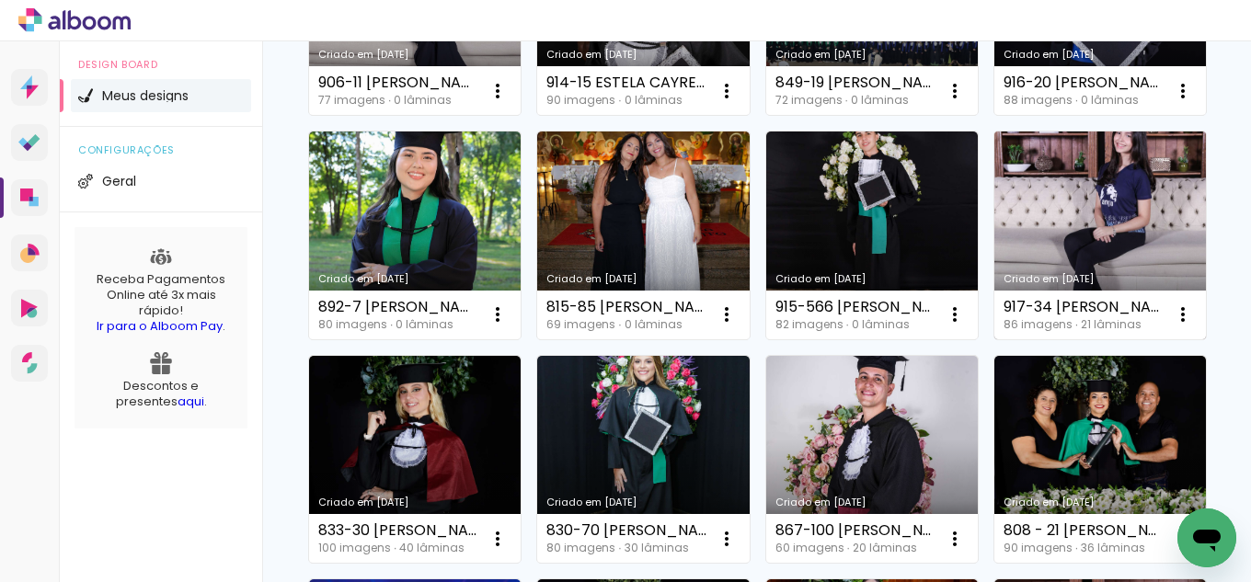
scroll to position [644, 0]
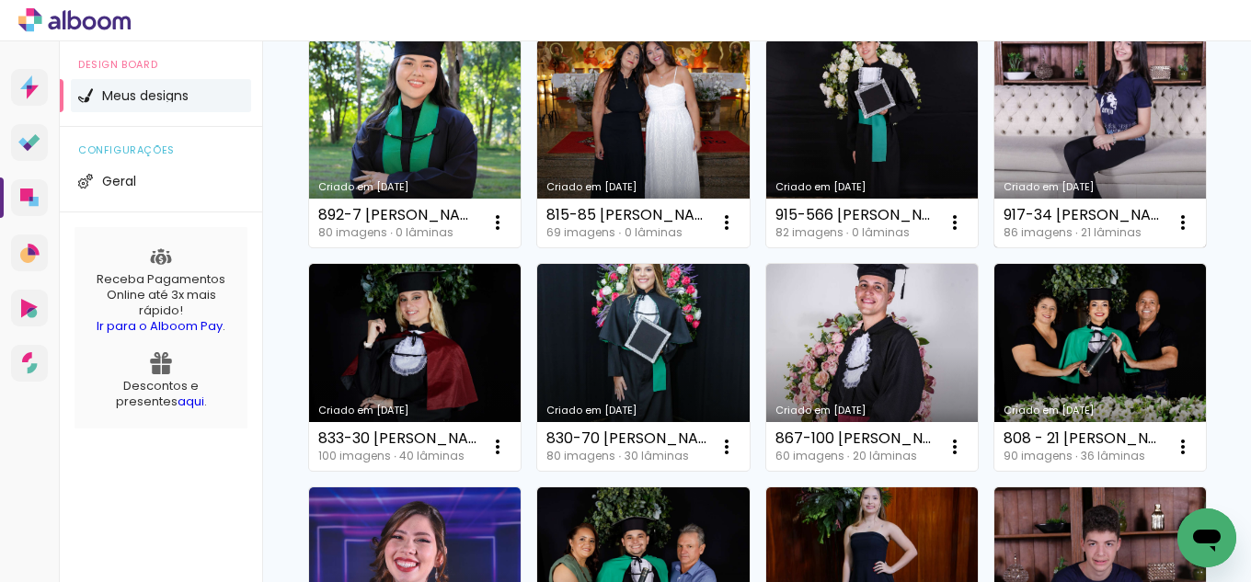
click at [994, 247] on link "Criado em [DATE]" at bounding box center [1100, 144] width 212 height 208
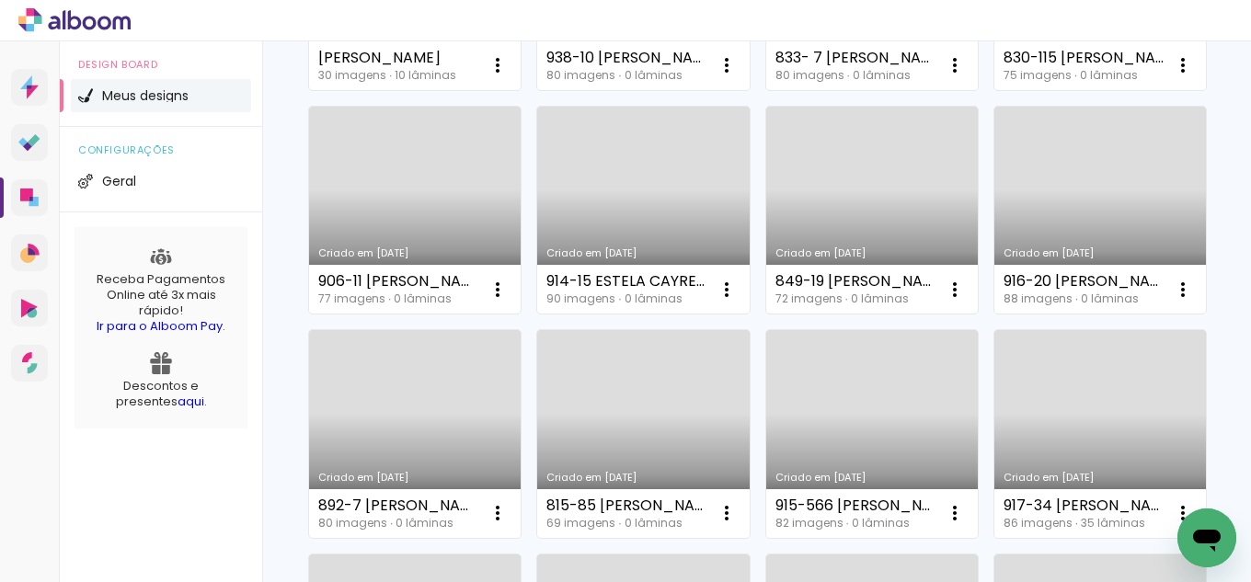
scroll to position [368, 0]
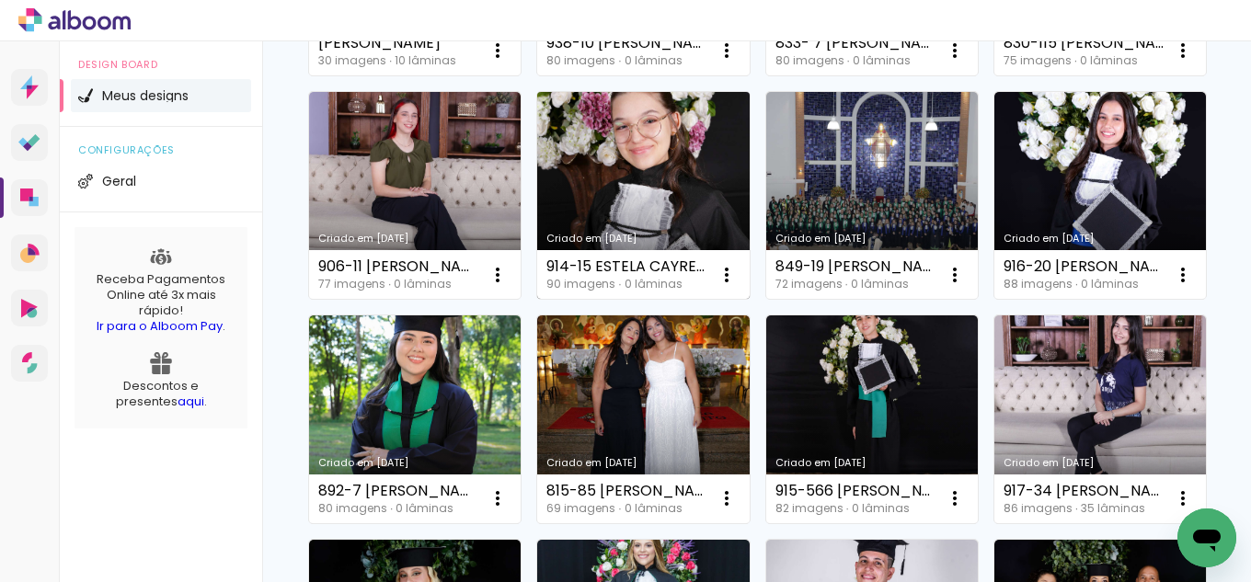
click at [749, 174] on link "Criado em [DATE]" at bounding box center [643, 196] width 212 height 208
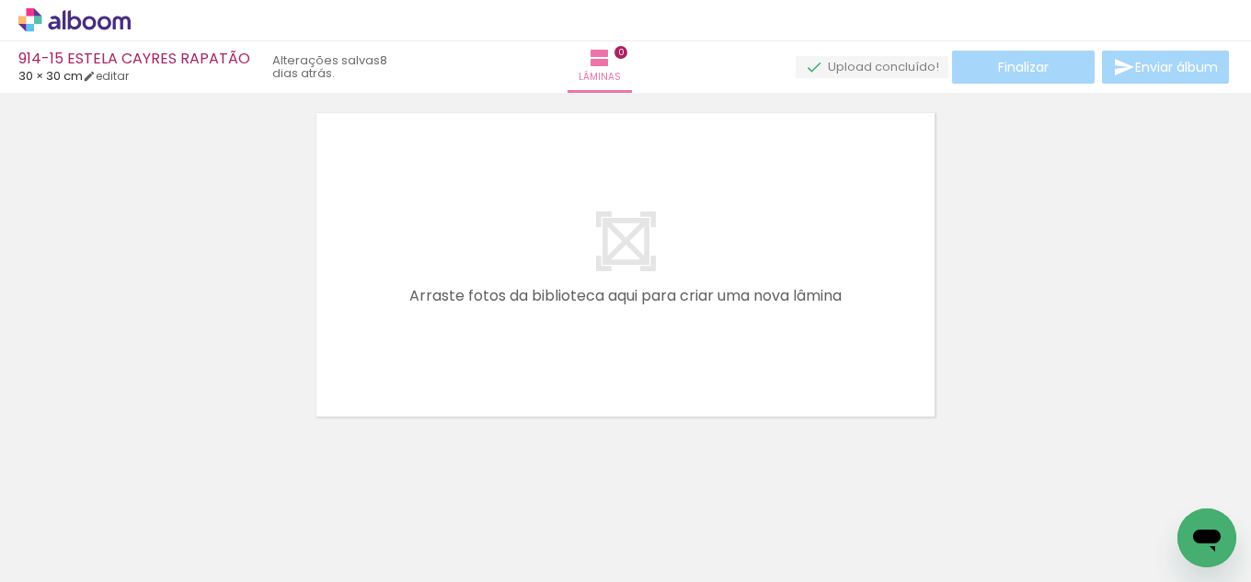
scroll to position [58, 0]
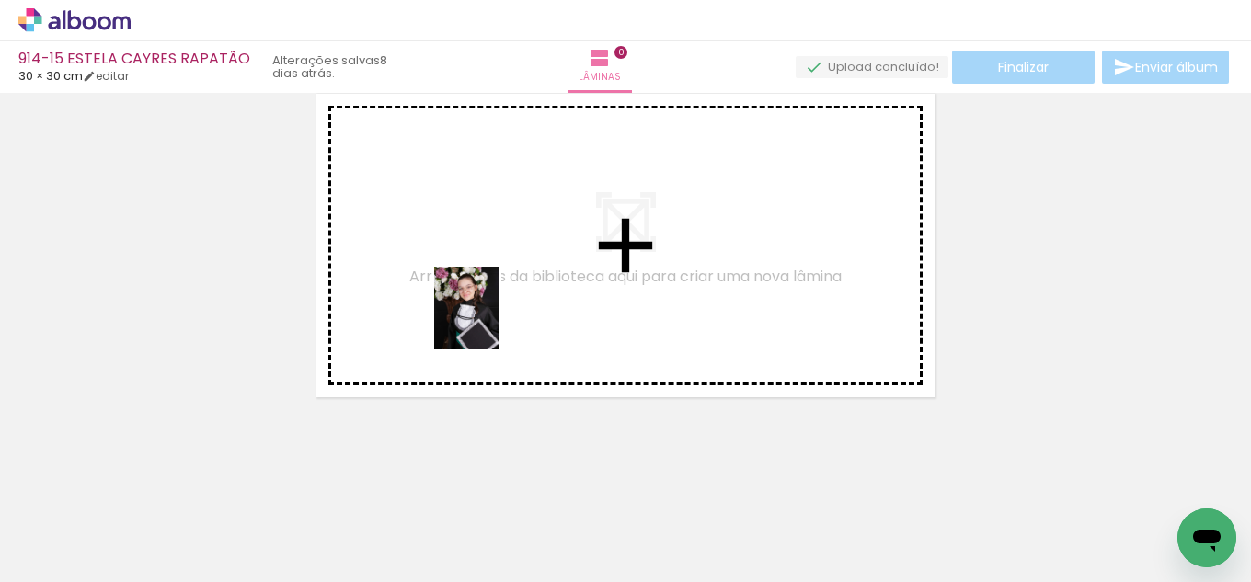
drag, startPoint x: 192, startPoint y: 540, endPoint x: 489, endPoint y: 322, distance: 368.5
click at [489, 322] on quentale-workspace at bounding box center [625, 291] width 1251 height 582
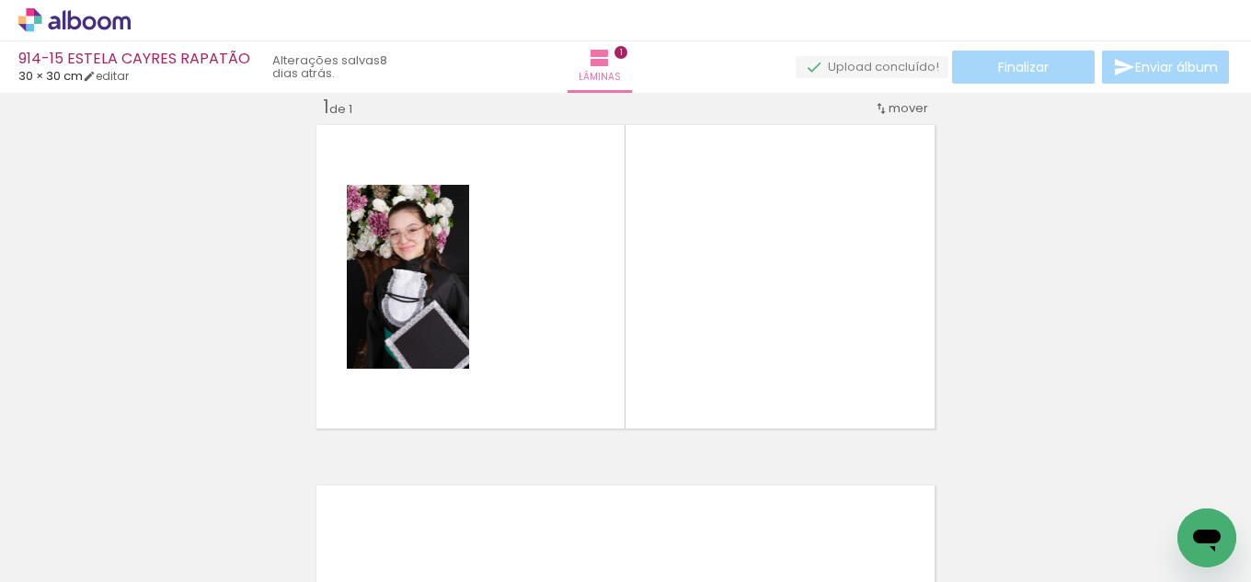
scroll to position [24, 0]
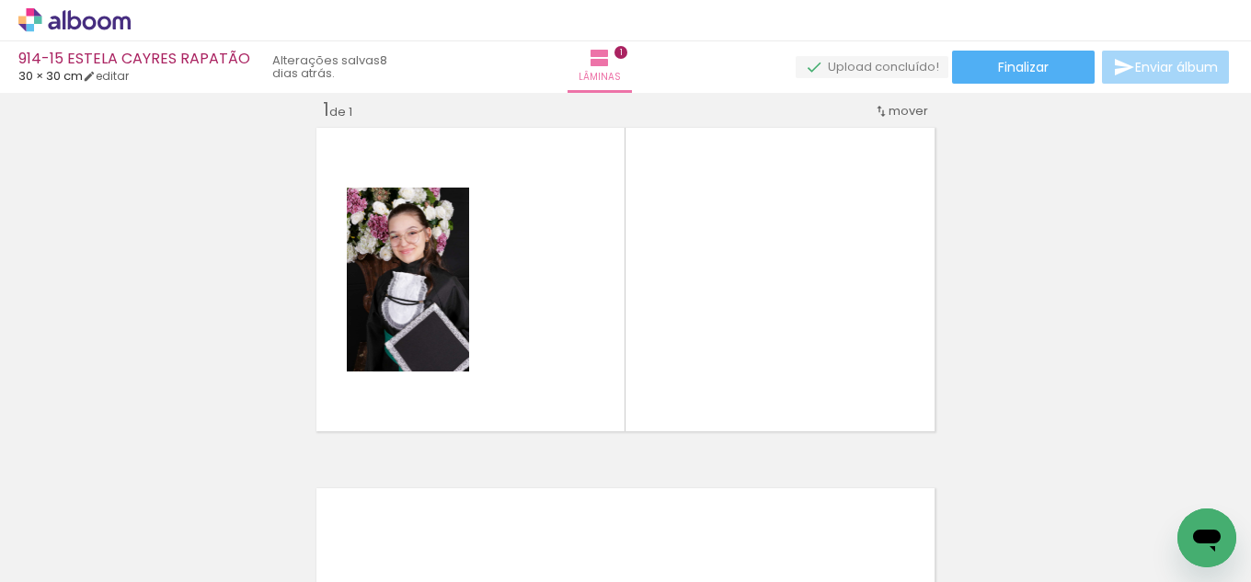
click at [74, 521] on input "Todas as fotos" at bounding box center [52, 527] width 70 height 16
click at [0, 0] on slot "Não utilizadas" at bounding box center [0, 0] width 0 height 0
type input "Não utilizadas"
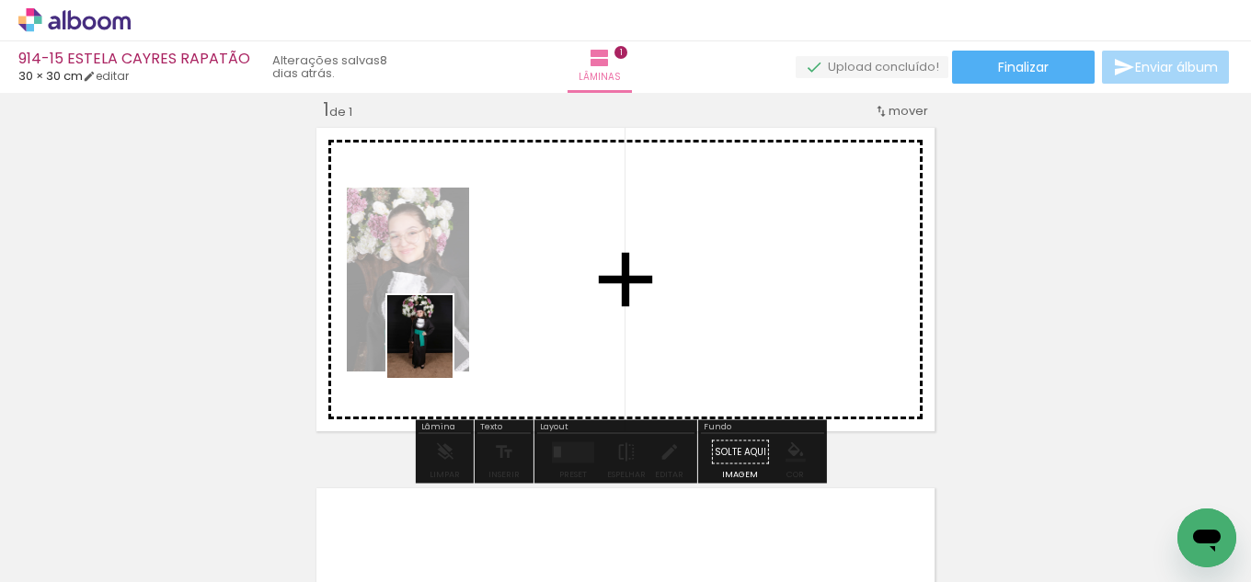
drag, startPoint x: 281, startPoint y: 530, endPoint x: 442, endPoint y: 350, distance: 241.6
click at [442, 350] on quentale-workspace at bounding box center [625, 291] width 1251 height 582
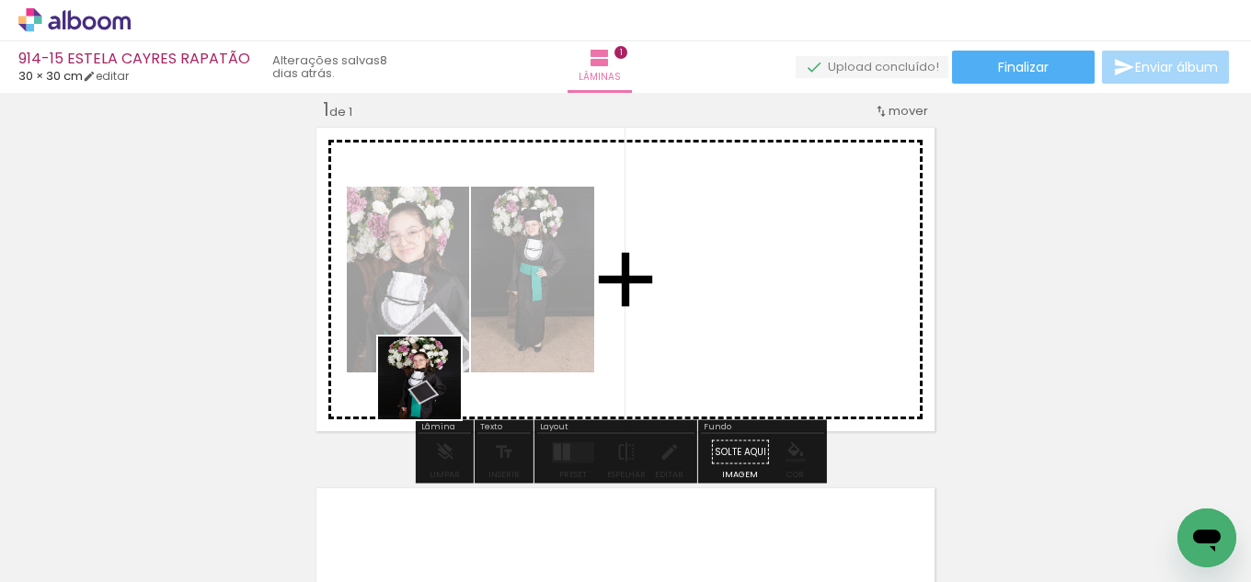
drag, startPoint x: 198, startPoint y: 539, endPoint x: 472, endPoint y: 369, distance: 322.6
click at [472, 369] on quentale-workspace at bounding box center [625, 291] width 1251 height 582
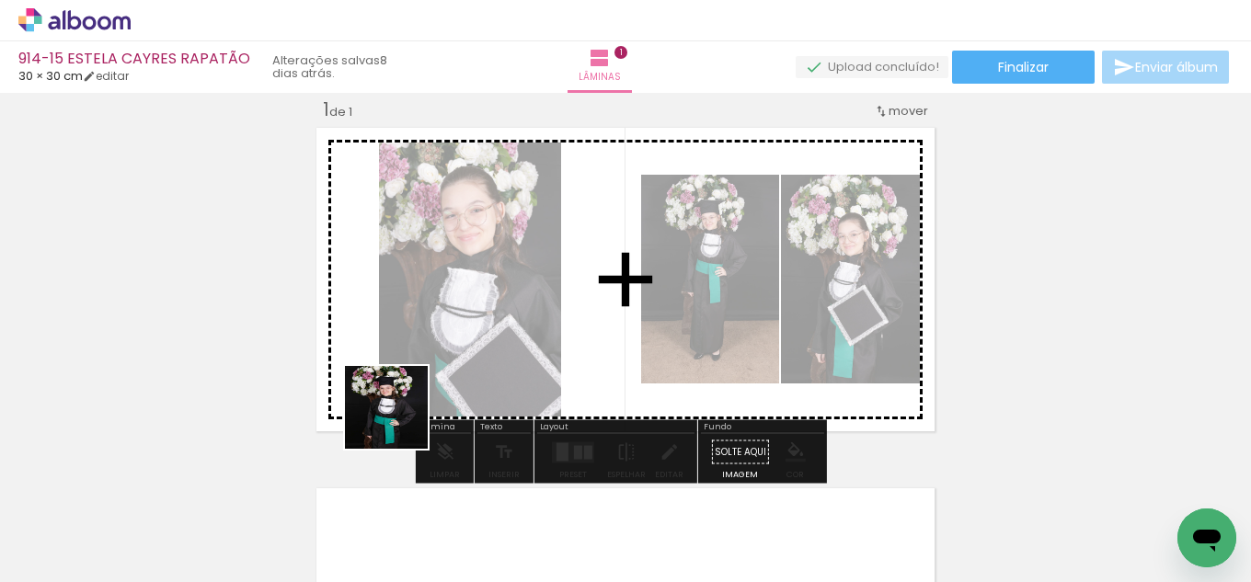
drag, startPoint x: 189, startPoint y: 530, endPoint x: 502, endPoint y: 374, distance: 350.0
click at [502, 374] on quentale-workspace at bounding box center [625, 291] width 1251 height 582
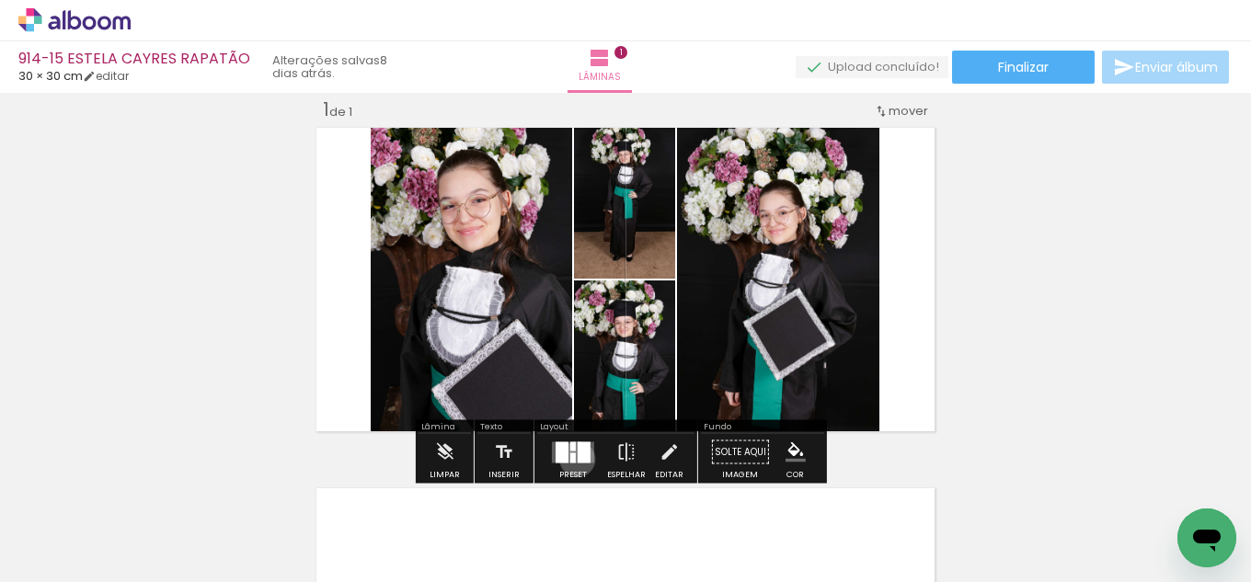
click at [572, 459] on quentale-layouter at bounding box center [573, 451] width 42 height 21
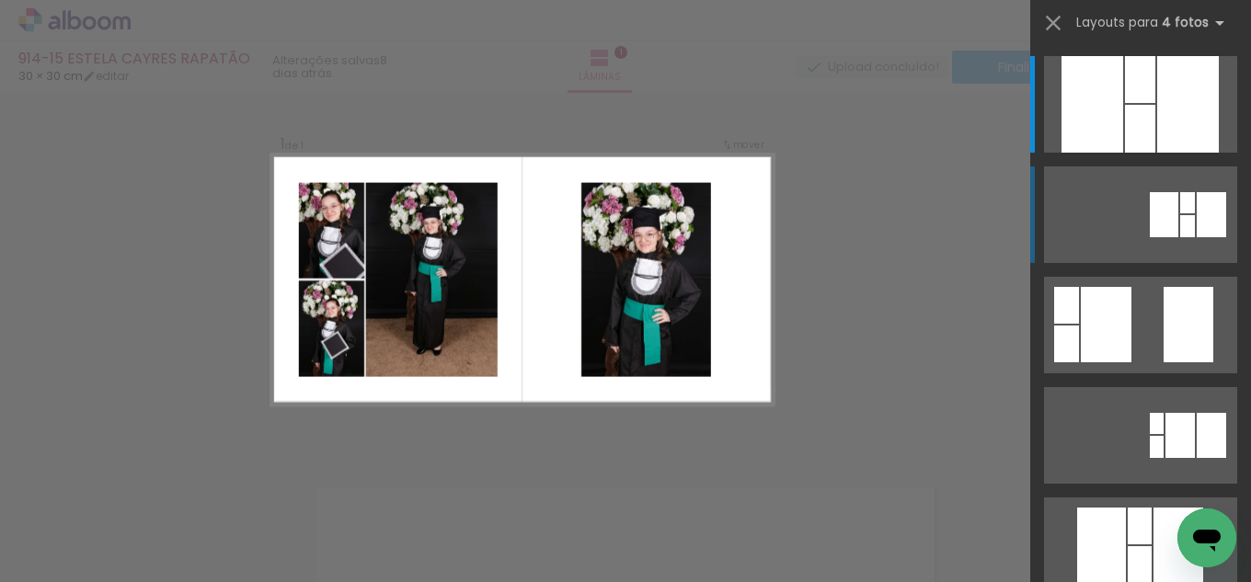
scroll to position [23, 0]
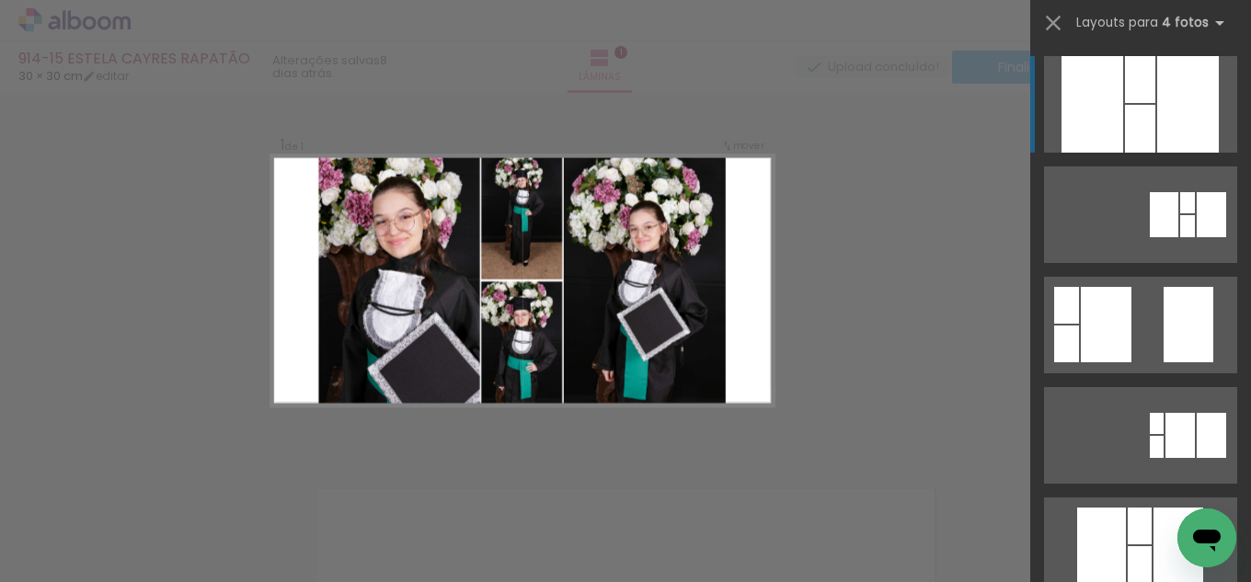
click at [1209, 103] on div at bounding box center [1188, 104] width 62 height 97
click at [1186, 109] on div at bounding box center [1188, 104] width 62 height 97
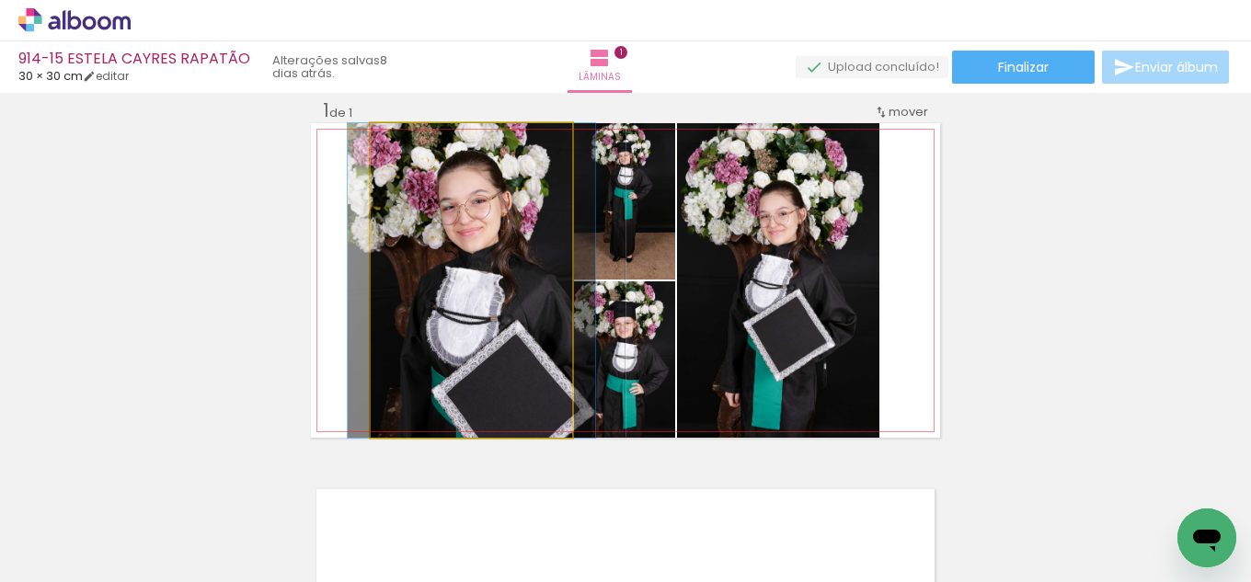
click at [428, 369] on quentale-photo at bounding box center [471, 280] width 201 height 315
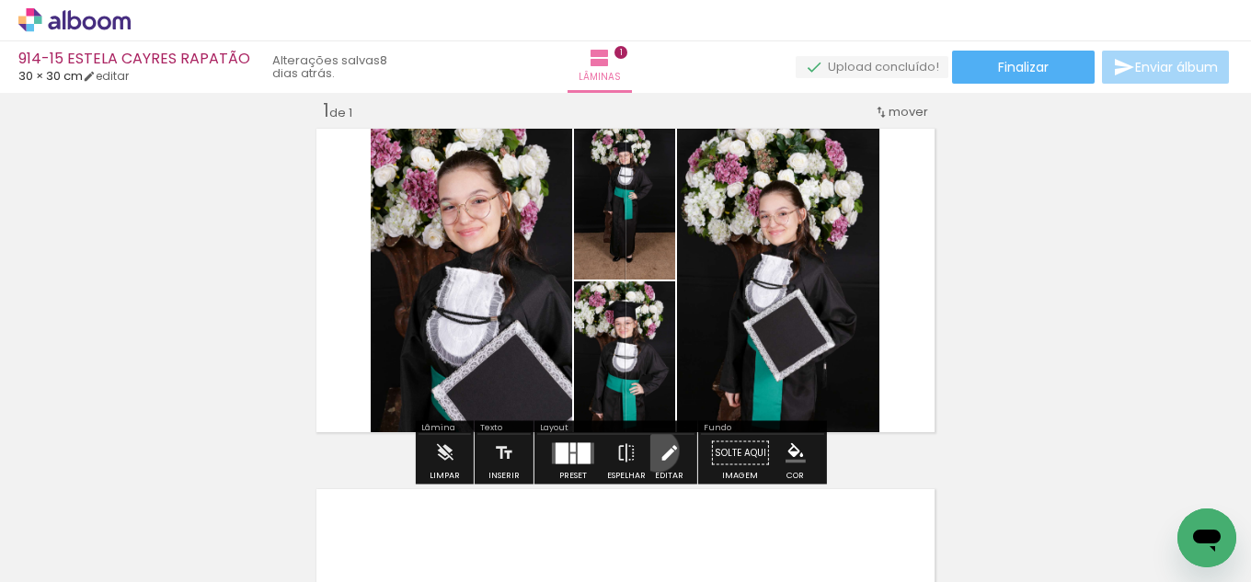
click at [659, 451] on iron-icon at bounding box center [669, 453] width 20 height 37
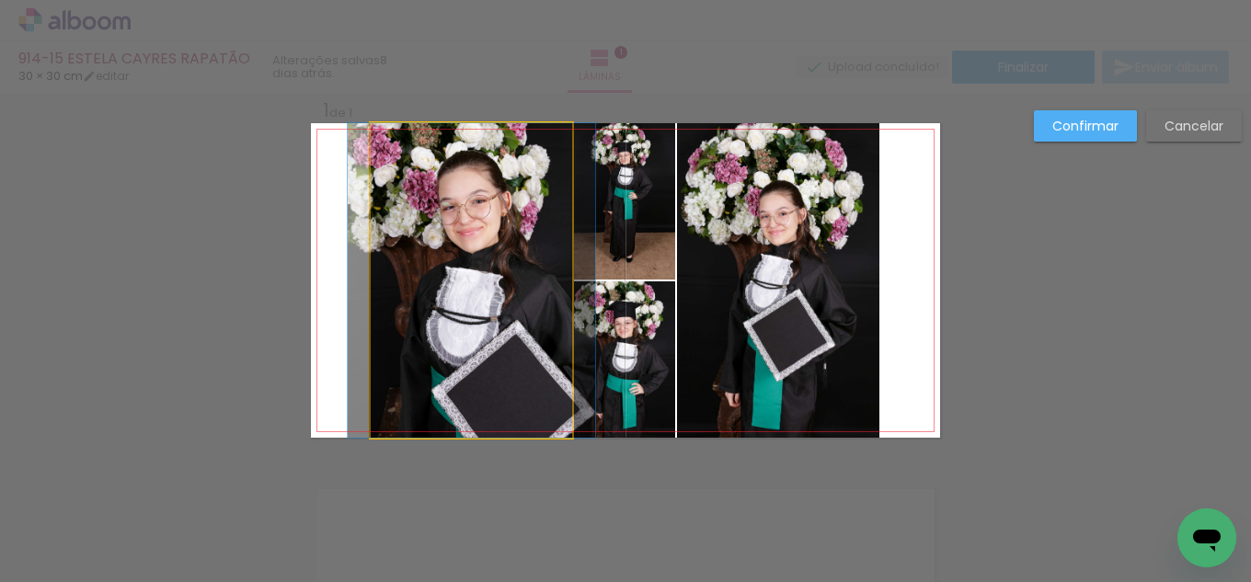
click at [478, 359] on quentale-photo at bounding box center [471, 280] width 201 height 315
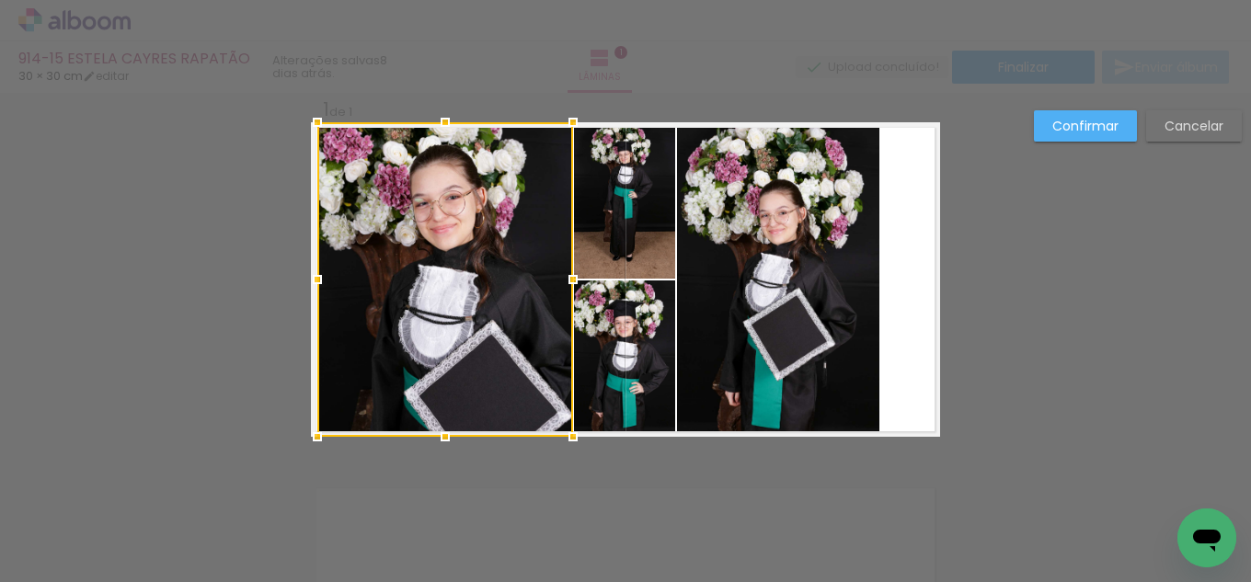
drag, startPoint x: 358, startPoint y: 279, endPoint x: 285, endPoint y: 294, distance: 74.3
click at [285, 287] on div "Inserir lâmina 1 de 1 Confirmar Cancelar" at bounding box center [625, 451] width 1251 height 765
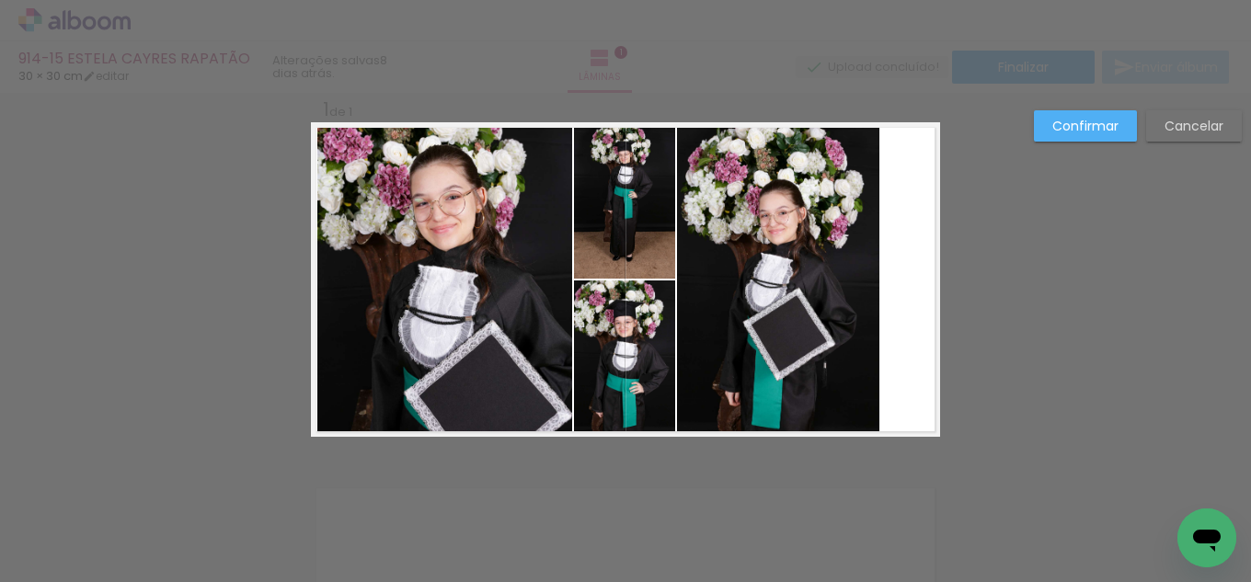
click at [366, 311] on quentale-photo at bounding box center [445, 279] width 256 height 315
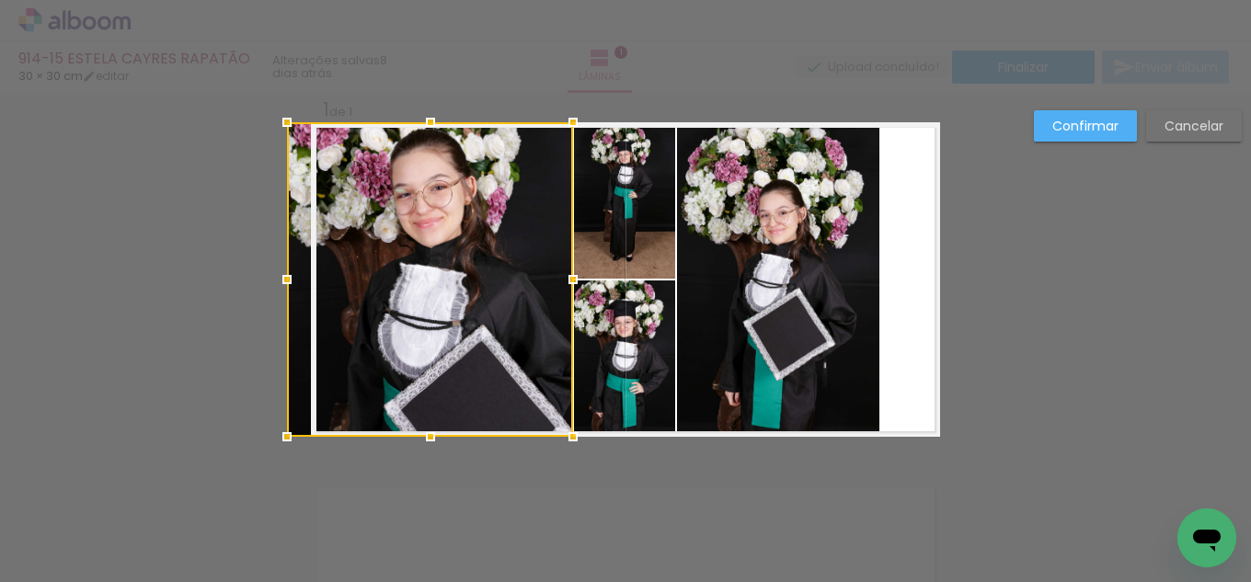
drag, startPoint x: 315, startPoint y: 279, endPoint x: 298, endPoint y: 279, distance: 17.5
click at [298, 279] on div at bounding box center [287, 279] width 37 height 37
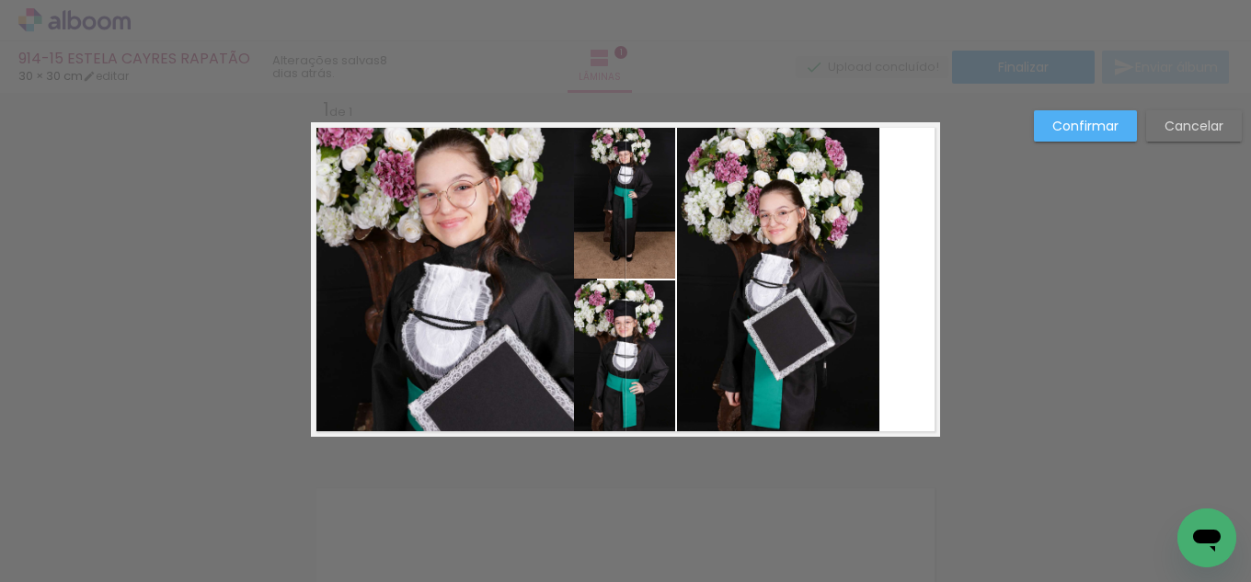
click at [659, 251] on quentale-photo at bounding box center [624, 200] width 101 height 156
click at [762, 298] on quentale-photo at bounding box center [778, 279] width 202 height 315
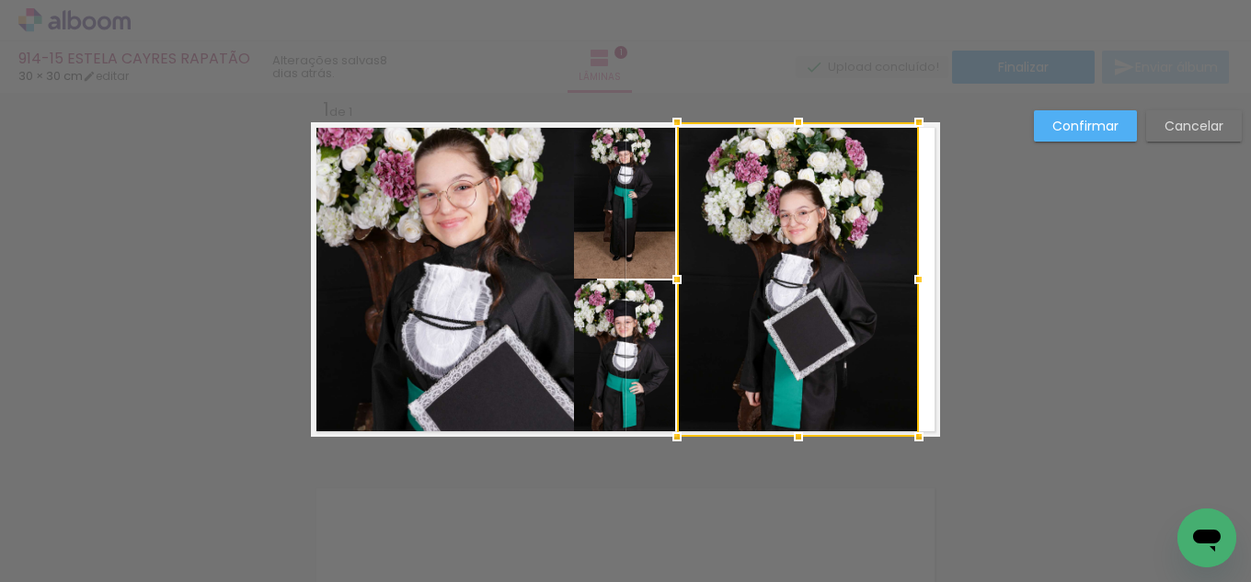
drag, startPoint x: 902, startPoint y: 264, endPoint x: 956, endPoint y: 270, distance: 53.7
click at [957, 269] on div "Inserir lâmina 1 de 1 Confirmar Cancelar" at bounding box center [625, 451] width 1251 height 765
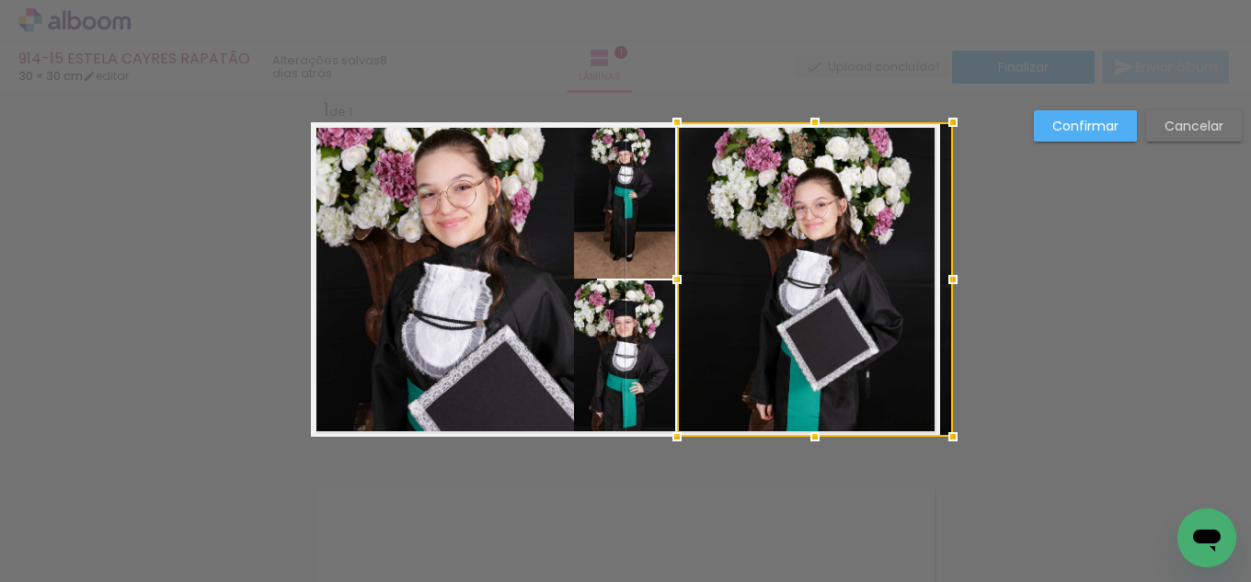
drag, startPoint x: 914, startPoint y: 275, endPoint x: 924, endPoint y: 274, distance: 10.2
click at [924, 274] on div at bounding box center [815, 279] width 276 height 315
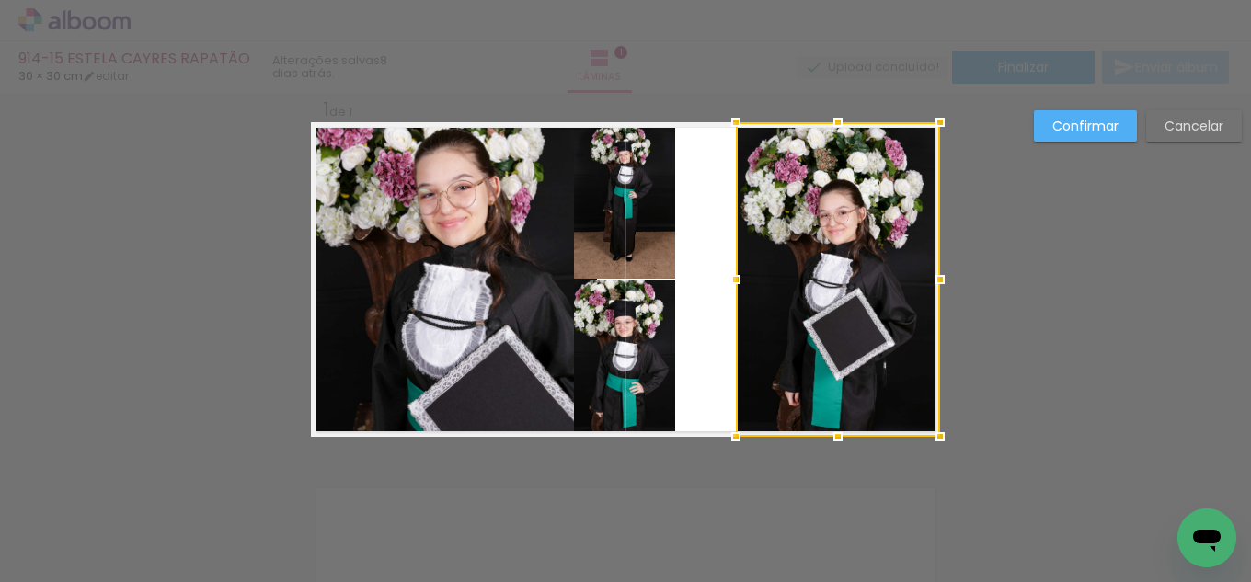
drag, startPoint x: 676, startPoint y: 281, endPoint x: 735, endPoint y: 275, distance: 59.2
click at [735, 275] on div at bounding box center [735, 279] width 37 height 37
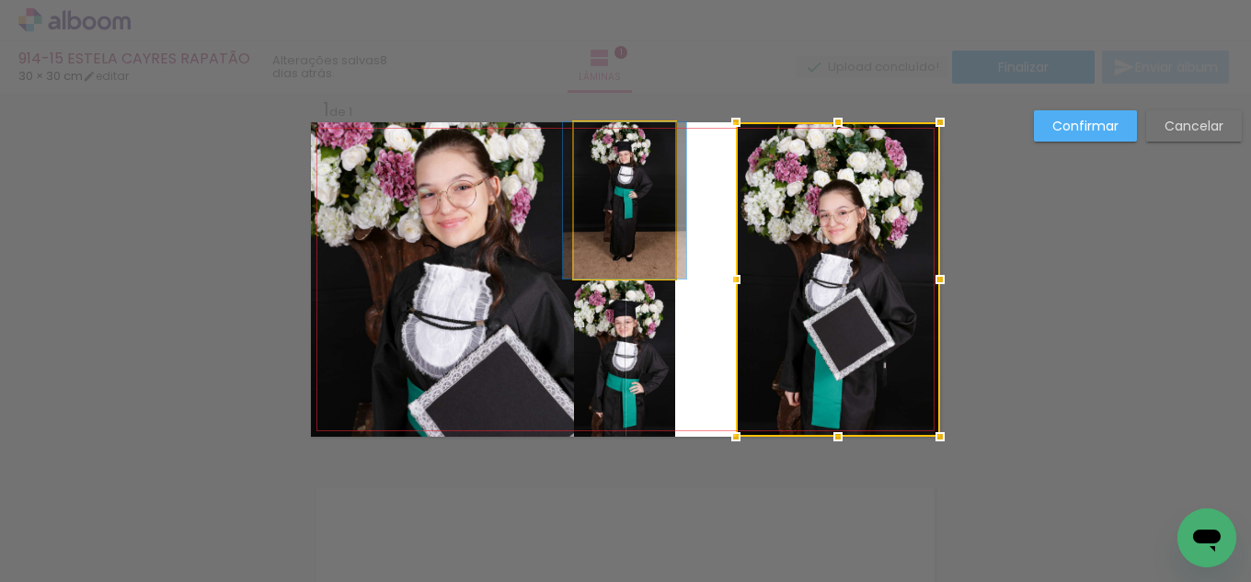
drag, startPoint x: 619, startPoint y: 208, endPoint x: 634, endPoint y: 205, distance: 15.0
click at [620, 208] on quentale-photo at bounding box center [624, 200] width 101 height 156
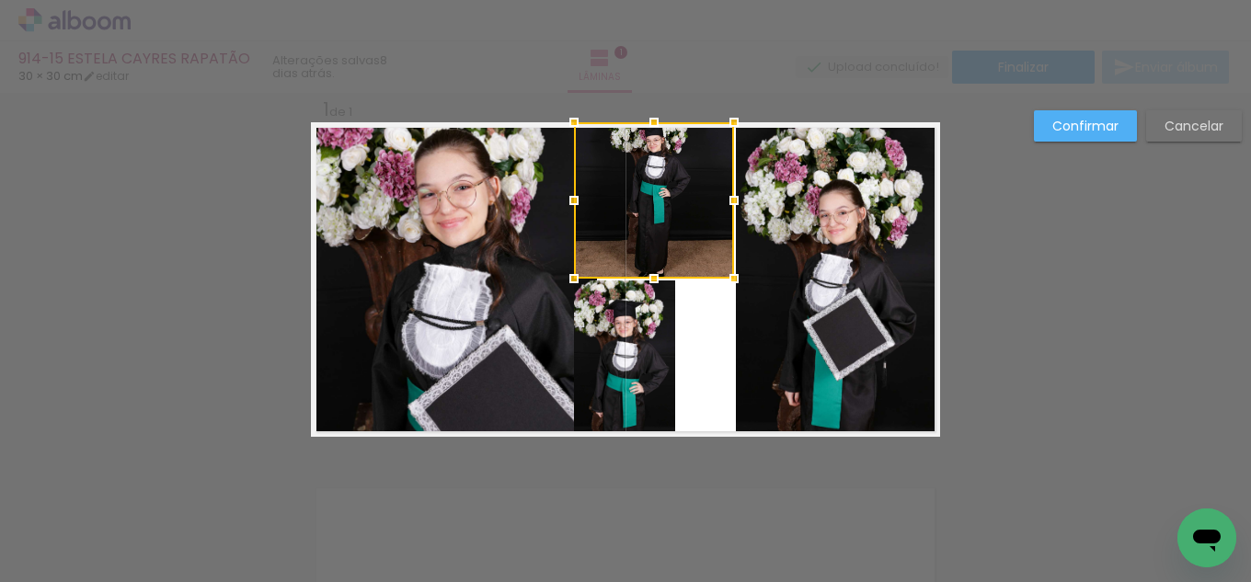
drag, startPoint x: 672, startPoint y: 200, endPoint x: 728, endPoint y: 203, distance: 56.2
click at [728, 203] on div at bounding box center [734, 200] width 37 height 37
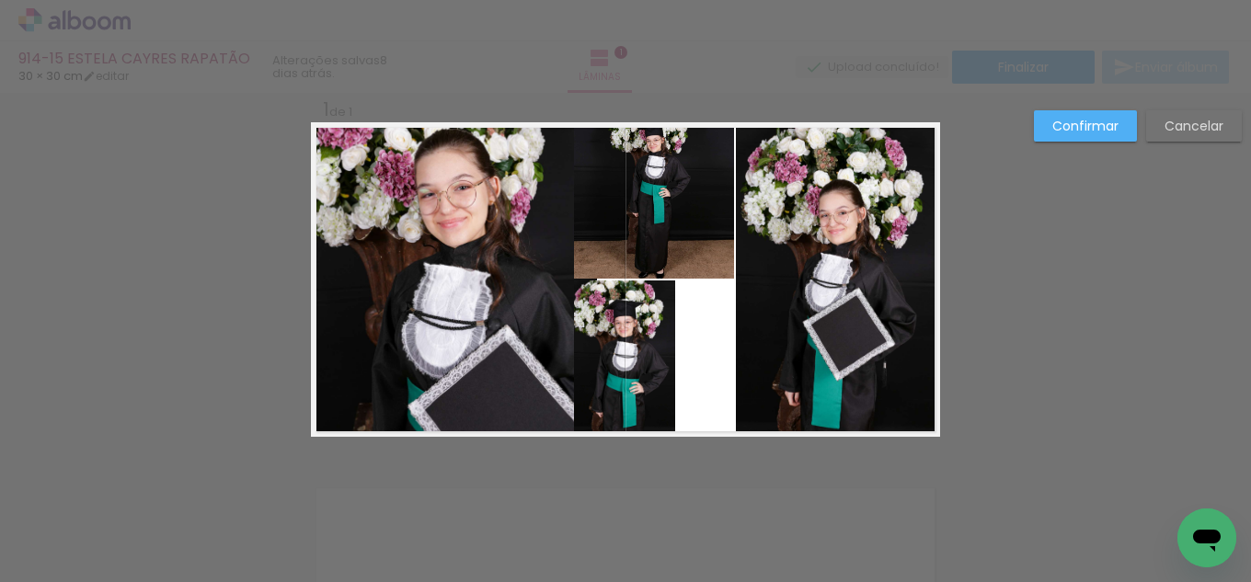
drag, startPoint x: 1204, startPoint y: 129, endPoint x: 1094, endPoint y: 160, distance: 113.8
click at [0, 0] on slot "Cancelar" at bounding box center [0, 0] width 0 height 0
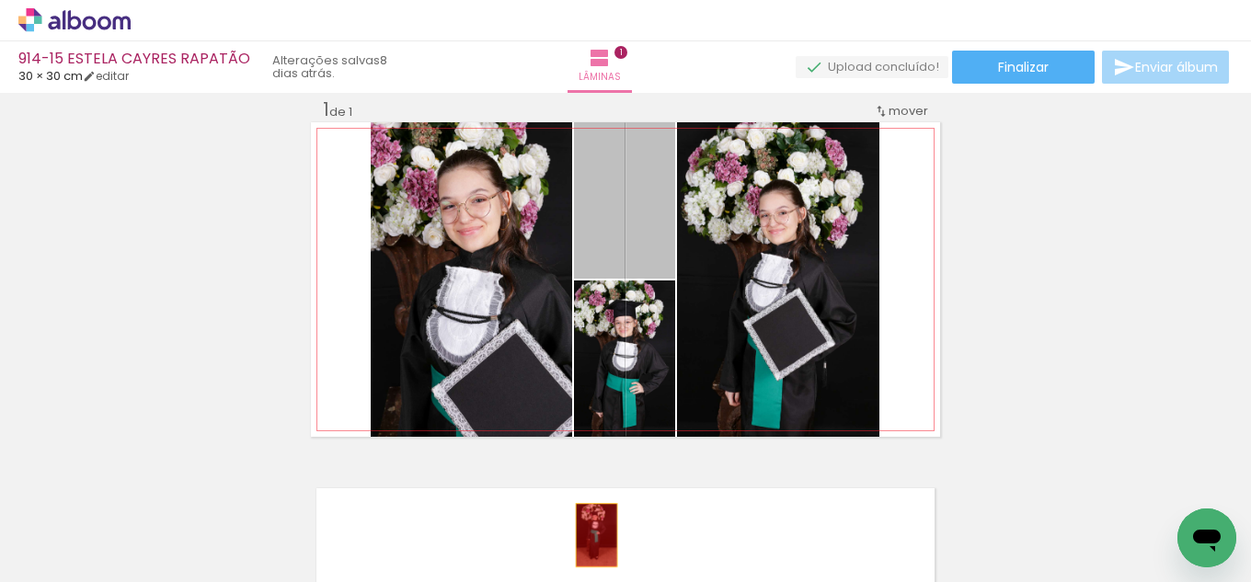
drag, startPoint x: 635, startPoint y: 293, endPoint x: 629, endPoint y: 424, distance: 130.7
click at [591, 535] on quentale-workspace at bounding box center [625, 291] width 1251 height 582
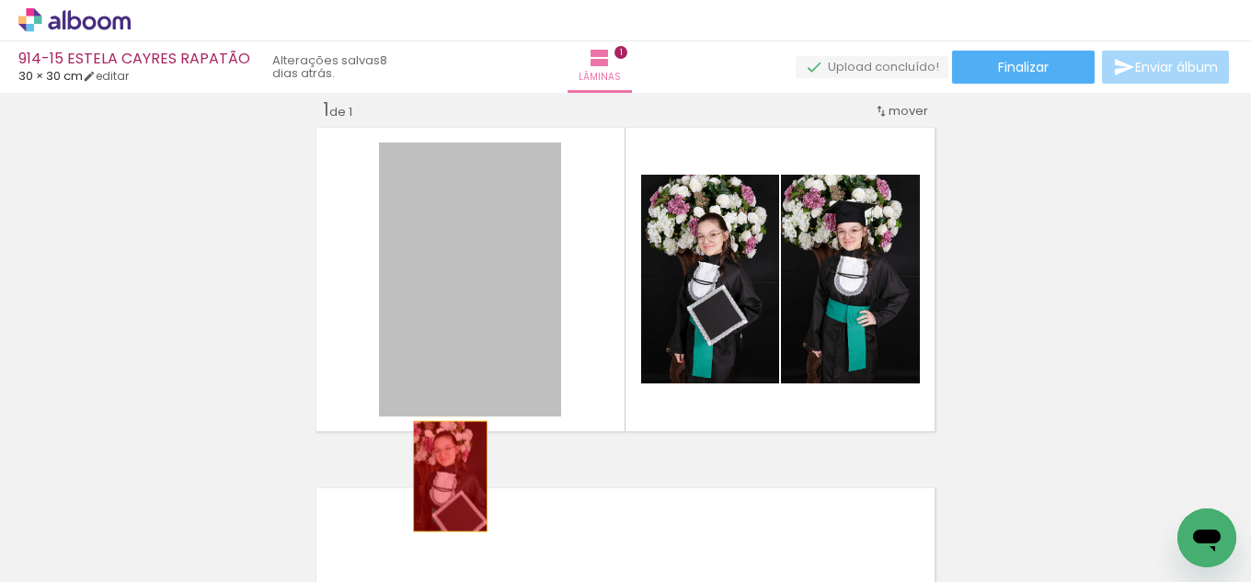
drag, startPoint x: 463, startPoint y: 286, endPoint x: 531, endPoint y: 473, distance: 198.7
click at [443, 483] on quentale-workspace at bounding box center [625, 291] width 1251 height 582
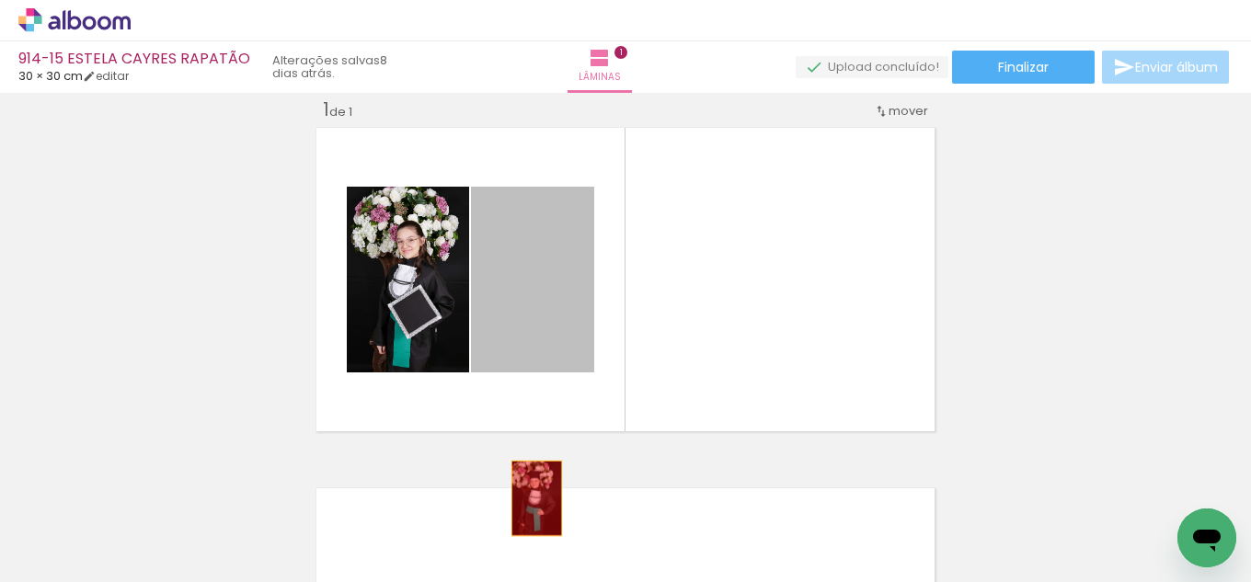
drag, startPoint x: 553, startPoint y: 281, endPoint x: 501, endPoint y: 518, distance: 242.8
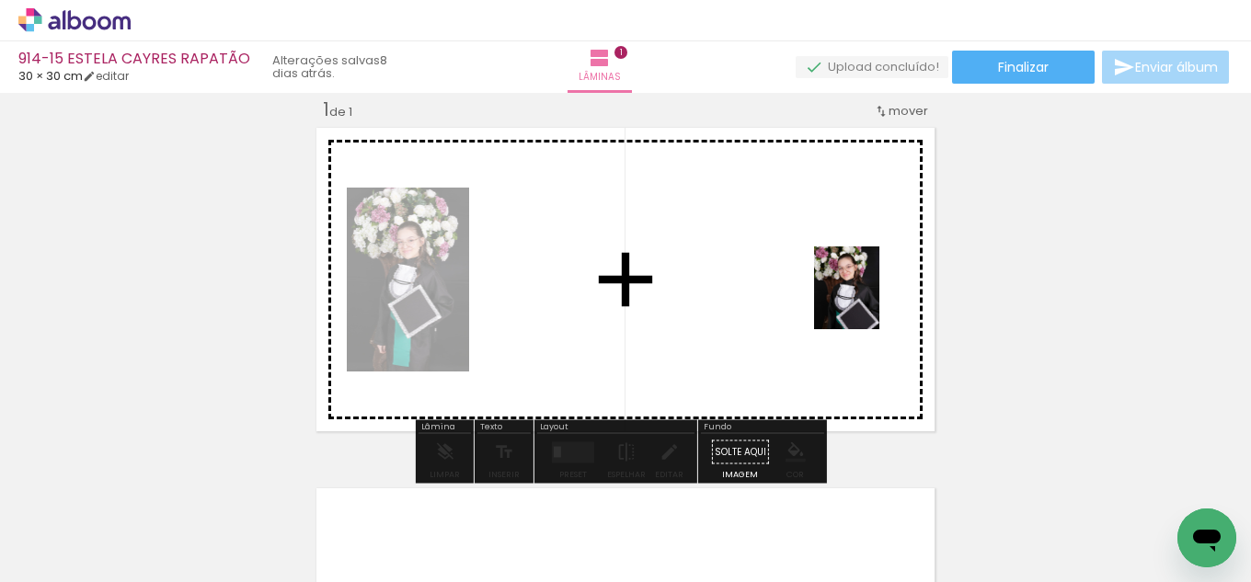
drag, startPoint x: 282, startPoint y: 493, endPoint x: 869, endPoint y: 302, distance: 617.2
click at [869, 302] on quentale-workspace at bounding box center [625, 291] width 1251 height 582
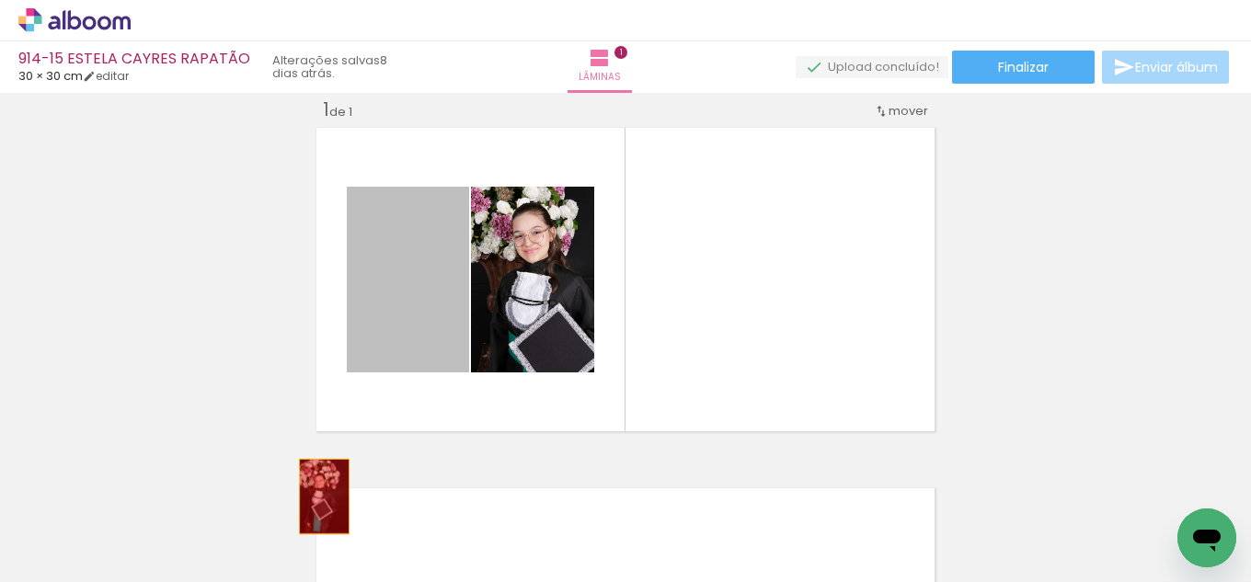
drag, startPoint x: 404, startPoint y: 309, endPoint x: 317, endPoint y: 497, distance: 206.6
click at [317, 497] on quentale-workspace at bounding box center [625, 291] width 1251 height 582
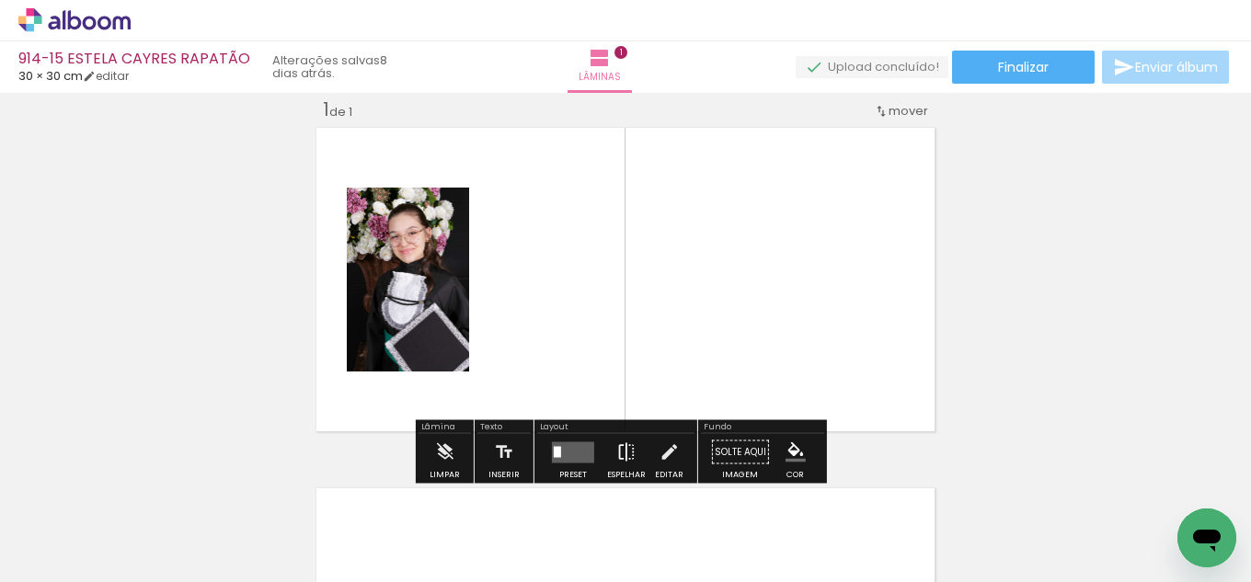
click at [616, 443] on iron-icon at bounding box center [626, 452] width 20 height 37
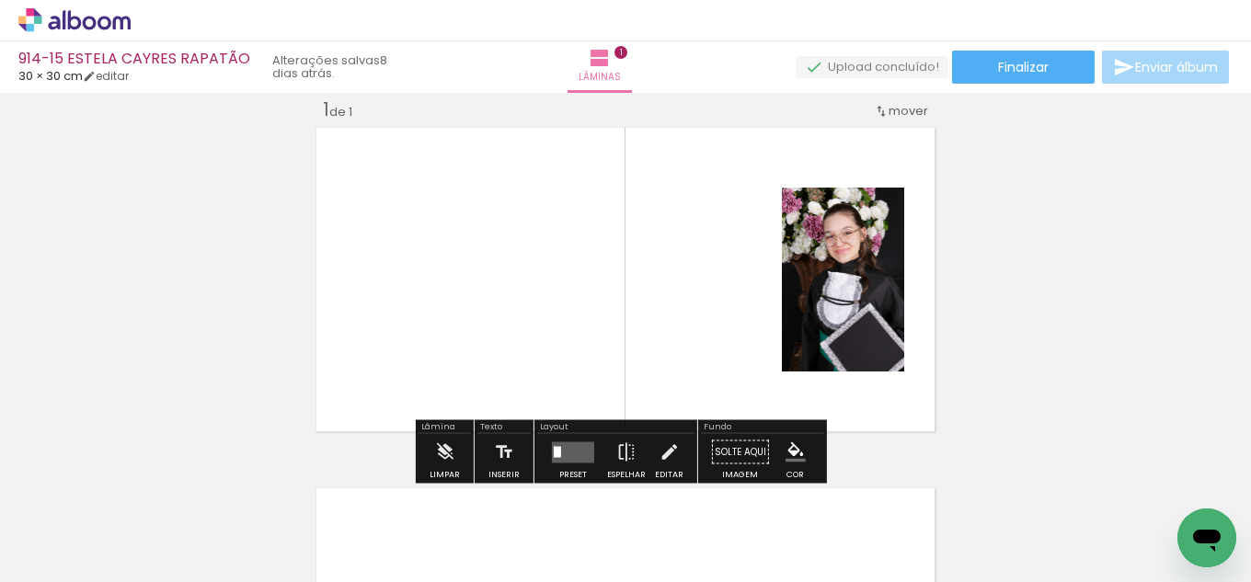
click at [578, 441] on div at bounding box center [573, 452] width 50 height 37
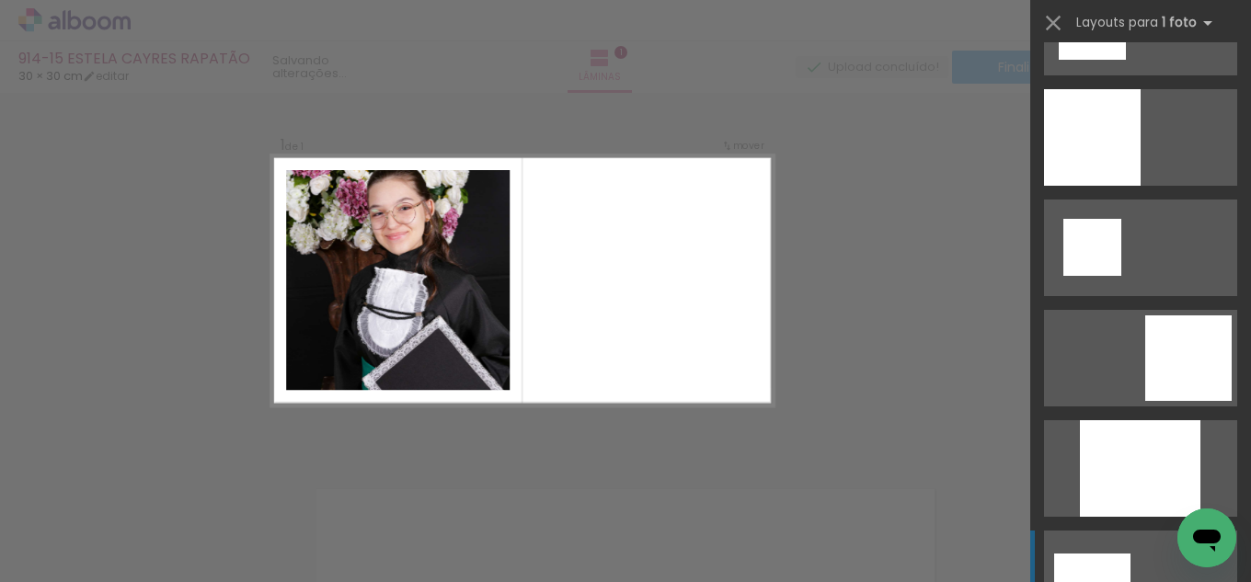
scroll to position [2207, 0]
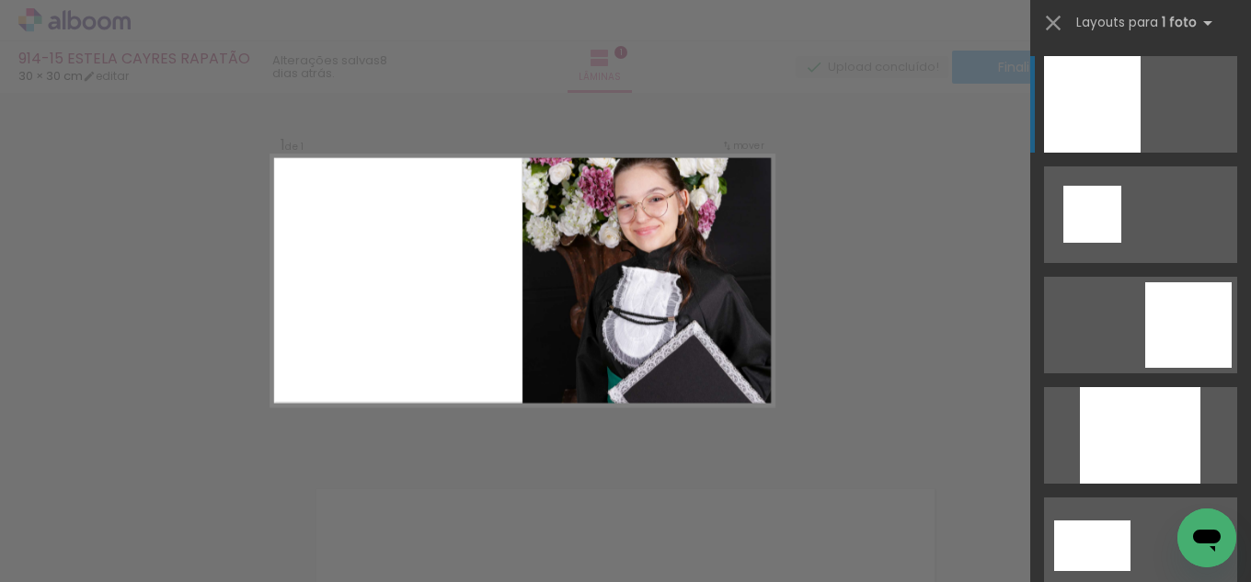
click at [1094, 72] on div at bounding box center [1092, 104] width 97 height 97
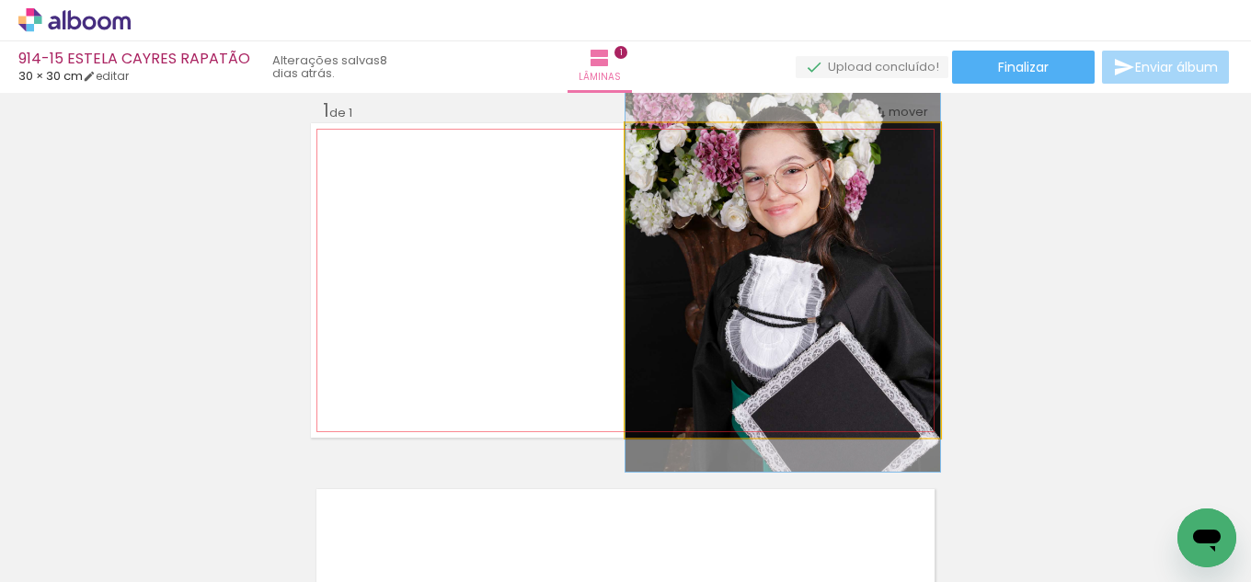
drag, startPoint x: 765, startPoint y: 248, endPoint x: 784, endPoint y: 240, distance: 20.2
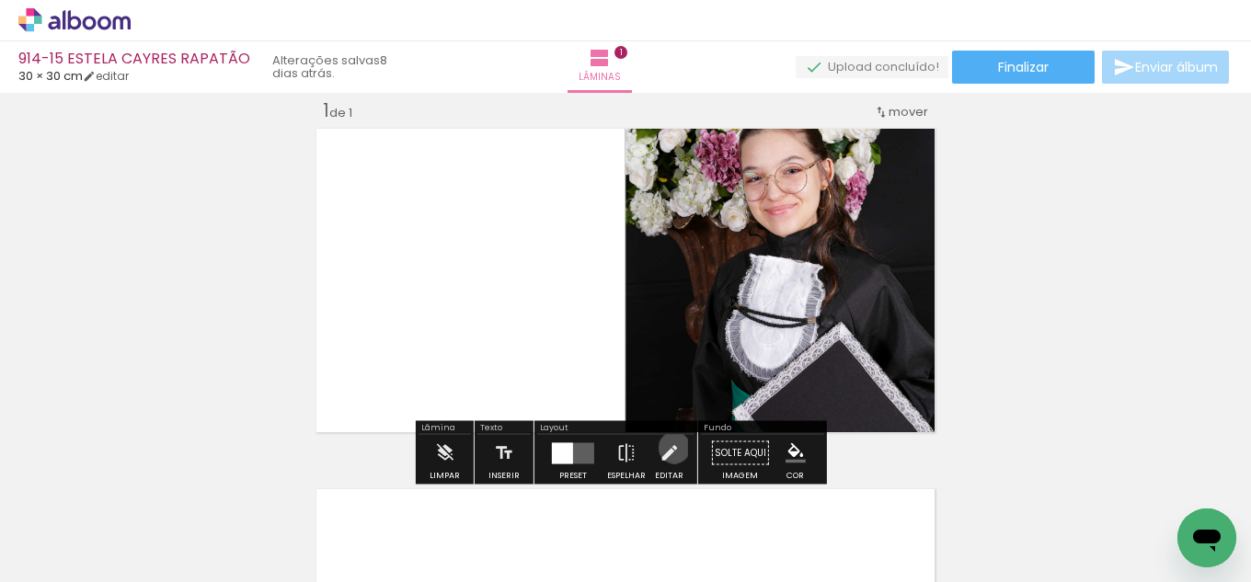
drag, startPoint x: 670, startPoint y: 448, endPoint x: 681, endPoint y: 350, distance: 98.1
click at [670, 447] on iron-icon at bounding box center [669, 453] width 20 height 37
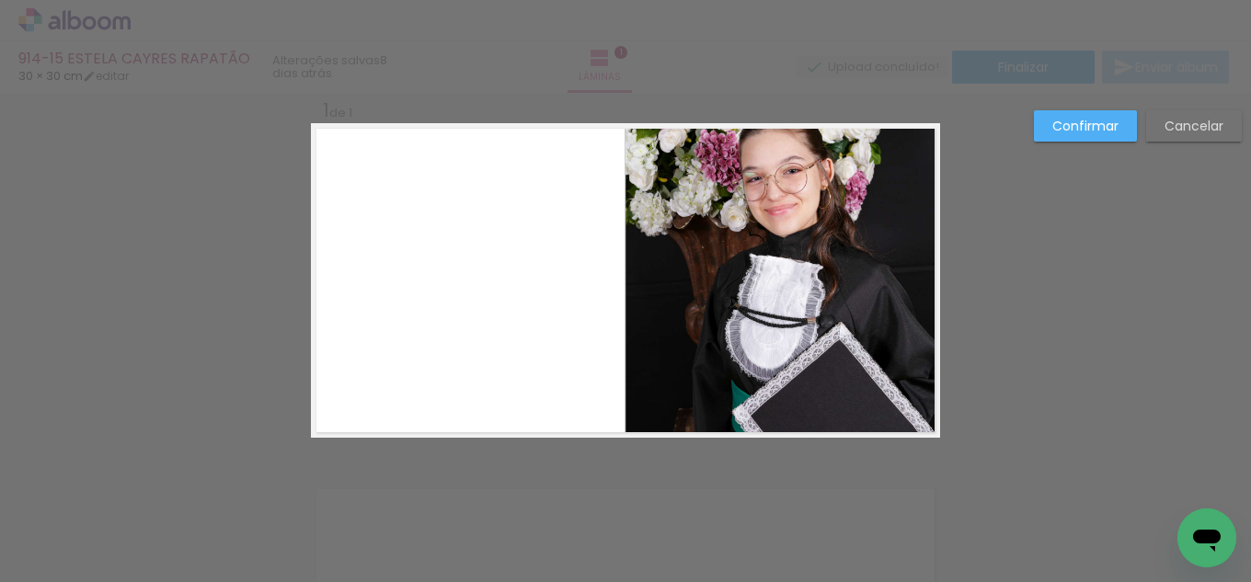
click at [670, 316] on quentale-photo at bounding box center [782, 280] width 315 height 315
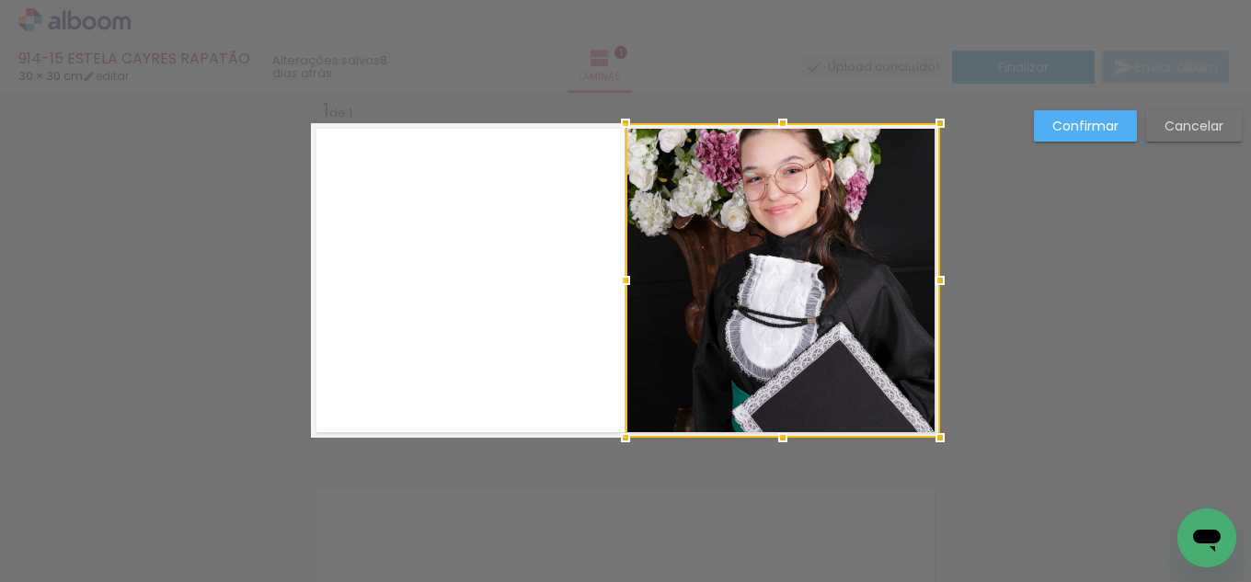
scroll to position [24, 0]
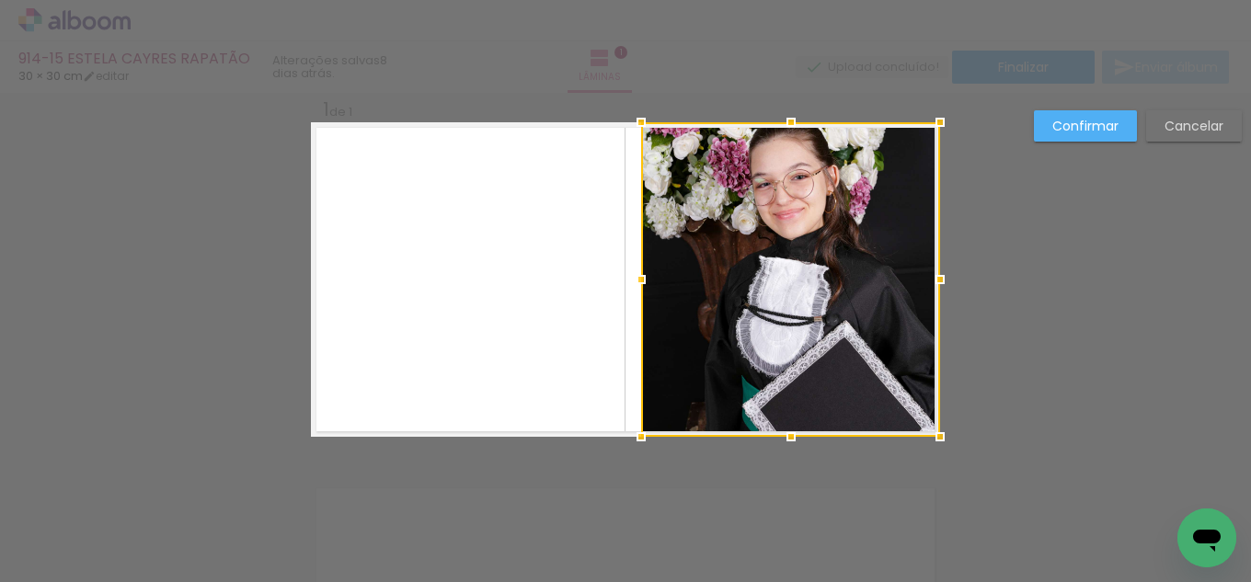
drag, startPoint x: 626, startPoint y: 277, endPoint x: 645, endPoint y: 272, distance: 19.0
click at [643, 272] on div at bounding box center [641, 279] width 37 height 37
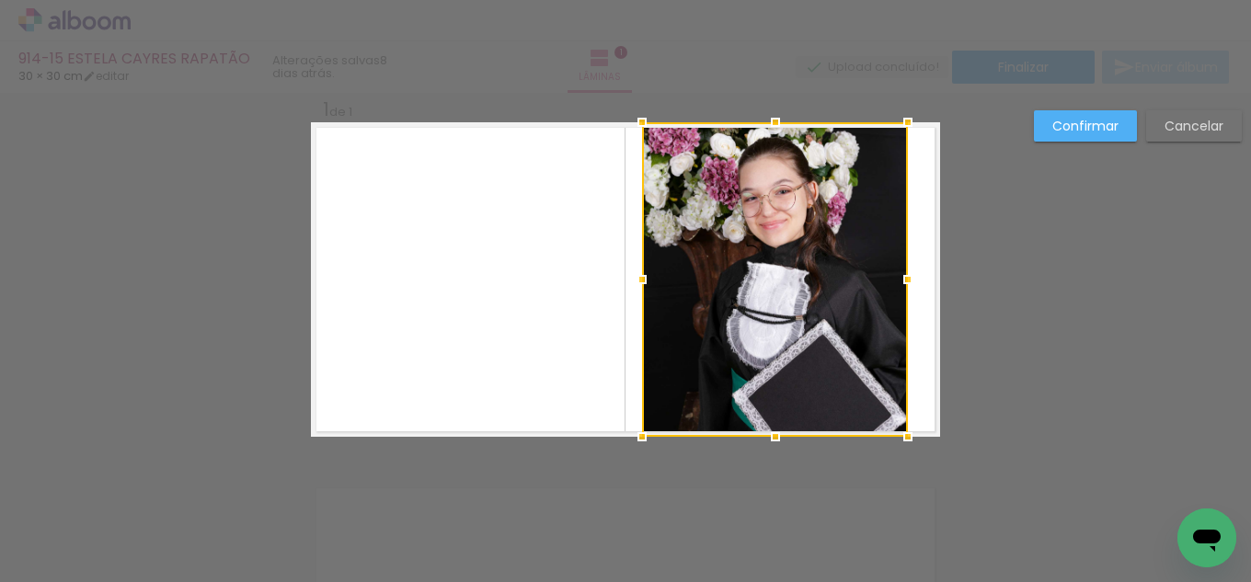
drag, startPoint x: 919, startPoint y: 279, endPoint x: 897, endPoint y: 274, distance: 22.5
click at [897, 274] on div at bounding box center [907, 279] width 37 height 37
drag, startPoint x: 1078, startPoint y: 124, endPoint x: 918, endPoint y: 200, distance: 177.3
click at [0, 0] on slot "Confirmar" at bounding box center [0, 0] width 0 height 0
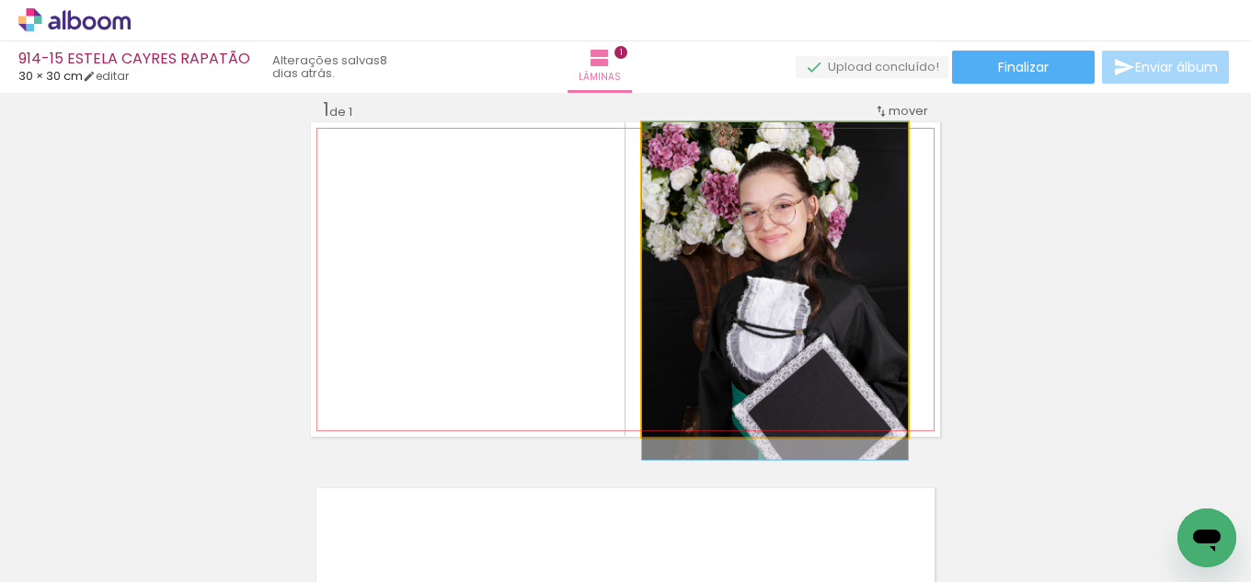
drag, startPoint x: 828, startPoint y: 305, endPoint x: 839, endPoint y: 310, distance: 12.0
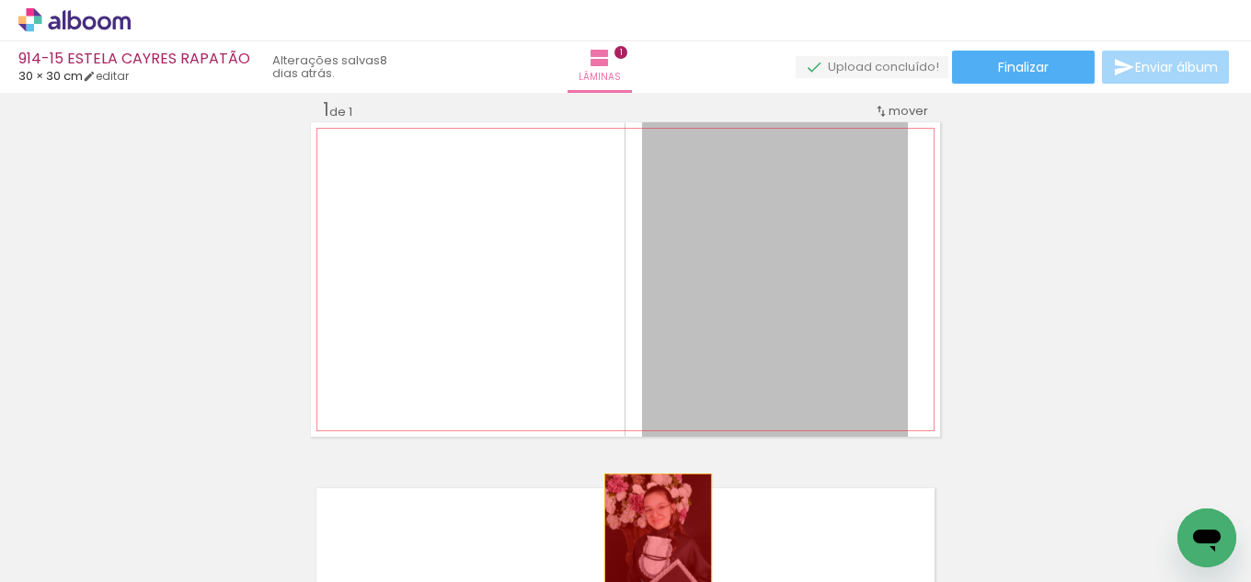
drag, startPoint x: 771, startPoint y: 299, endPoint x: 651, endPoint y: 537, distance: 266.5
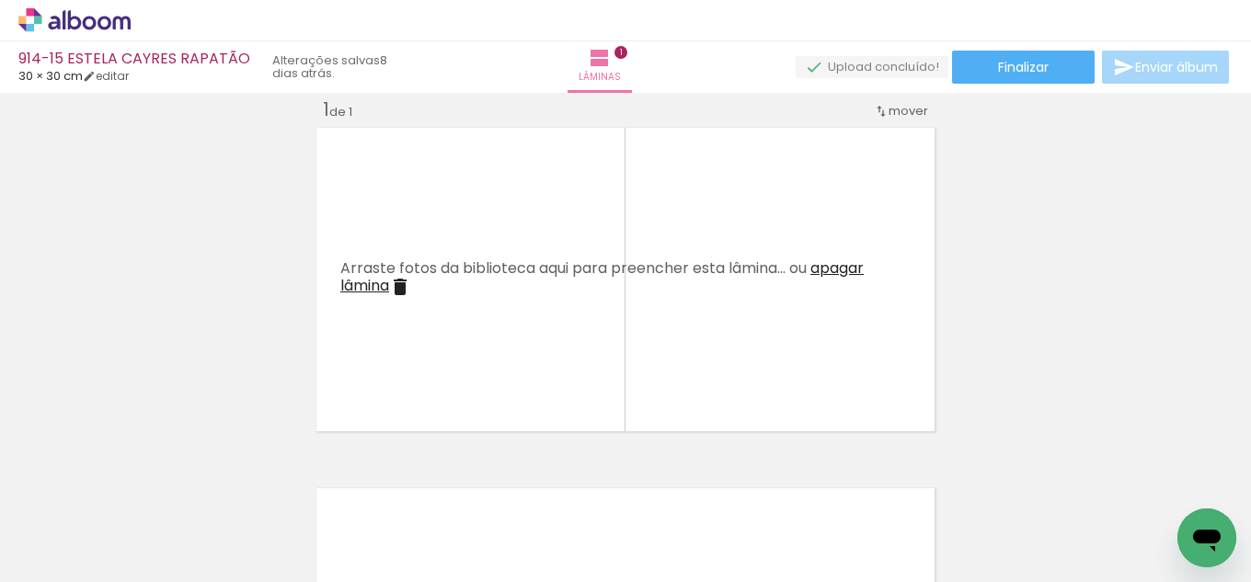
scroll to position [0, 0]
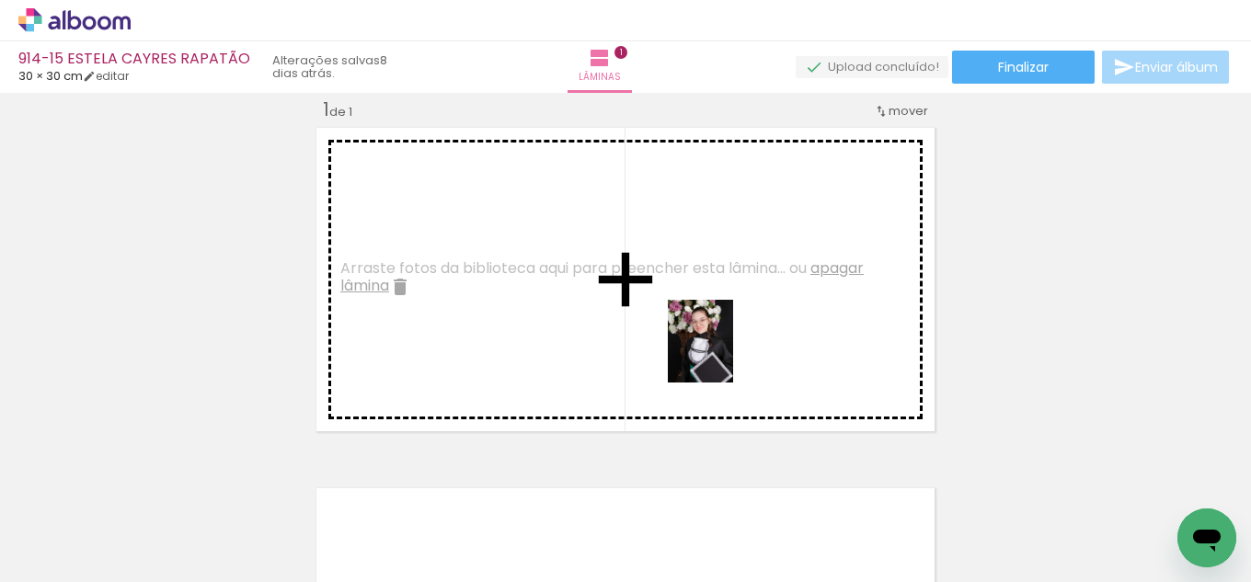
drag, startPoint x: 214, startPoint y: 519, endPoint x: 723, endPoint y: 355, distance: 534.3
click at [723, 355] on quentale-workspace at bounding box center [625, 291] width 1251 height 582
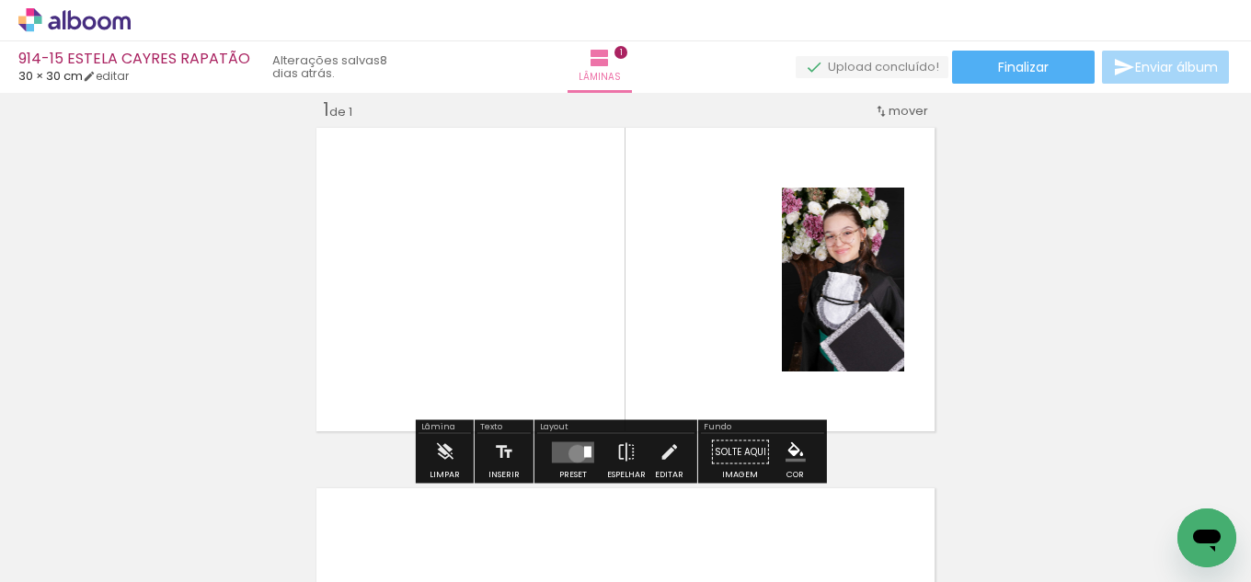
drag, startPoint x: 573, startPoint y: 453, endPoint x: 614, endPoint y: 453, distance: 41.4
click at [576, 453] on quentale-layouter at bounding box center [573, 451] width 42 height 21
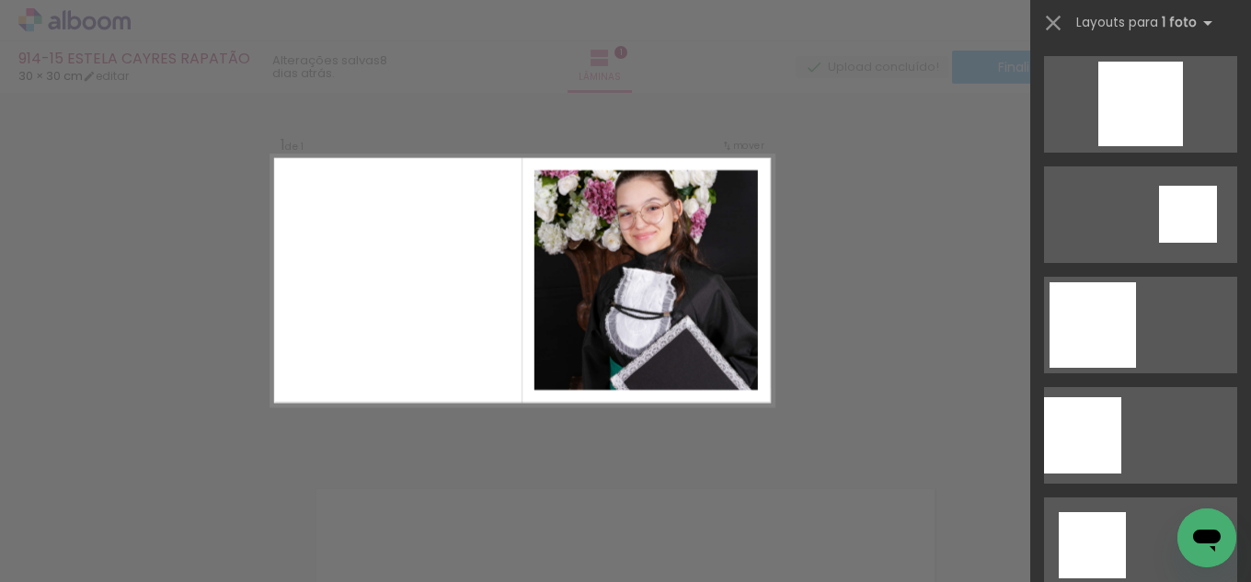
scroll to position [1839, 0]
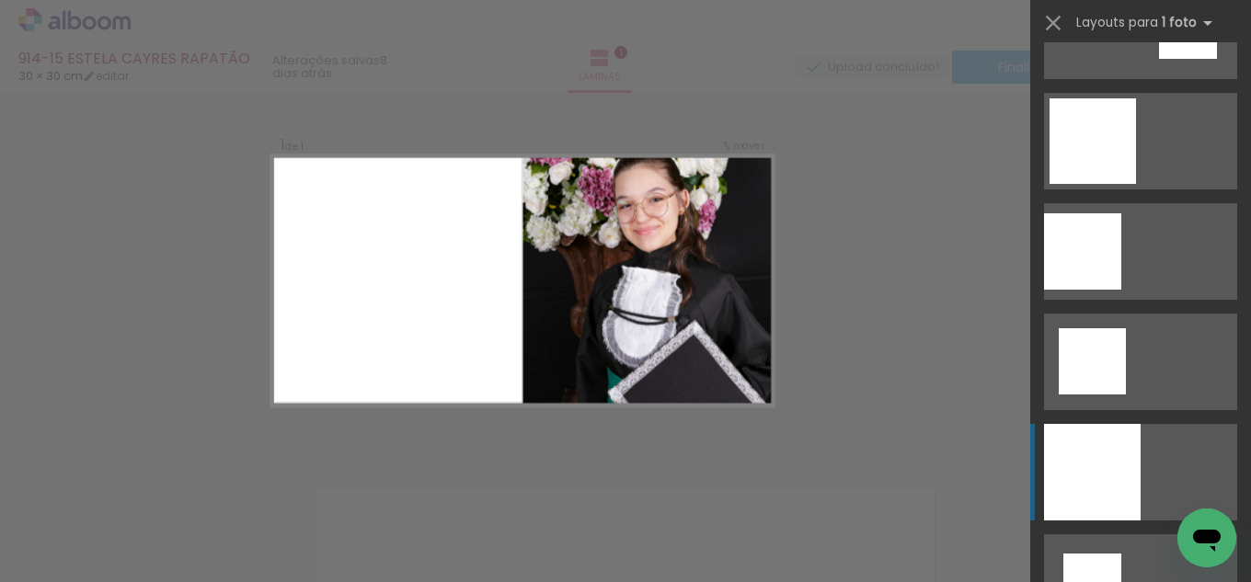
click at [1094, 433] on div at bounding box center [1092, 472] width 97 height 97
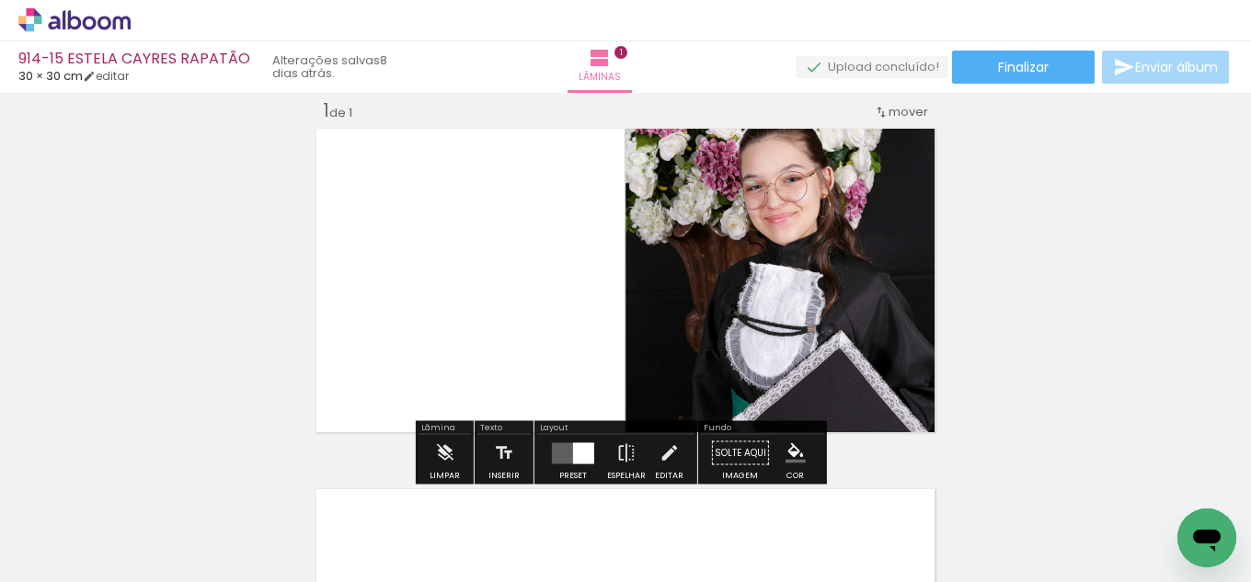
click at [653, 458] on paper-button "Editar" at bounding box center [669, 458] width 38 height 47
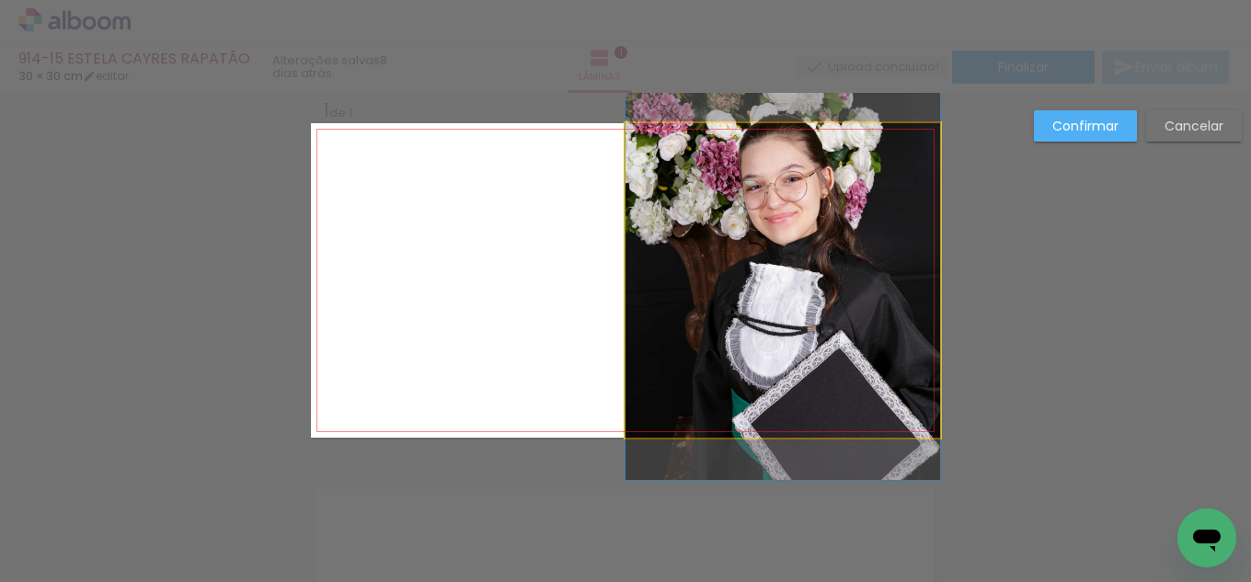
click at [669, 337] on quentale-photo at bounding box center [782, 280] width 315 height 315
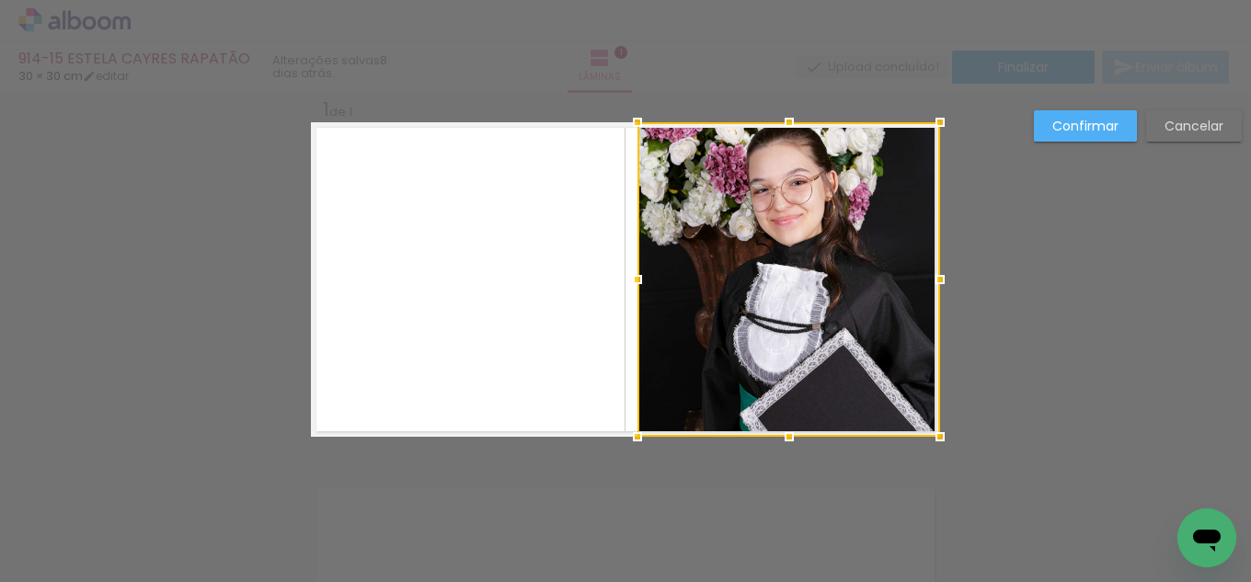
drag, startPoint x: 615, startPoint y: 273, endPoint x: 627, endPoint y: 271, distance: 12.1
click at [627, 271] on div at bounding box center [637, 279] width 37 height 37
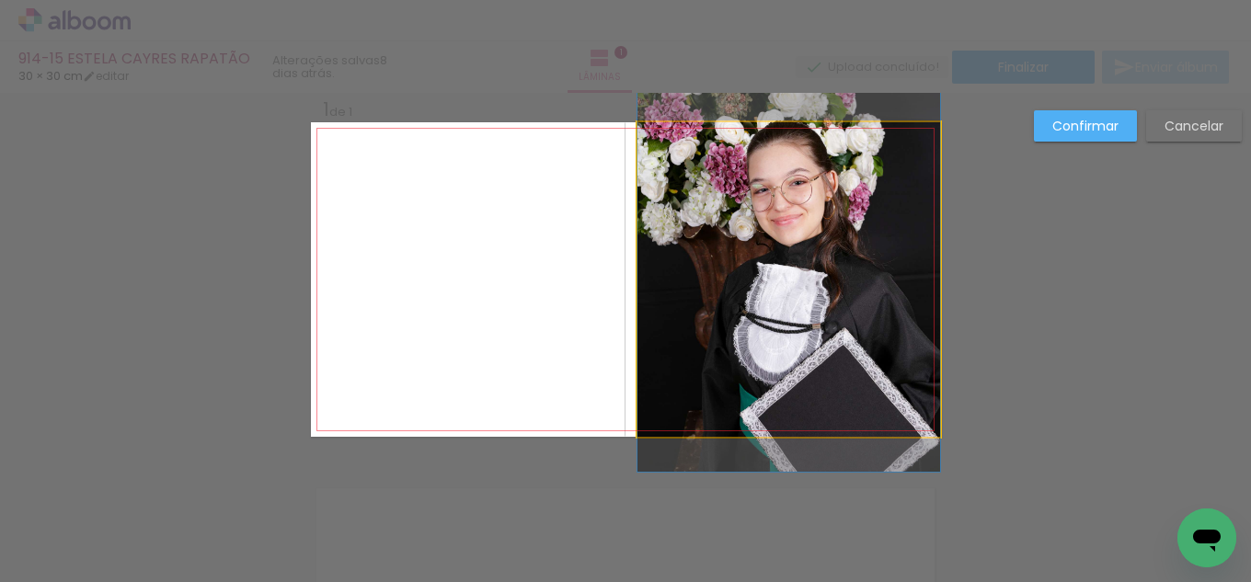
click at [930, 281] on quentale-photo at bounding box center [788, 279] width 303 height 315
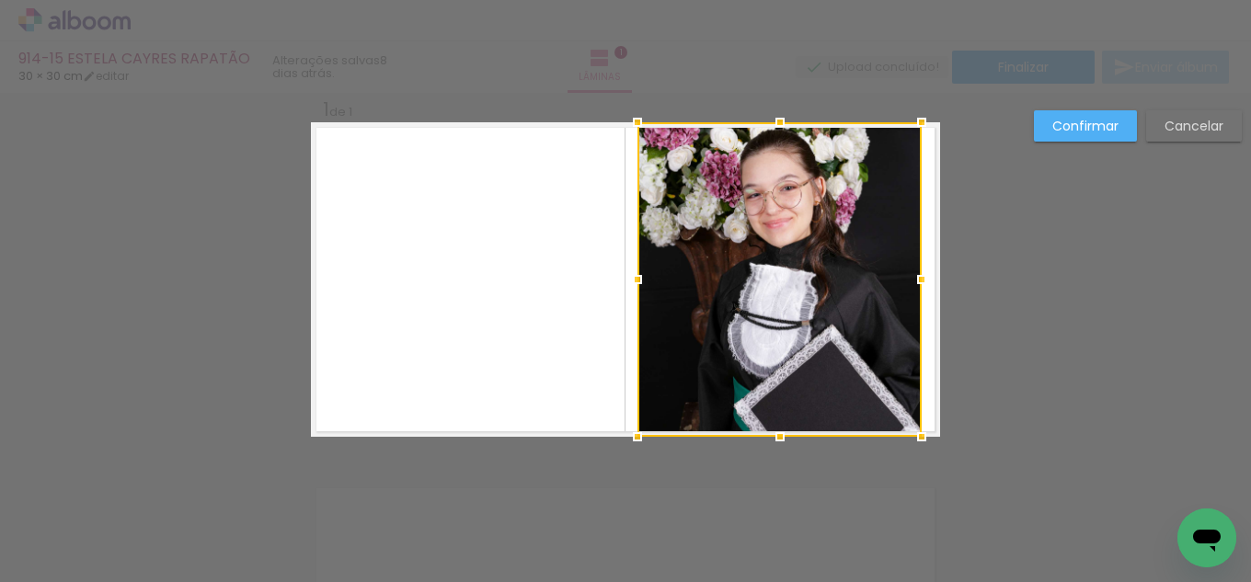
drag, startPoint x: 930, startPoint y: 281, endPoint x: 911, endPoint y: 283, distance: 18.5
click at [911, 283] on div at bounding box center [921, 279] width 37 height 37
drag, startPoint x: 1095, startPoint y: 127, endPoint x: 967, endPoint y: 161, distance: 133.2
click at [0, 0] on slot "Confirmar" at bounding box center [0, 0] width 0 height 0
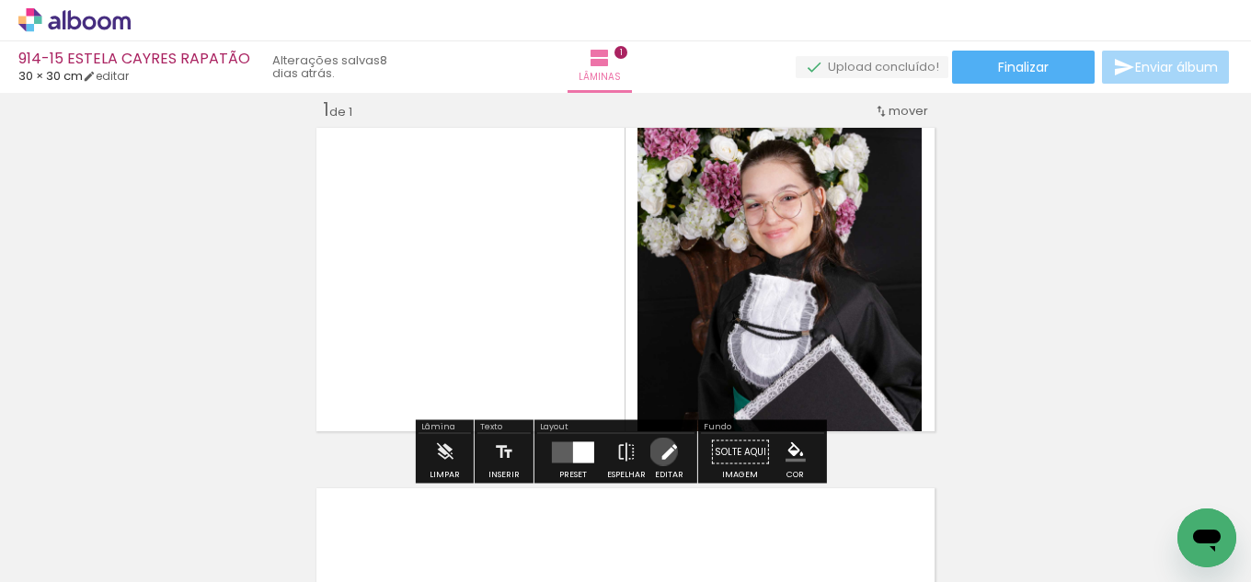
click at [659, 452] on iron-icon at bounding box center [669, 452] width 20 height 37
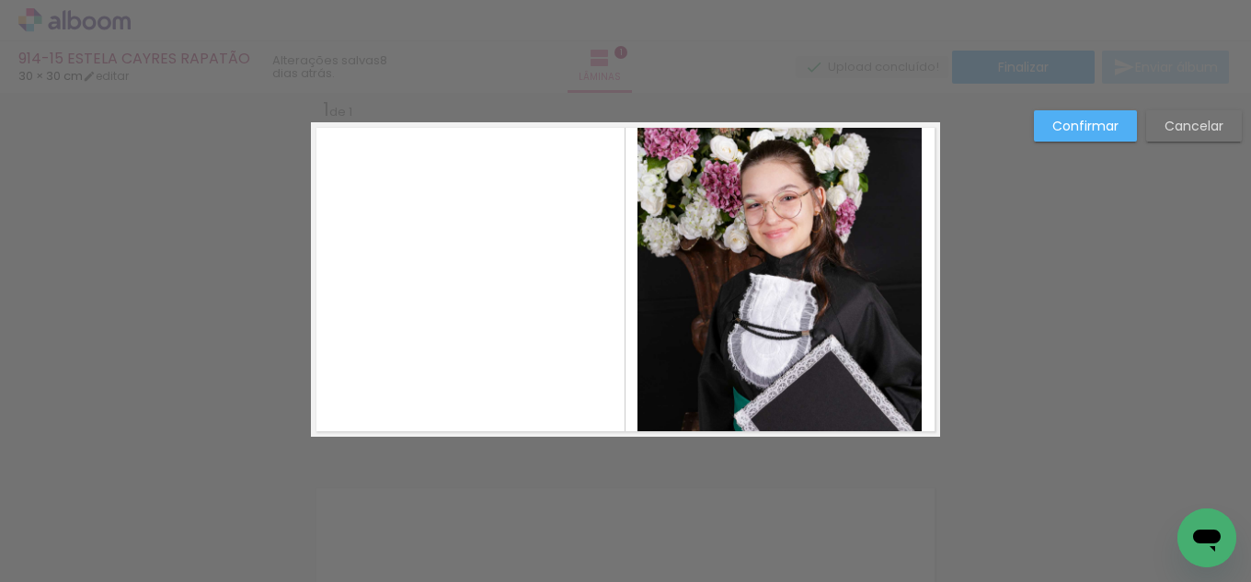
click at [670, 303] on quentale-photo at bounding box center [779, 279] width 284 height 315
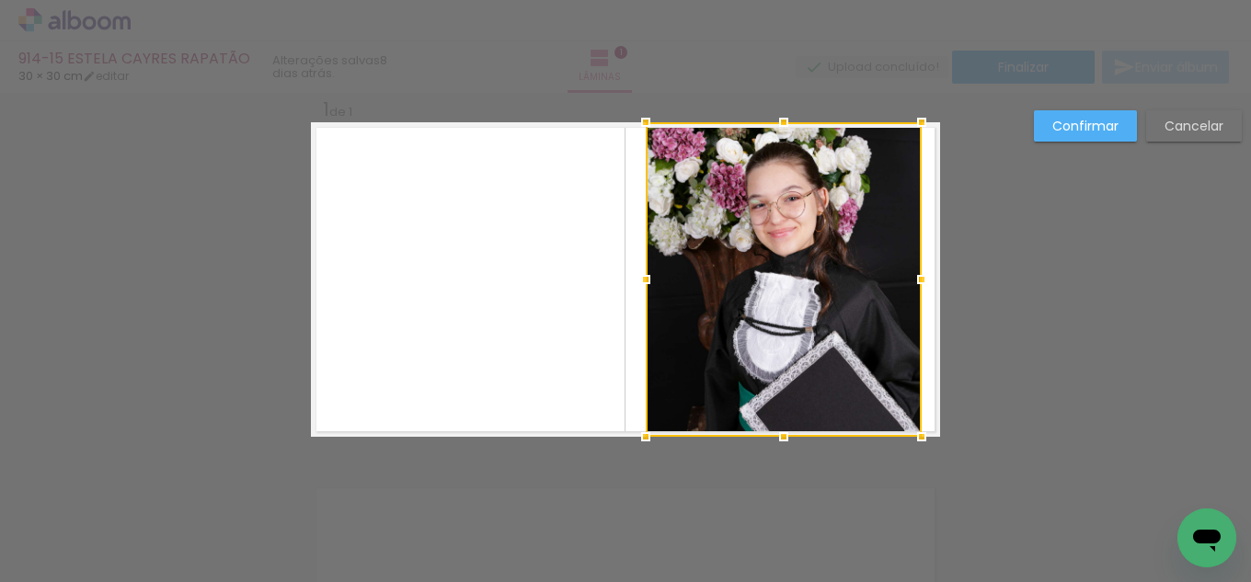
click at [644, 276] on div at bounding box center [645, 279] width 37 height 37
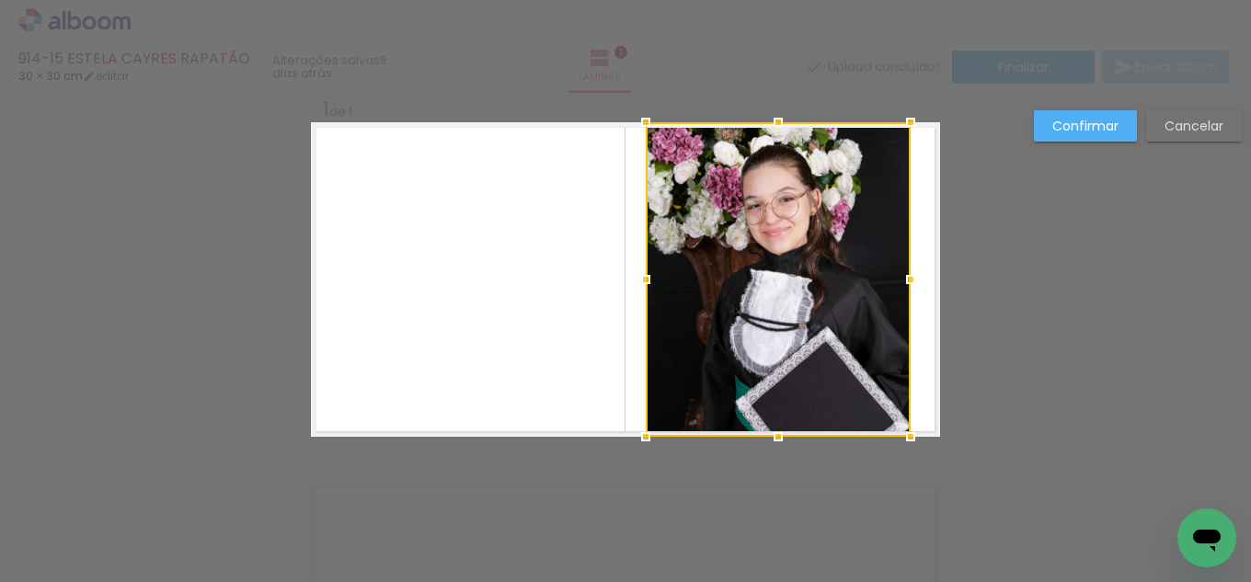
drag, startPoint x: 909, startPoint y: 270, endPoint x: 898, endPoint y: 269, distance: 11.2
click at [898, 269] on div at bounding box center [910, 279] width 37 height 37
click at [1100, 115] on paper-button "Confirmar" at bounding box center [1085, 125] width 103 height 31
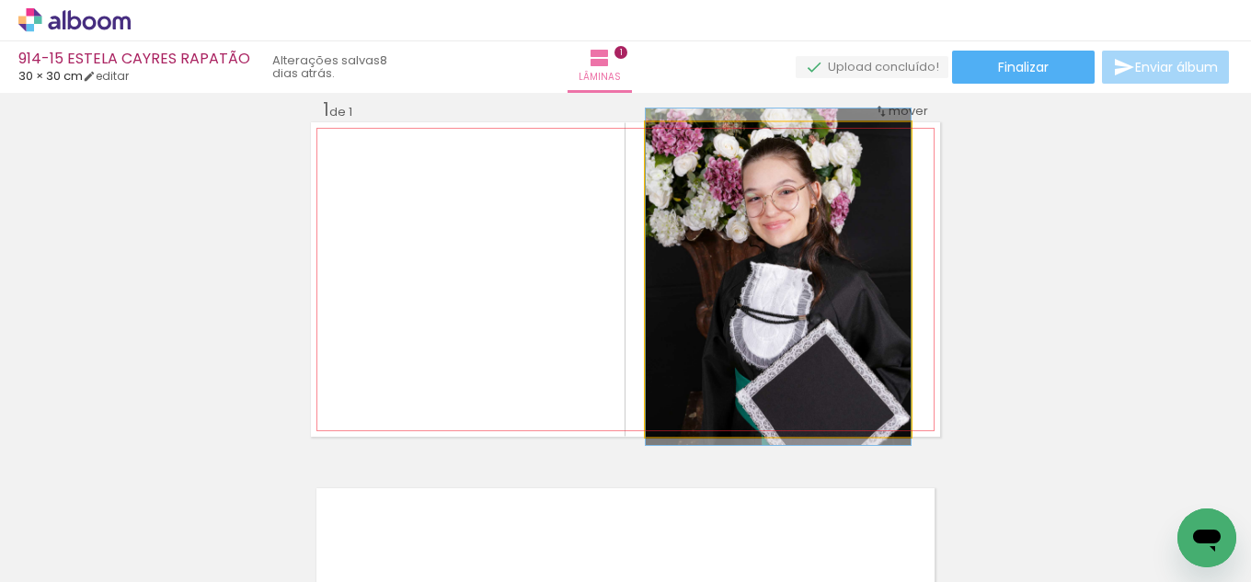
drag, startPoint x: 813, startPoint y: 302, endPoint x: 829, endPoint y: 294, distance: 17.3
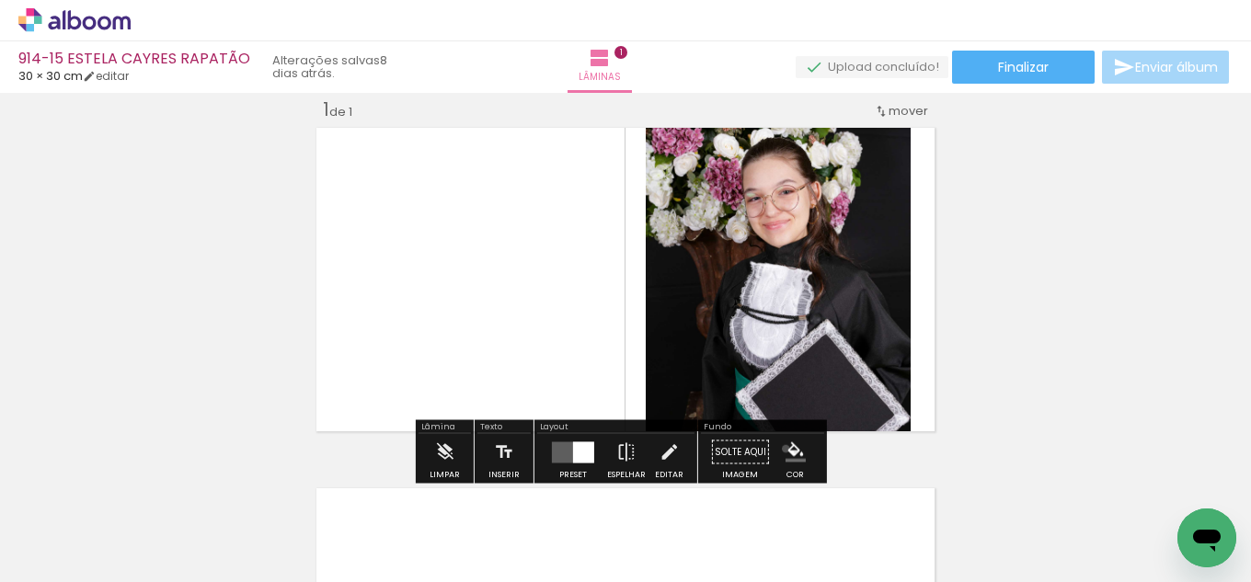
click at [785, 449] on iron-icon "color picker" at bounding box center [795, 452] width 20 height 20
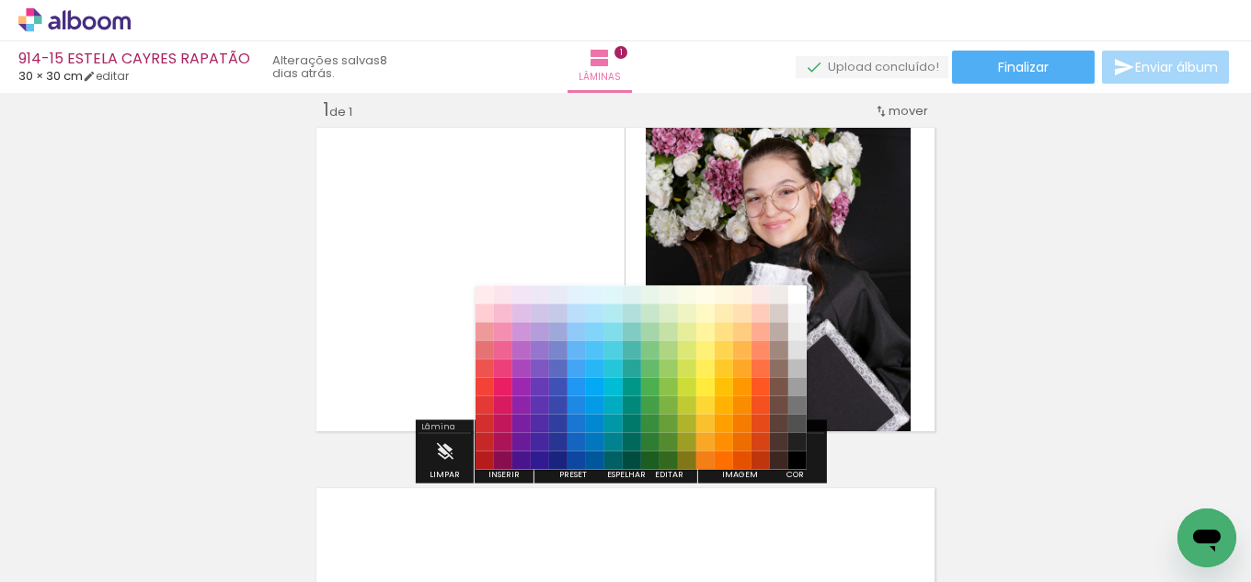
click at [801, 442] on paper-item "#212121" at bounding box center [797, 442] width 18 height 18
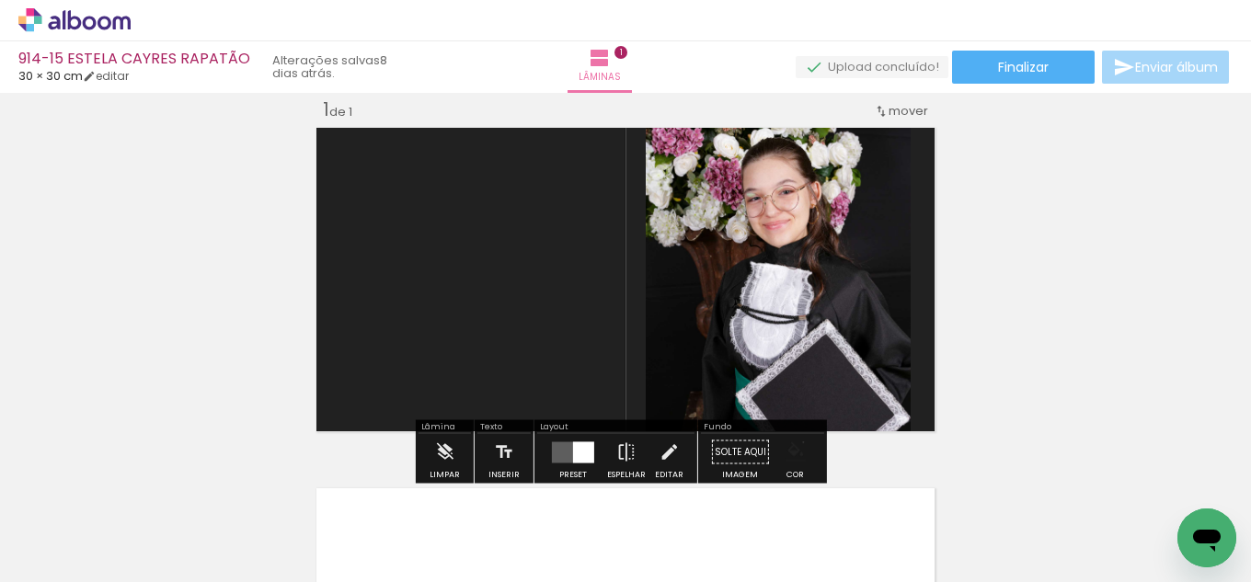
click at [796, 442] on iron-icon "color picker" at bounding box center [795, 452] width 20 height 20
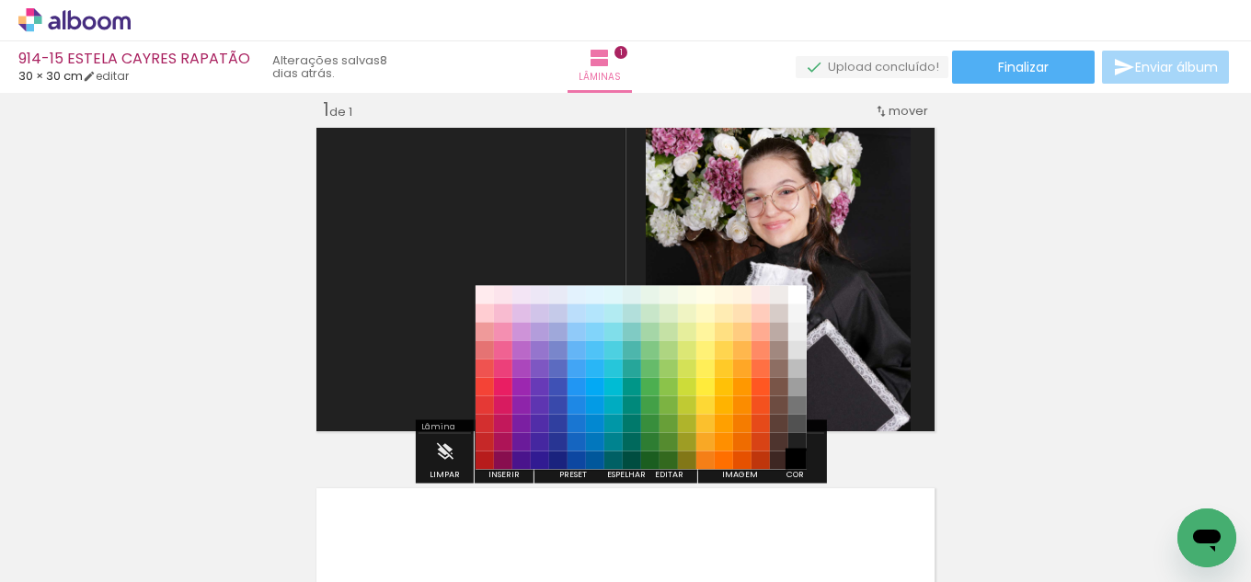
click at [790, 454] on paper-item "#000000" at bounding box center [797, 461] width 18 height 18
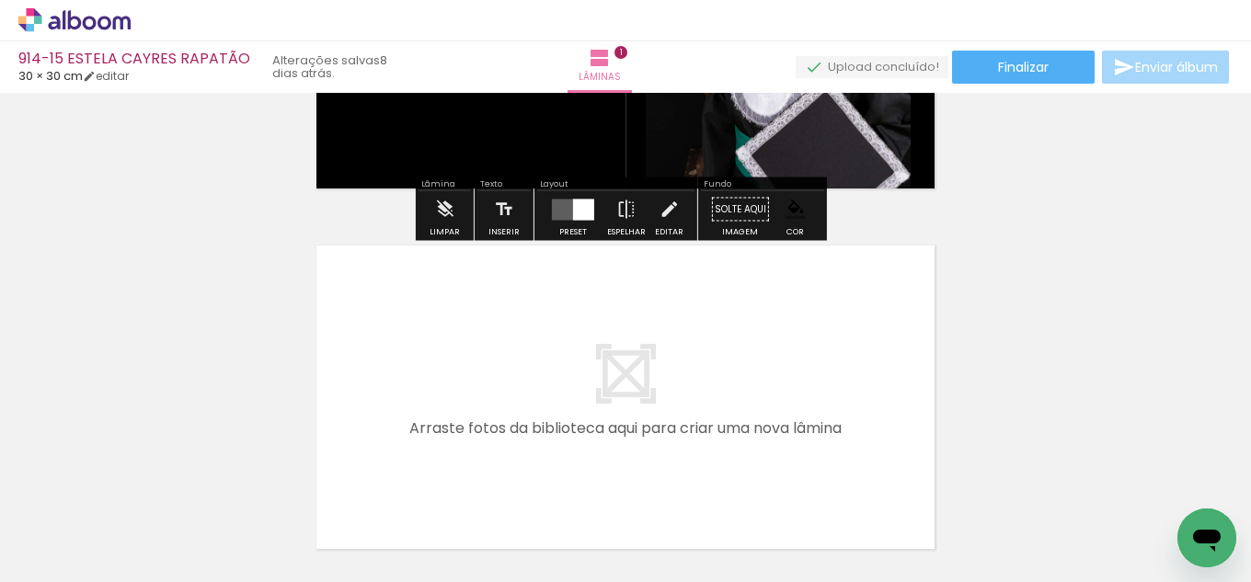
scroll to position [300, 0]
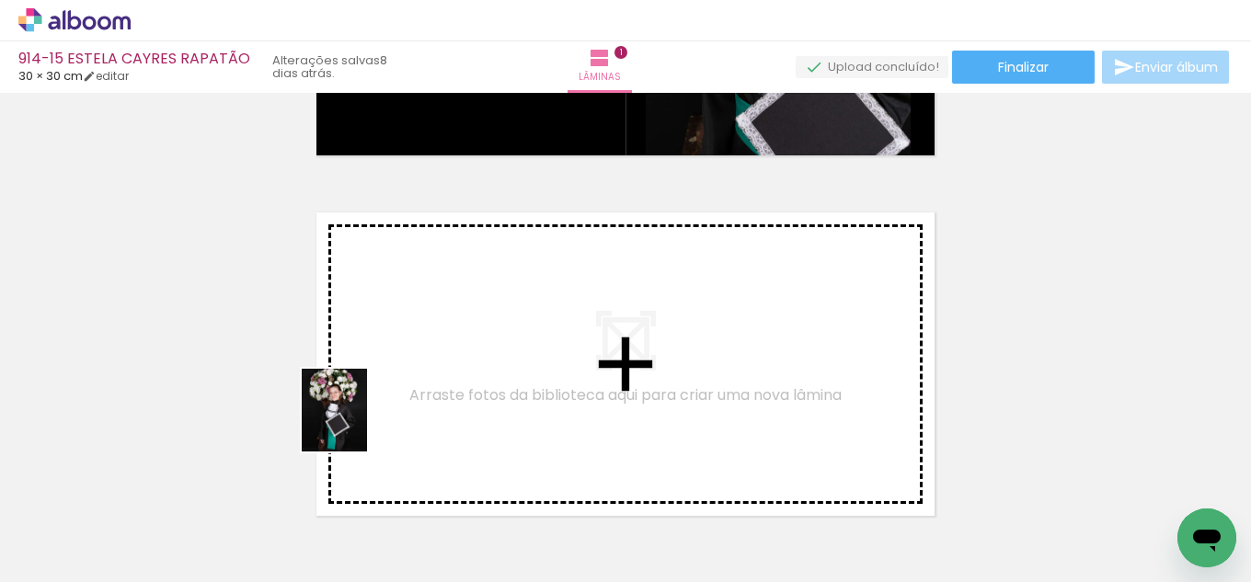
drag, startPoint x: 229, startPoint y: 512, endPoint x: 519, endPoint y: 379, distance: 318.9
click at [519, 379] on quentale-workspace at bounding box center [625, 291] width 1251 height 582
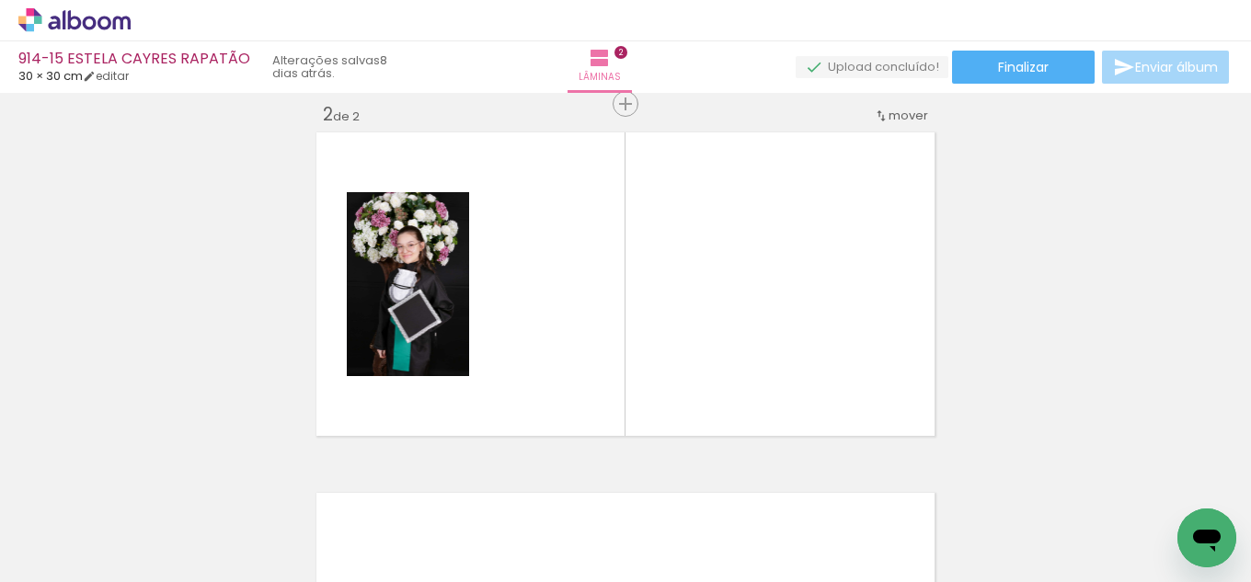
scroll to position [384, 0]
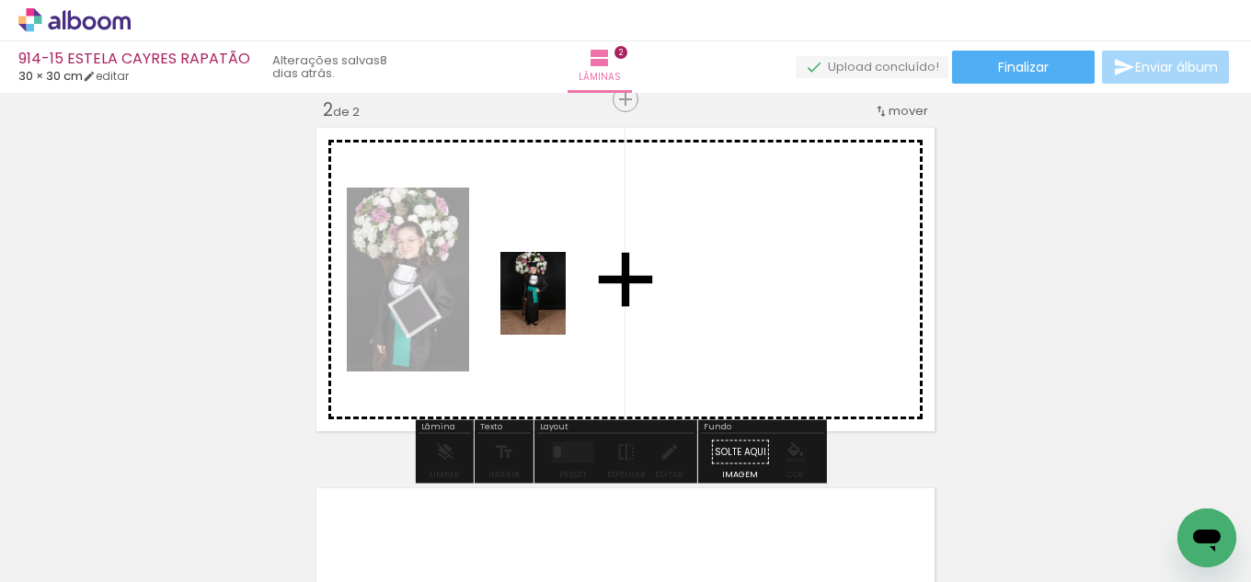
drag, startPoint x: 202, startPoint y: 517, endPoint x: 358, endPoint y: 473, distance: 161.6
click at [560, 304] on quentale-workspace at bounding box center [625, 291] width 1251 height 582
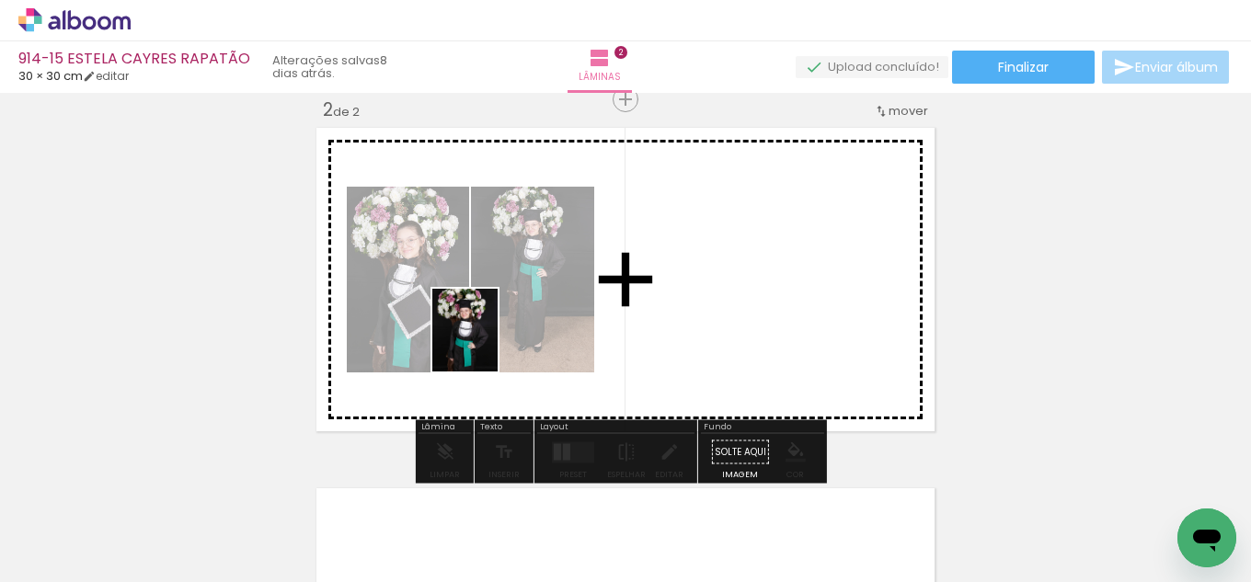
drag, startPoint x: 199, startPoint y: 523, endPoint x: 487, endPoint y: 344, distance: 340.0
click at [487, 344] on quentale-workspace at bounding box center [625, 291] width 1251 height 582
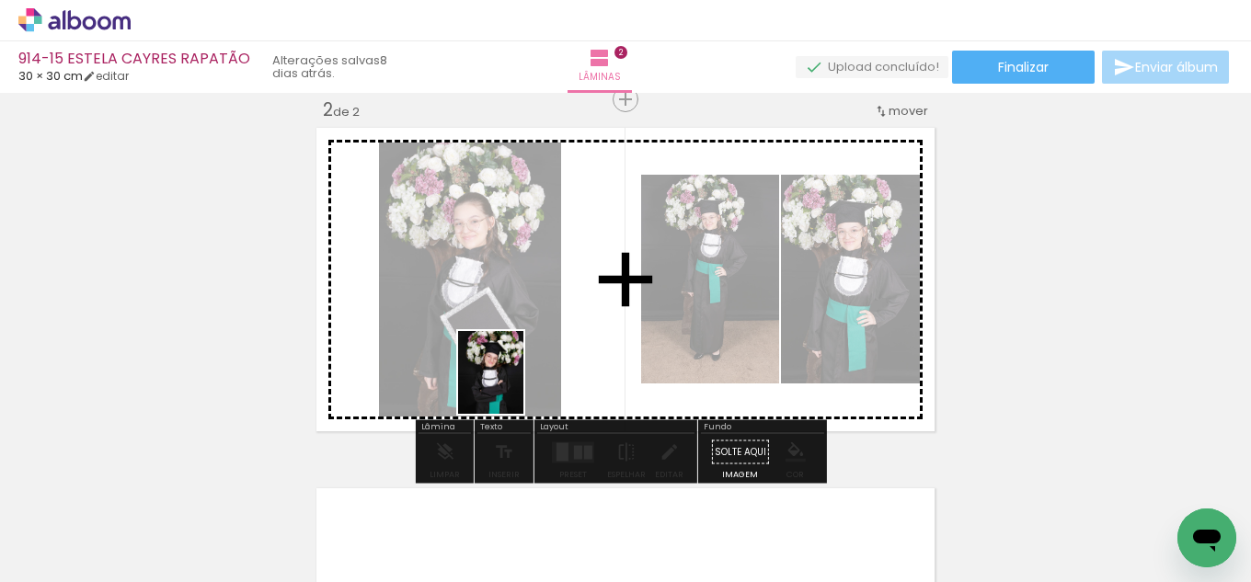
drag, startPoint x: 209, startPoint y: 528, endPoint x: 513, endPoint y: 386, distance: 335.8
click at [513, 386] on quentale-workspace at bounding box center [625, 291] width 1251 height 582
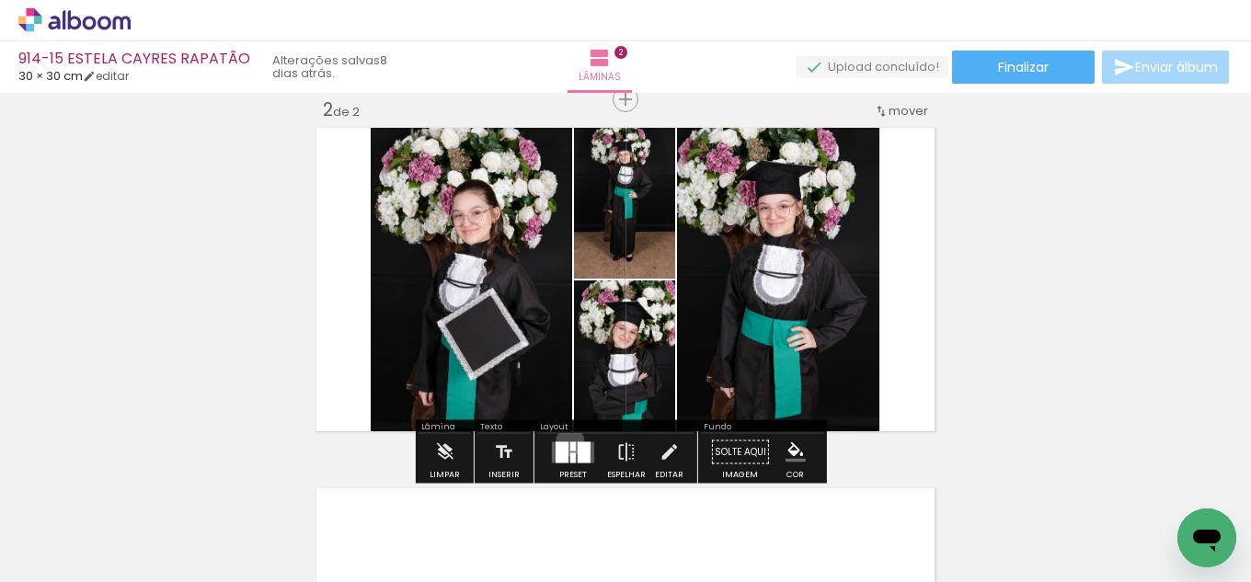
click at [570, 441] on div at bounding box center [573, 445] width 6 height 9
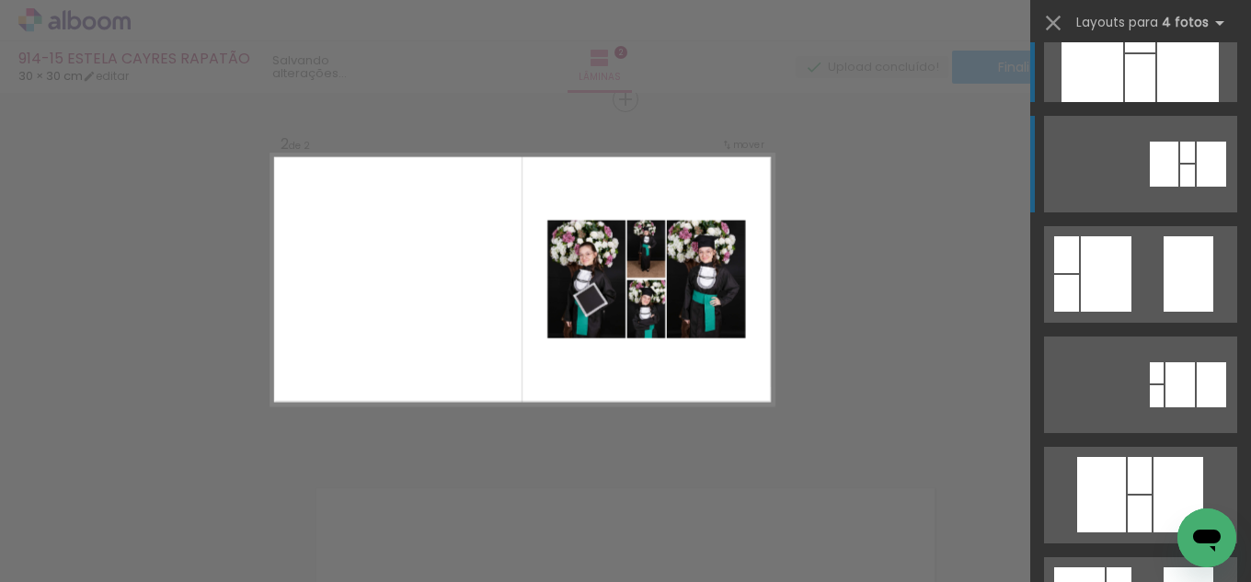
scroll to position [0, 0]
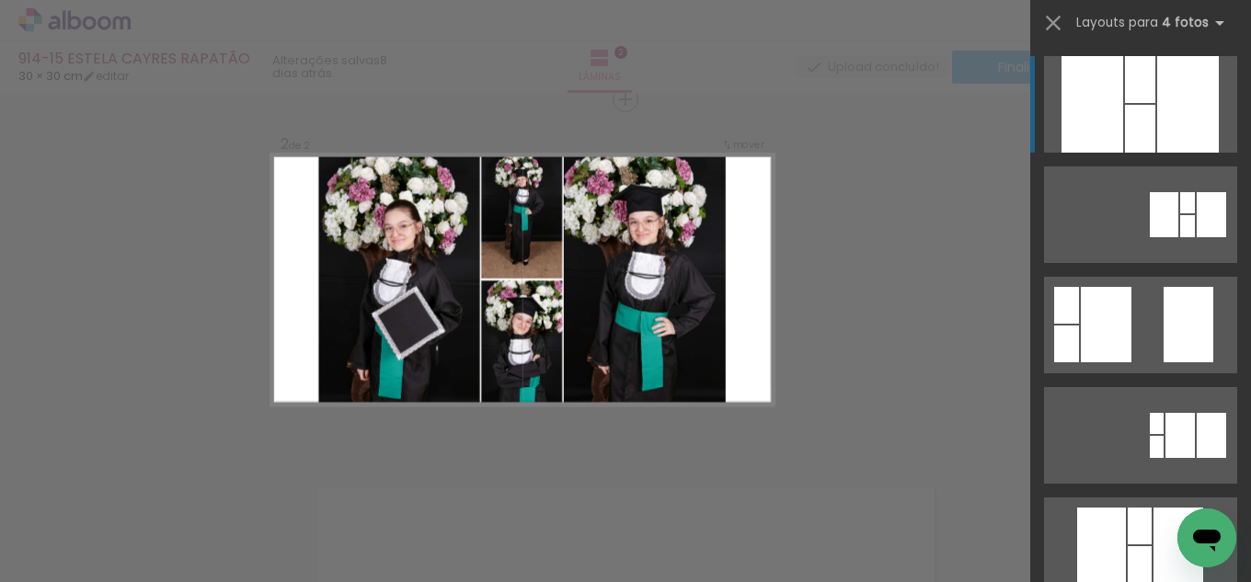
click at [1147, 120] on div at bounding box center [1140, 129] width 30 height 48
click at [1146, 75] on div at bounding box center [1140, 79] width 30 height 47
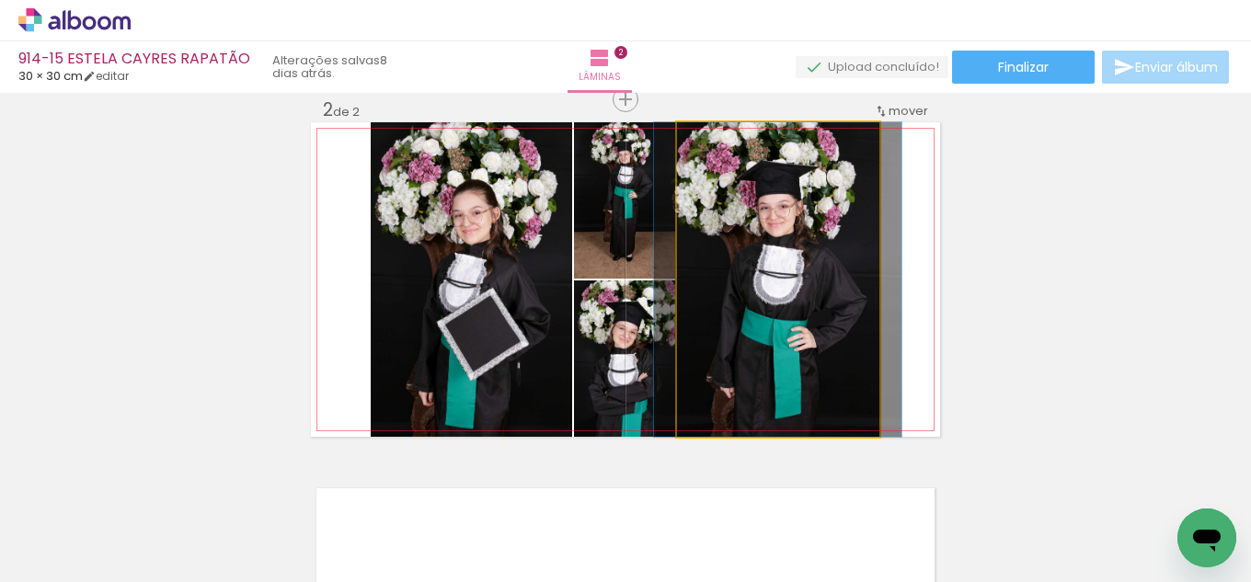
click at [797, 266] on quentale-photo at bounding box center [778, 279] width 202 height 315
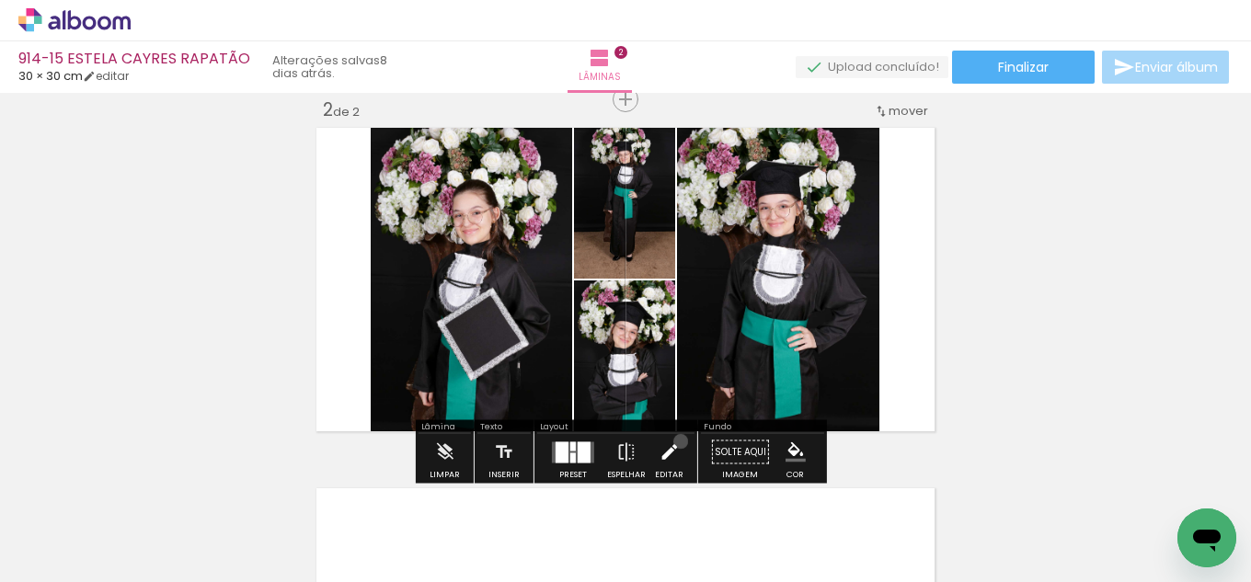
click at [676, 441] on paper-button "Editar" at bounding box center [669, 457] width 38 height 47
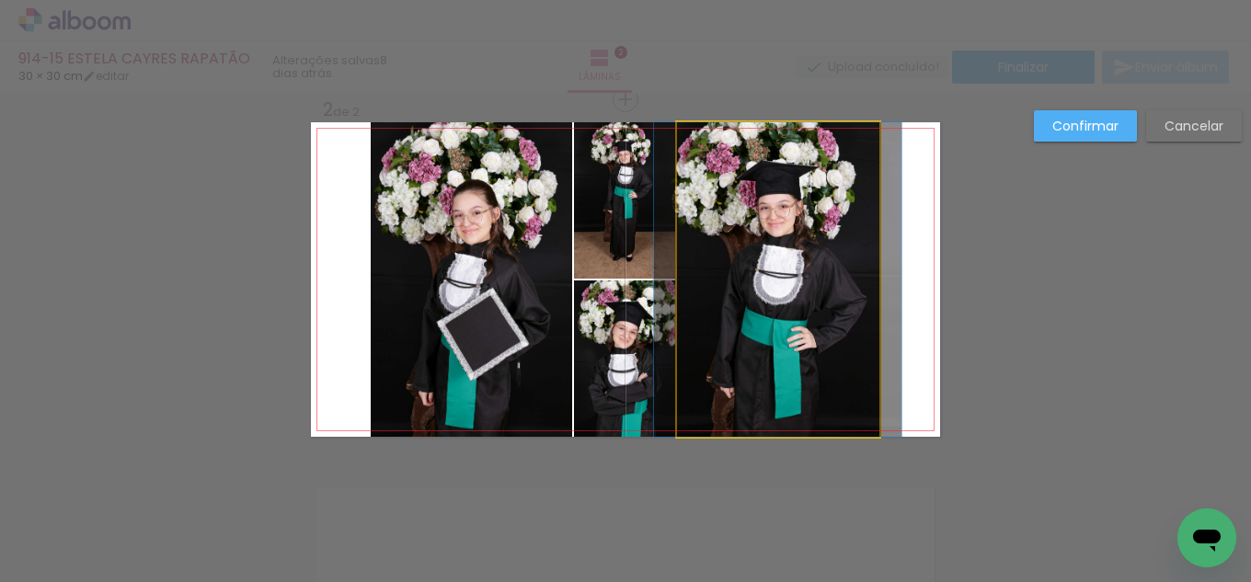
click at [784, 335] on quentale-photo at bounding box center [778, 279] width 202 height 315
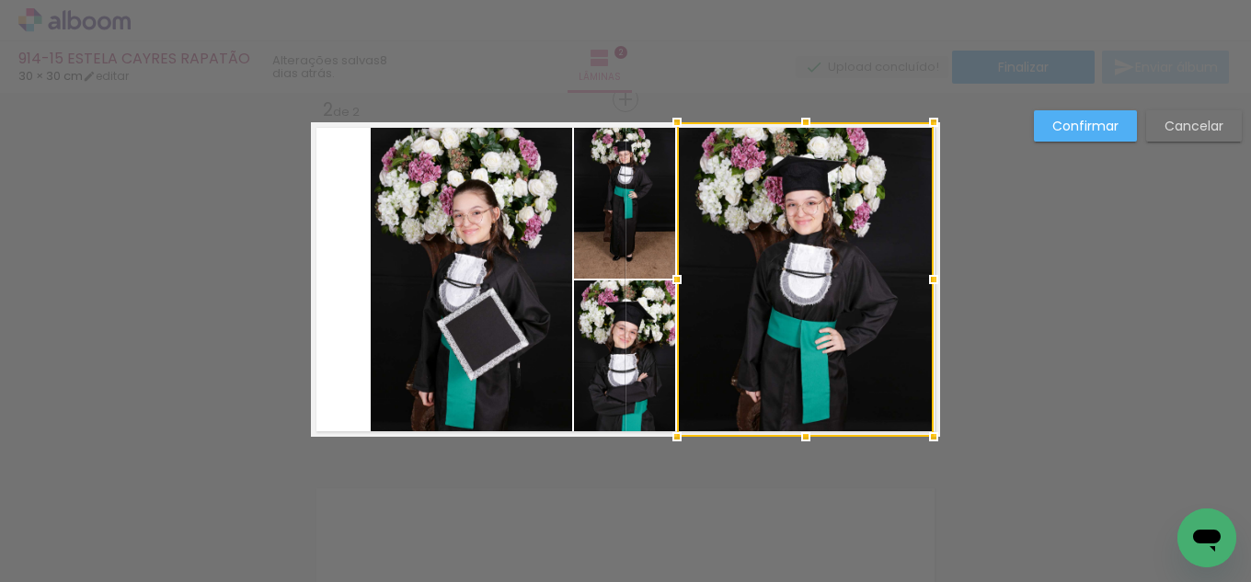
drag, startPoint x: 879, startPoint y: 276, endPoint x: 938, endPoint y: 269, distance: 59.3
click at [938, 269] on div at bounding box center [933, 279] width 37 height 37
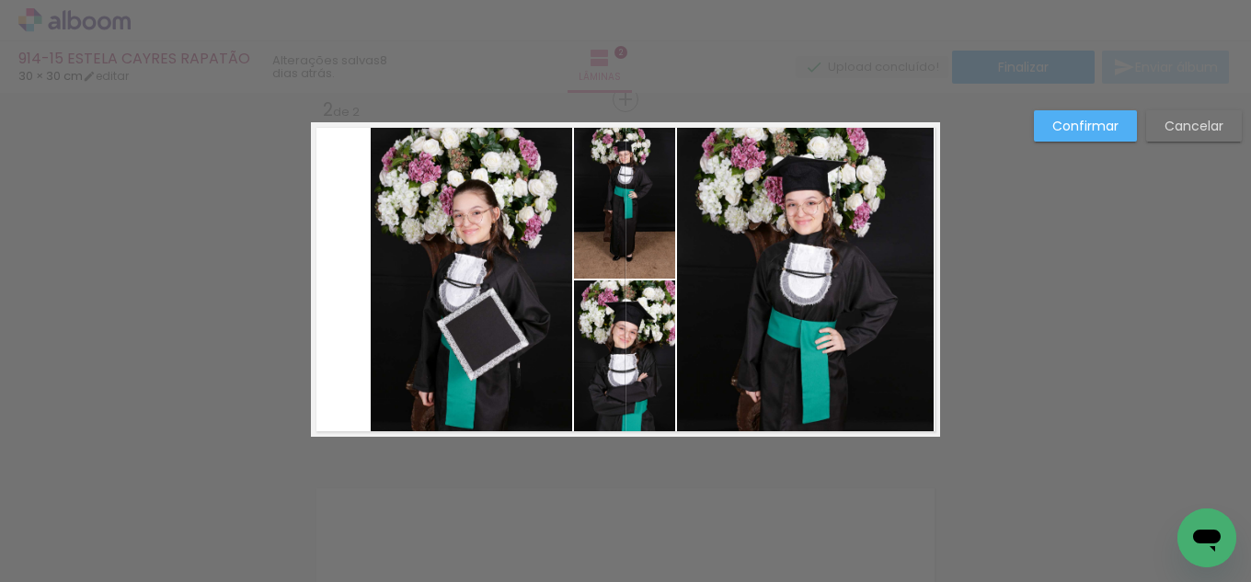
click at [910, 284] on quentale-photo at bounding box center [805, 279] width 257 height 315
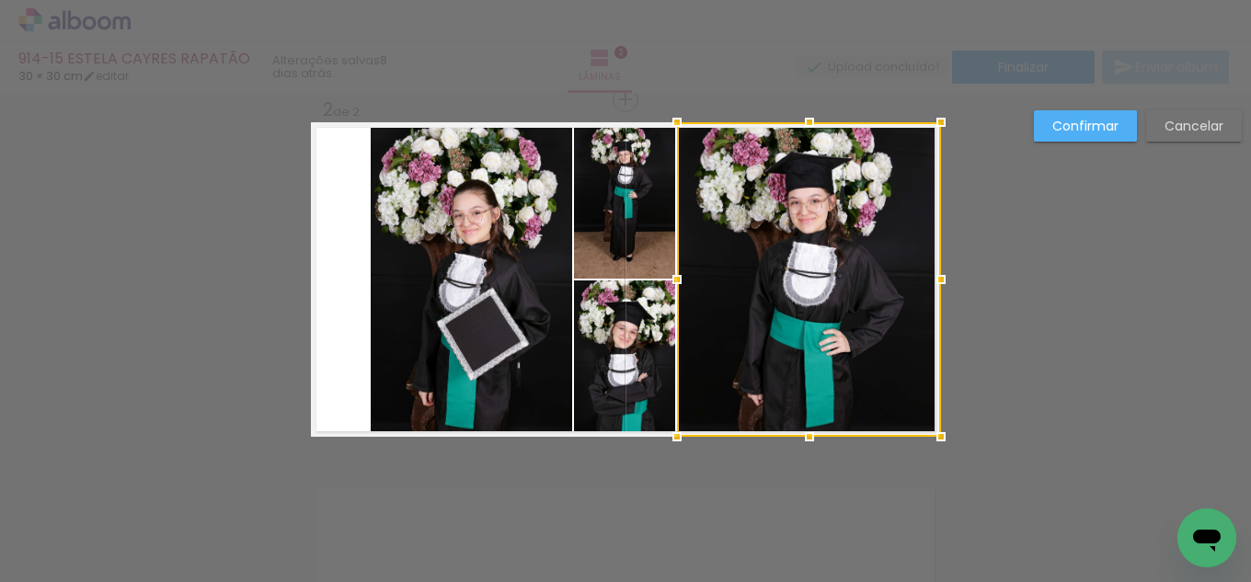
click at [923, 279] on div at bounding box center [940, 279] width 37 height 37
click at [424, 293] on quentale-photo at bounding box center [471, 279] width 201 height 315
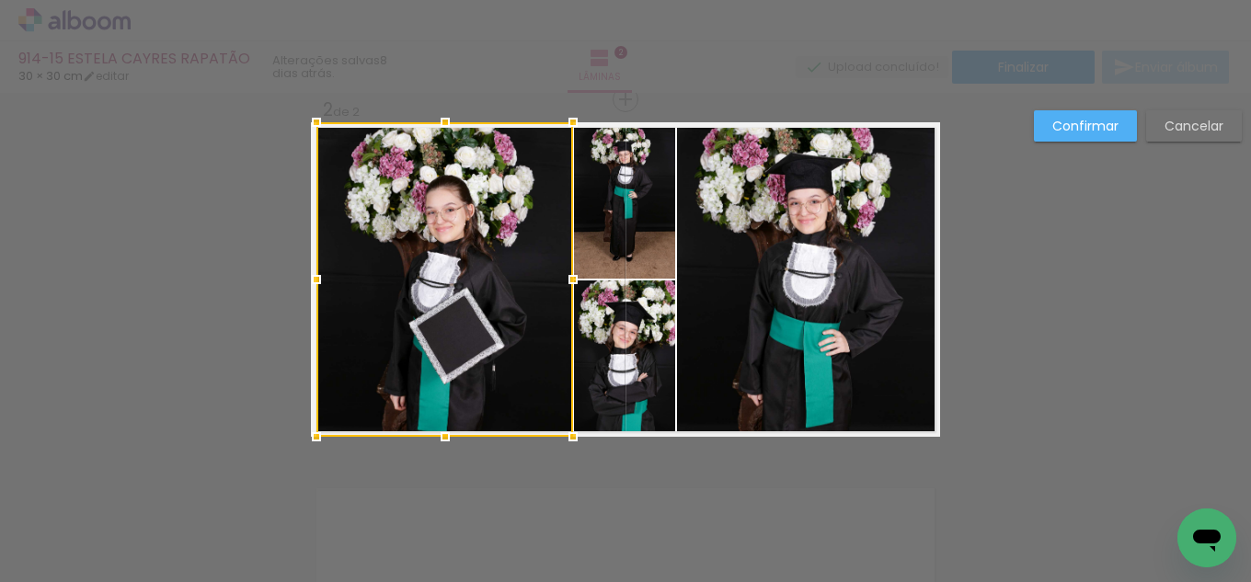
drag, startPoint x: 359, startPoint y: 271, endPoint x: 301, endPoint y: 270, distance: 57.9
click at [301, 270] on div at bounding box center [316, 279] width 37 height 37
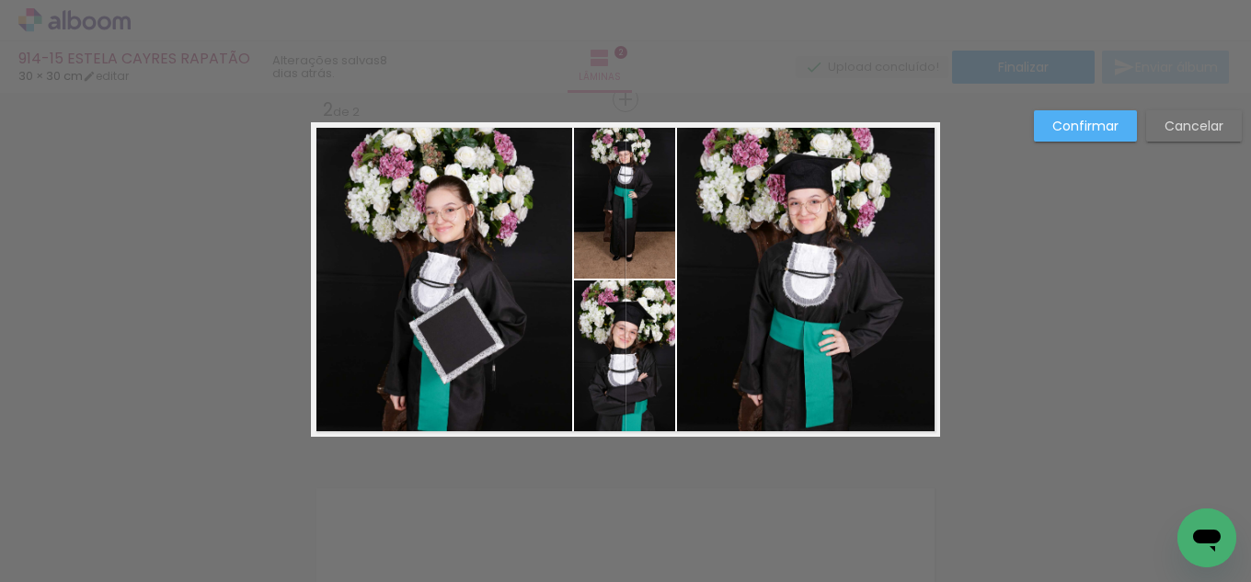
click at [474, 307] on quentale-photo at bounding box center [444, 279] width 257 height 315
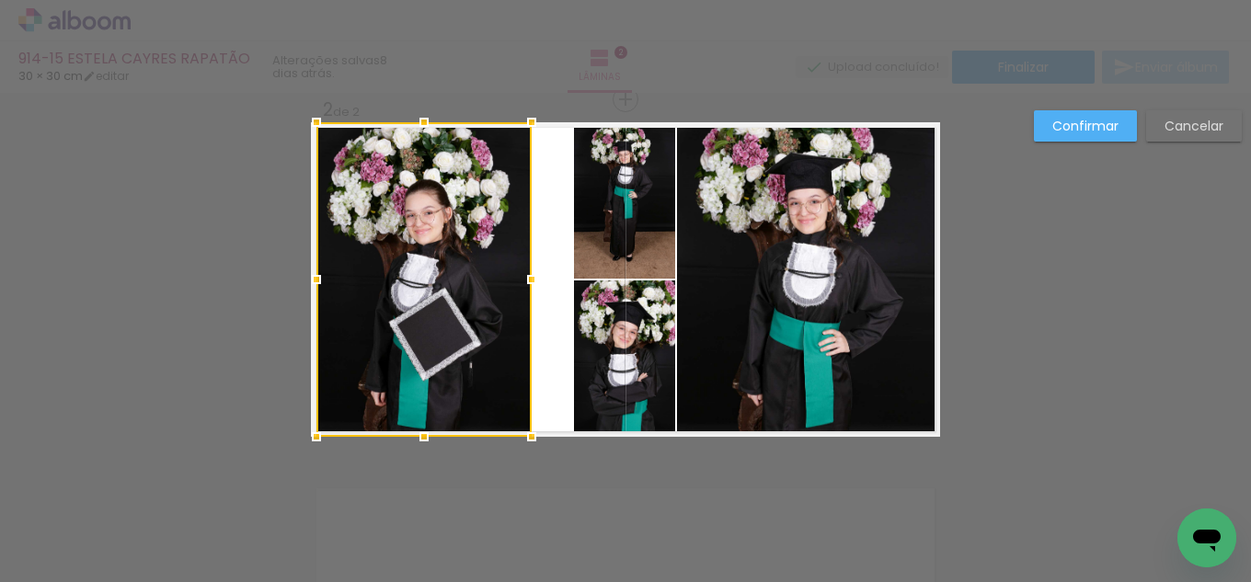
drag, startPoint x: 561, startPoint y: 278, endPoint x: 523, endPoint y: 273, distance: 38.0
click at [523, 273] on div at bounding box center [531, 279] width 37 height 37
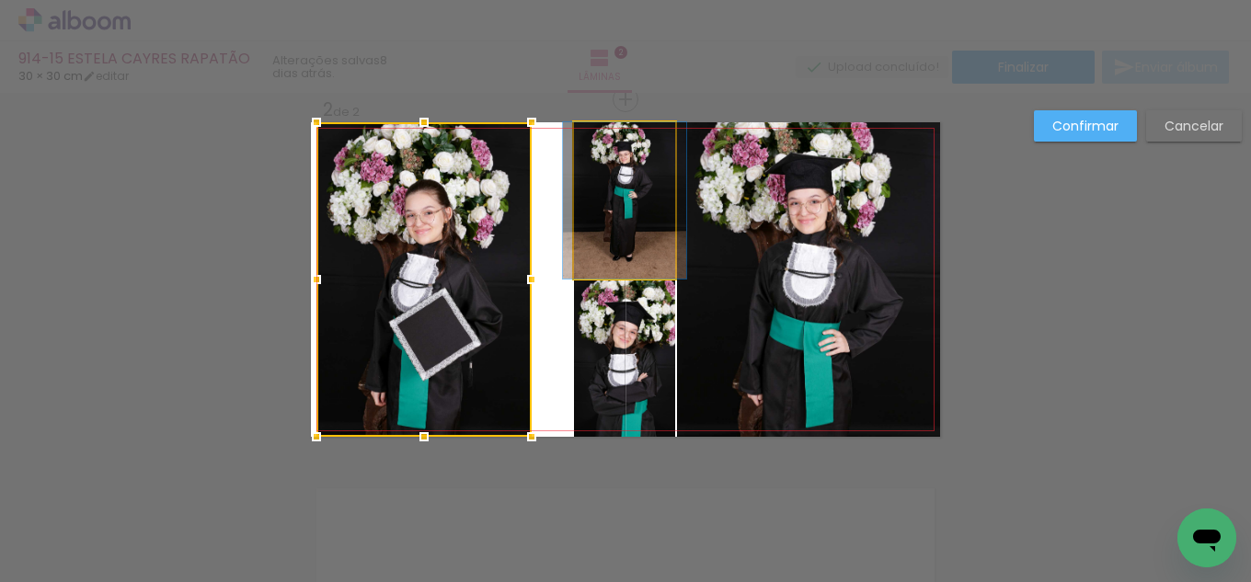
click at [586, 224] on quentale-photo at bounding box center [624, 200] width 101 height 156
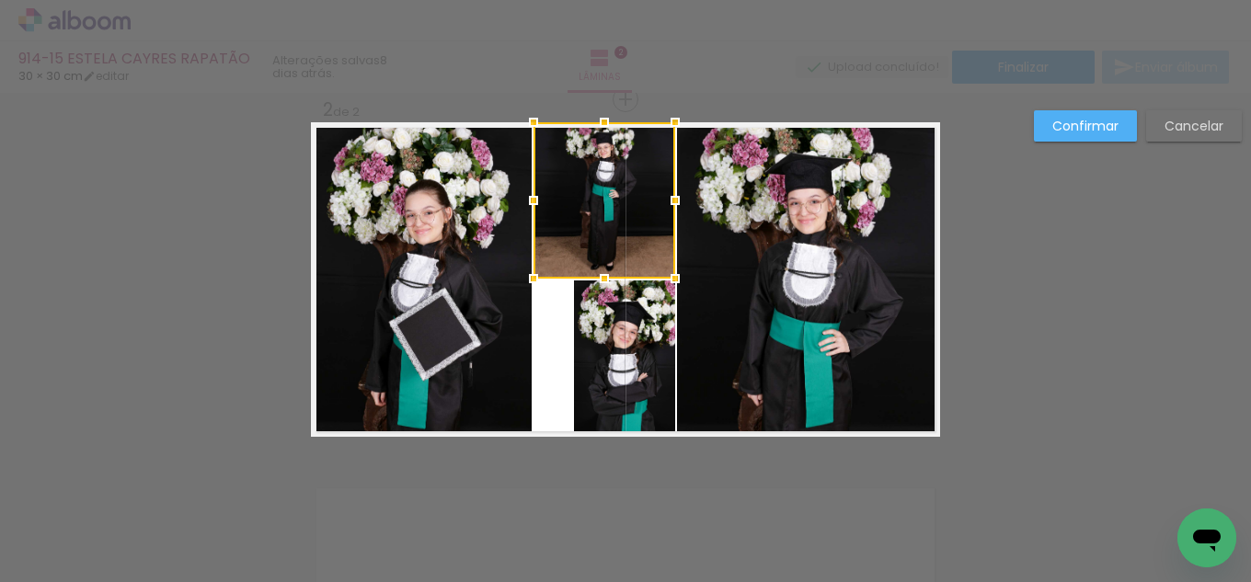
drag, startPoint x: 567, startPoint y: 203, endPoint x: 526, endPoint y: 199, distance: 40.7
click at [526, 199] on div at bounding box center [533, 200] width 37 height 37
click at [627, 372] on quentale-photo at bounding box center [624, 359] width 101 height 156
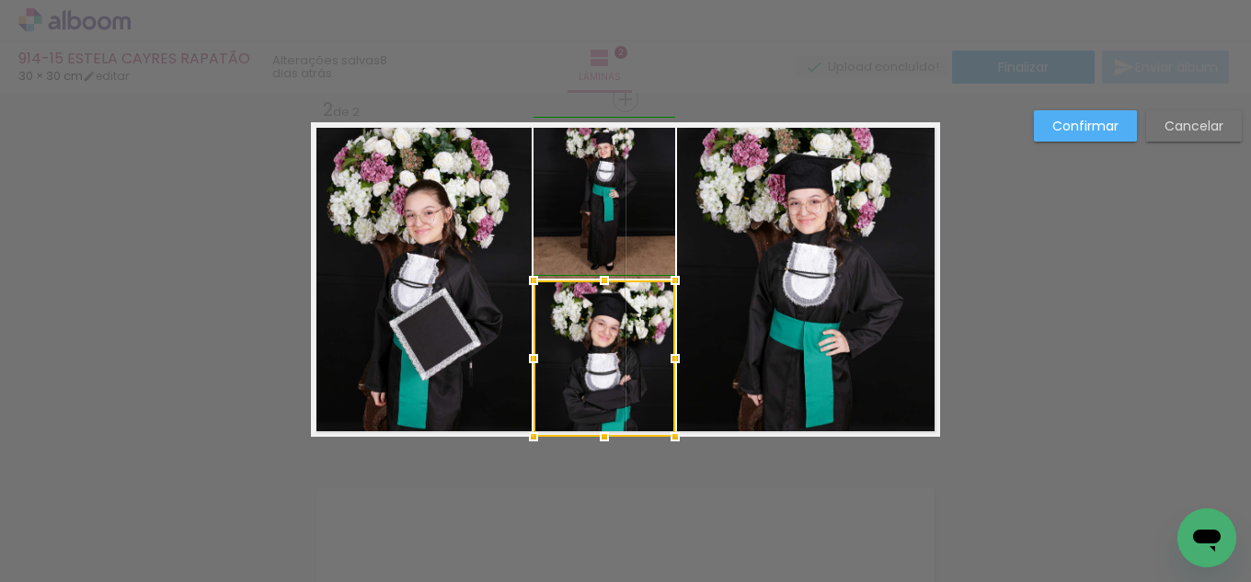
drag, startPoint x: 573, startPoint y: 356, endPoint x: 536, endPoint y: 347, distance: 37.9
click at [536, 347] on div at bounding box center [533, 358] width 37 height 37
click at [493, 260] on quentale-photo at bounding box center [423, 279] width 215 height 315
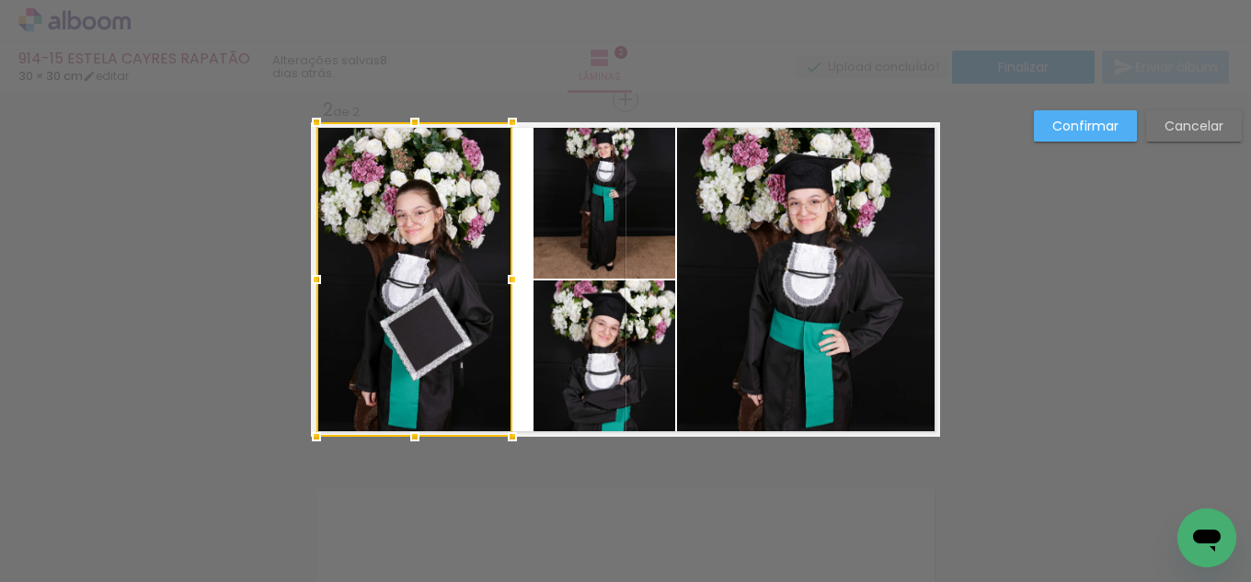
drag, startPoint x: 521, startPoint y: 279, endPoint x: 498, endPoint y: 273, distance: 23.6
click at [498, 273] on div at bounding box center [512, 279] width 37 height 37
click at [553, 246] on quentale-photo at bounding box center [604, 200] width 142 height 156
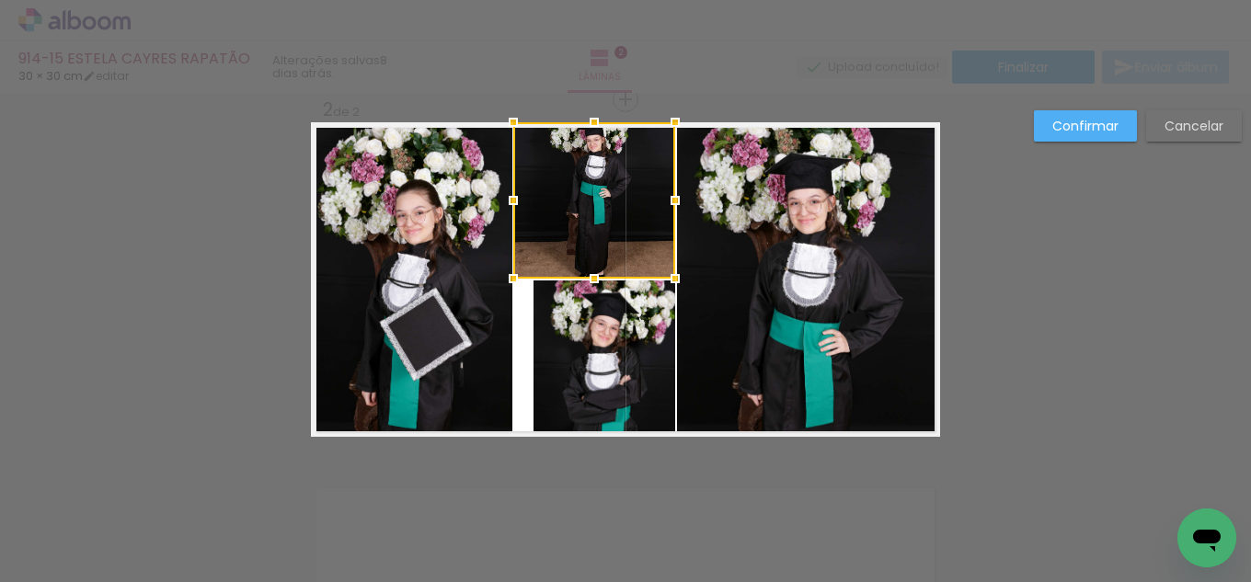
drag, startPoint x: 529, startPoint y: 203, endPoint x: 511, endPoint y: 199, distance: 18.1
click at [511, 199] on div at bounding box center [513, 200] width 37 height 37
click at [533, 344] on quentale-photo at bounding box center [604, 359] width 142 height 156
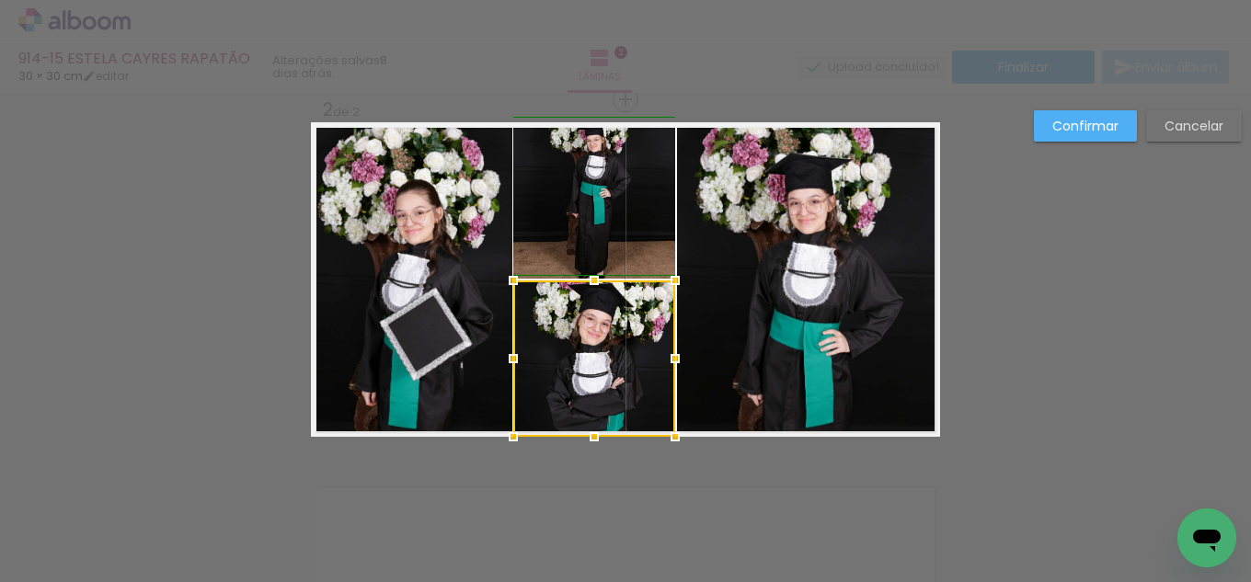
drag, startPoint x: 526, startPoint y: 353, endPoint x: 513, endPoint y: 346, distance: 14.8
click at [513, 346] on div at bounding box center [513, 358] width 37 height 37
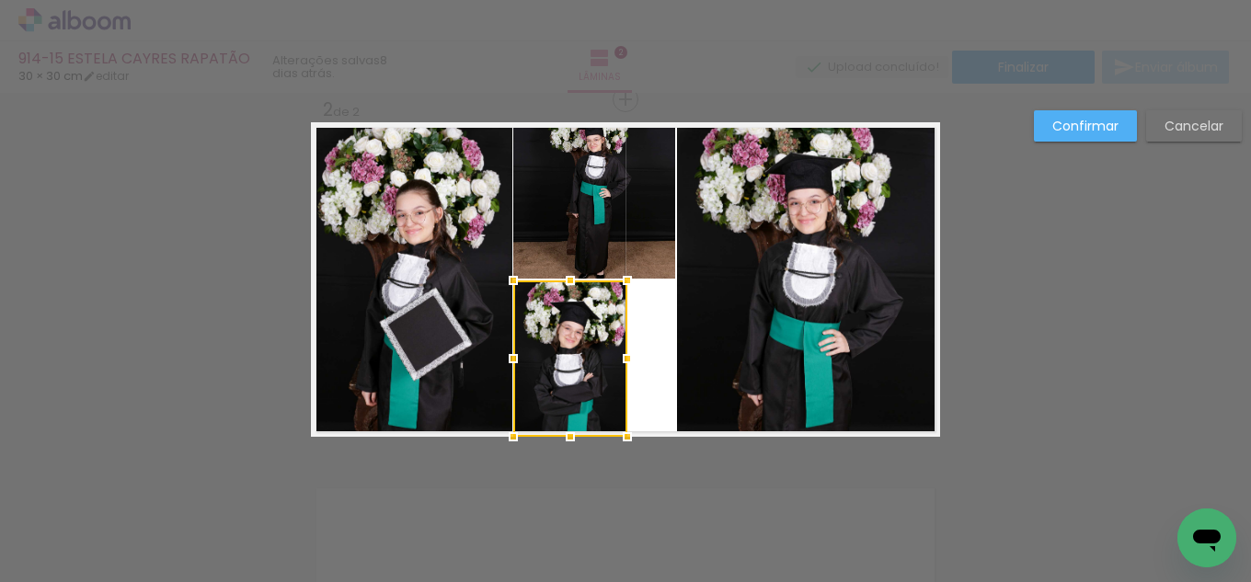
drag, startPoint x: 662, startPoint y: 357, endPoint x: 607, endPoint y: 328, distance: 62.1
click at [607, 328] on div at bounding box center [570, 359] width 114 height 156
click at [644, 233] on quentale-photo at bounding box center [594, 200] width 162 height 156
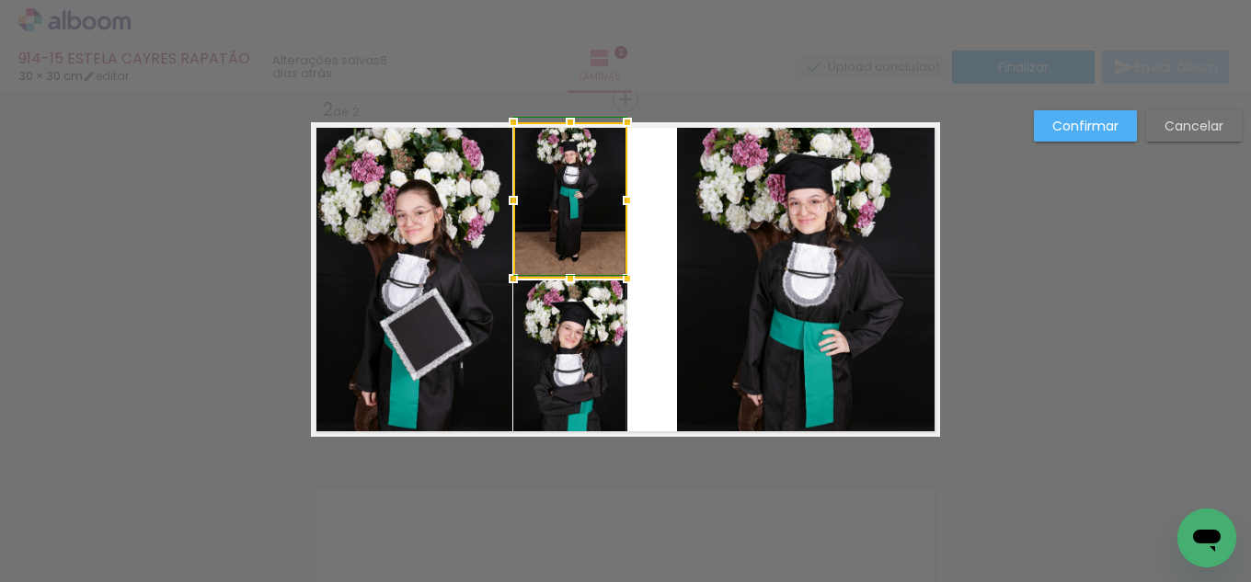
drag, startPoint x: 674, startPoint y: 199, endPoint x: 627, endPoint y: 204, distance: 47.2
click at [627, 204] on div at bounding box center [627, 200] width 37 height 37
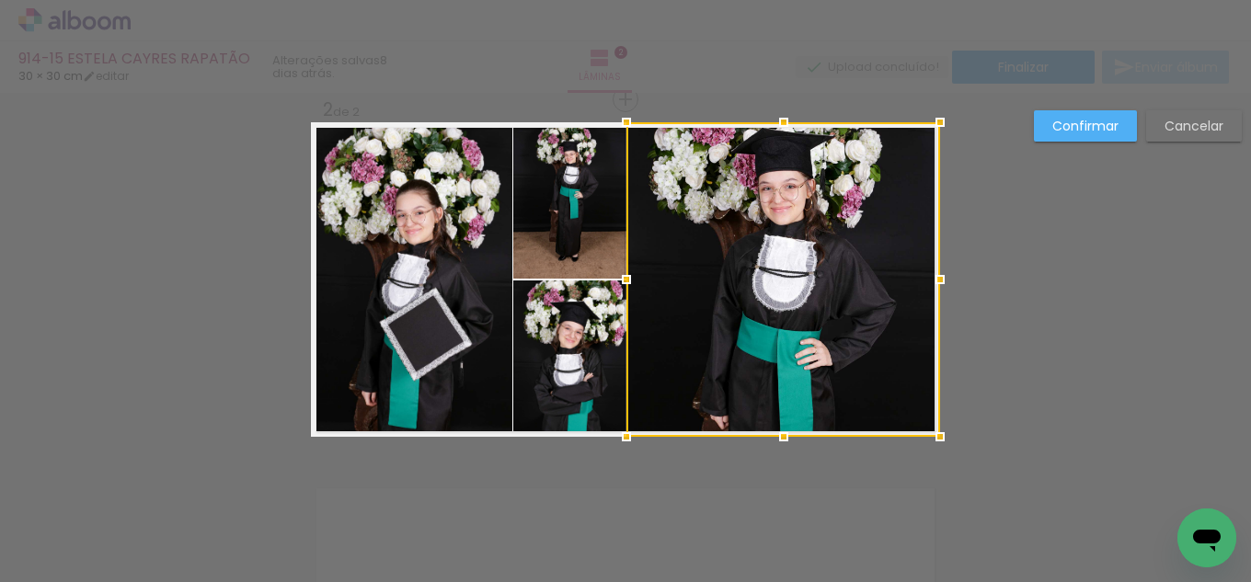
drag, startPoint x: 671, startPoint y: 281, endPoint x: 620, endPoint y: 279, distance: 51.6
click at [620, 279] on div at bounding box center [626, 279] width 37 height 37
drag, startPoint x: 1066, startPoint y: 123, endPoint x: 1049, endPoint y: 132, distance: 18.5
click at [0, 0] on slot "Confirmar" at bounding box center [0, 0] width 0 height 0
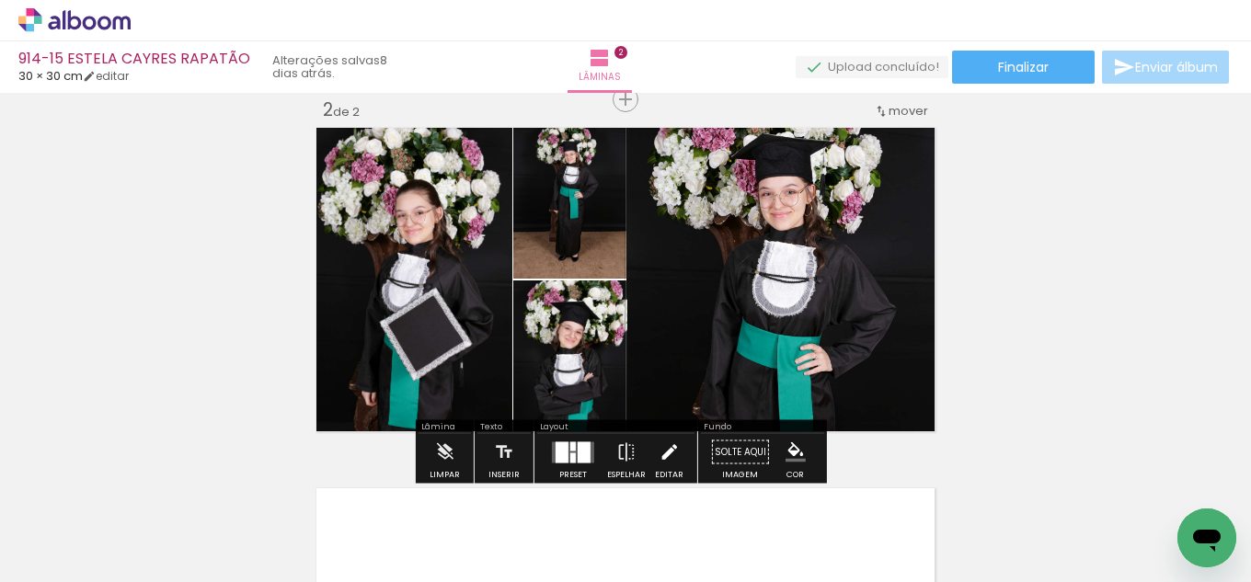
drag, startPoint x: 665, startPoint y: 448, endPoint x: 668, endPoint y: 436, distance: 12.3
click at [666, 448] on iron-icon at bounding box center [669, 452] width 20 height 37
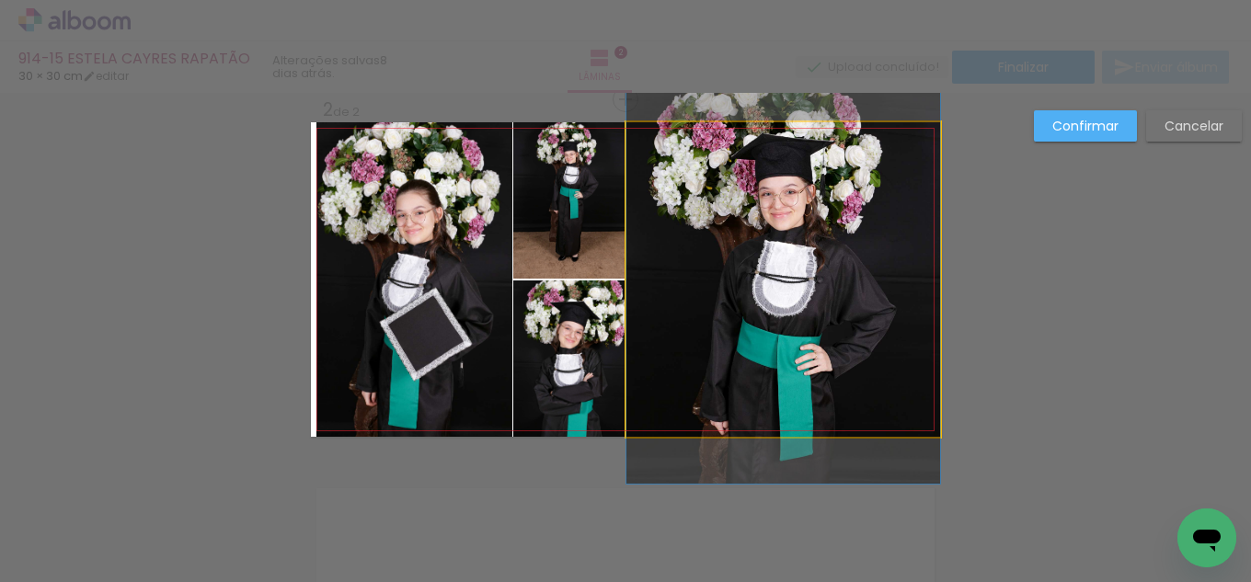
click at [644, 315] on quentale-photo at bounding box center [783, 279] width 314 height 315
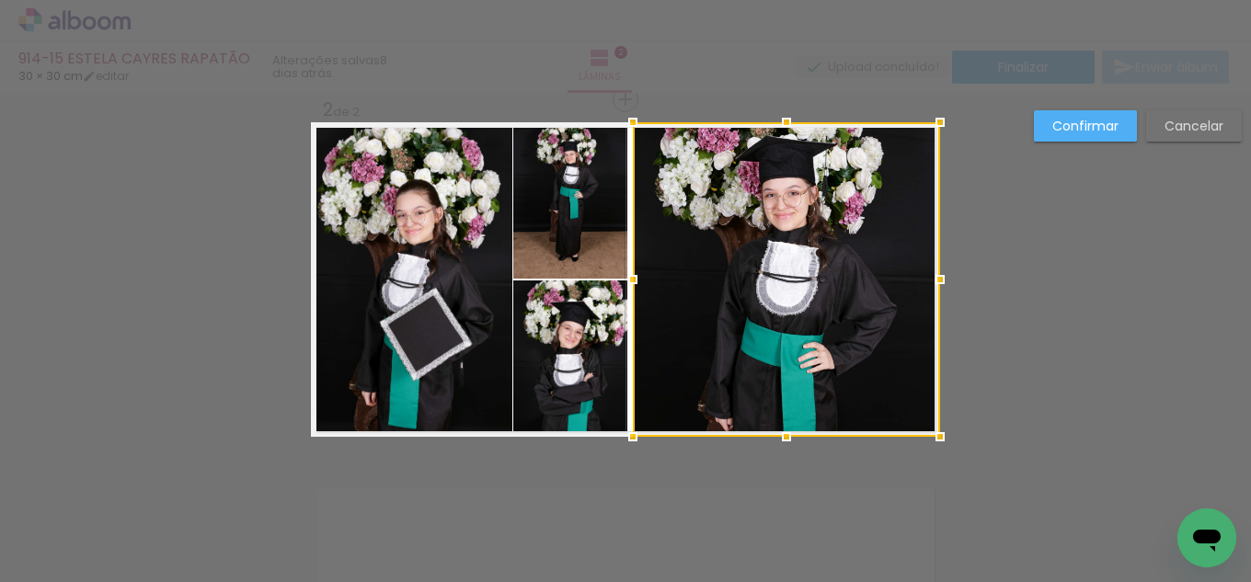
click at [631, 278] on div at bounding box center [632, 279] width 37 height 37
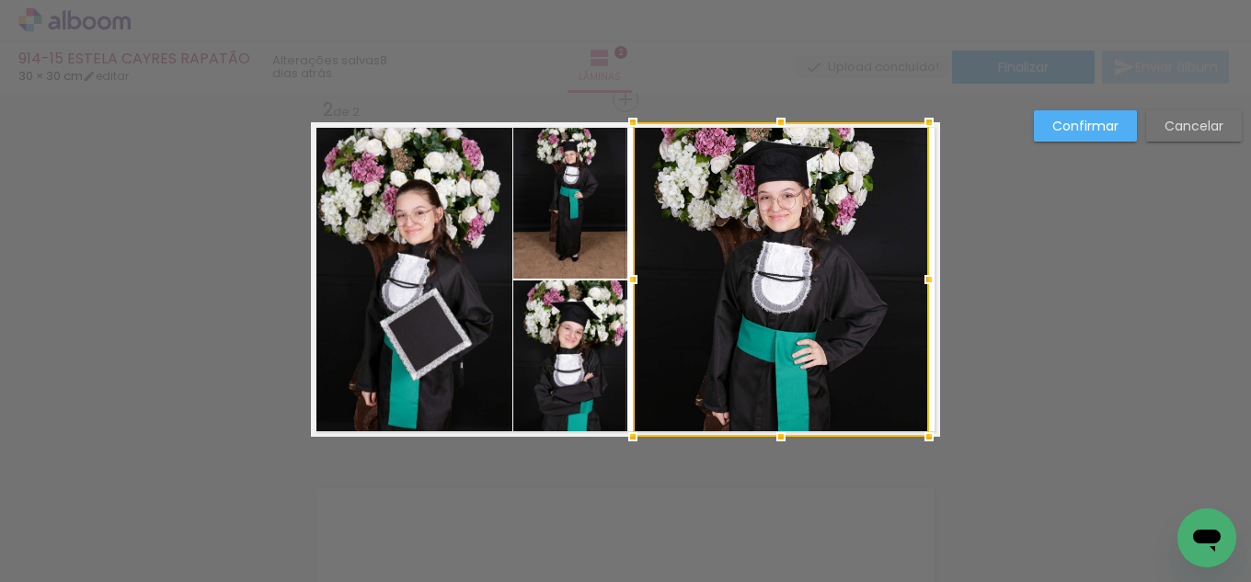
drag, startPoint x: 923, startPoint y: 281, endPoint x: 912, endPoint y: 278, distance: 11.6
click at [912, 278] on div at bounding box center [929, 279] width 37 height 37
click at [584, 221] on quentale-photo at bounding box center [570, 200] width 114 height 156
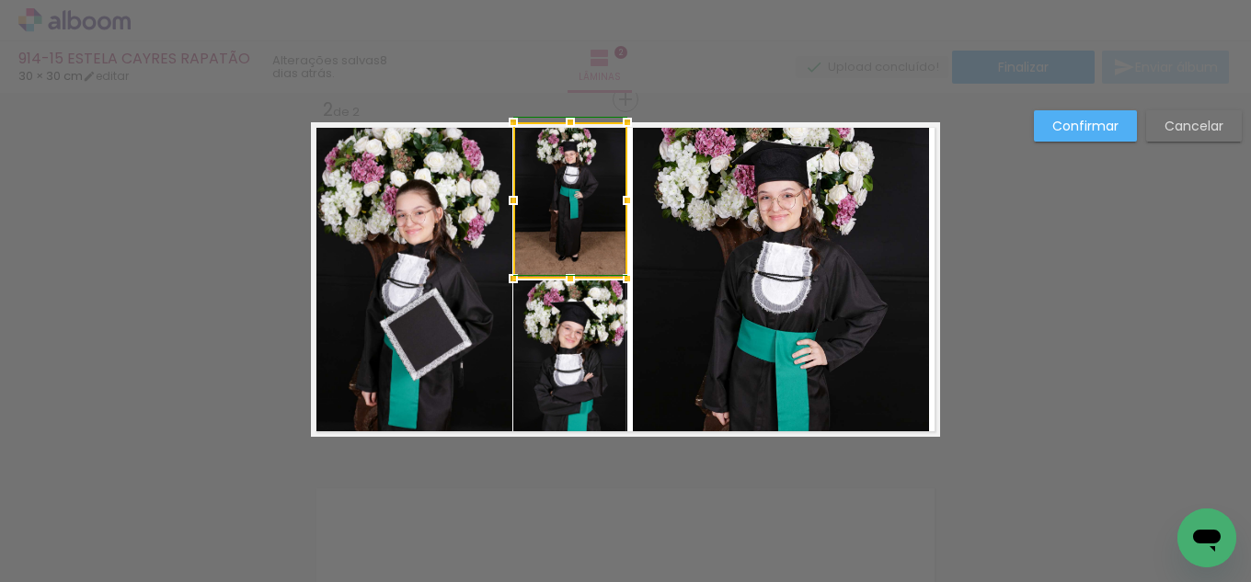
click at [613, 203] on div at bounding box center [627, 200] width 37 height 37
click at [604, 391] on quentale-photo at bounding box center [570, 359] width 114 height 156
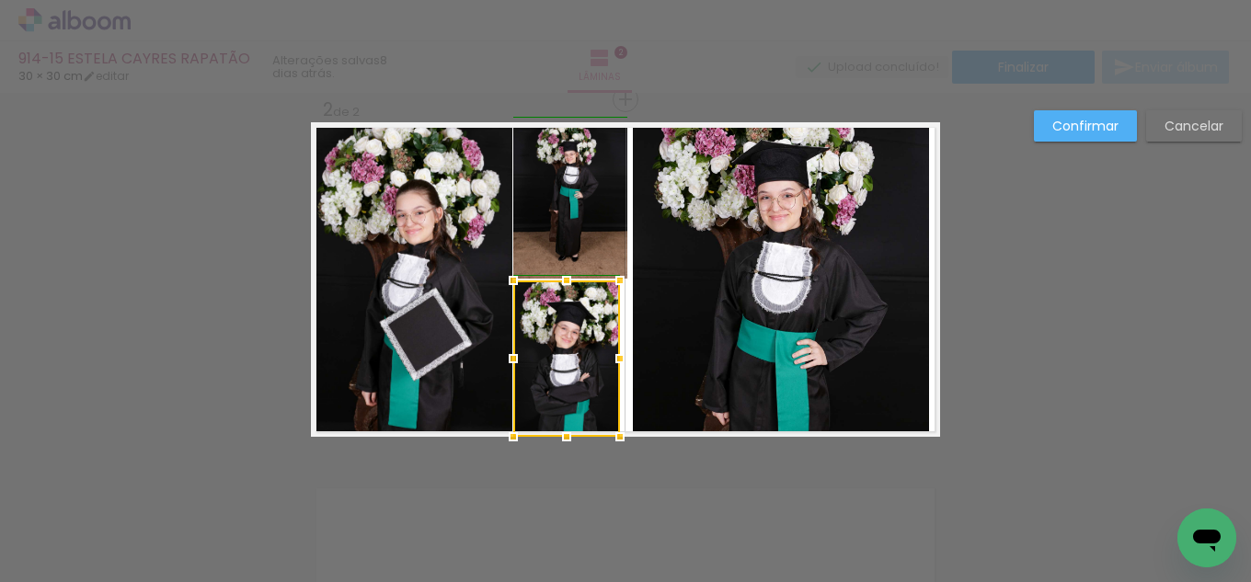
drag, startPoint x: 619, startPoint y: 348, endPoint x: 632, endPoint y: 353, distance: 14.0
click at [628, 353] on div at bounding box center [619, 358] width 37 height 37
drag, startPoint x: 619, startPoint y: 353, endPoint x: 622, endPoint y: 343, distance: 10.5
click at [622, 343] on div at bounding box center [619, 358] width 37 height 37
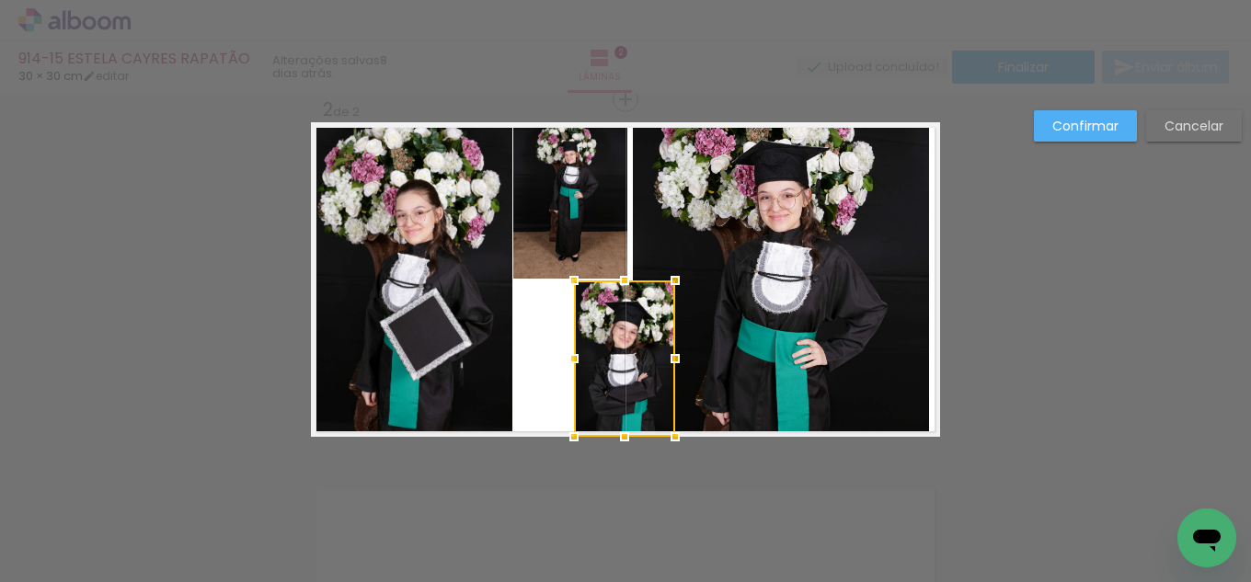
click at [622, 370] on div at bounding box center [624, 359] width 101 height 156
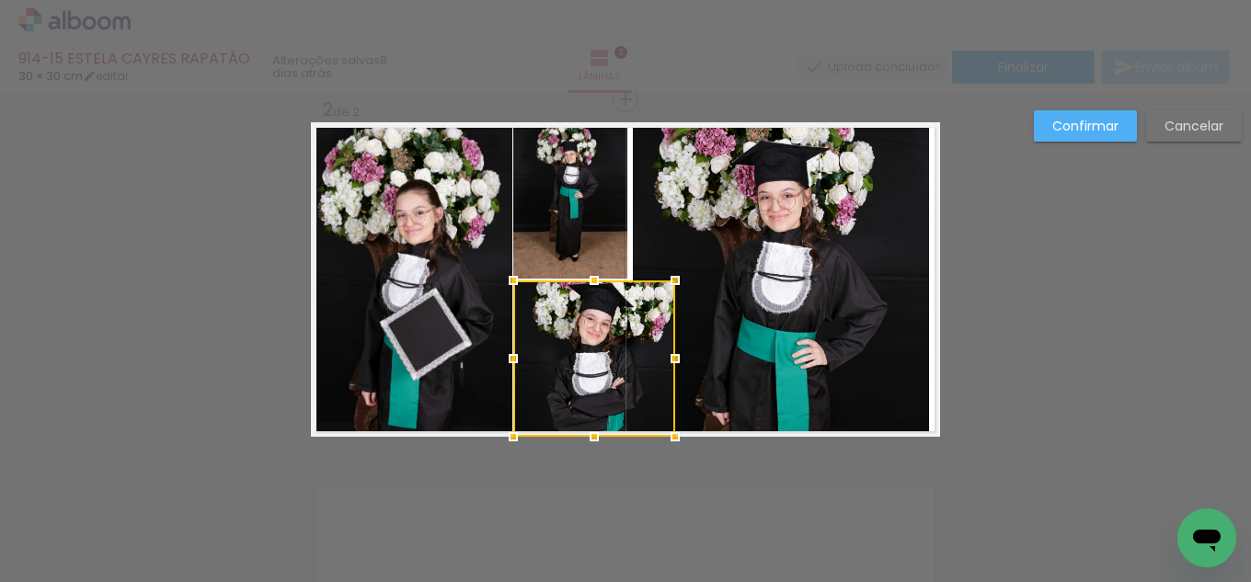
drag, startPoint x: 568, startPoint y: 354, endPoint x: 512, endPoint y: 342, distance: 57.4
click at [512, 342] on div at bounding box center [513, 358] width 37 height 37
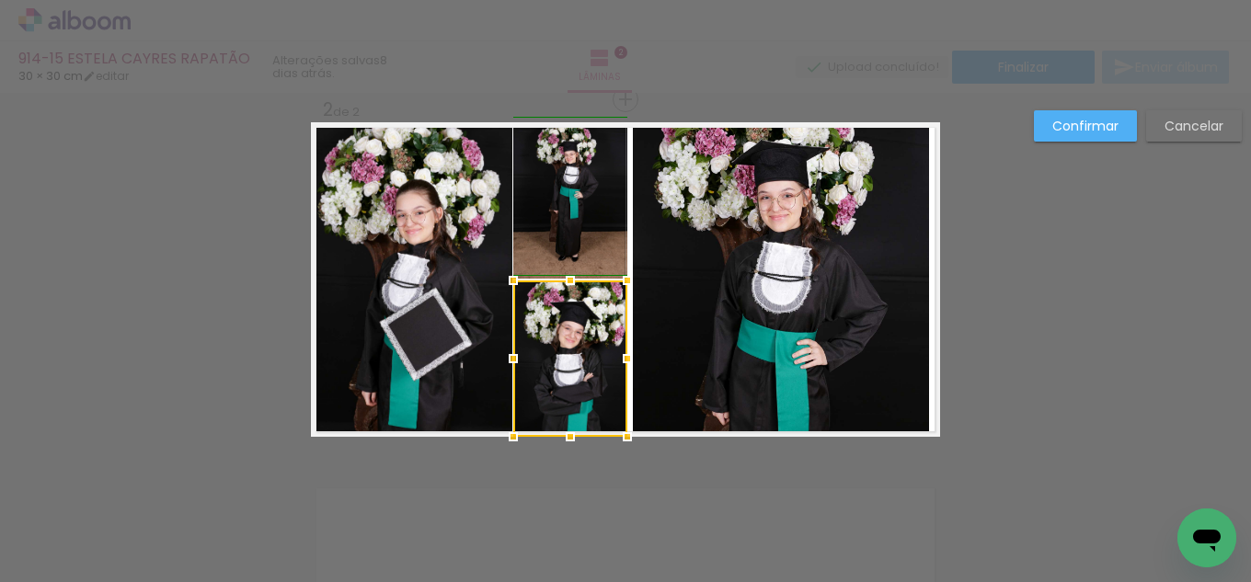
drag, startPoint x: 669, startPoint y: 352, endPoint x: 627, endPoint y: 345, distance: 42.0
click at [627, 345] on div at bounding box center [627, 358] width 37 height 37
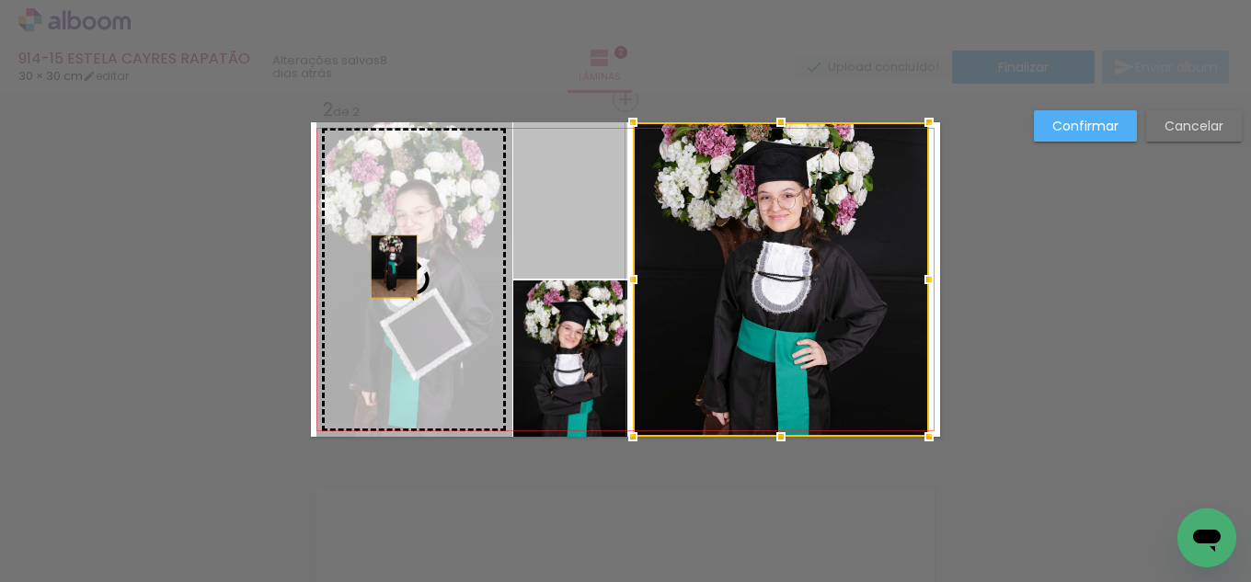
drag, startPoint x: 553, startPoint y: 239, endPoint x: 386, endPoint y: 267, distance: 168.7
click at [0, 0] on slot at bounding box center [0, 0] width 0 height 0
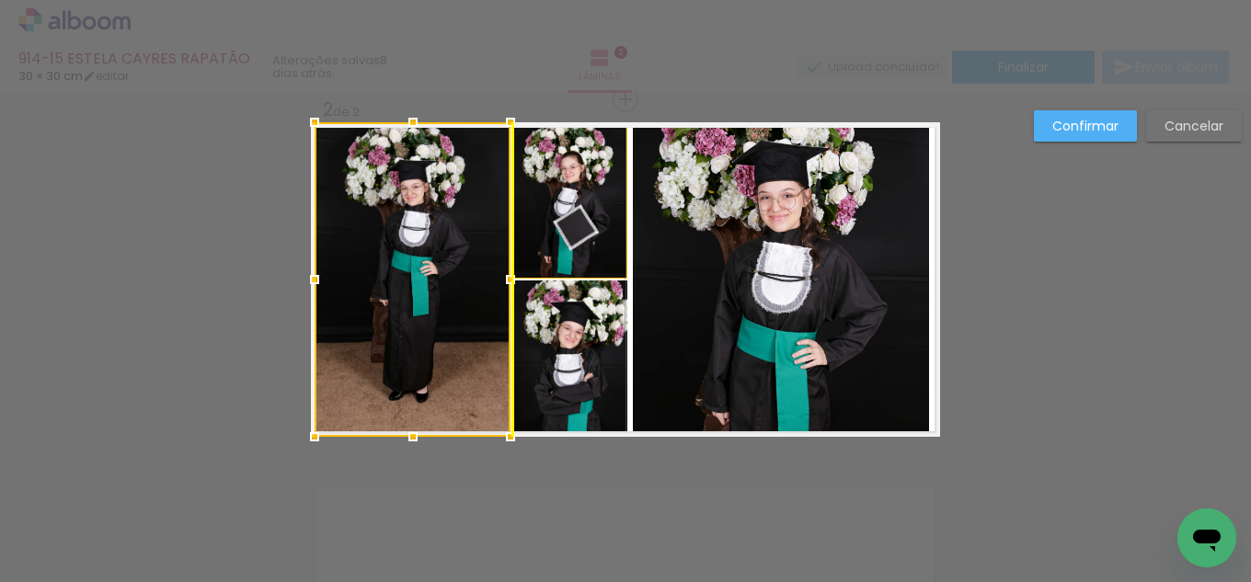
drag, startPoint x: 436, startPoint y: 277, endPoint x: 438, endPoint y: 299, distance: 22.1
click at [438, 299] on div at bounding box center [413, 279] width 196 height 315
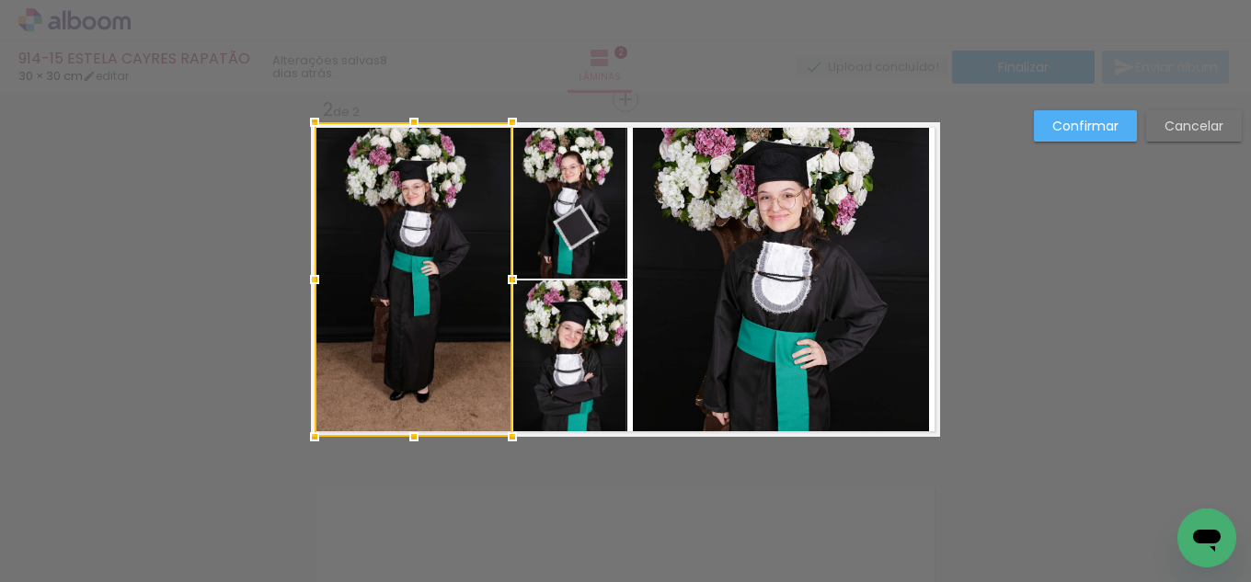
click at [506, 276] on div at bounding box center [512, 279] width 37 height 37
click at [1117, 115] on paper-button "Confirmar" at bounding box center [1085, 125] width 103 height 31
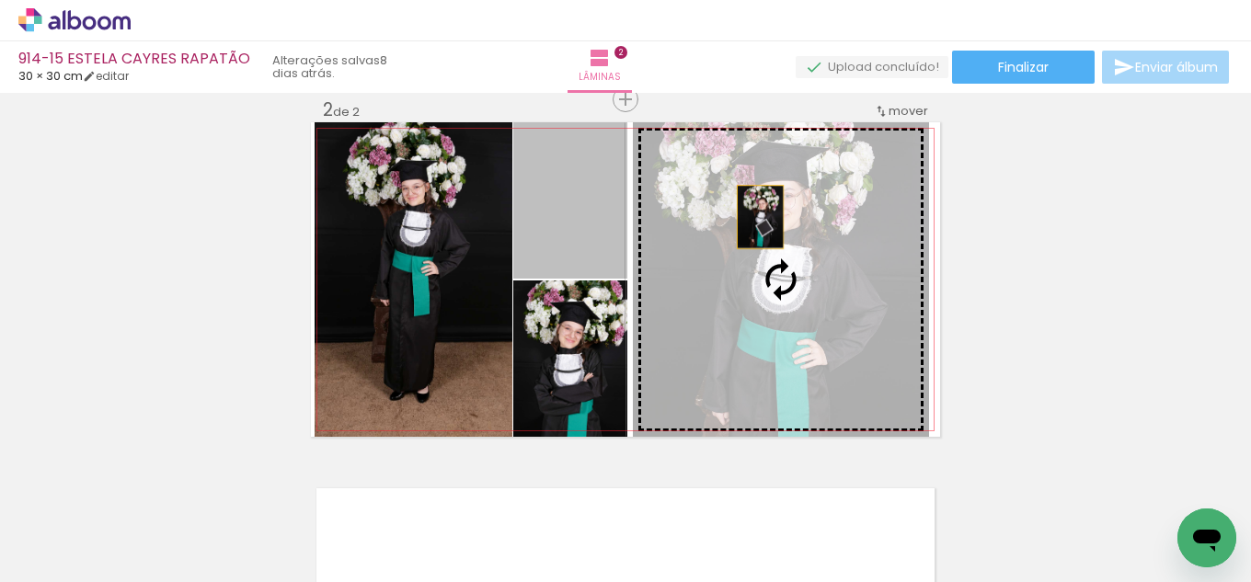
drag, startPoint x: 580, startPoint y: 195, endPoint x: 760, endPoint y: 218, distance: 180.8
click at [0, 0] on slot at bounding box center [0, 0] width 0 height 0
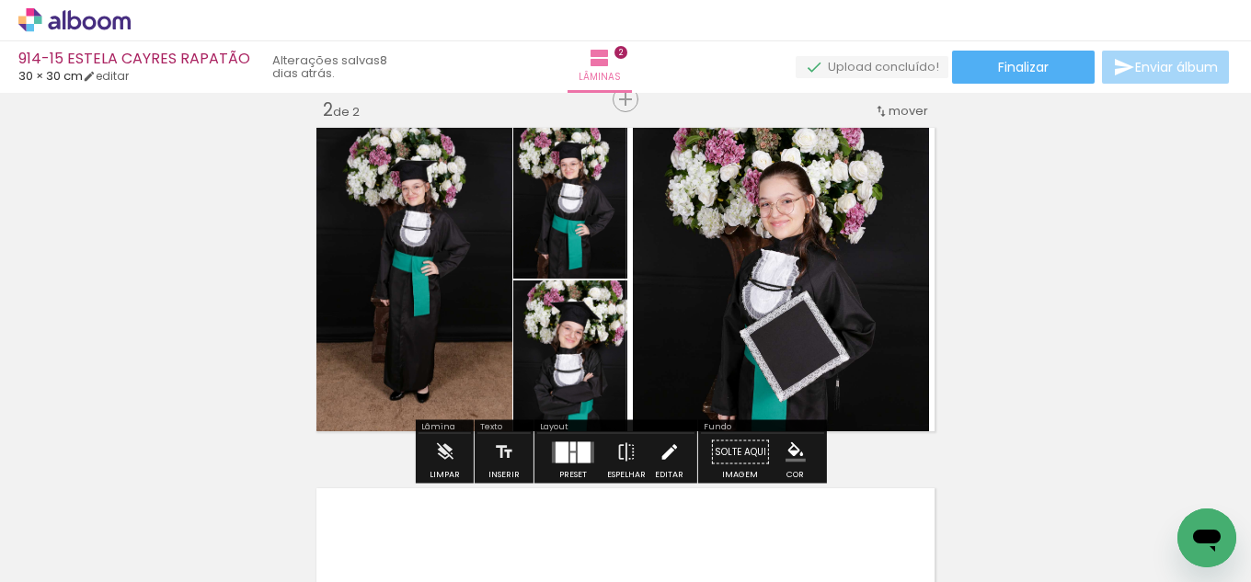
click at [666, 453] on iron-icon at bounding box center [669, 452] width 20 height 37
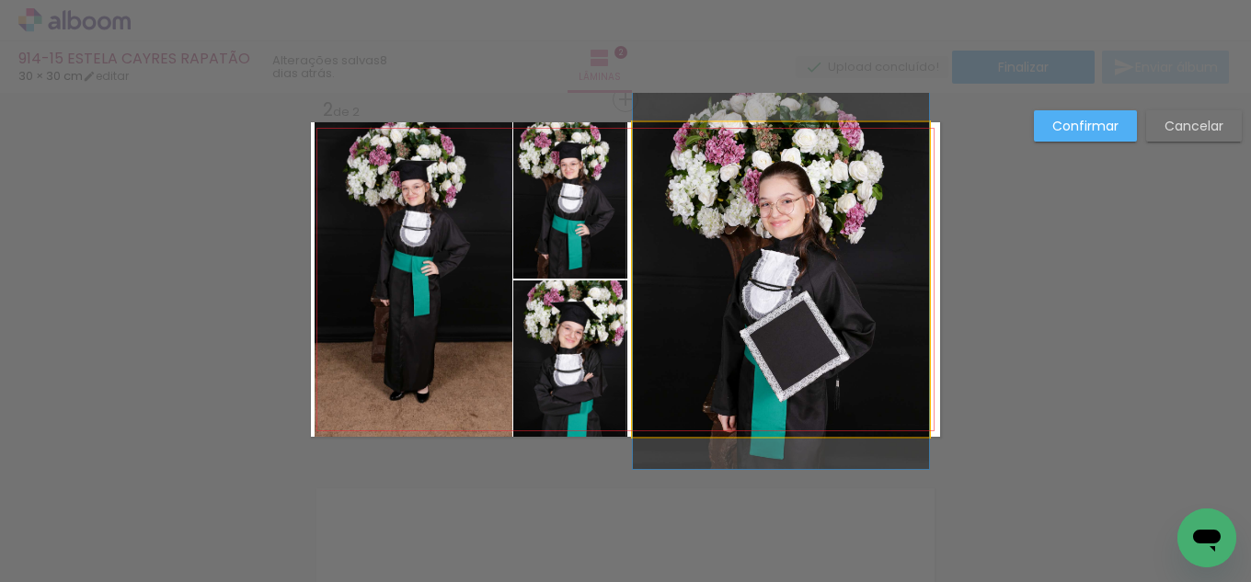
click at [704, 349] on quentale-photo at bounding box center [781, 279] width 296 height 315
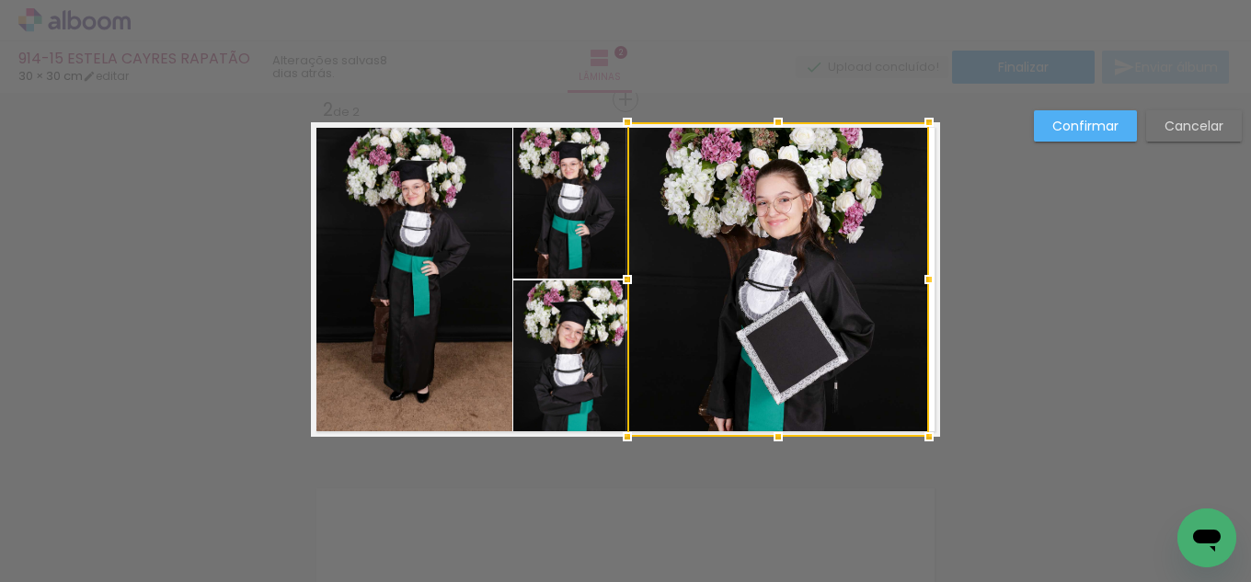
click at [619, 278] on div at bounding box center [627, 279] width 37 height 37
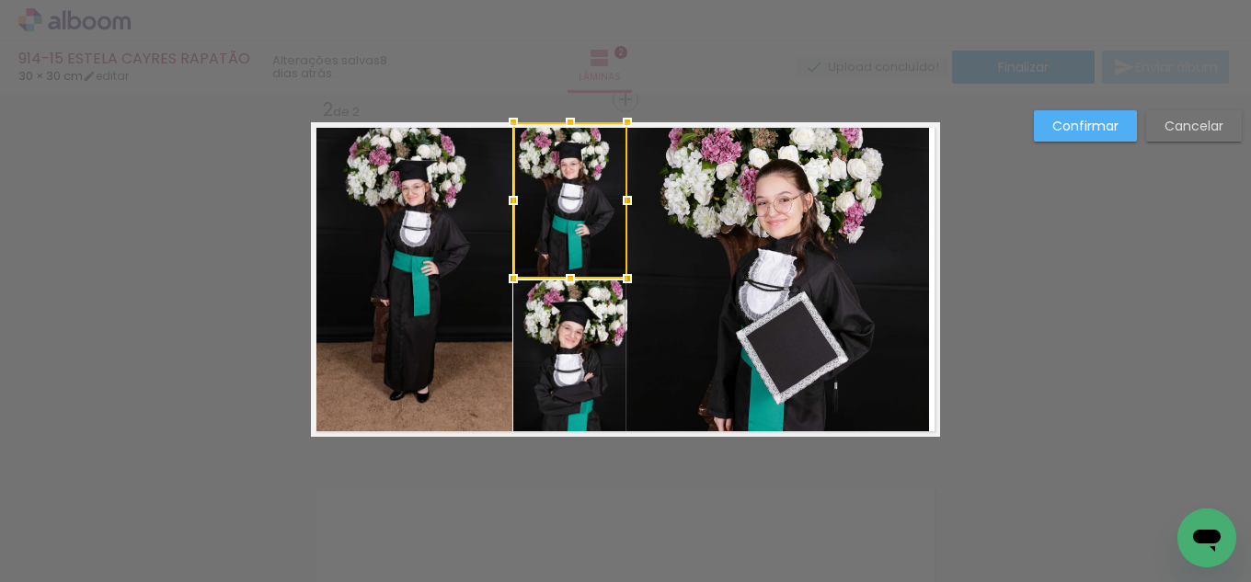
drag, startPoint x: 1096, startPoint y: 120, endPoint x: 1082, endPoint y: 134, distance: 20.2
click at [0, 0] on slot "Confirmar" at bounding box center [0, 0] width 0 height 0
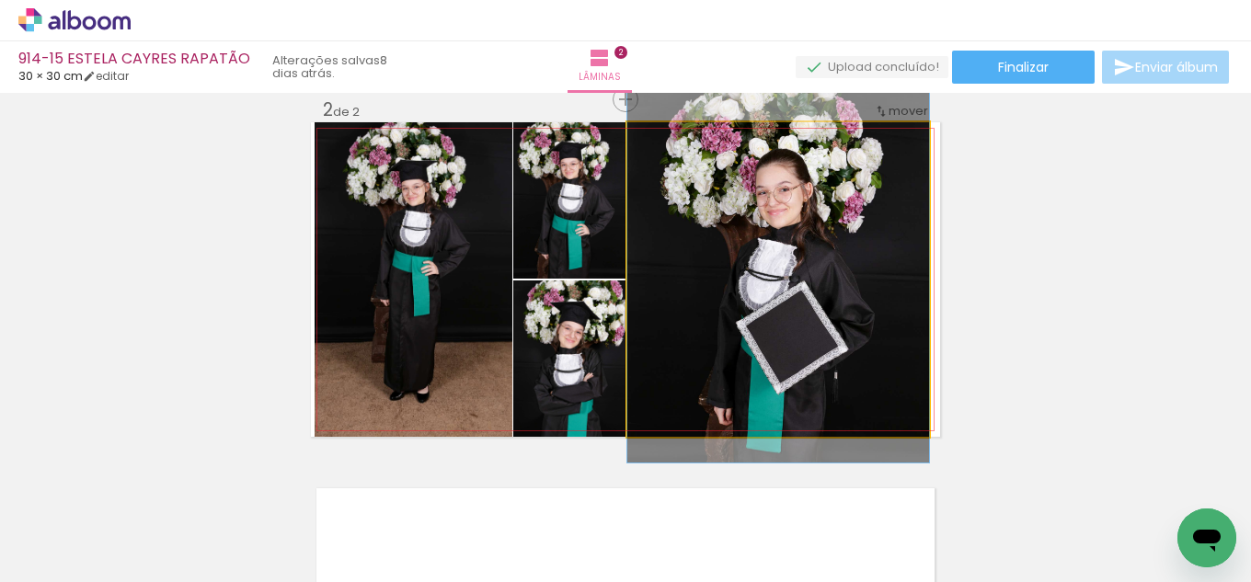
drag, startPoint x: 845, startPoint y: 309, endPoint x: 844, endPoint y: 299, distance: 10.2
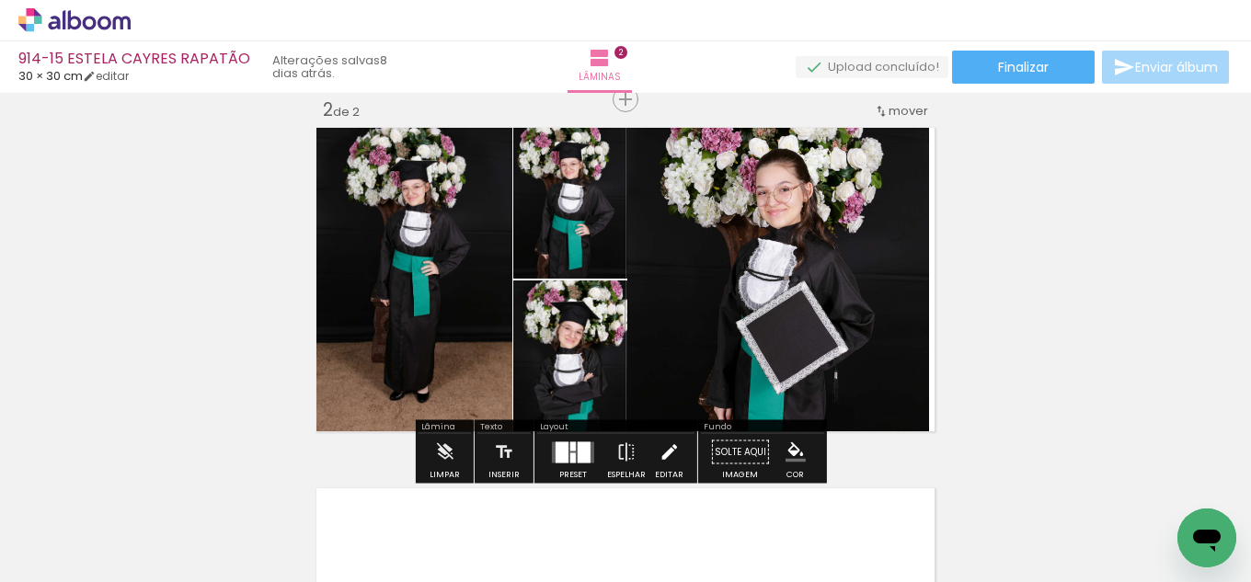
click at [670, 443] on iron-icon at bounding box center [669, 452] width 20 height 37
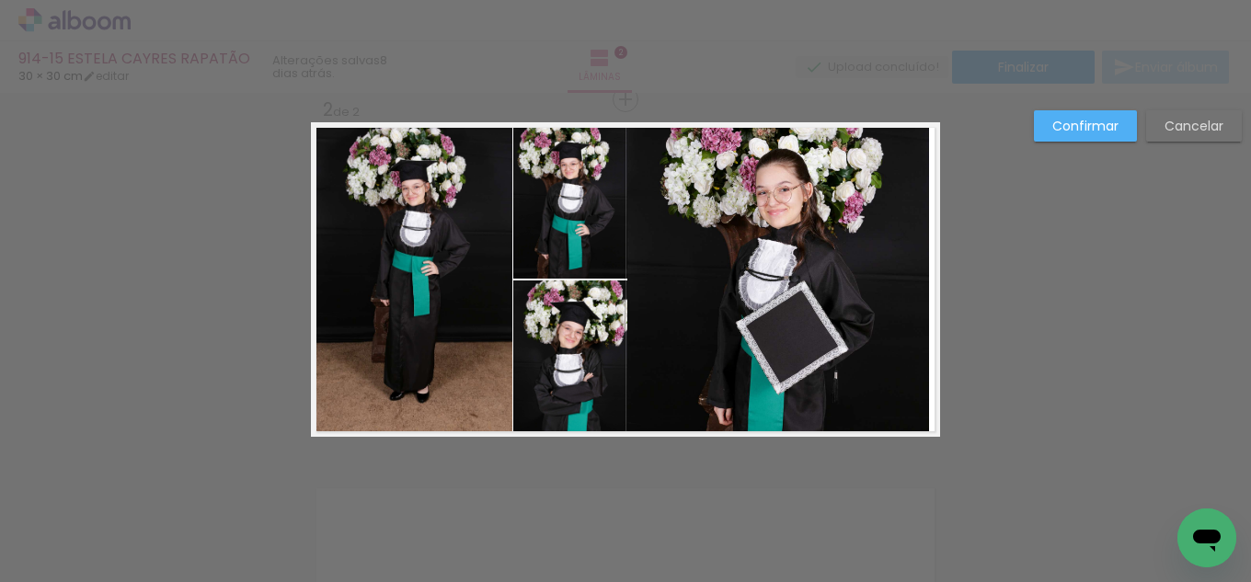
click at [1087, 138] on paper-button "Confirmar" at bounding box center [1085, 125] width 103 height 31
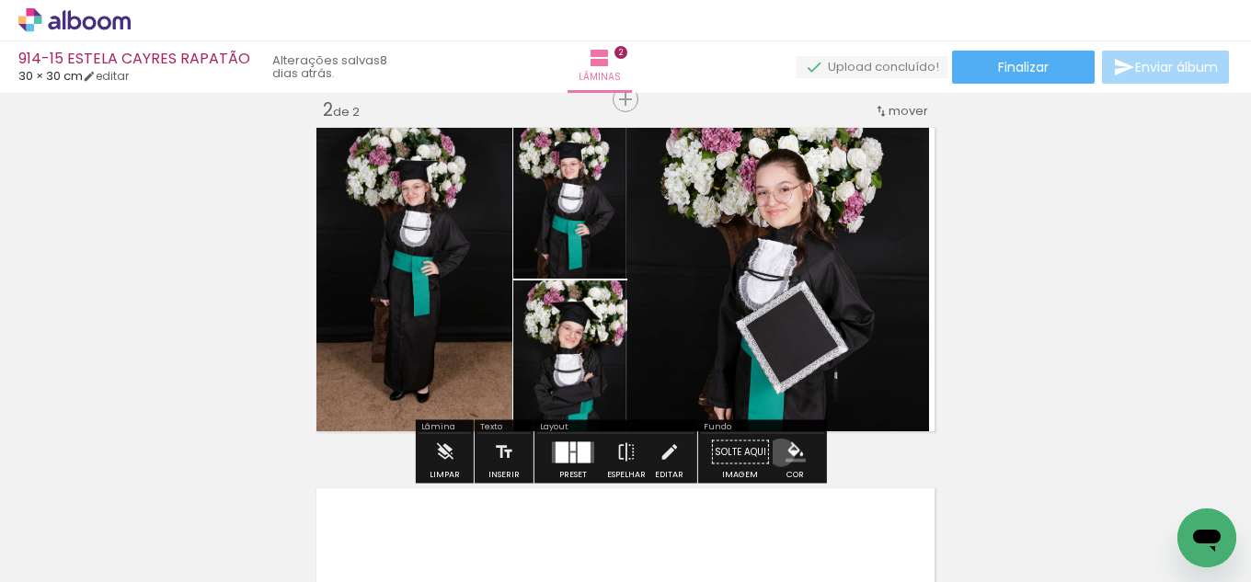
click at [778, 453] on paper-menu-button "#ffebee #ffcdd2 #ef9a9a #e57373 #ef5350 #f44336 #e53935 #d32f2f #c62828 #b71c1c…" at bounding box center [795, 452] width 35 height 35
click at [789, 460] on iron-icon "color picker" at bounding box center [795, 452] width 20 height 20
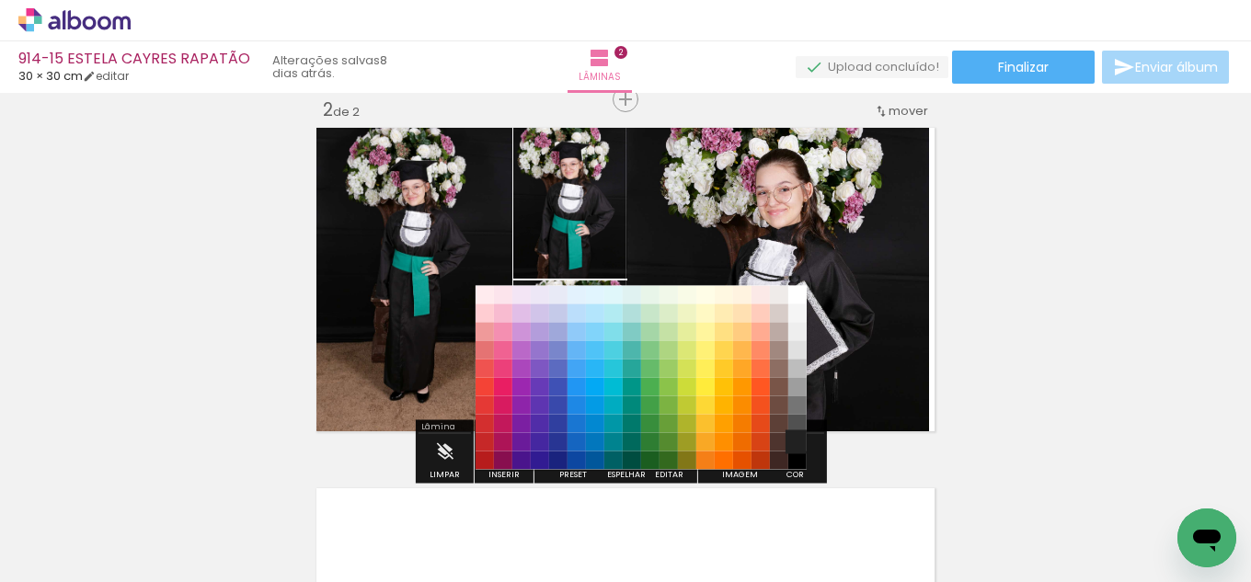
click at [795, 439] on paper-item "#212121" at bounding box center [797, 442] width 18 height 18
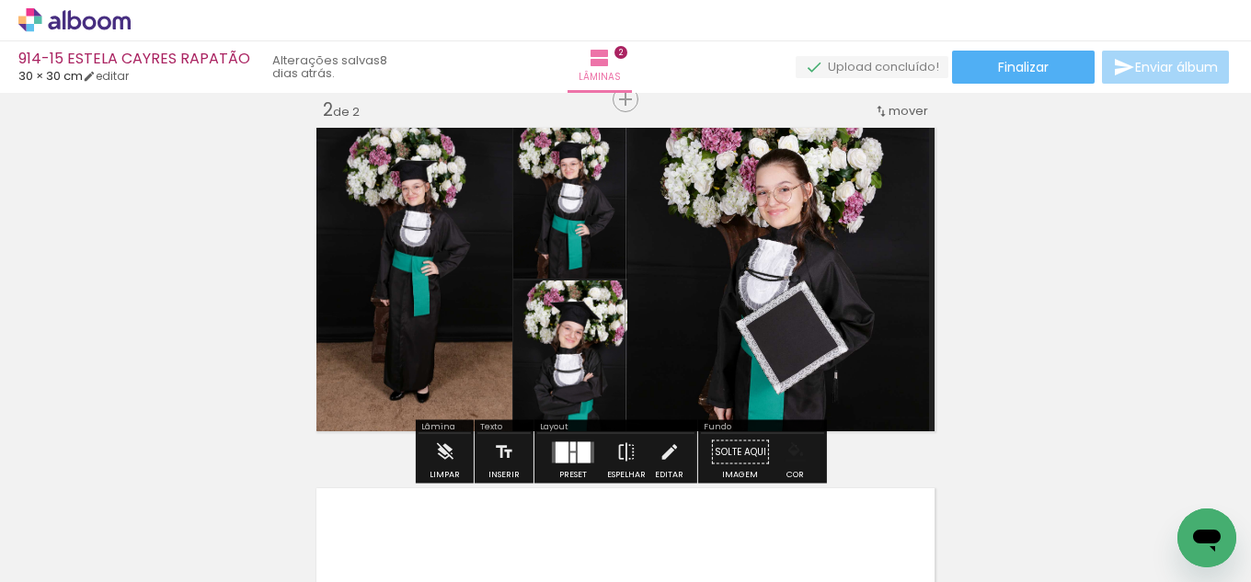
click at [789, 446] on iron-icon "color picker" at bounding box center [795, 452] width 20 height 20
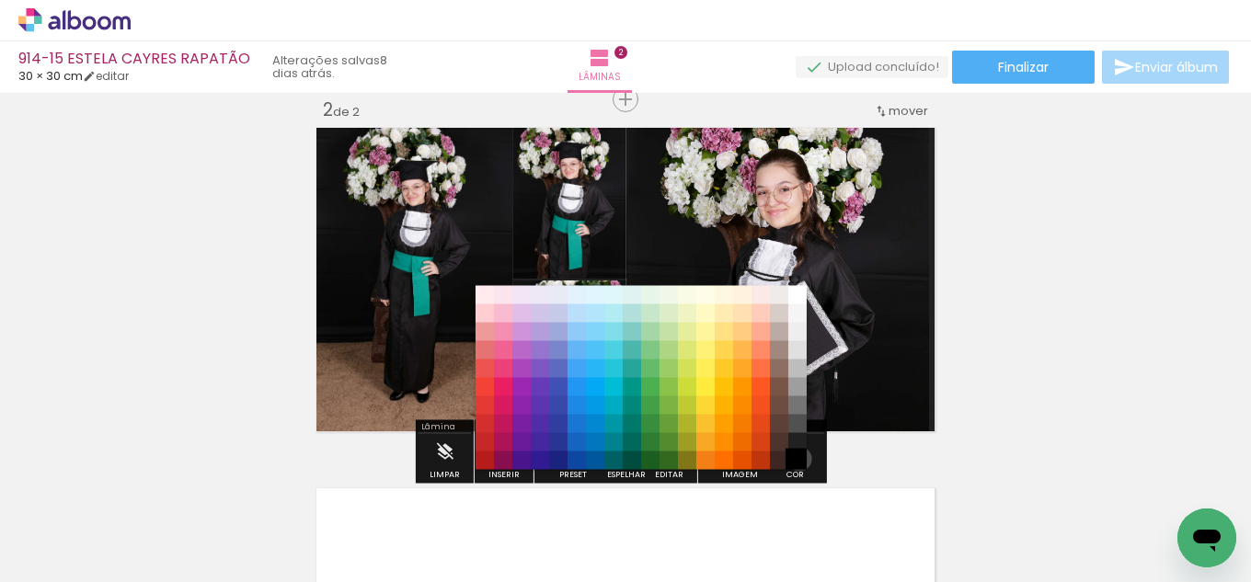
click at [794, 459] on paper-item "#000000" at bounding box center [797, 461] width 18 height 18
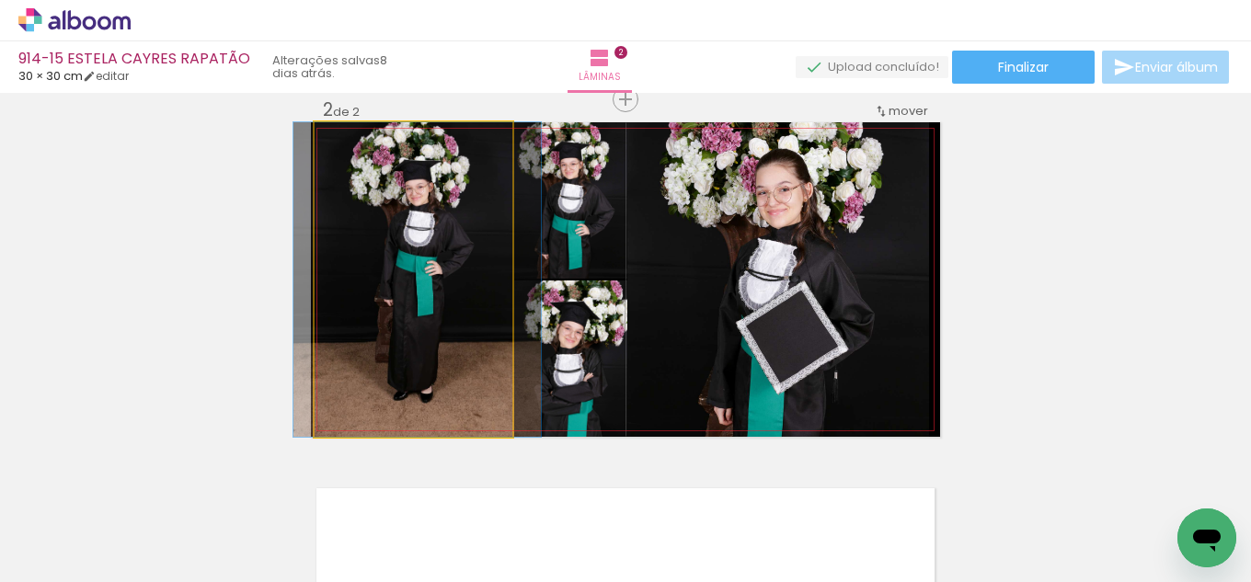
drag, startPoint x: 404, startPoint y: 282, endPoint x: 407, endPoint y: 307, distance: 25.1
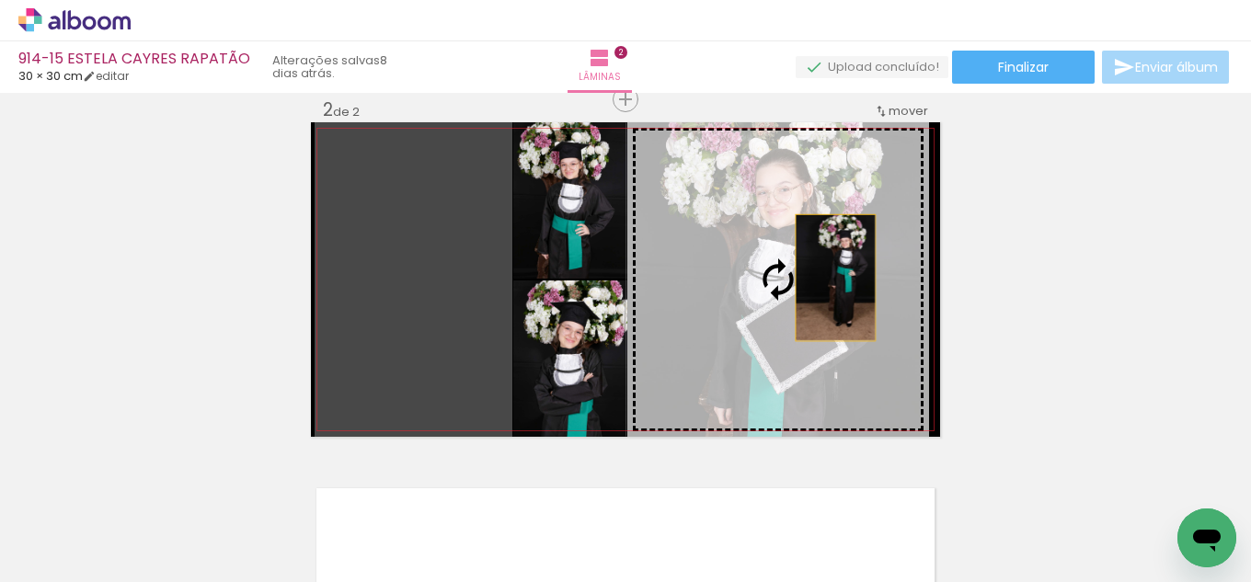
drag, startPoint x: 464, startPoint y: 282, endPoint x: 862, endPoint y: 278, distance: 397.3
click at [0, 0] on slot at bounding box center [0, 0] width 0 height 0
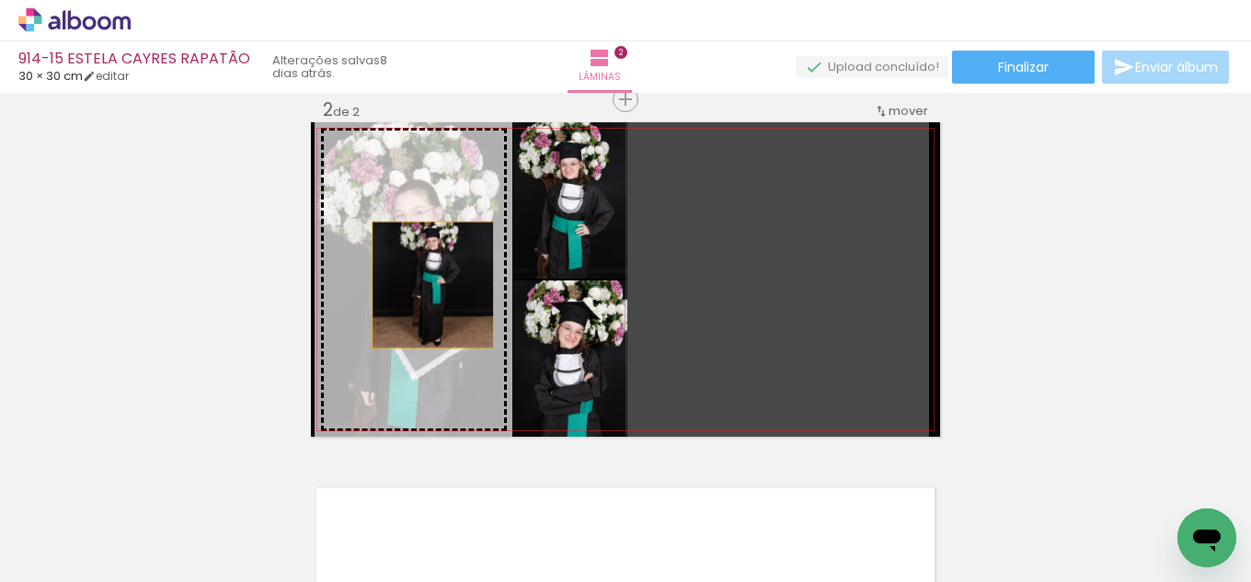
drag, startPoint x: 820, startPoint y: 295, endPoint x: 426, endPoint y: 285, distance: 394.7
click at [0, 0] on slot at bounding box center [0, 0] width 0 height 0
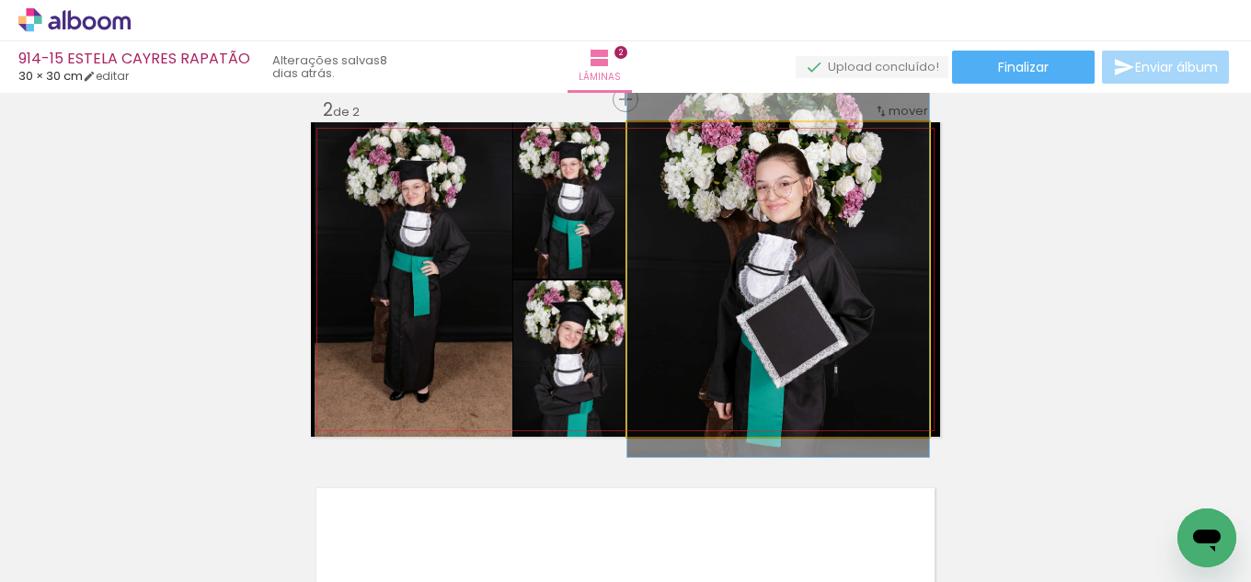
drag, startPoint x: 763, startPoint y: 350, endPoint x: 762, endPoint y: 337, distance: 13.8
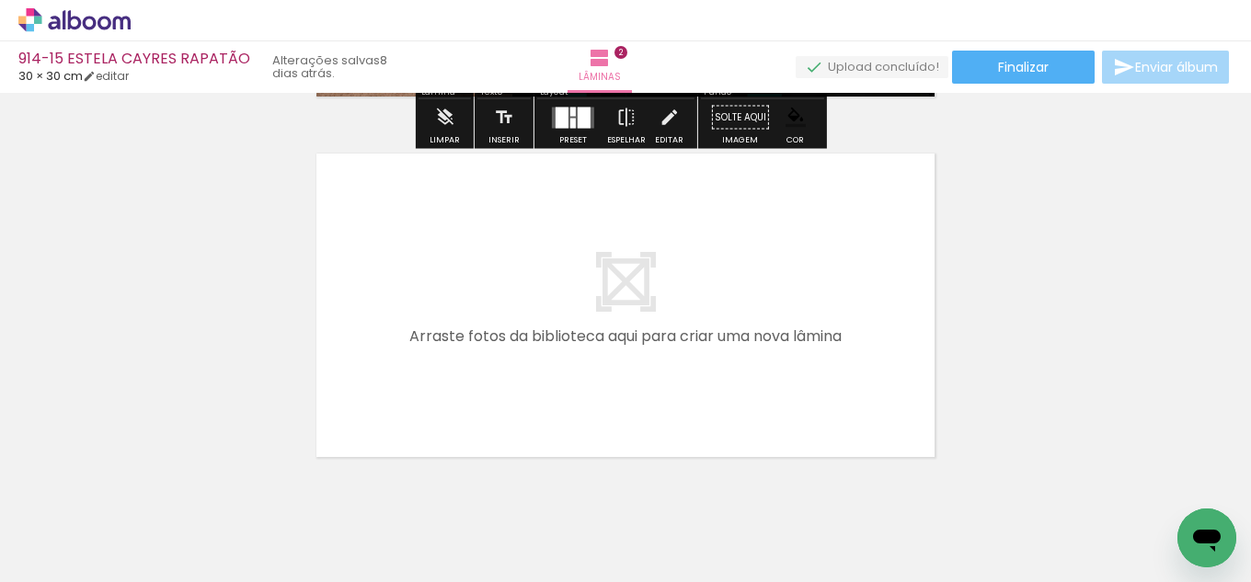
scroll to position [752, 0]
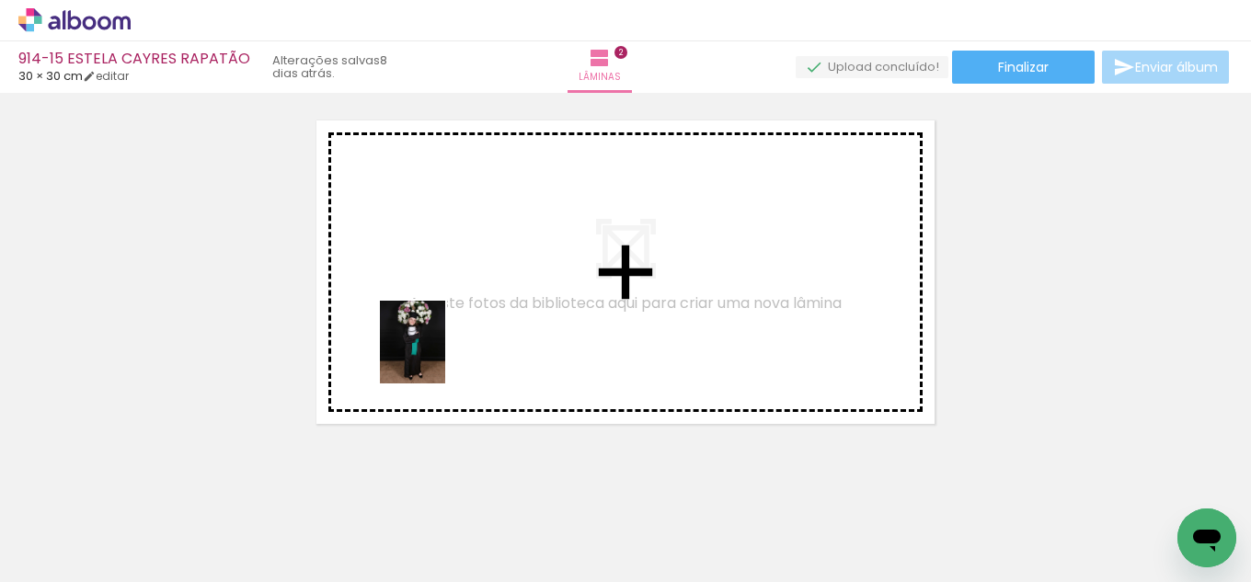
drag, startPoint x: 246, startPoint y: 523, endPoint x: 453, endPoint y: 330, distance: 283.1
click at [453, 330] on quentale-workspace at bounding box center [625, 291] width 1251 height 582
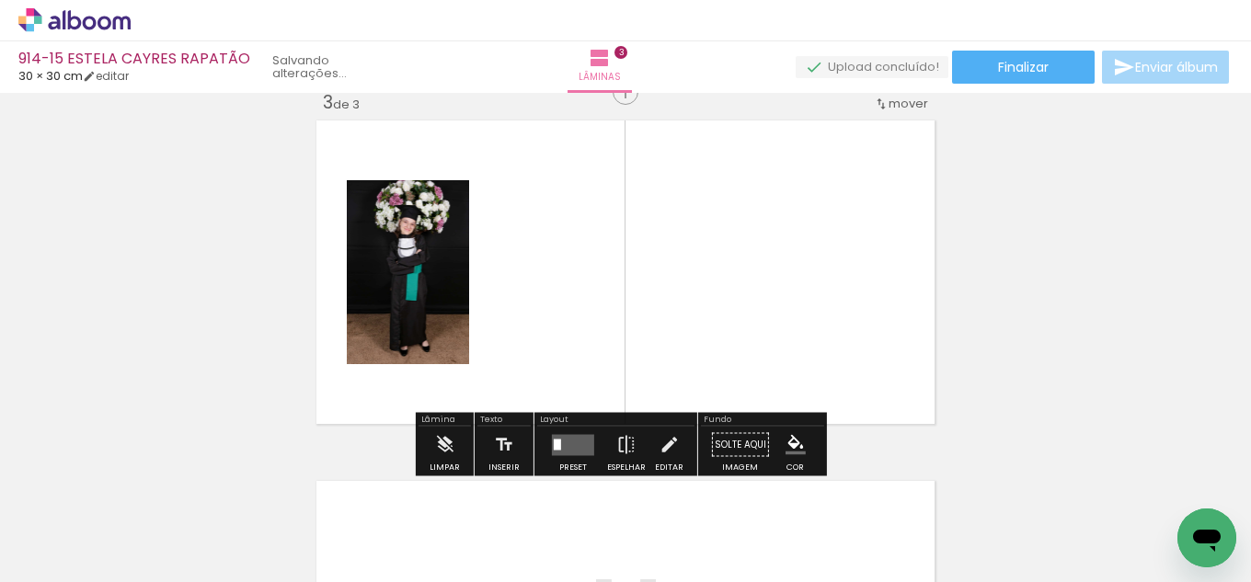
scroll to position [745, 0]
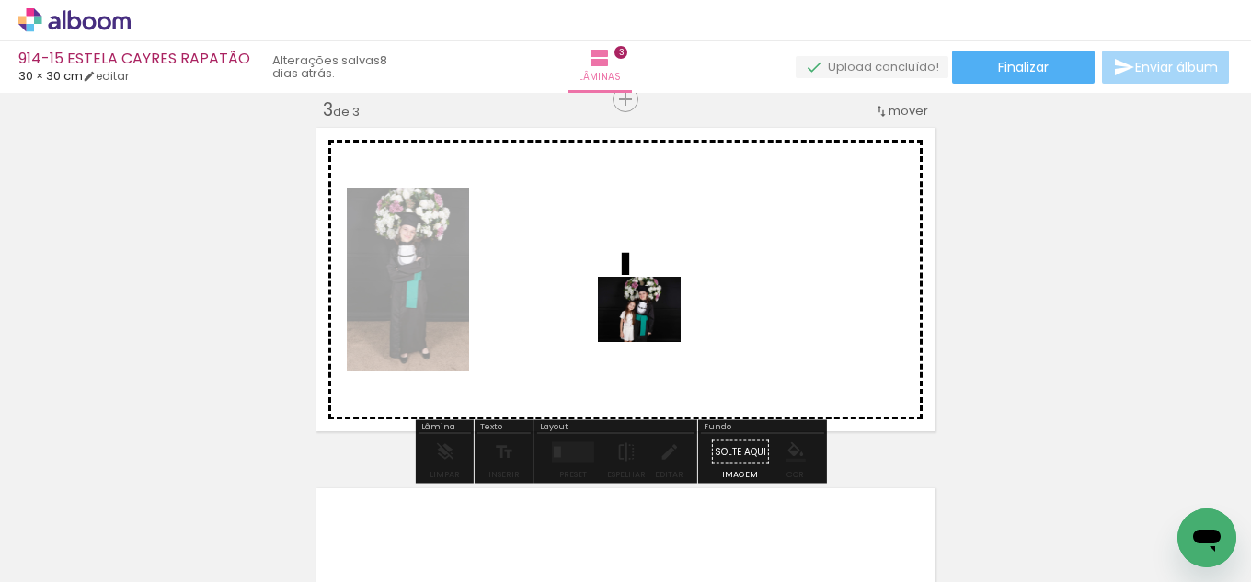
drag, startPoint x: 192, startPoint y: 510, endPoint x: 653, endPoint y: 332, distance: 493.8
click at [653, 332] on quentale-workspace at bounding box center [625, 291] width 1251 height 582
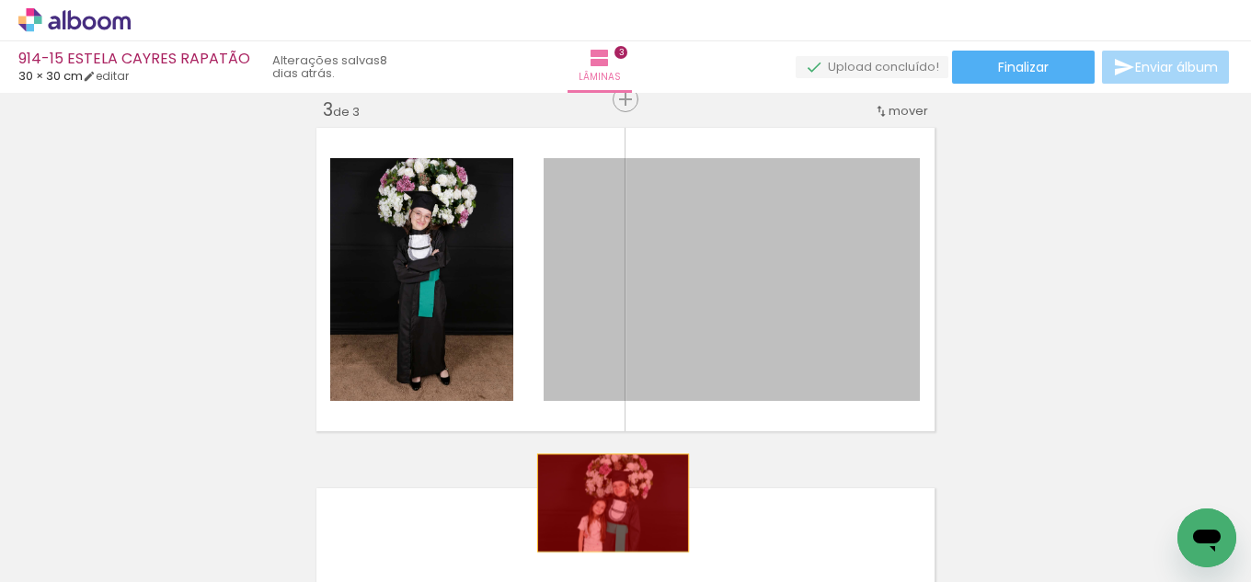
drag, startPoint x: 741, startPoint y: 282, endPoint x: 381, endPoint y: 504, distance: 423.2
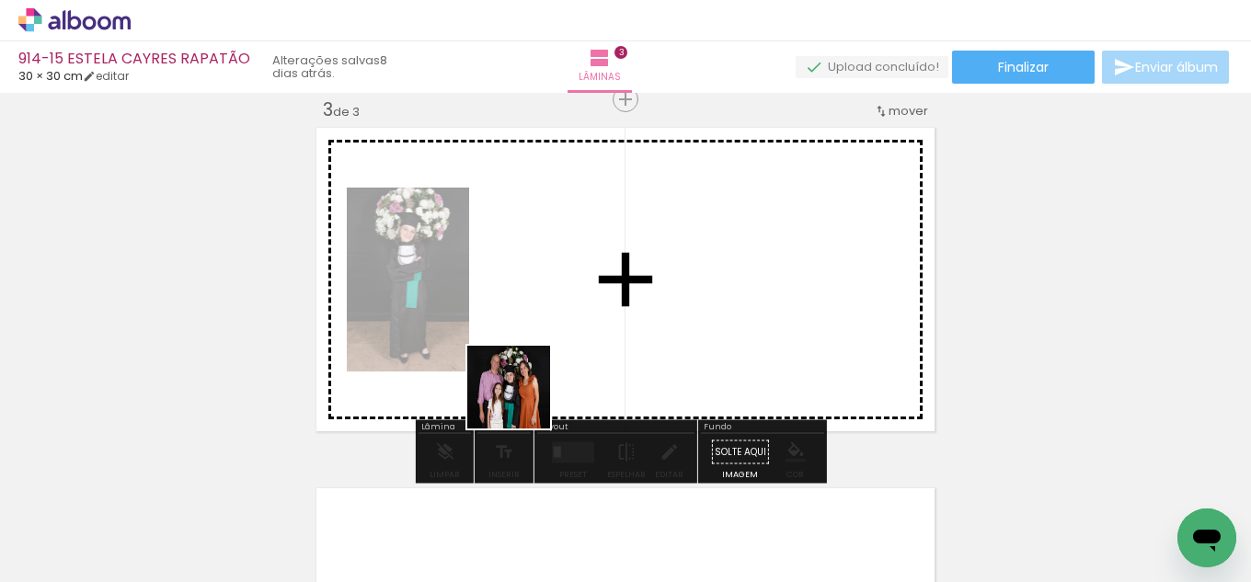
drag, startPoint x: 297, startPoint y: 529, endPoint x: 672, endPoint y: 334, distance: 422.9
click at [672, 334] on quentale-workspace at bounding box center [625, 291] width 1251 height 582
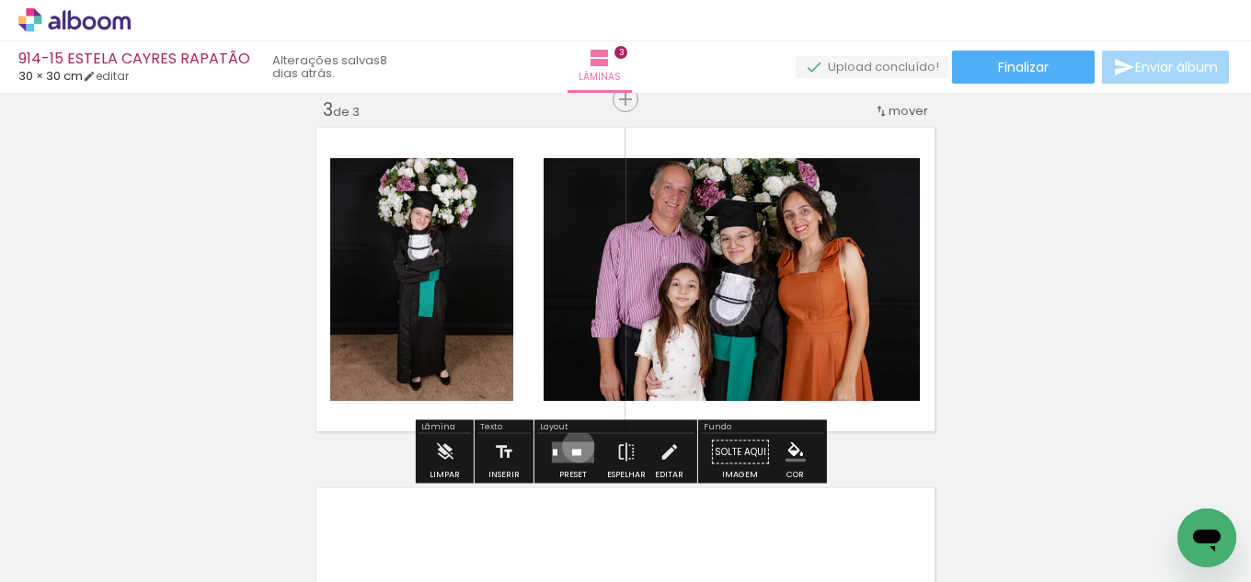
drag, startPoint x: 574, startPoint y: 446, endPoint x: 617, endPoint y: 421, distance: 49.9
click at [576, 445] on quentale-layouter at bounding box center [573, 451] width 42 height 21
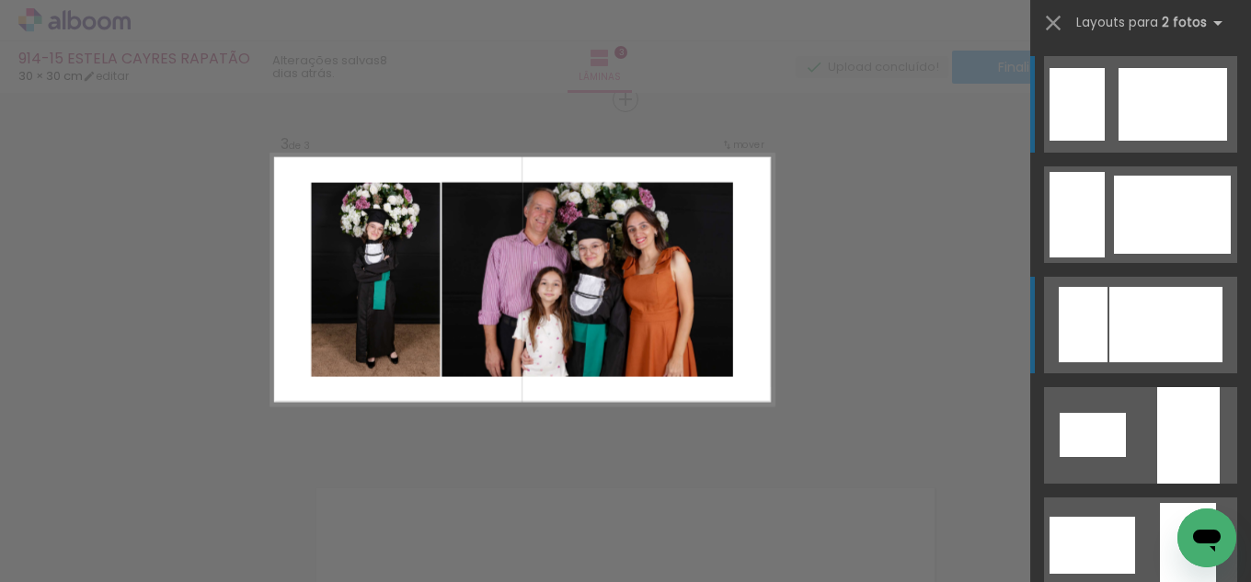
scroll to position [92, 0]
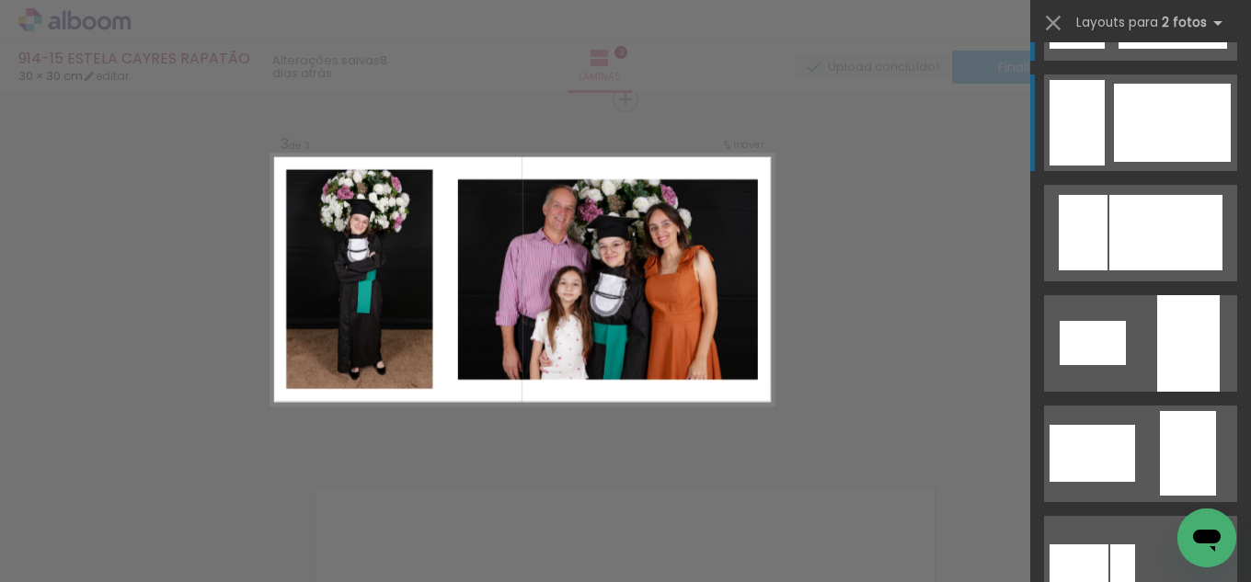
click at [1202, 110] on div at bounding box center [1172, 123] width 117 height 78
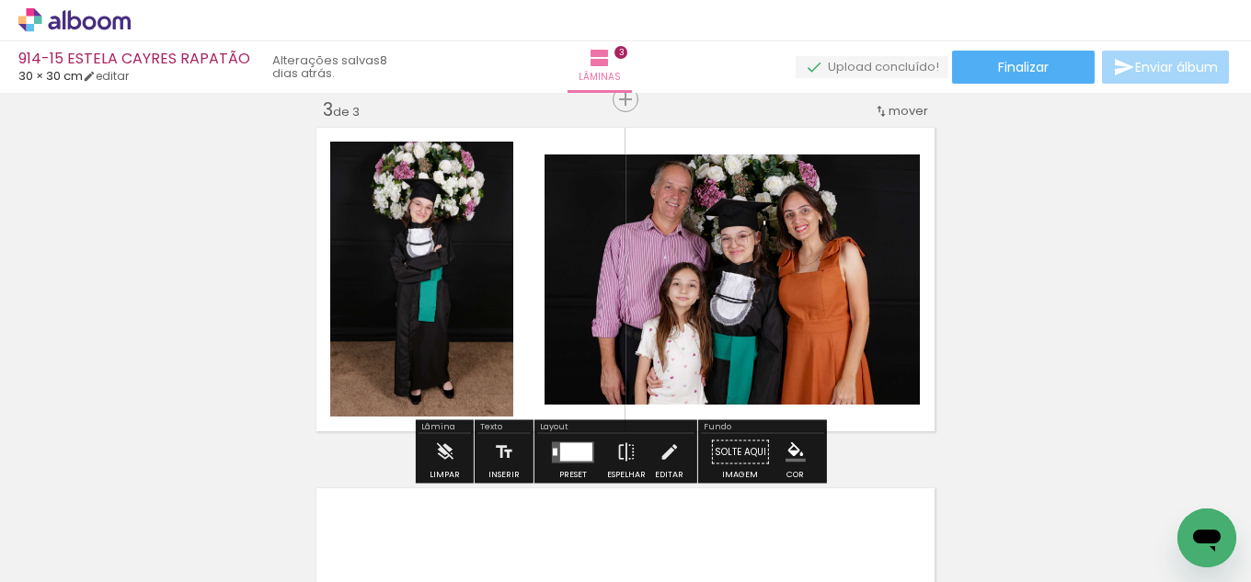
drag, startPoint x: 556, startPoint y: 462, endPoint x: 722, endPoint y: 419, distance: 170.9
click at [560, 460] on quentale-layouter at bounding box center [573, 451] width 42 height 21
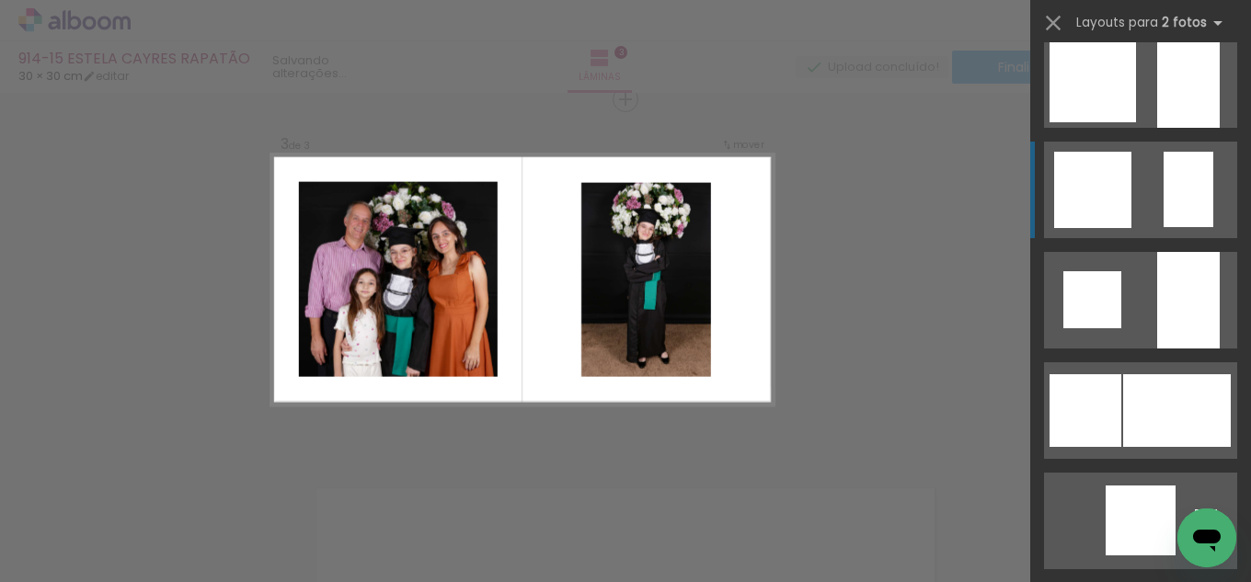
scroll to position [1582, 0]
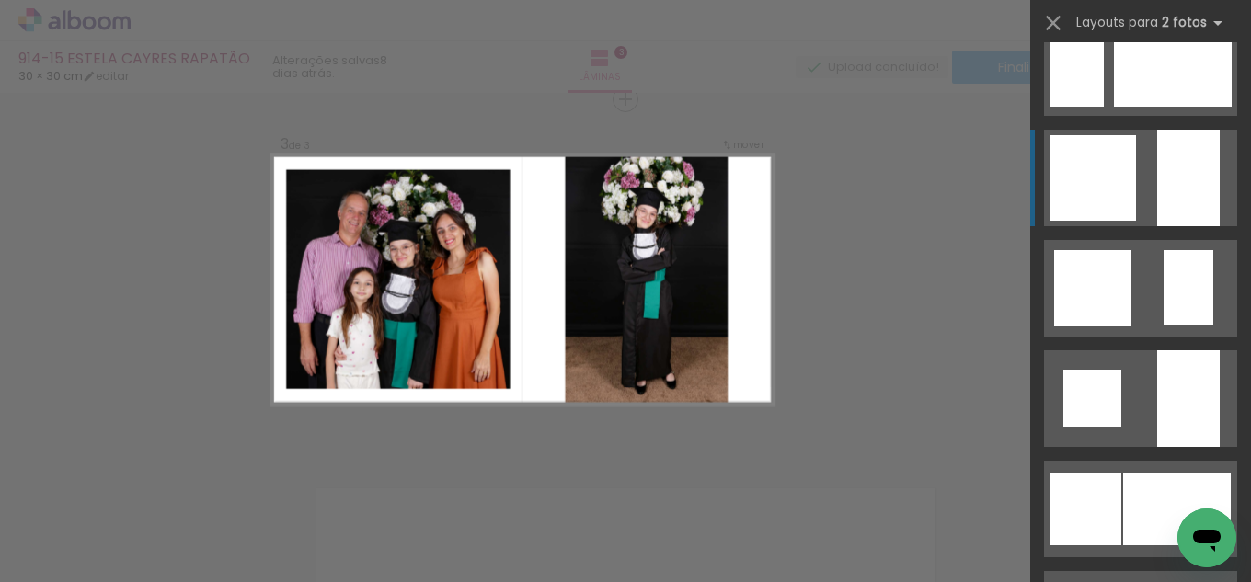
click at [1187, 155] on div at bounding box center [1188, 178] width 63 height 97
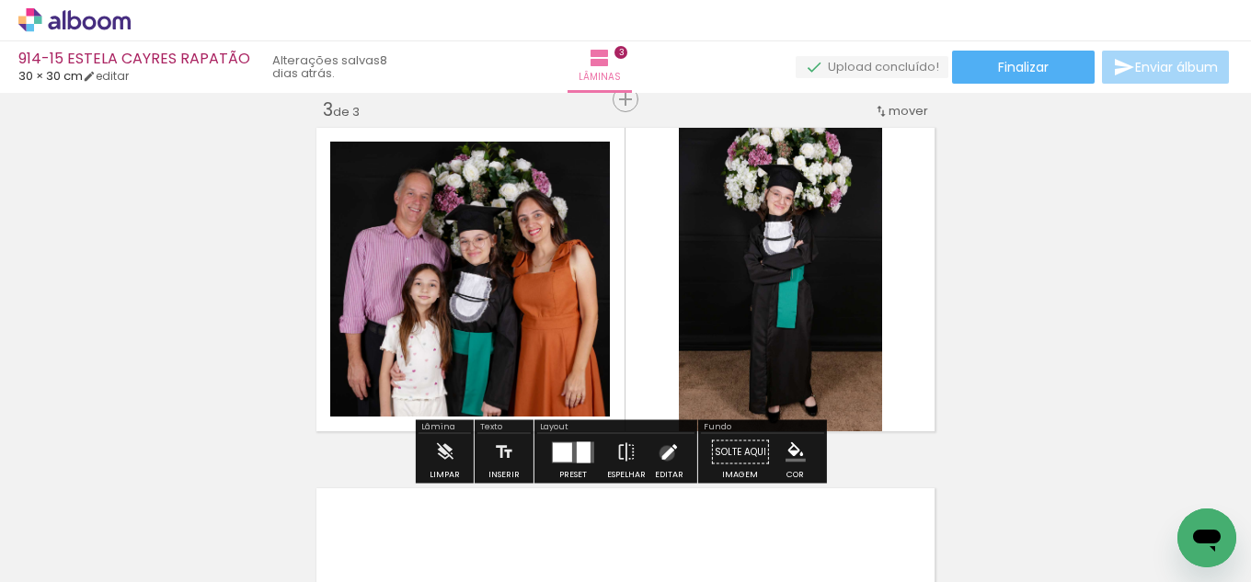
click at [662, 453] on iron-icon at bounding box center [669, 452] width 20 height 37
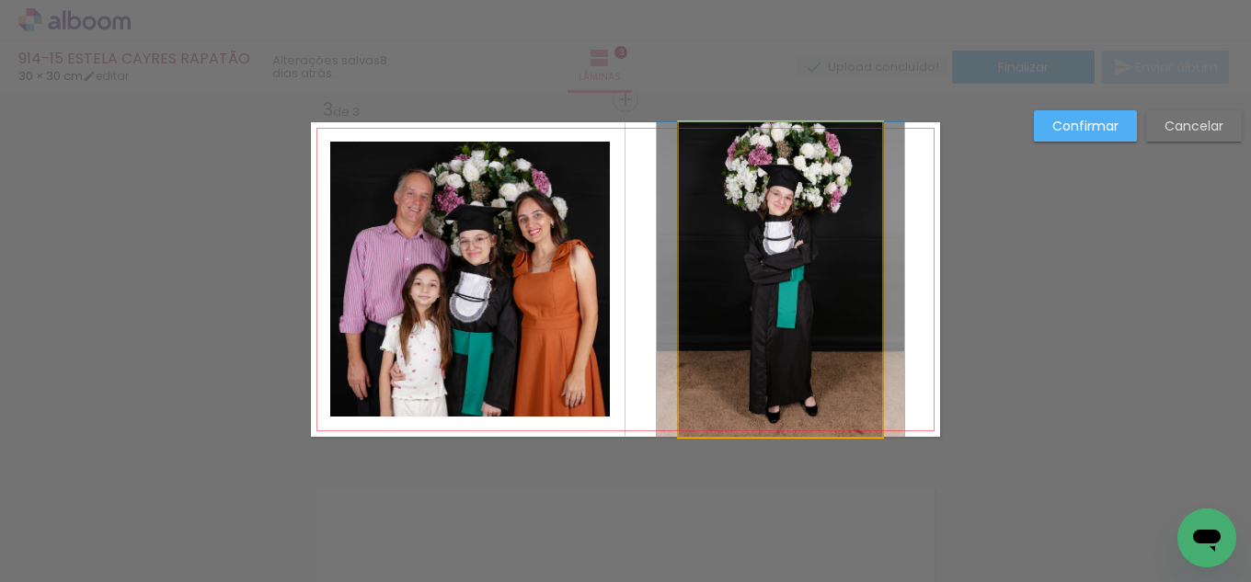
click at [770, 346] on quentale-photo at bounding box center [780, 279] width 203 height 315
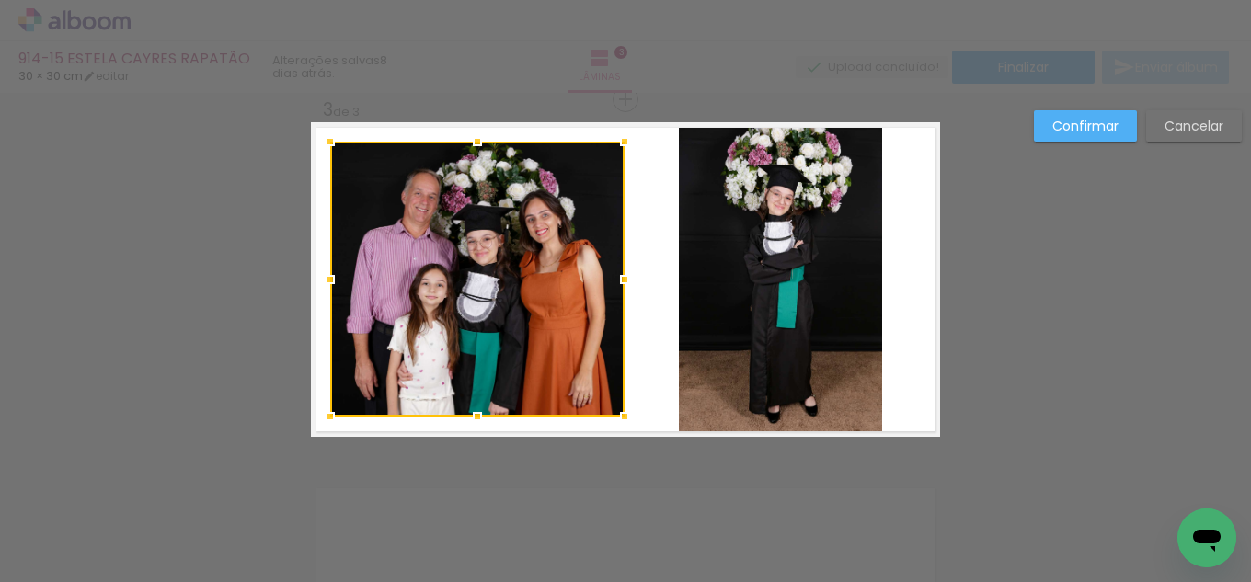
drag, startPoint x: 600, startPoint y: 278, endPoint x: 614, endPoint y: 276, distance: 14.8
click at [614, 276] on div at bounding box center [624, 279] width 37 height 37
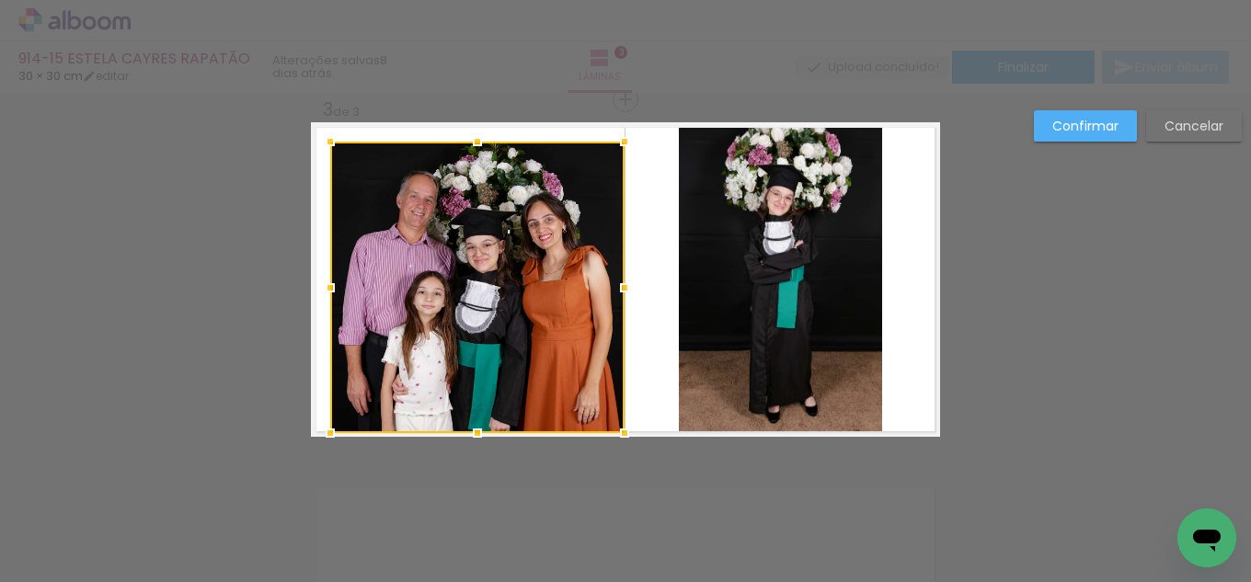
drag, startPoint x: 474, startPoint y: 423, endPoint x: 473, endPoint y: 433, distance: 10.2
click at [473, 433] on div at bounding box center [477, 433] width 37 height 37
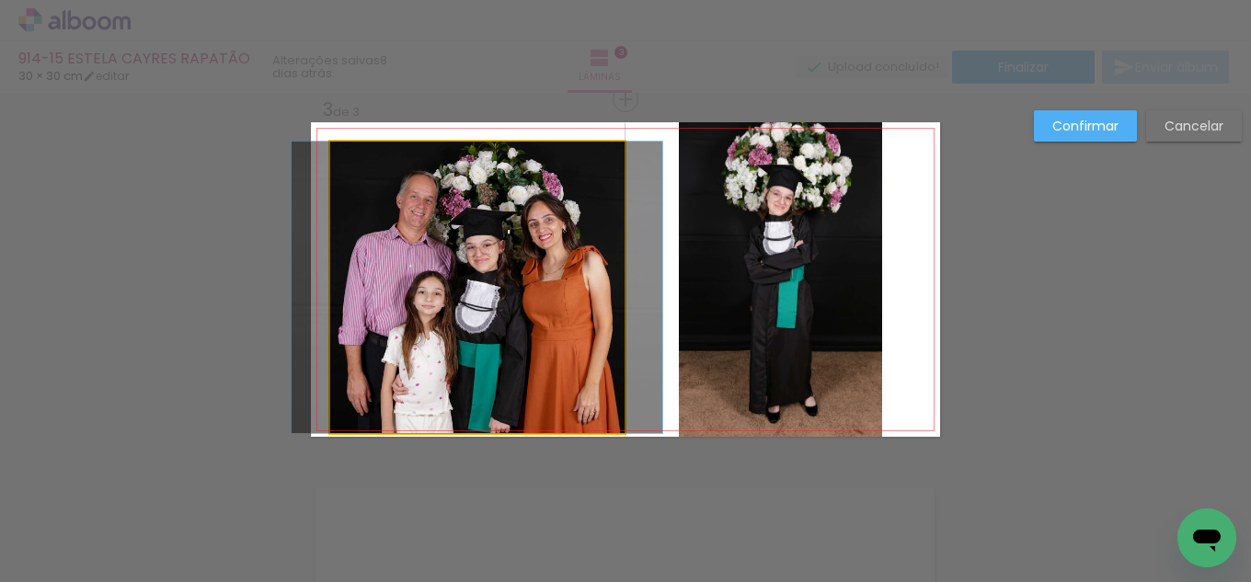
click at [339, 301] on quentale-photo at bounding box center [477, 288] width 294 height 292
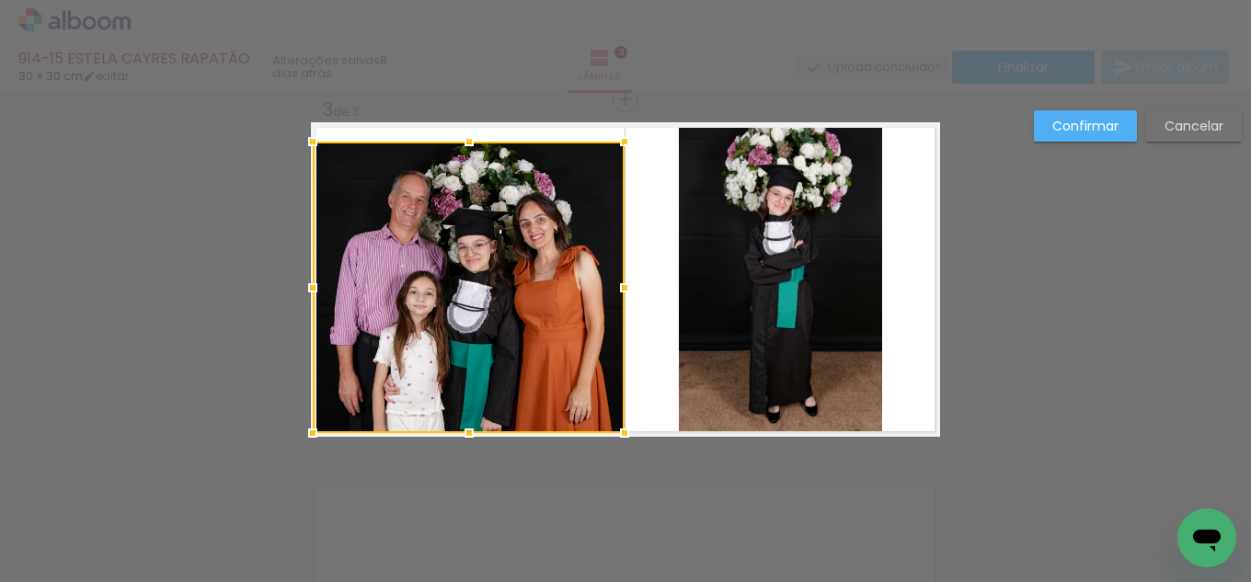
click at [312, 290] on div at bounding box center [312, 287] width 37 height 37
click at [443, 234] on div at bounding box center [469, 288] width 312 height 292
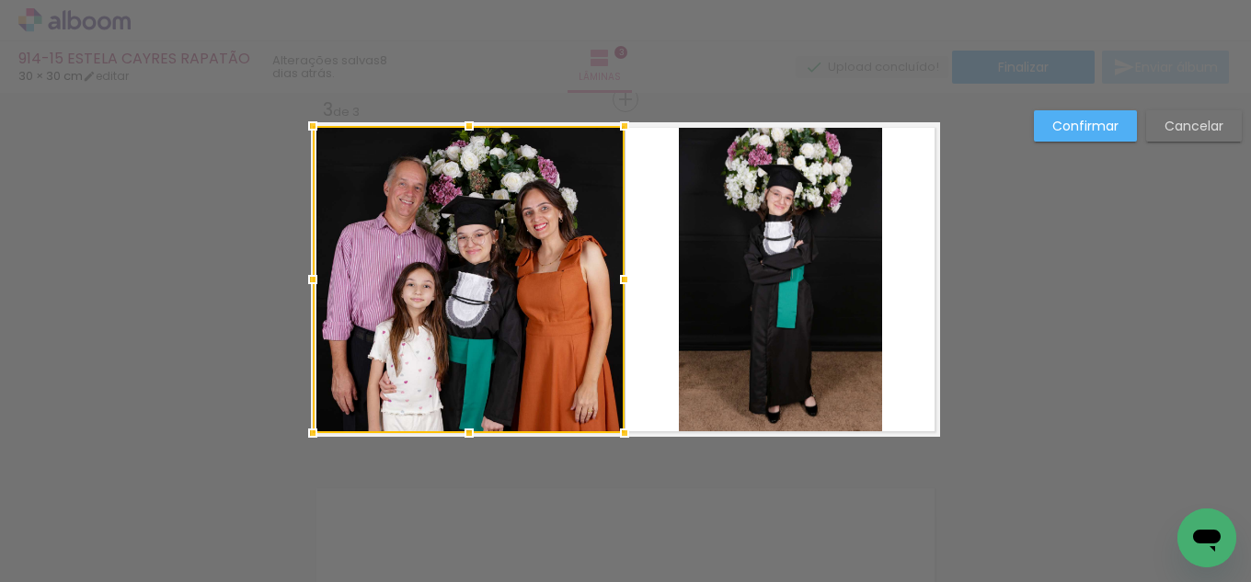
drag, startPoint x: 465, startPoint y: 138, endPoint x: 475, endPoint y: 124, distance: 16.6
click at [475, 124] on div at bounding box center [469, 126] width 37 height 37
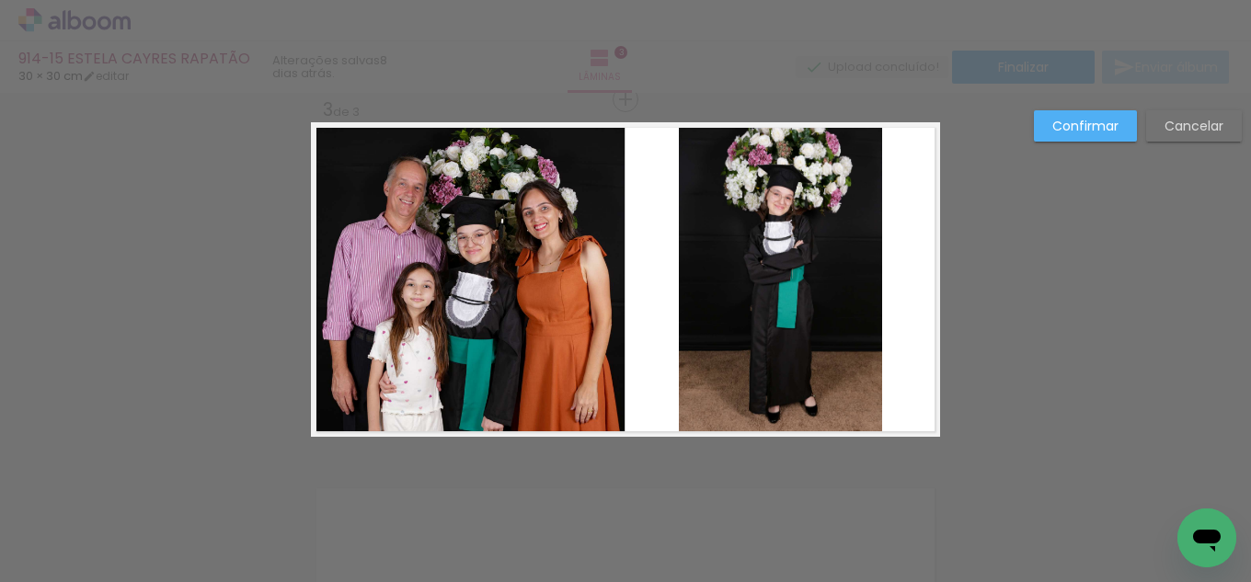
click at [770, 260] on quentale-photo at bounding box center [780, 279] width 203 height 315
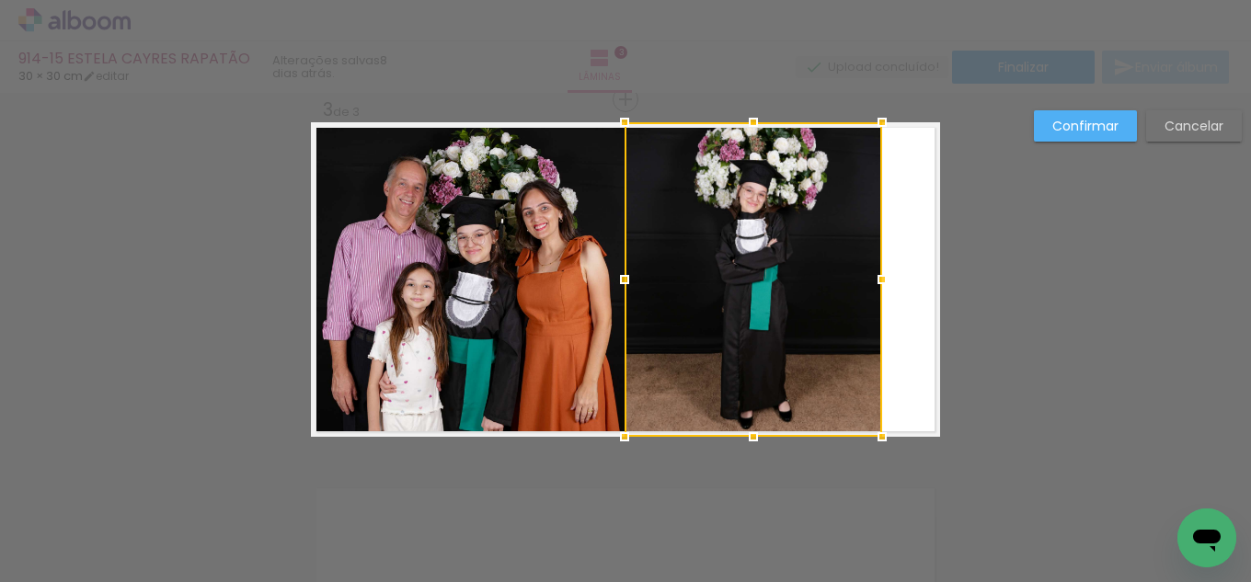
drag, startPoint x: 673, startPoint y: 277, endPoint x: 619, endPoint y: 278, distance: 54.3
click at [619, 278] on div at bounding box center [624, 279] width 37 height 37
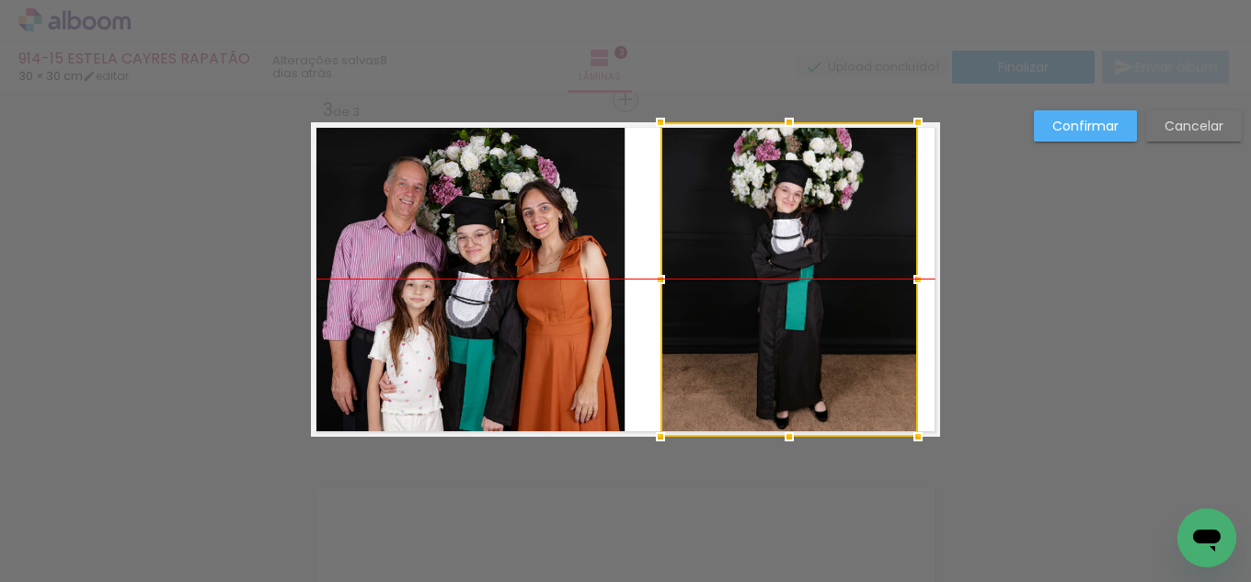
drag, startPoint x: 855, startPoint y: 268, endPoint x: 892, endPoint y: 268, distance: 36.8
click at [892, 268] on div at bounding box center [789, 279] width 258 height 315
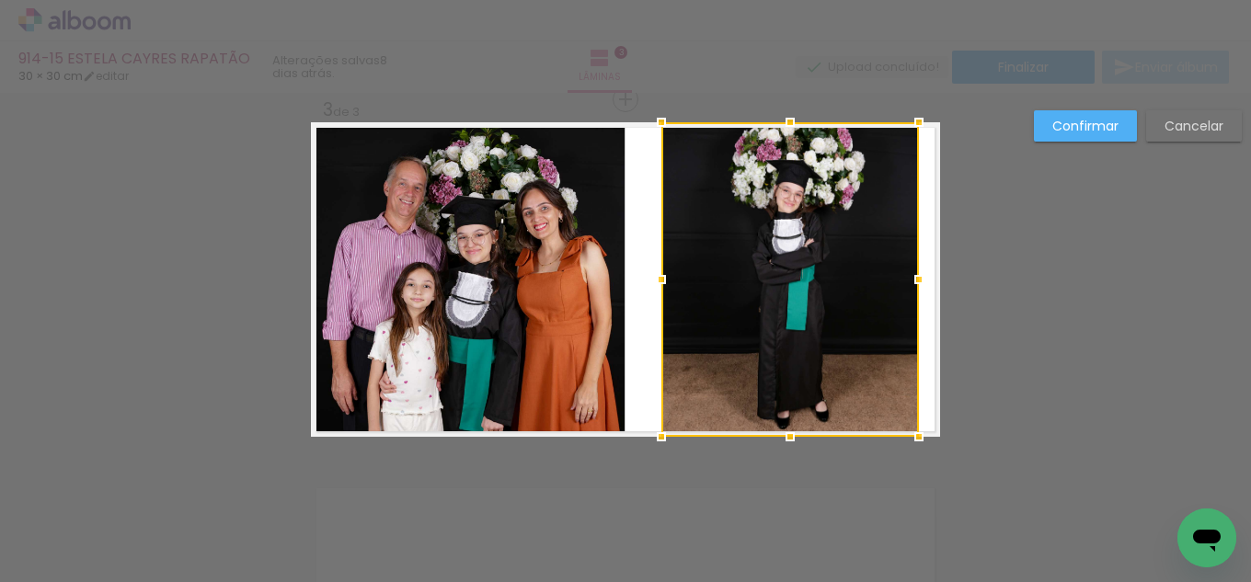
drag, startPoint x: 828, startPoint y: 287, endPoint x: 700, endPoint y: 284, distance: 127.9
click at [827, 288] on div at bounding box center [790, 279] width 258 height 315
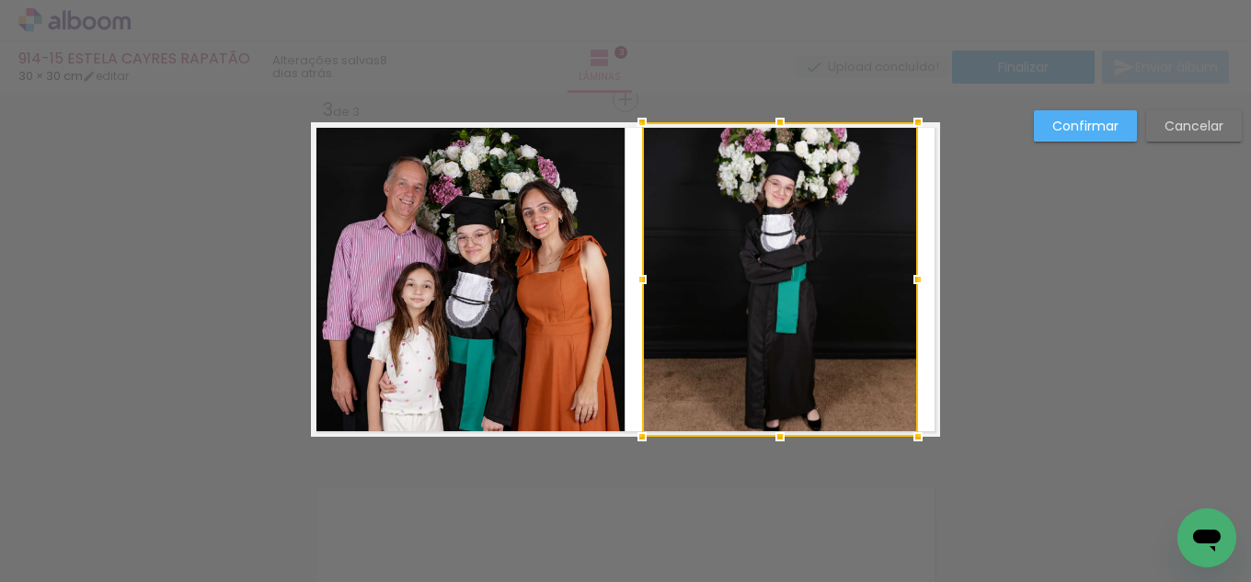
drag, startPoint x: 658, startPoint y: 277, endPoint x: 639, endPoint y: 277, distance: 18.4
click at [639, 277] on div at bounding box center [642, 279] width 37 height 37
click at [0, 0] on slot "Confirmar" at bounding box center [0, 0] width 0 height 0
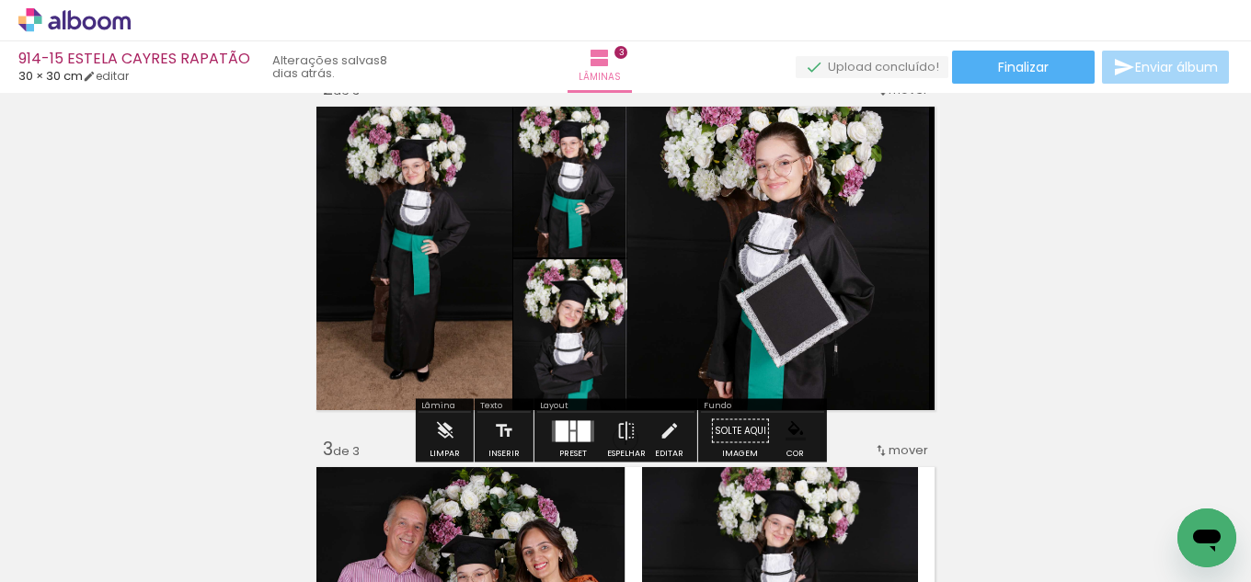
scroll to position [377, 0]
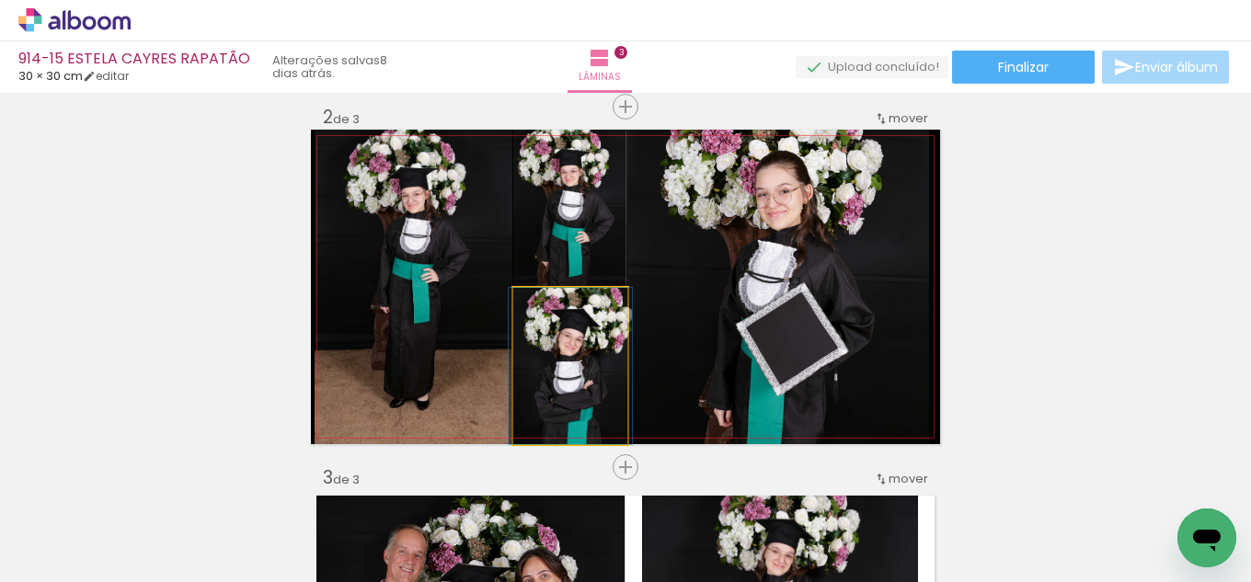
click at [568, 378] on quentale-photo at bounding box center [570, 366] width 114 height 156
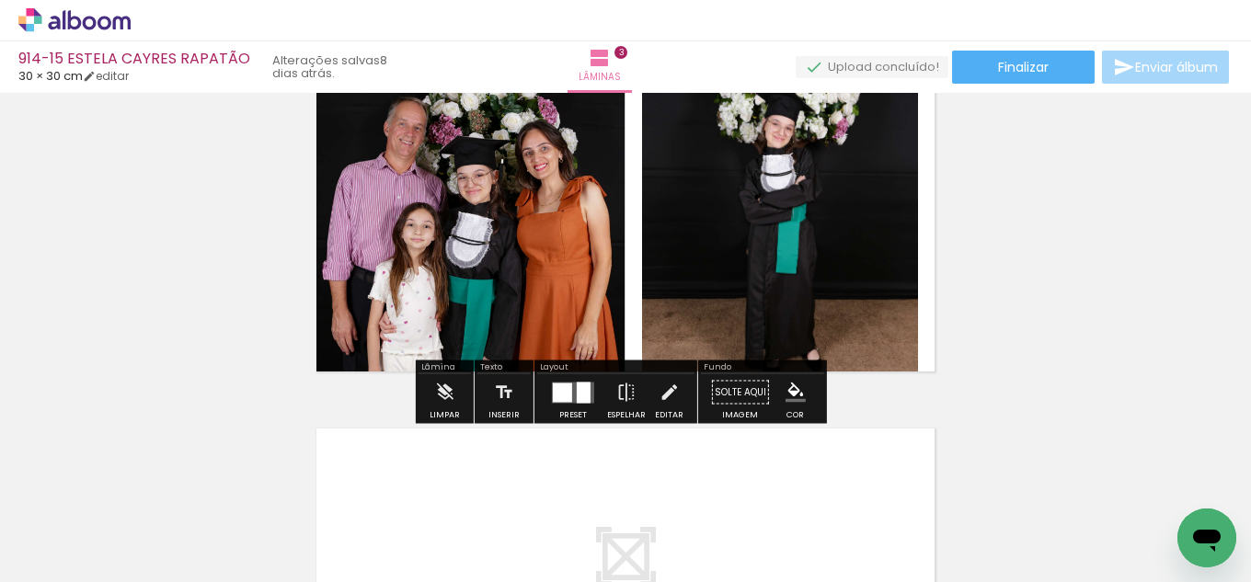
scroll to position [837, 0]
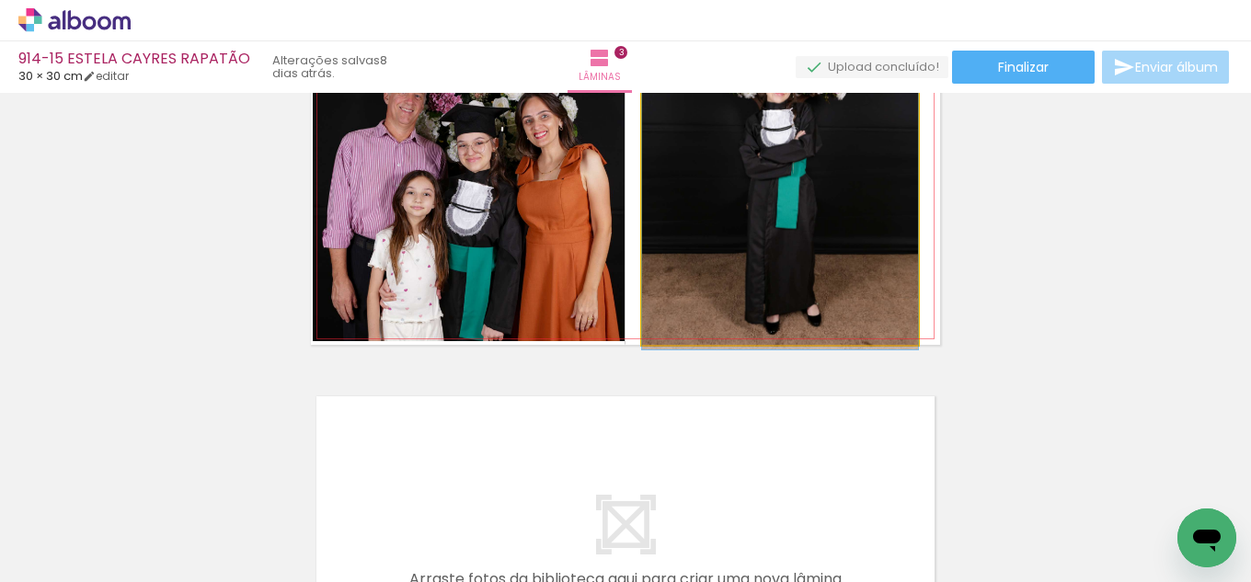
drag, startPoint x: 844, startPoint y: 250, endPoint x: 842, endPoint y: 237, distance: 13.0
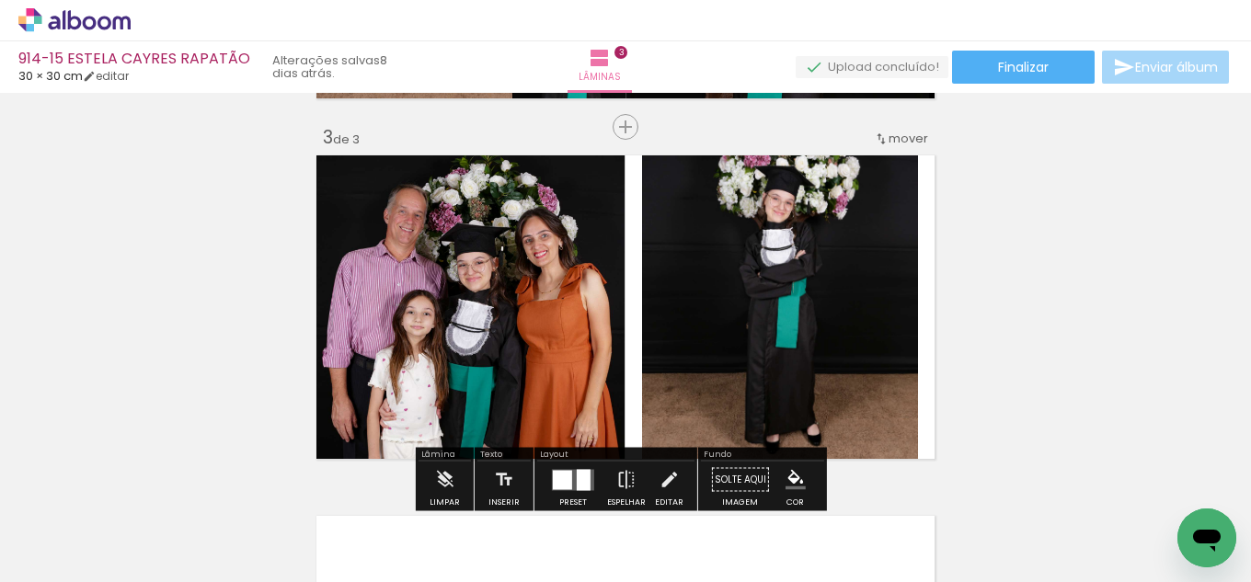
scroll to position [745, 0]
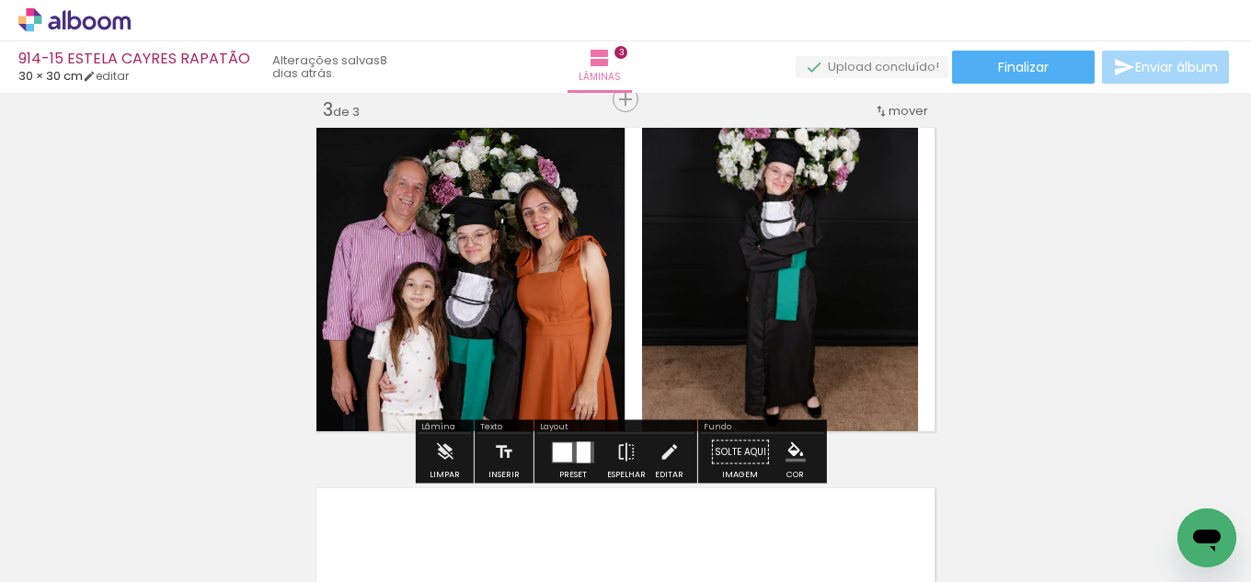
click at [795, 454] on iron-icon "color picker" at bounding box center [795, 452] width 20 height 20
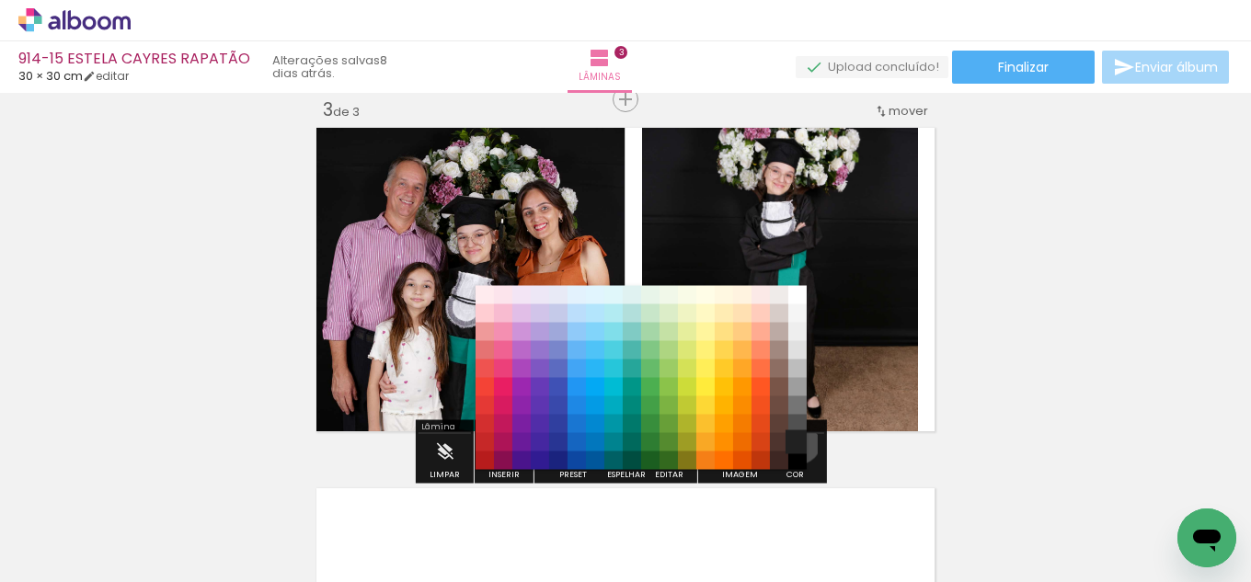
click at [790, 440] on paper-item "#212121" at bounding box center [797, 442] width 18 height 18
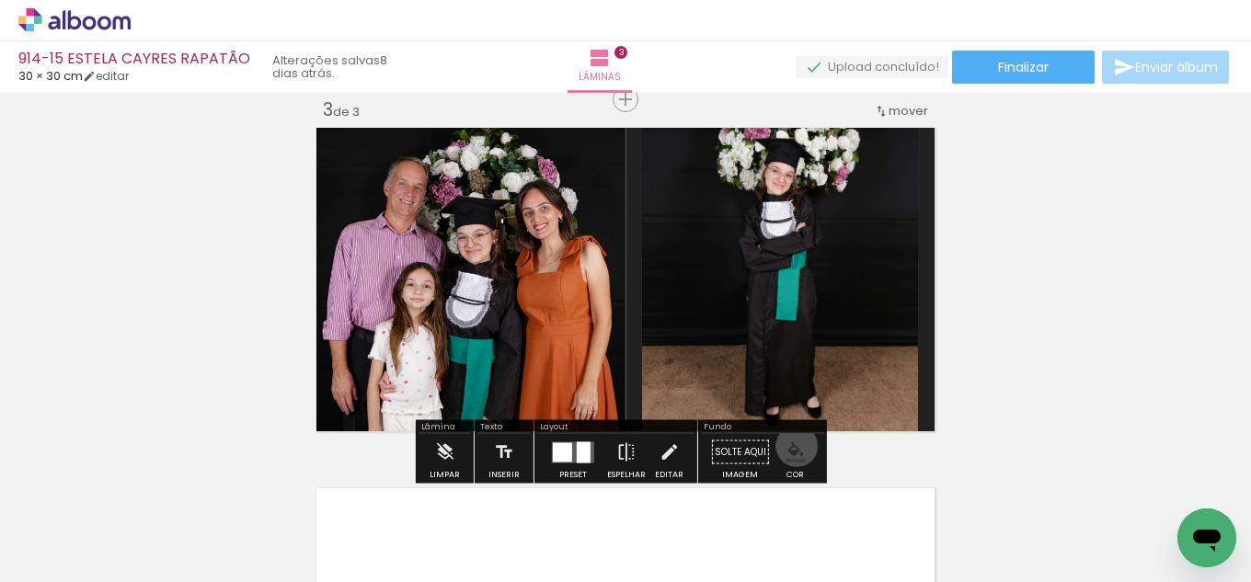
click at [790, 447] on iron-icon "color picker" at bounding box center [795, 452] width 20 height 20
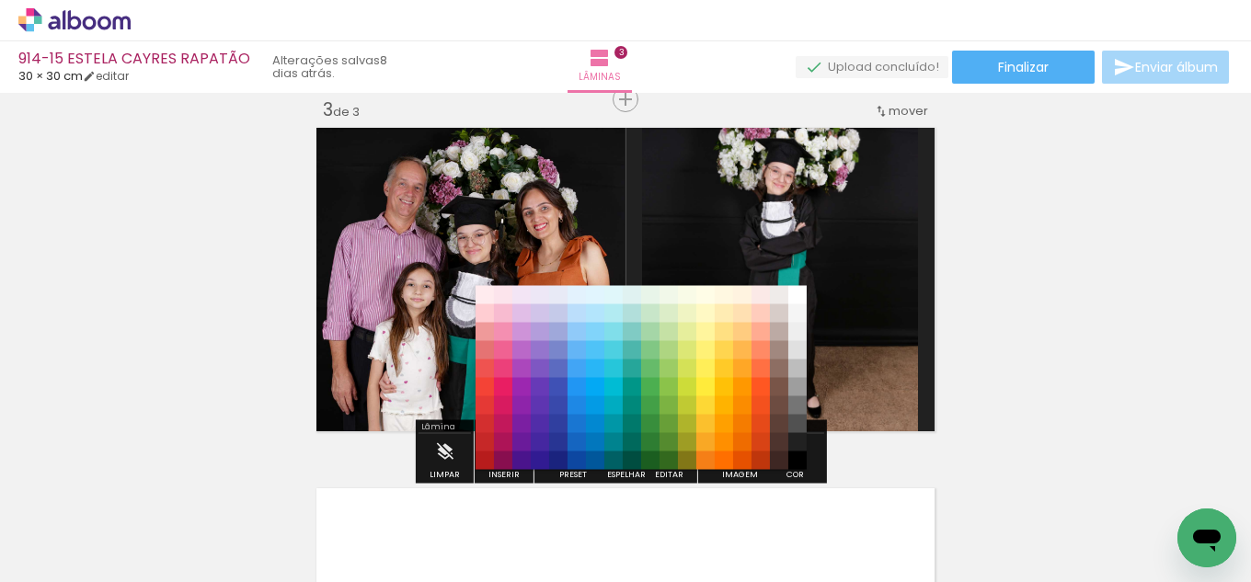
click at [793, 455] on paper-item "#000000" at bounding box center [797, 461] width 18 height 18
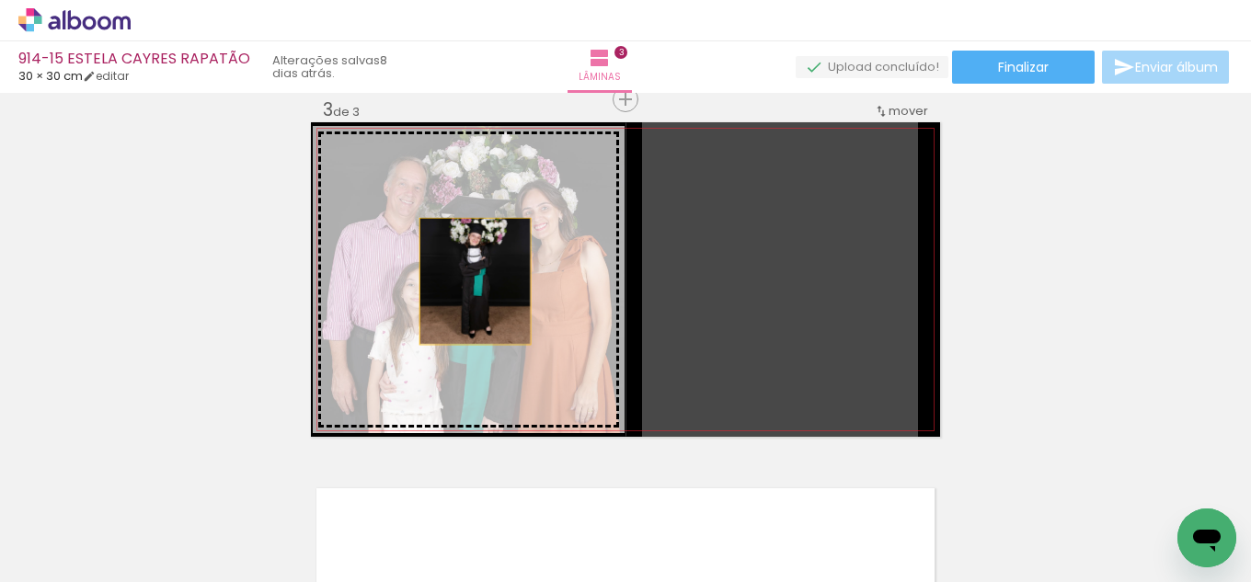
drag, startPoint x: 765, startPoint y: 312, endPoint x: 468, endPoint y: 281, distance: 298.6
click at [0, 0] on slot at bounding box center [0, 0] width 0 height 0
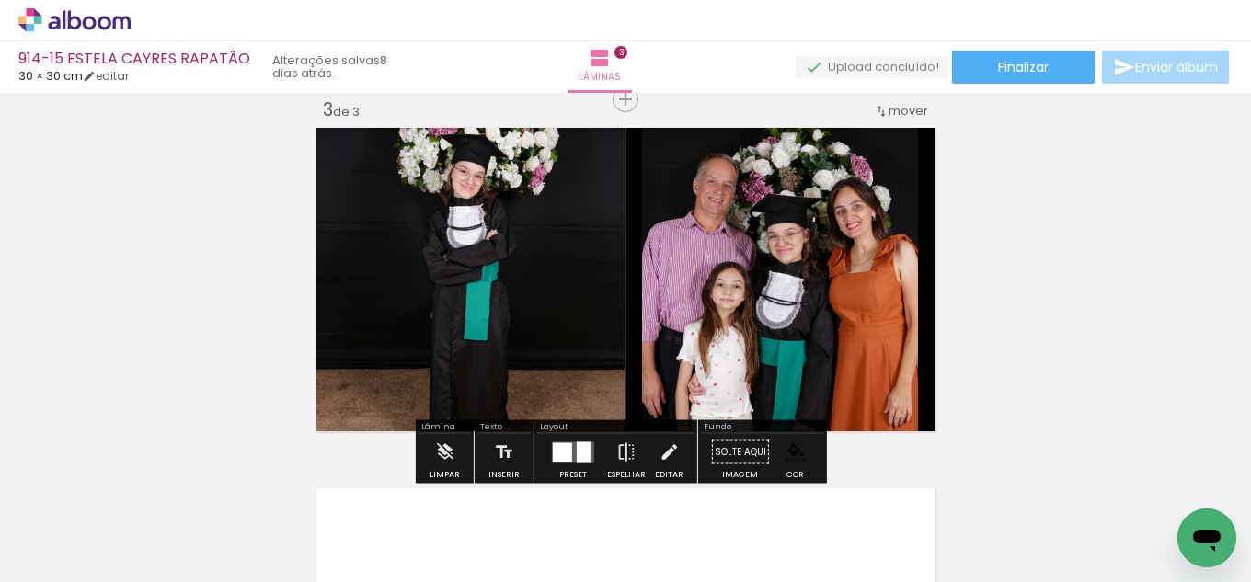
click at [571, 455] on quentale-layouter at bounding box center [573, 451] width 42 height 21
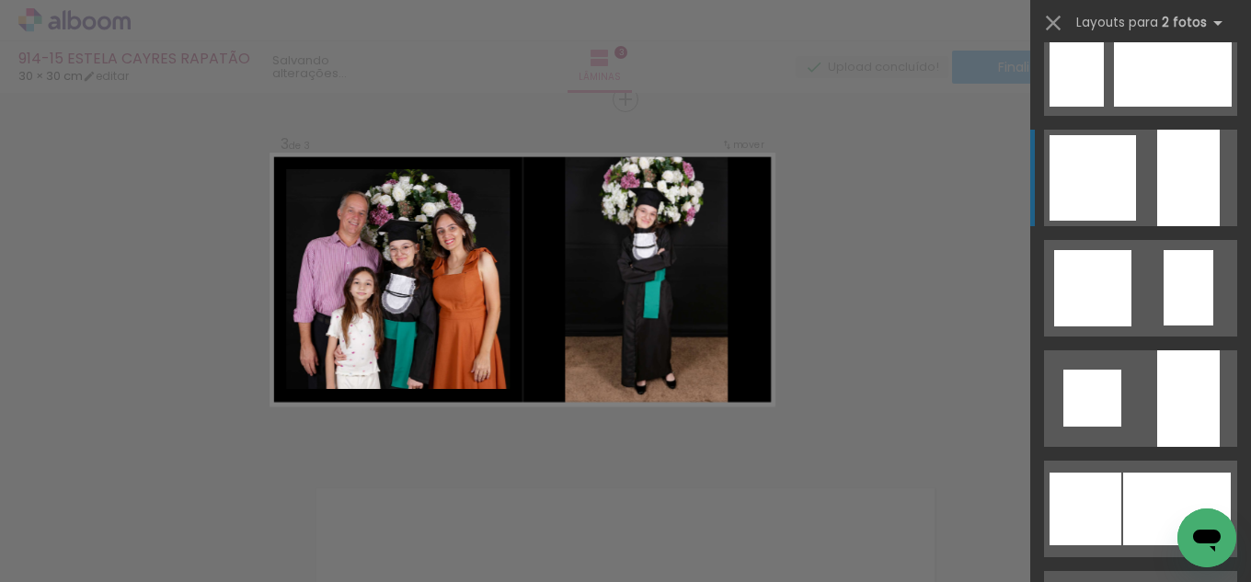
scroll to position [1656, 0]
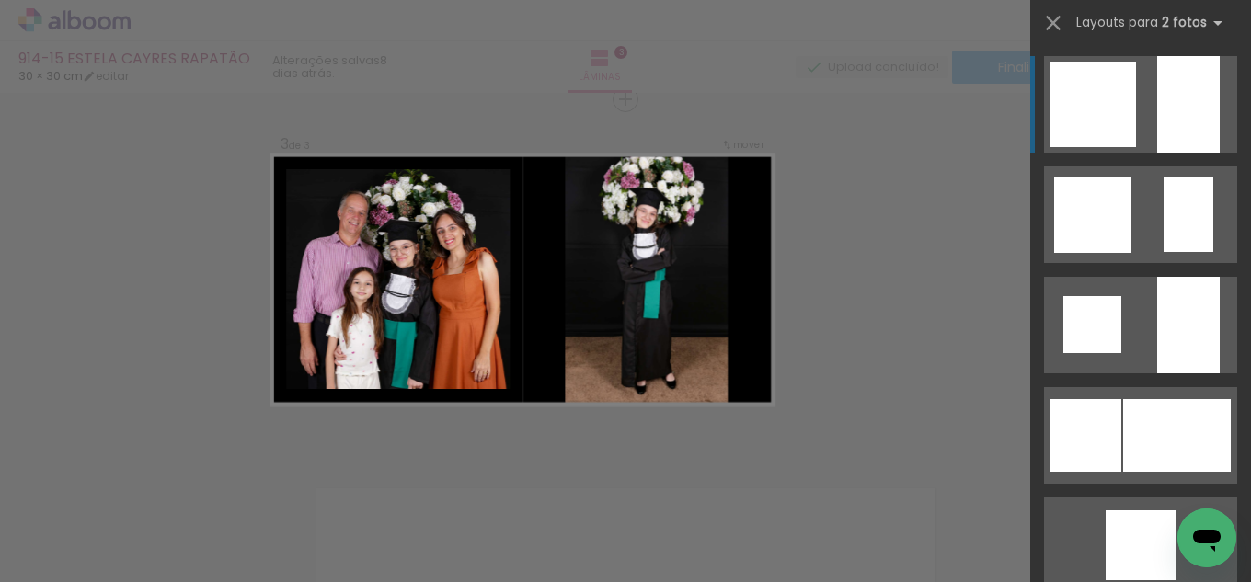
click at [1186, 109] on div at bounding box center [1188, 104] width 63 height 97
click at [1158, 94] on div at bounding box center [1188, 104] width 63 height 97
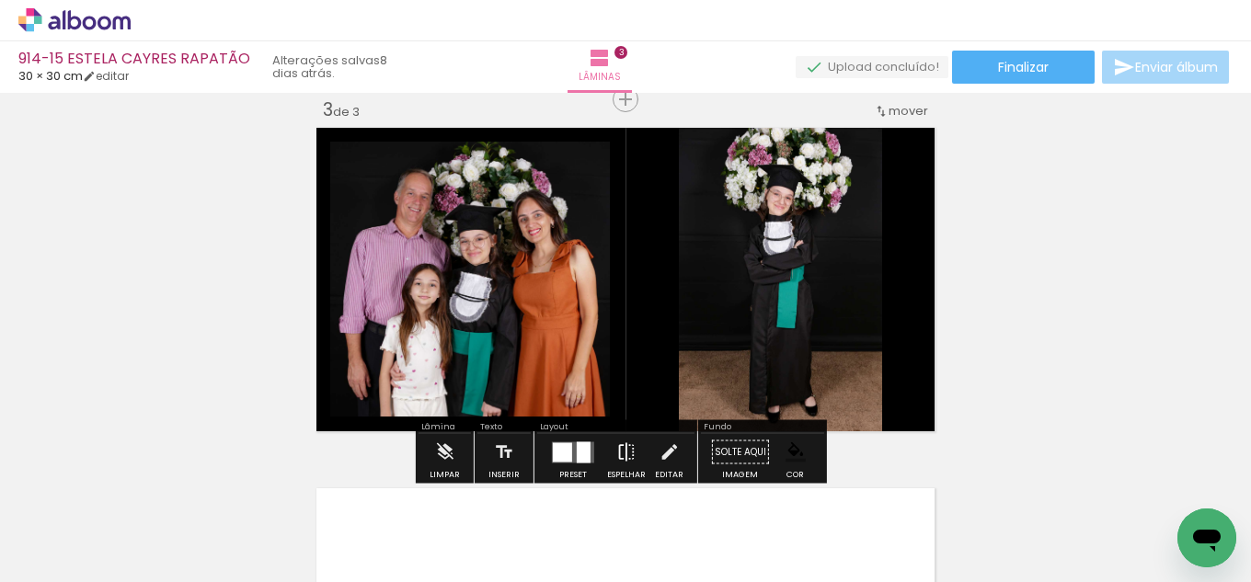
click at [627, 452] on iron-icon at bounding box center [626, 452] width 20 height 37
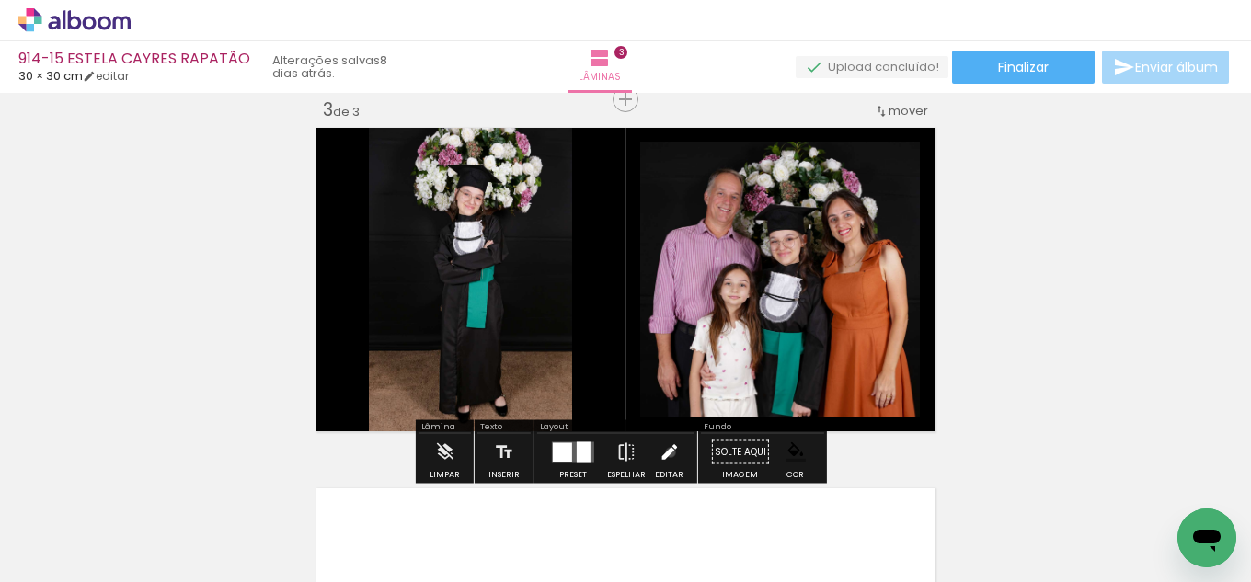
click at [666, 453] on iron-icon at bounding box center [669, 452] width 20 height 37
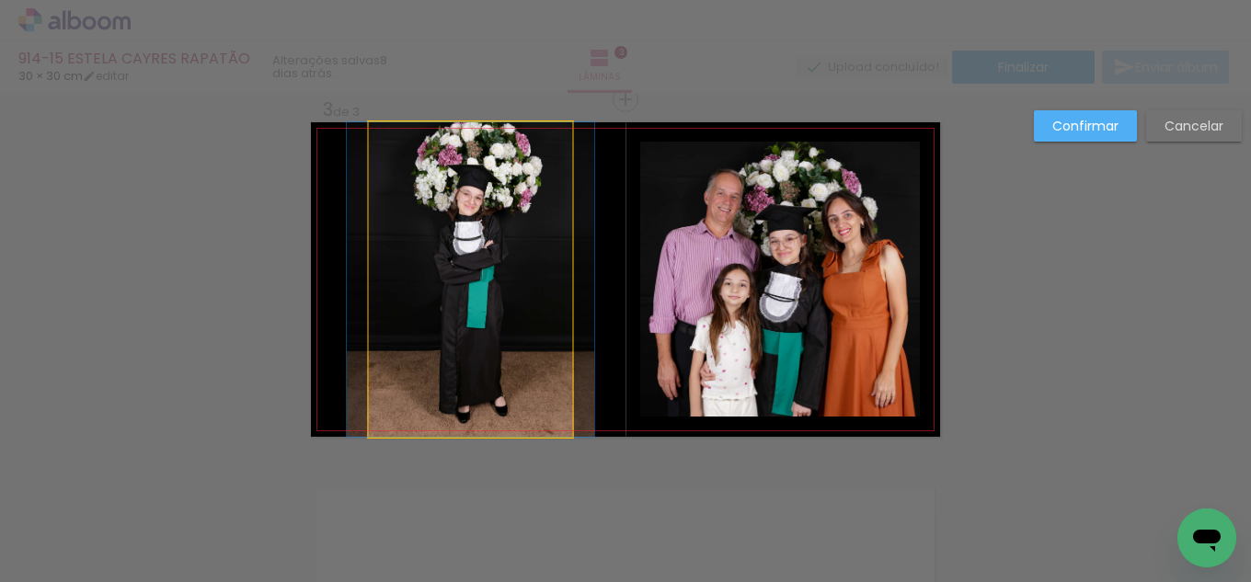
drag, startPoint x: 521, startPoint y: 303, endPoint x: 534, endPoint y: 304, distance: 12.9
click at [522, 303] on quentale-photo at bounding box center [470, 279] width 203 height 315
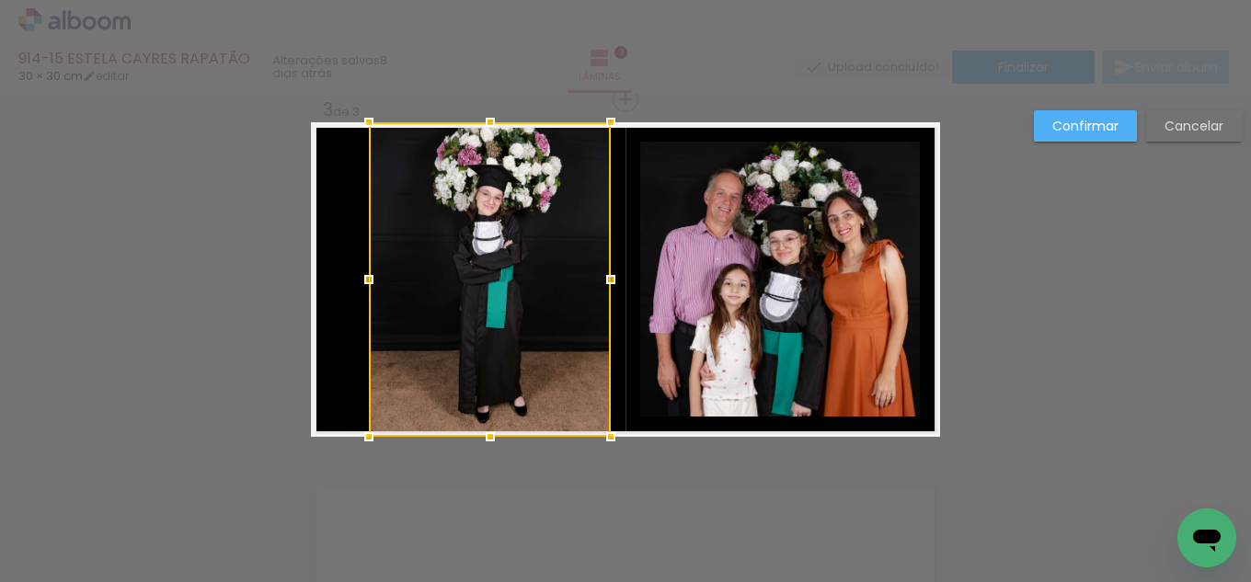
drag, startPoint x: 568, startPoint y: 283, endPoint x: 579, endPoint y: 298, distance: 18.4
click at [607, 287] on div at bounding box center [610, 279] width 37 height 37
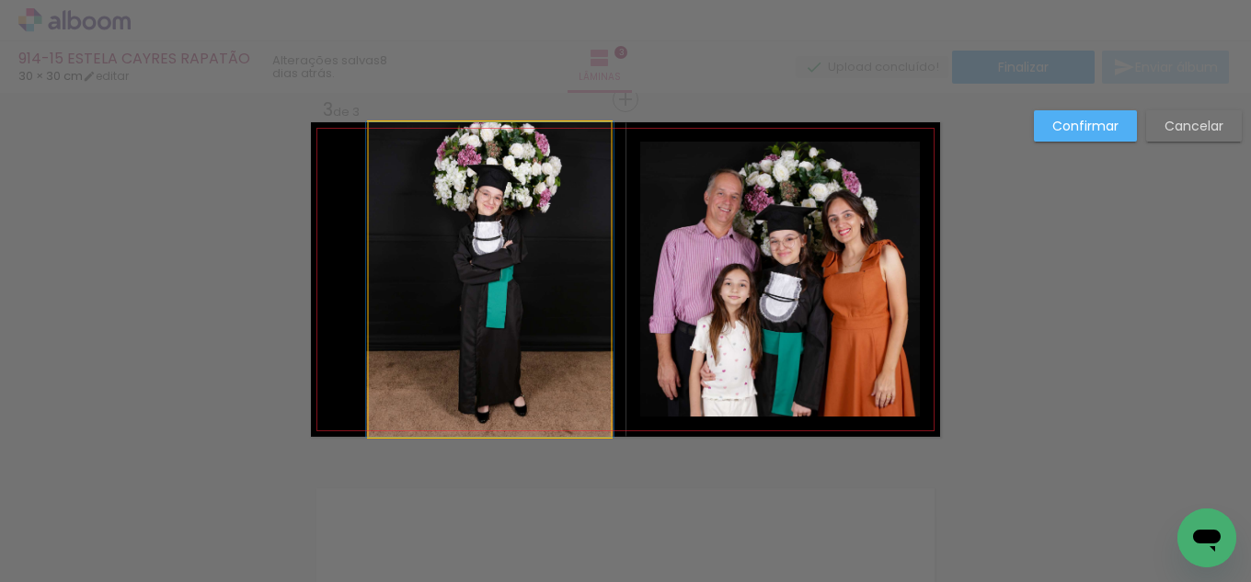
click at [438, 295] on quentale-photo at bounding box center [490, 279] width 242 height 315
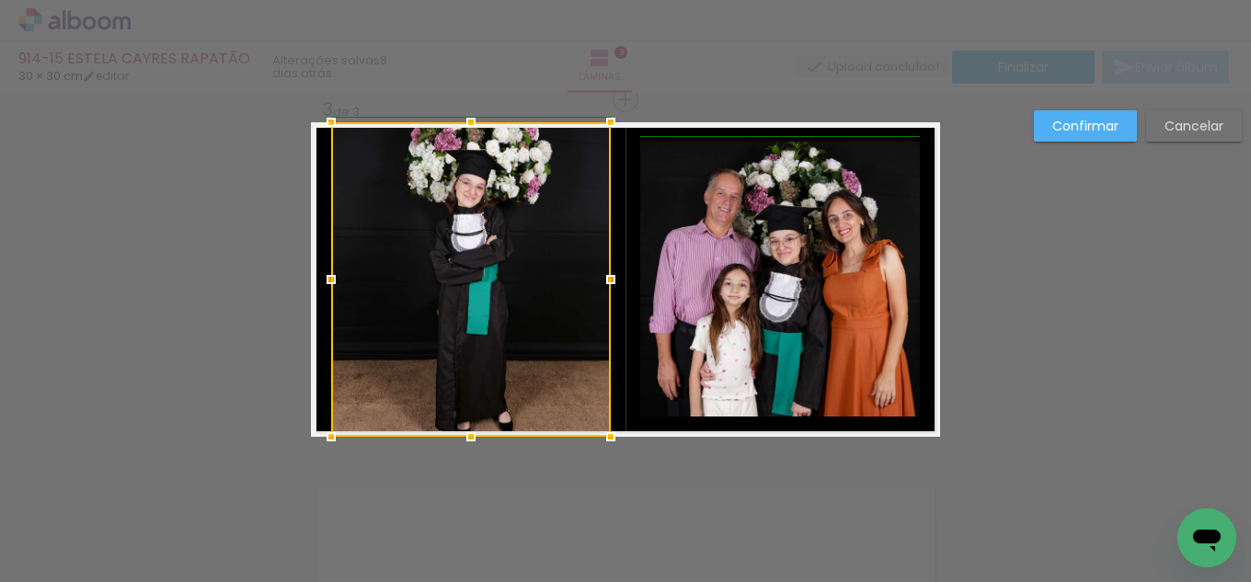
drag, startPoint x: 365, startPoint y: 277, endPoint x: 329, endPoint y: 277, distance: 35.9
click at [329, 277] on div at bounding box center [331, 279] width 37 height 37
click at [0, 0] on slot "Confirmar" at bounding box center [0, 0] width 0 height 0
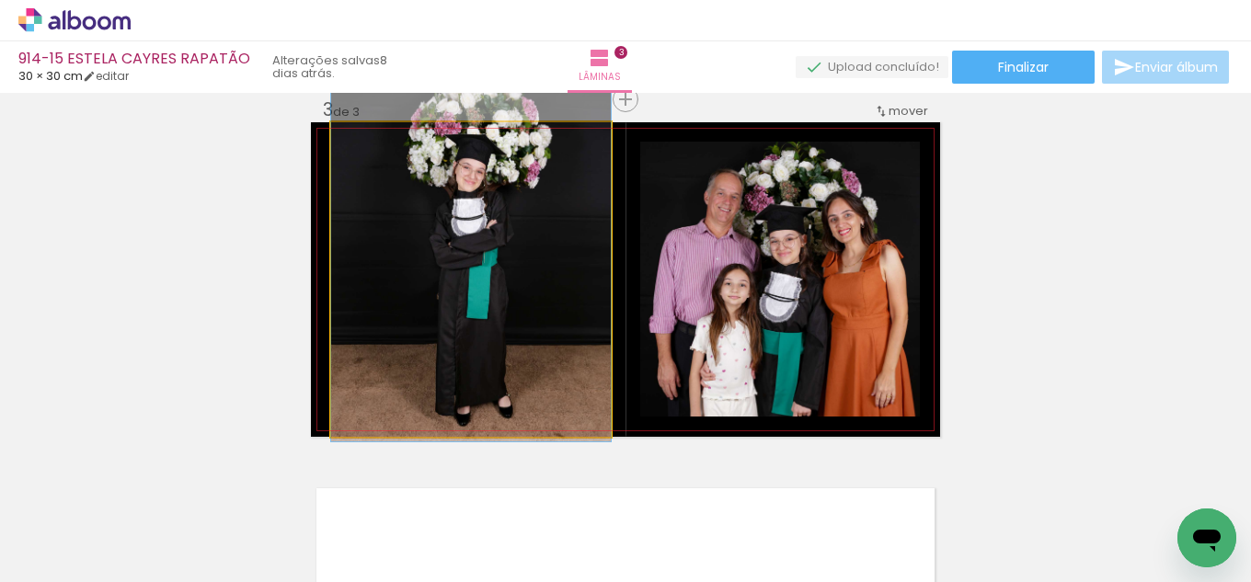
drag, startPoint x: 539, startPoint y: 378, endPoint x: 544, endPoint y: 362, distance: 16.6
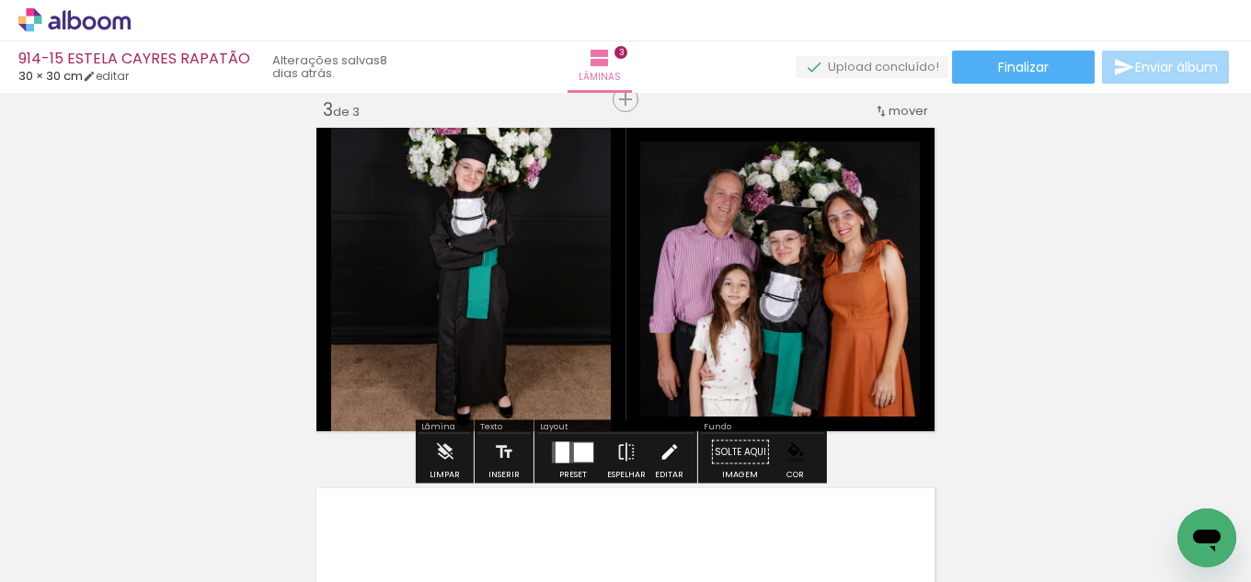
click at [661, 447] on iron-icon at bounding box center [669, 452] width 20 height 37
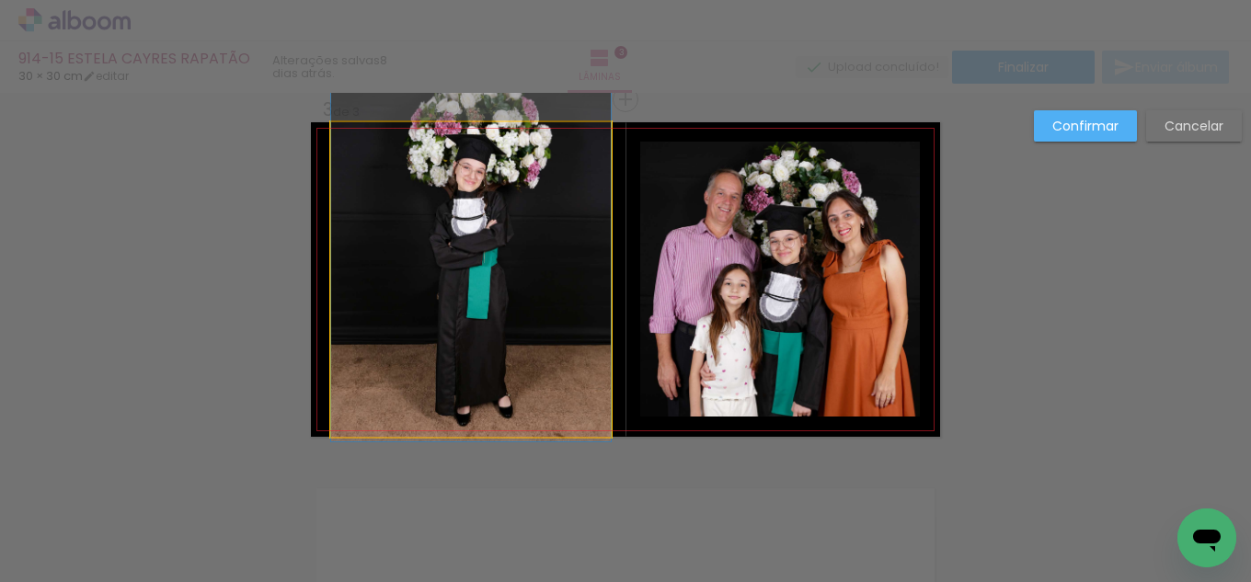
click at [483, 333] on quentale-photo at bounding box center [471, 279] width 280 height 315
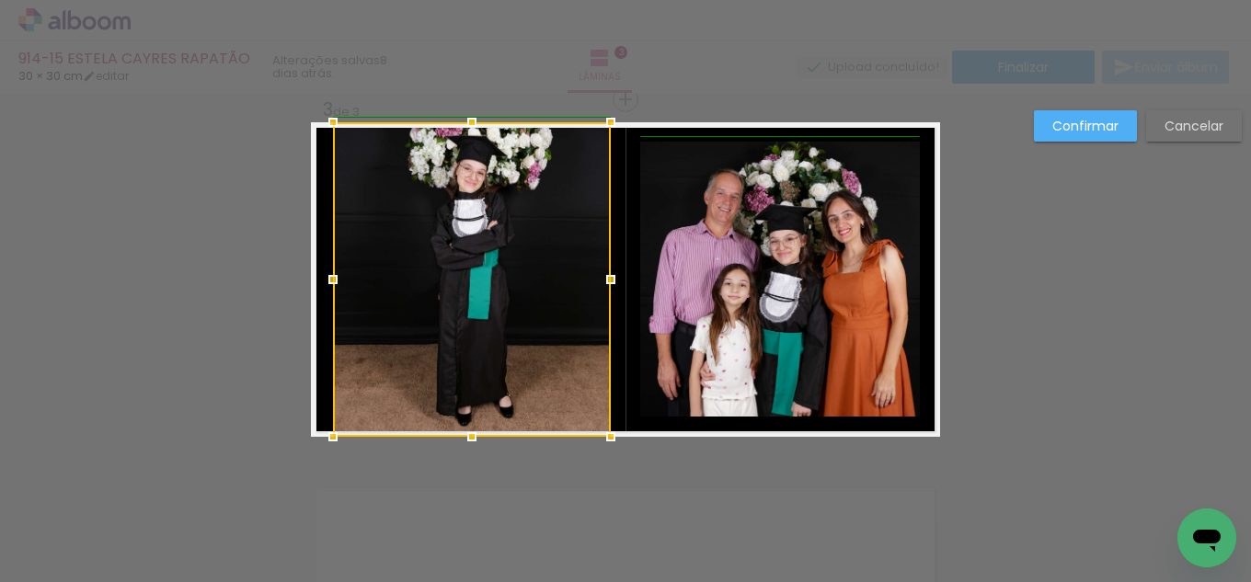
click at [331, 286] on div at bounding box center [333, 279] width 37 height 37
click at [695, 282] on quentale-photo at bounding box center [780, 279] width 280 height 275
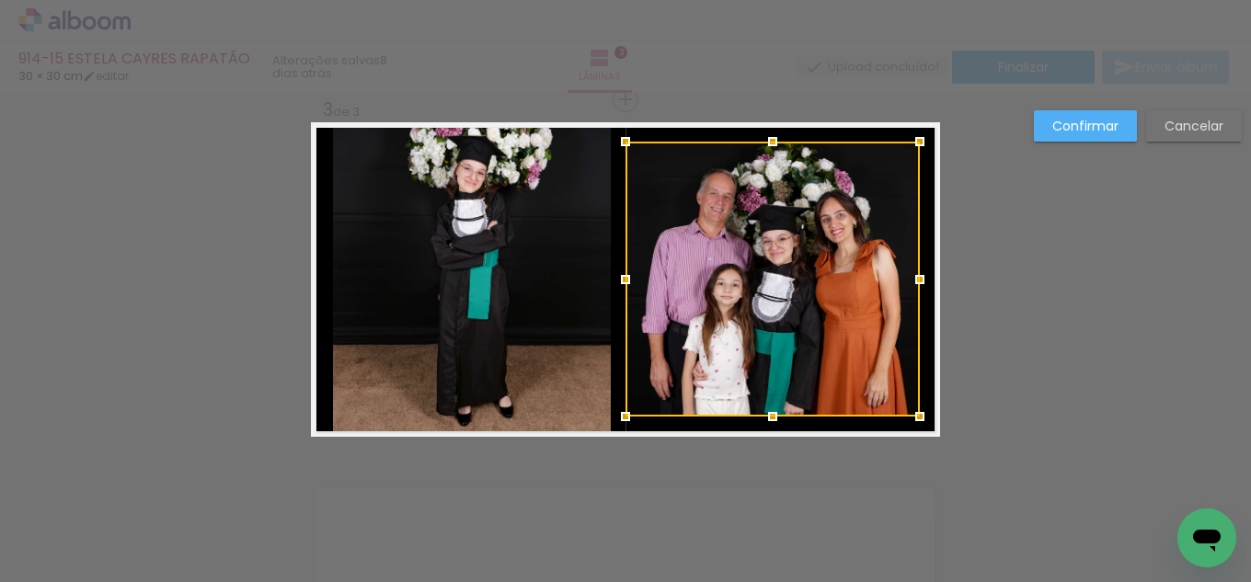
drag, startPoint x: 626, startPoint y: 284, endPoint x: 604, endPoint y: 286, distance: 22.1
click at [607, 286] on div at bounding box center [625, 279] width 37 height 37
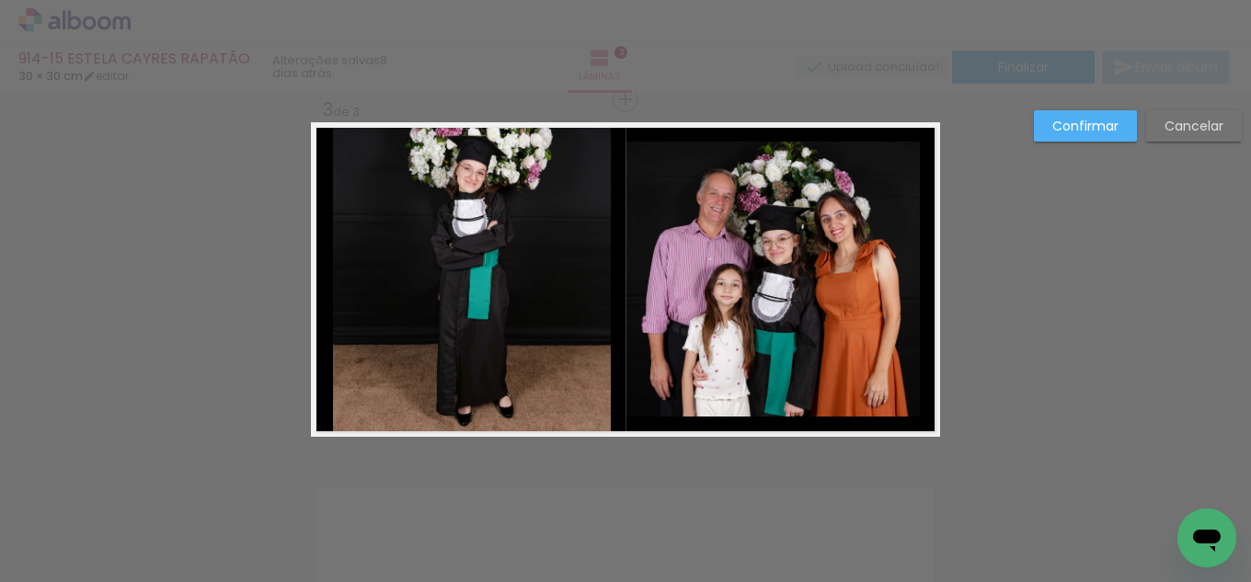
click at [790, 393] on quentale-photo at bounding box center [772, 279] width 294 height 275
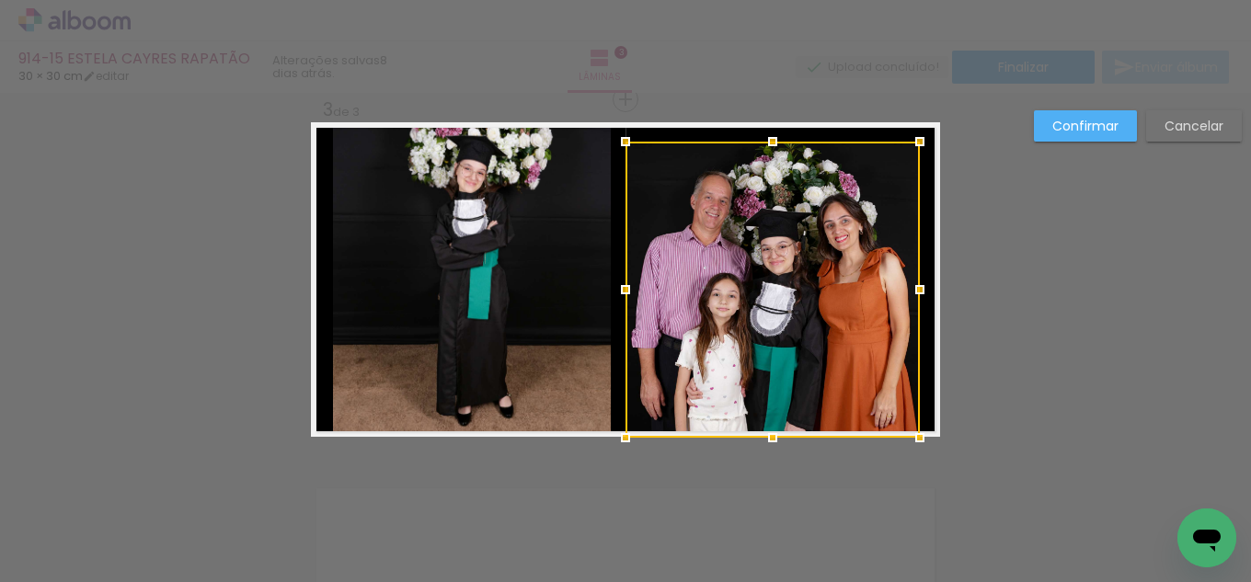
drag, startPoint x: 776, startPoint y: 416, endPoint x: 776, endPoint y: 438, distance: 22.1
click at [776, 438] on div at bounding box center [772, 437] width 37 height 37
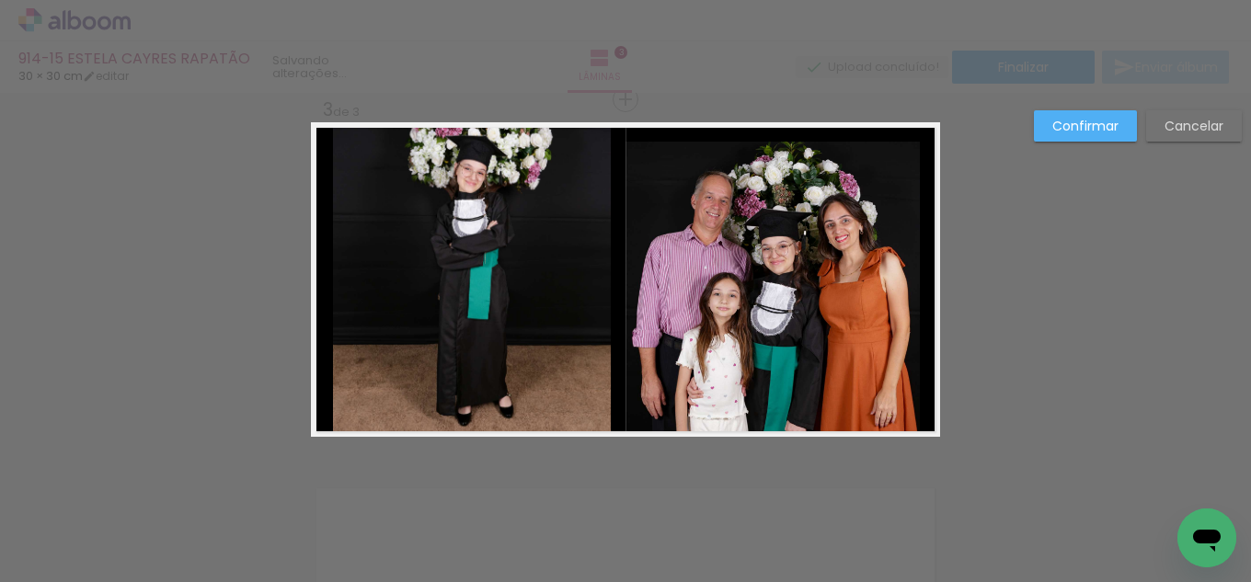
click at [876, 288] on quentale-photo at bounding box center [772, 289] width 294 height 295
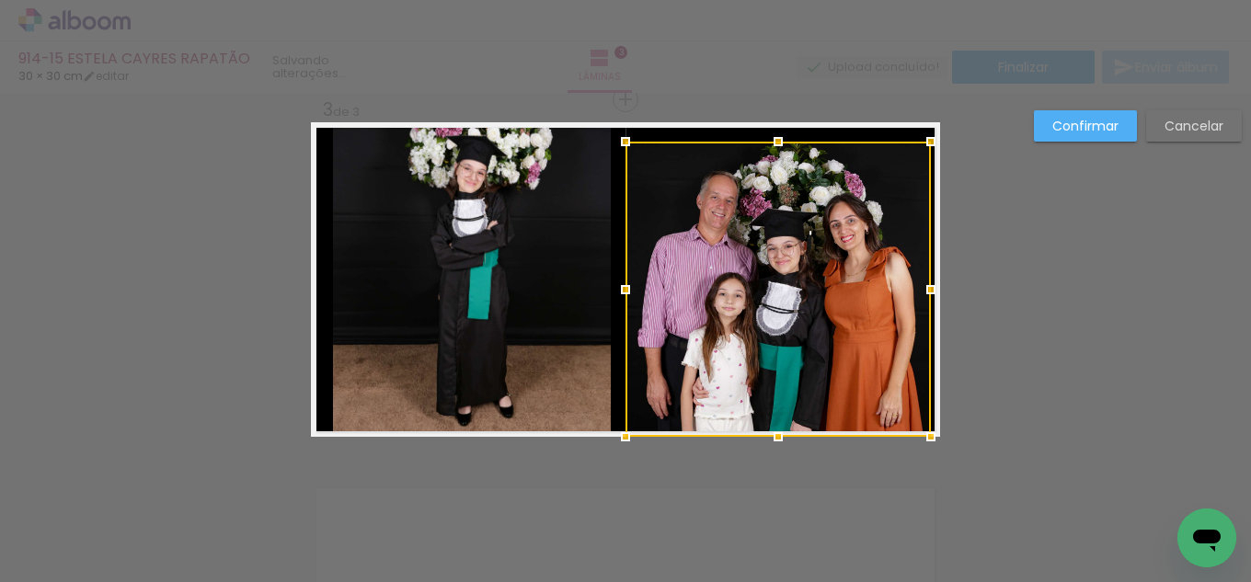
click at [940, 289] on div at bounding box center [930, 289] width 37 height 37
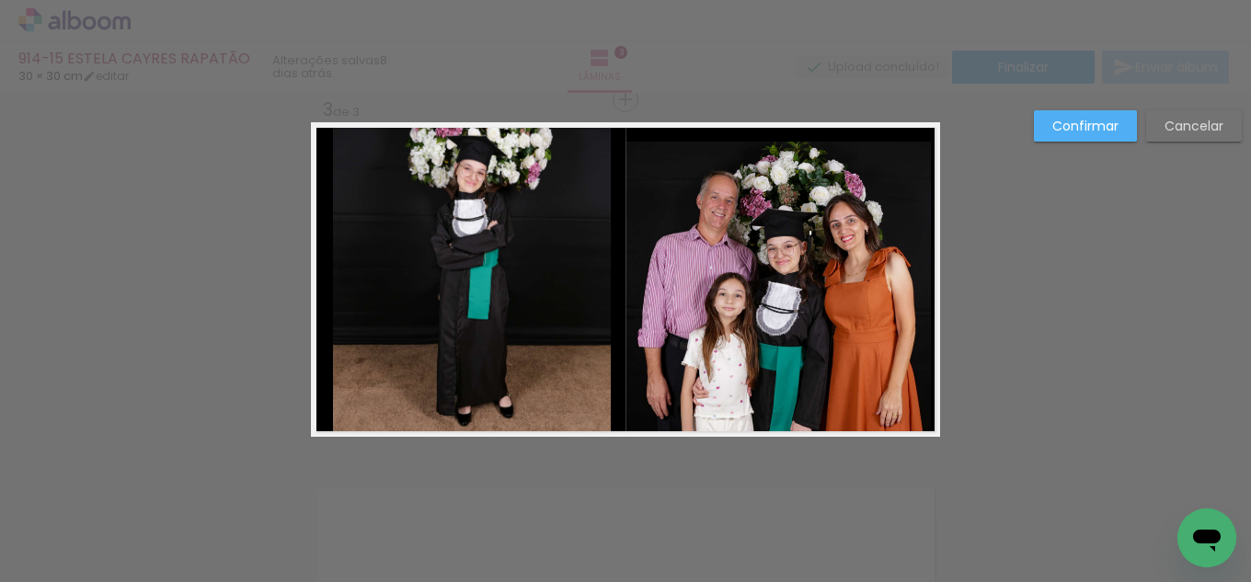
click at [789, 252] on quentale-photo at bounding box center [777, 289] width 305 height 295
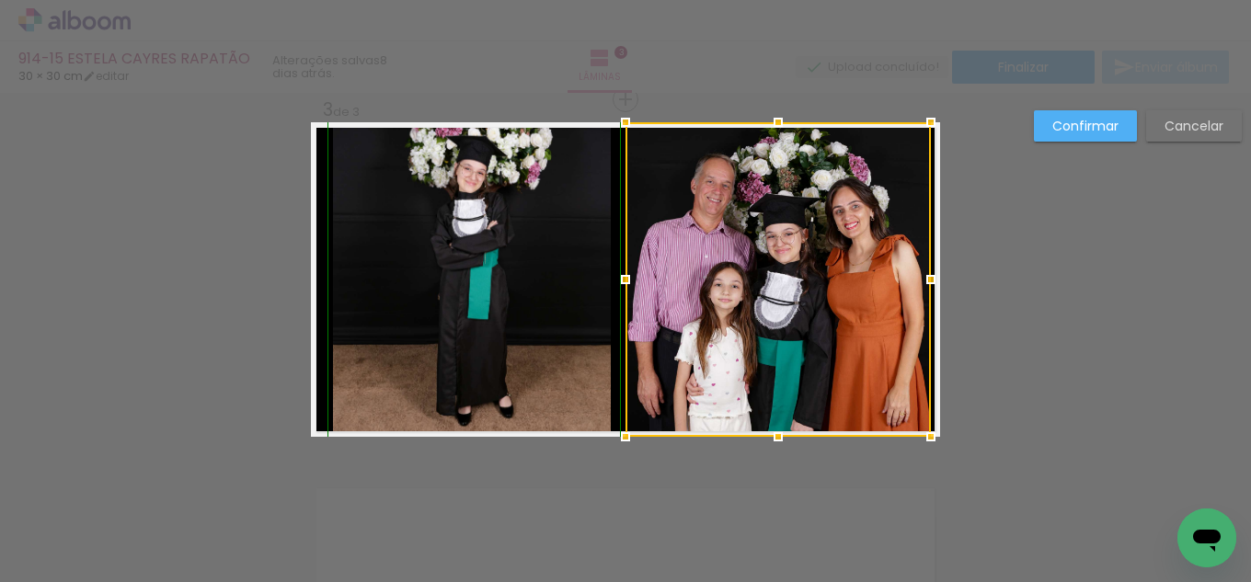
click at [781, 144] on div at bounding box center [777, 279] width 305 height 315
click at [867, 288] on div at bounding box center [777, 279] width 305 height 315
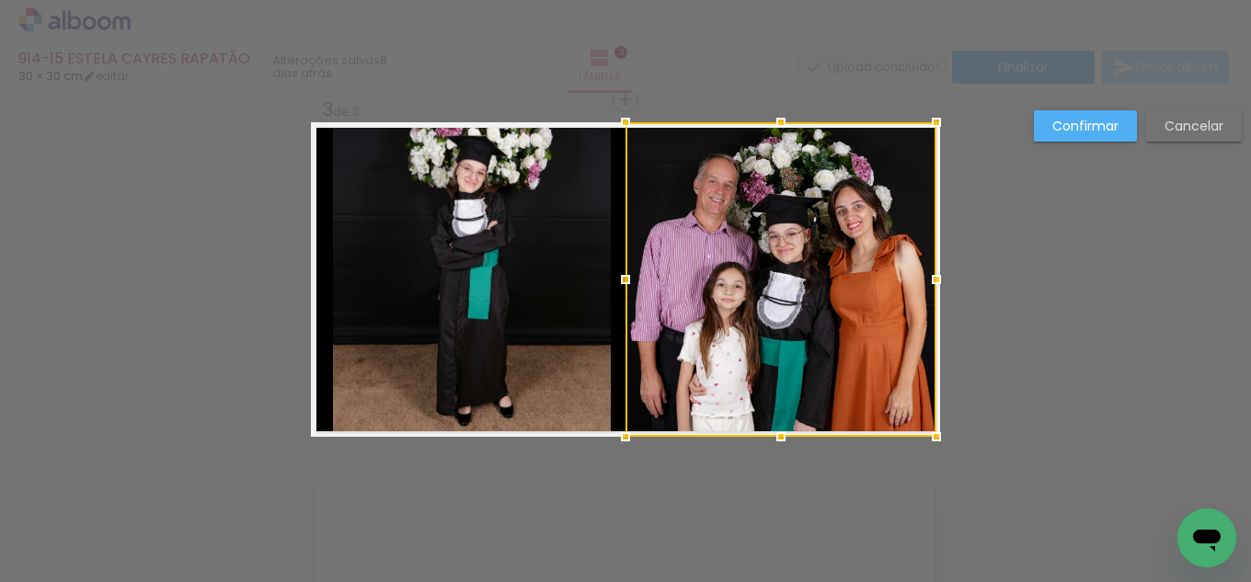
click at [934, 286] on div at bounding box center [936, 279] width 37 height 37
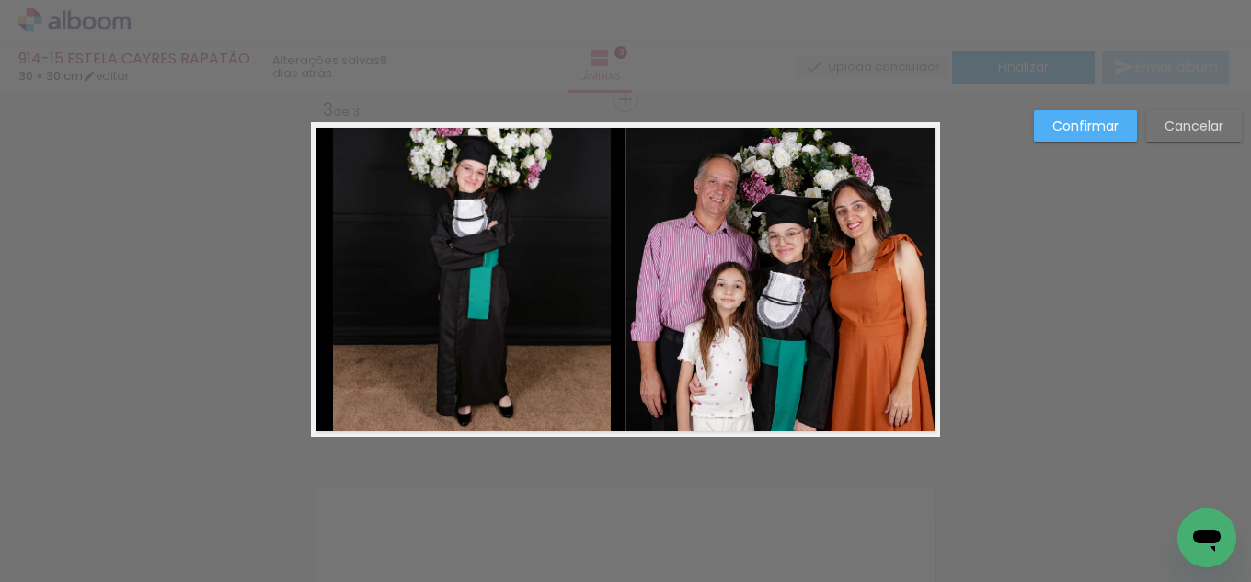
click at [0, 0] on slot "Confirmar" at bounding box center [0, 0] width 0 height 0
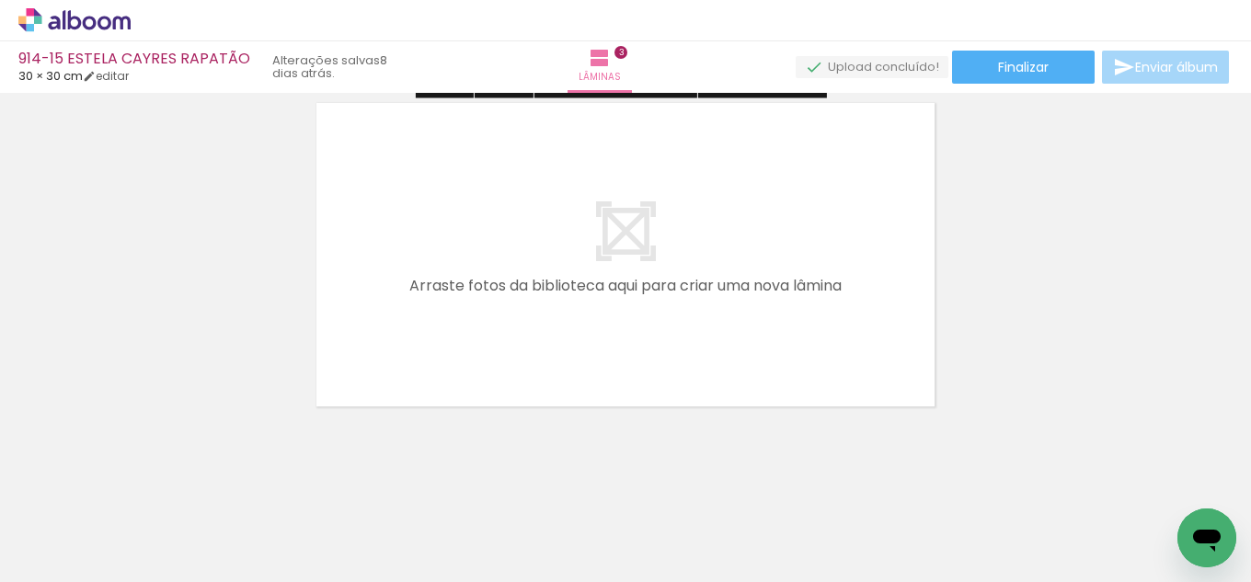
scroll to position [1140, 0]
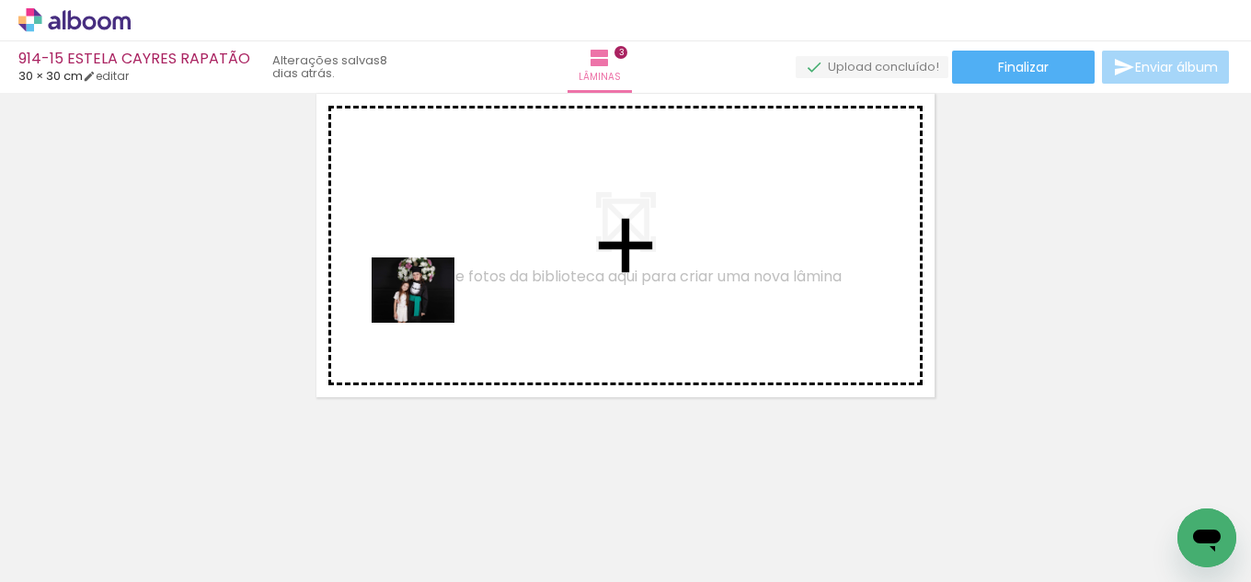
drag, startPoint x: 173, startPoint y: 515, endPoint x: 441, endPoint y: 420, distance: 284.8
click at [428, 313] on quentale-workspace at bounding box center [625, 291] width 1251 height 582
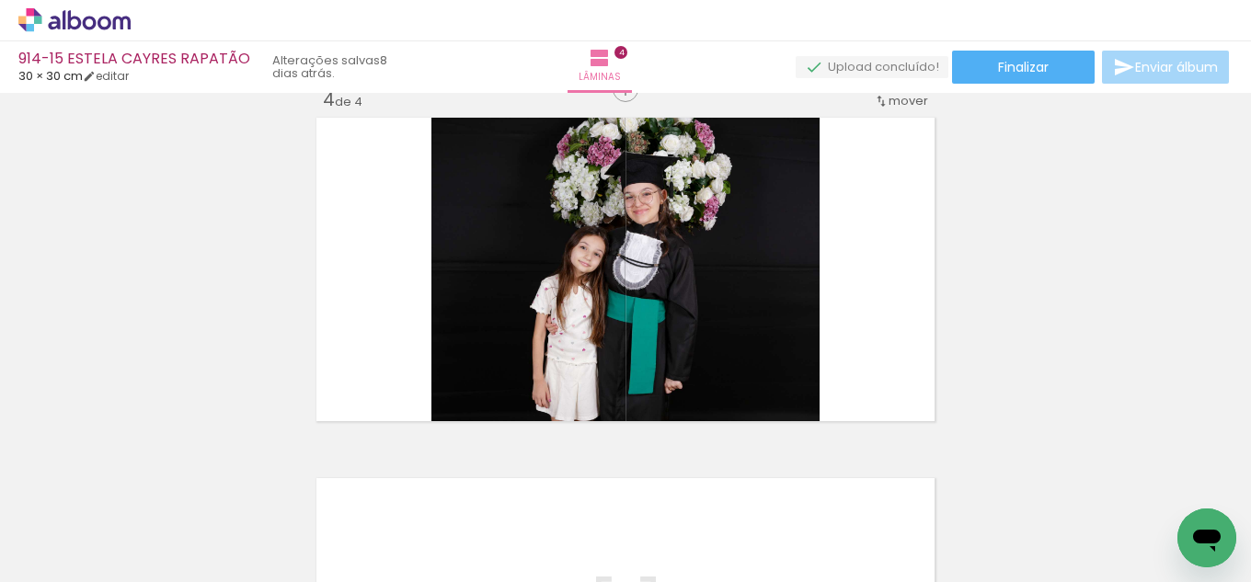
scroll to position [1106, 0]
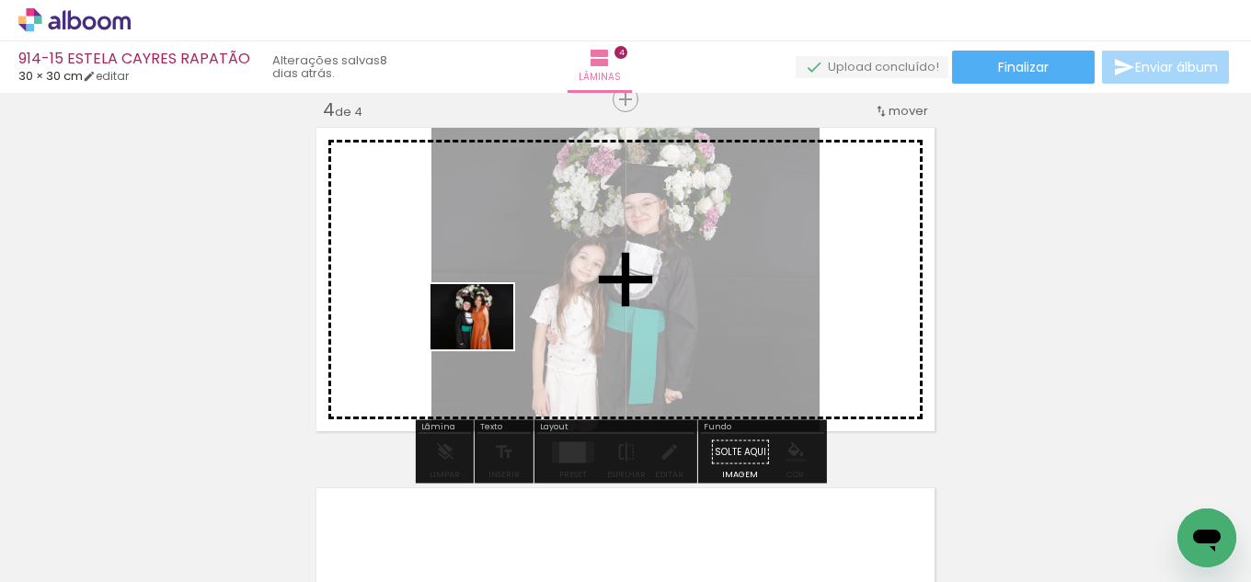
drag, startPoint x: 308, startPoint y: 467, endPoint x: 514, endPoint y: 346, distance: 239.1
click at [494, 333] on quentale-workspace at bounding box center [625, 291] width 1251 height 582
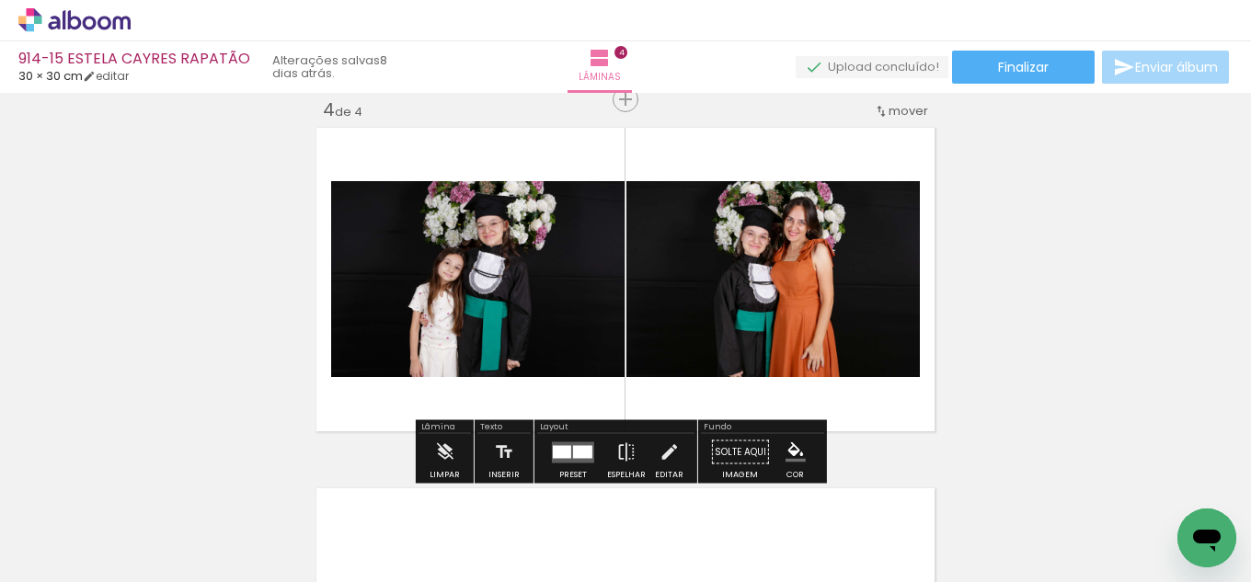
drag, startPoint x: 576, startPoint y: 452, endPoint x: 661, endPoint y: 392, distance: 104.4
click at [591, 453] on div at bounding box center [573, 452] width 50 height 37
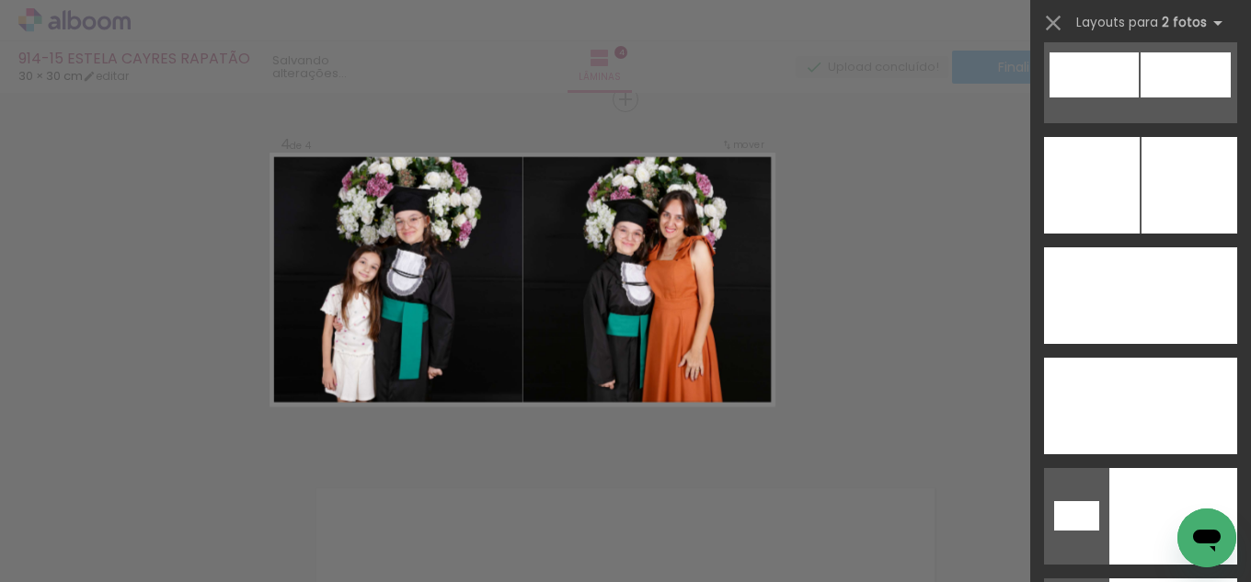
scroll to position [8094, 0]
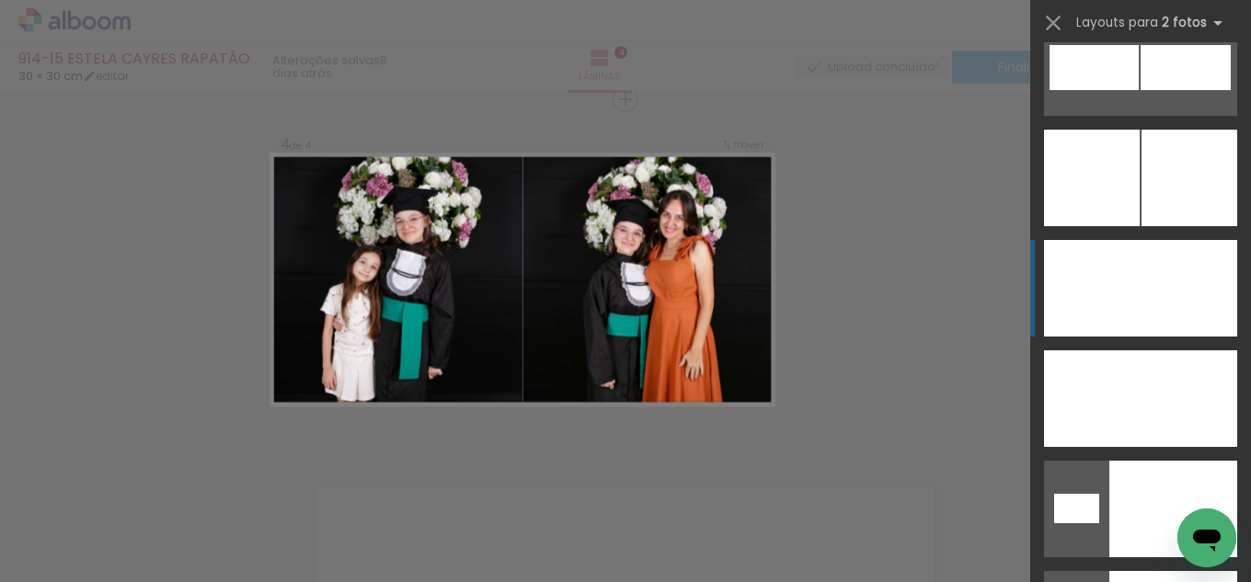
click at [1155, 259] on div at bounding box center [1188, 288] width 97 height 97
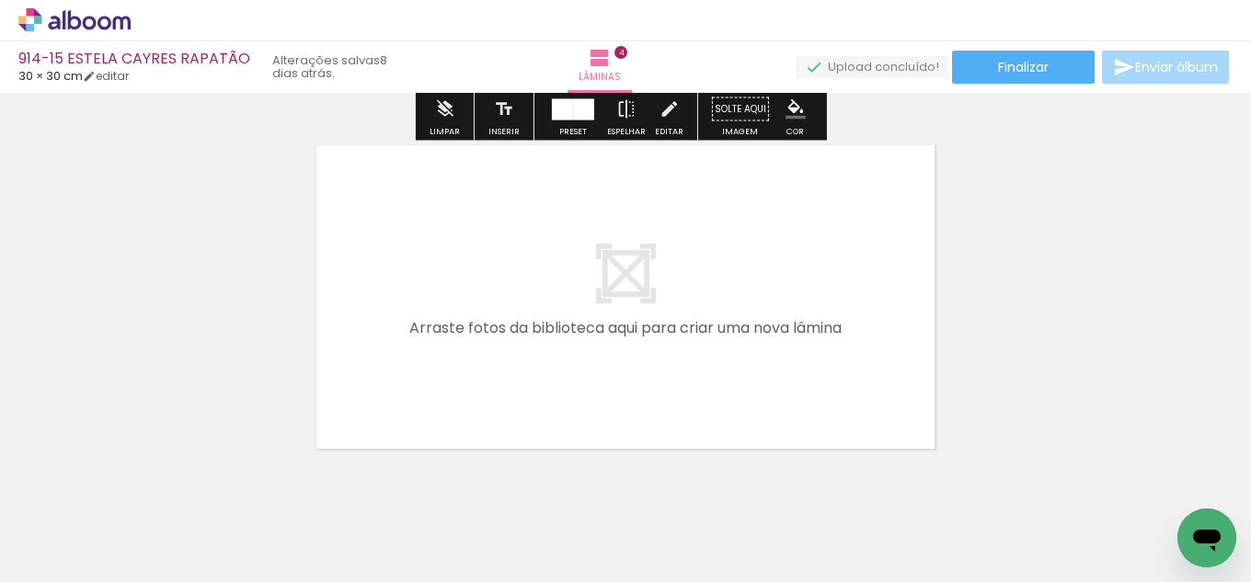
scroll to position [1473, 0]
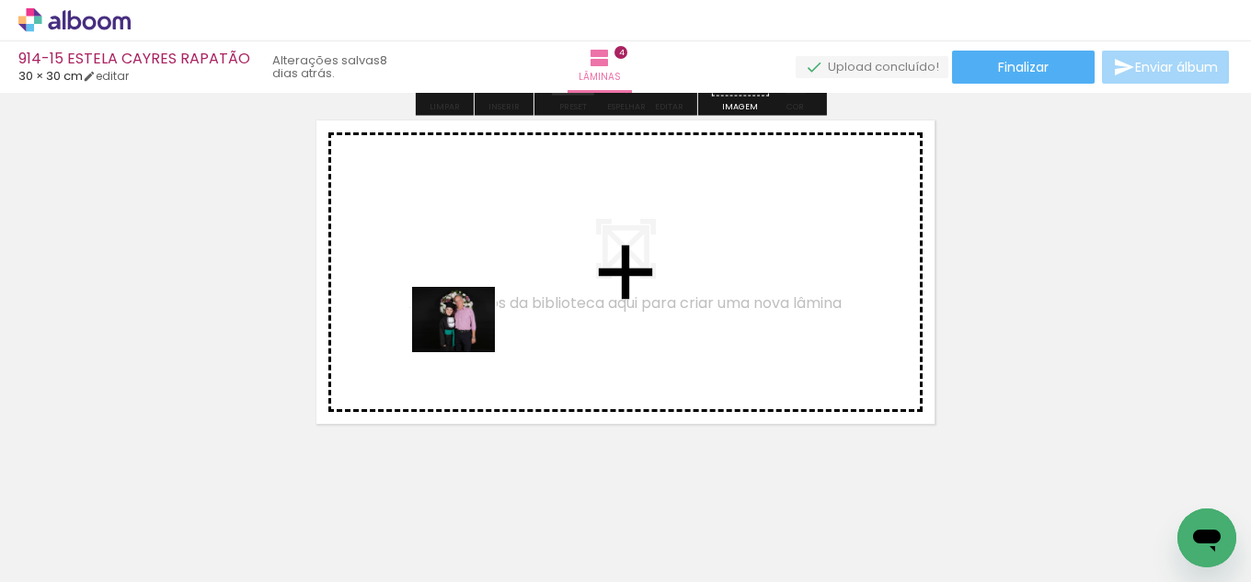
drag, startPoint x: 182, startPoint y: 540, endPoint x: 430, endPoint y: 430, distance: 270.5
click at [469, 341] on quentale-workspace at bounding box center [625, 291] width 1251 height 582
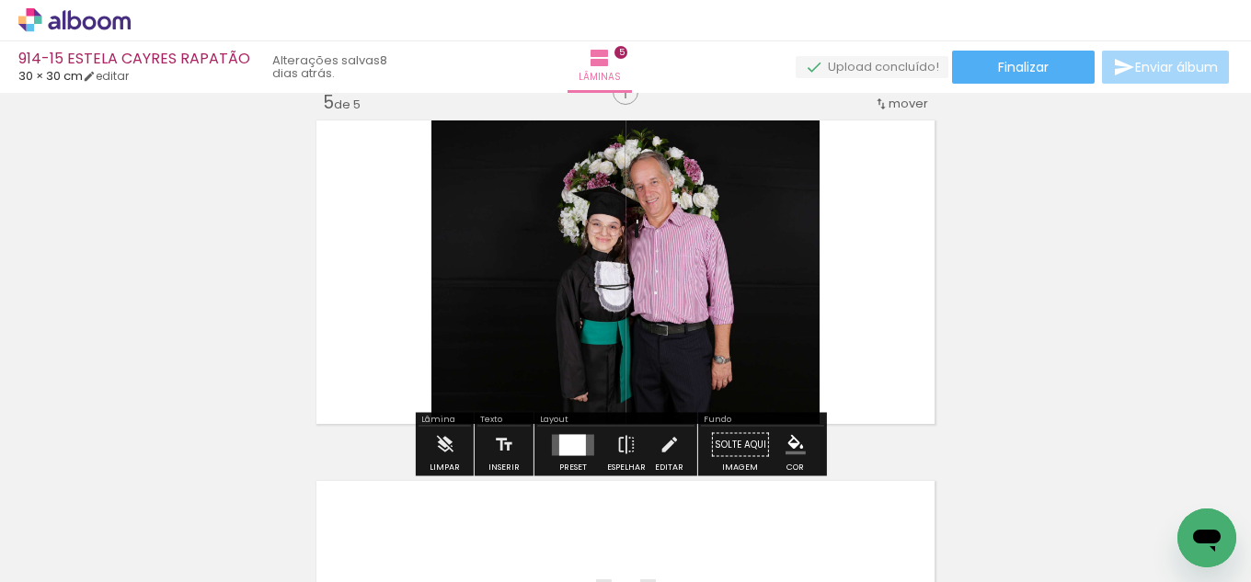
scroll to position [1466, 0]
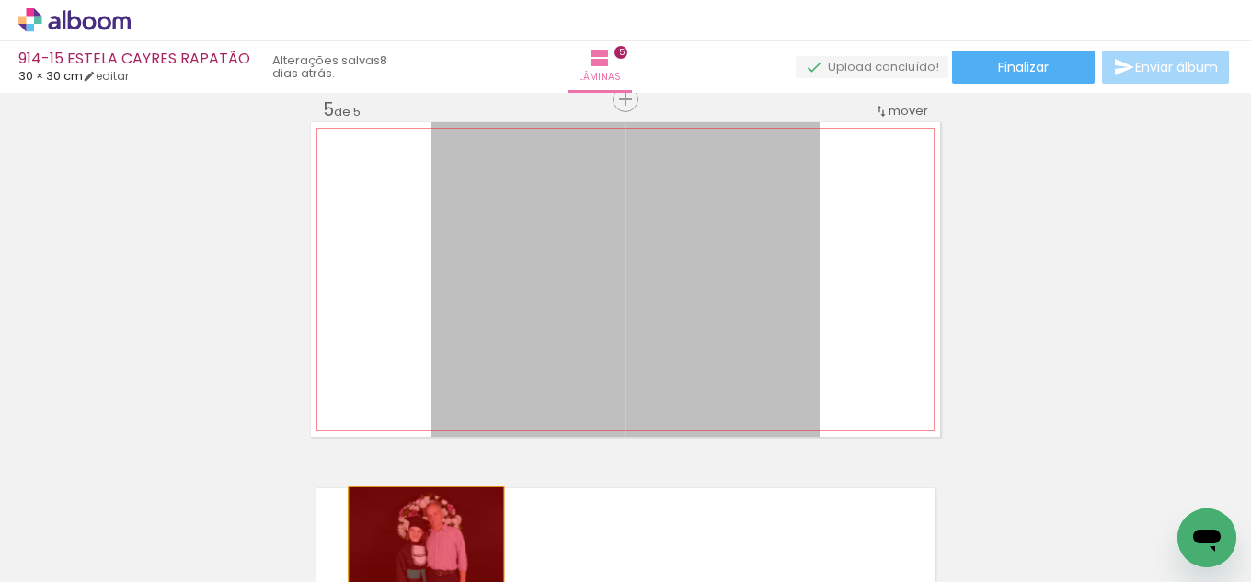
drag, startPoint x: 665, startPoint y: 217, endPoint x: 322, endPoint y: 555, distance: 481.3
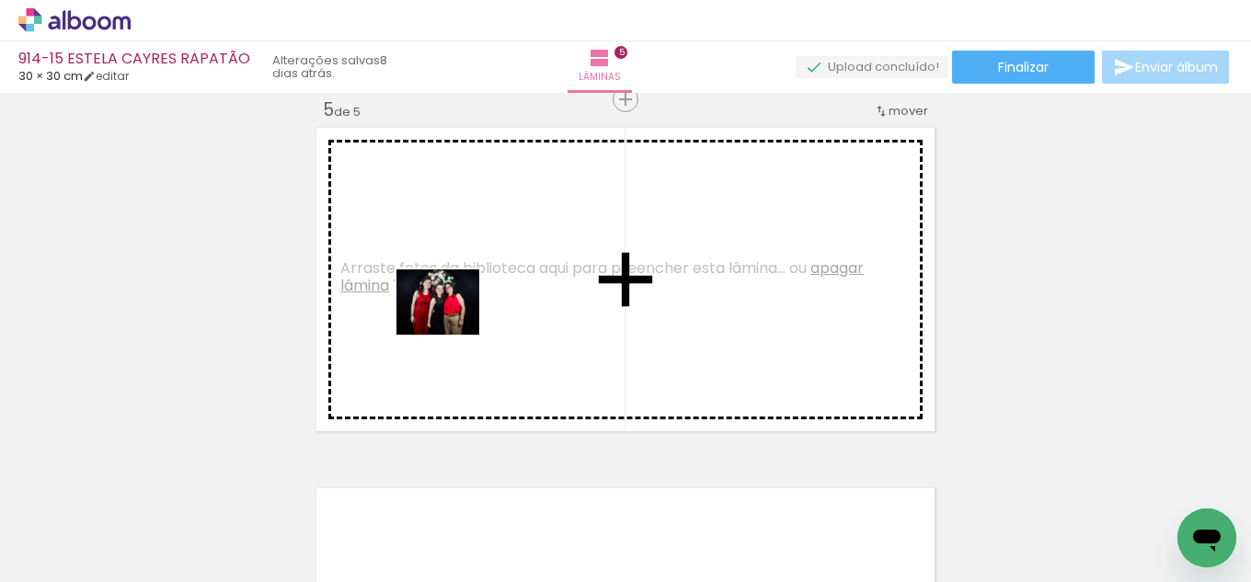
drag, startPoint x: 315, startPoint y: 515, endPoint x: 462, endPoint y: 313, distance: 249.7
click at [462, 313] on quentale-workspace at bounding box center [625, 291] width 1251 height 582
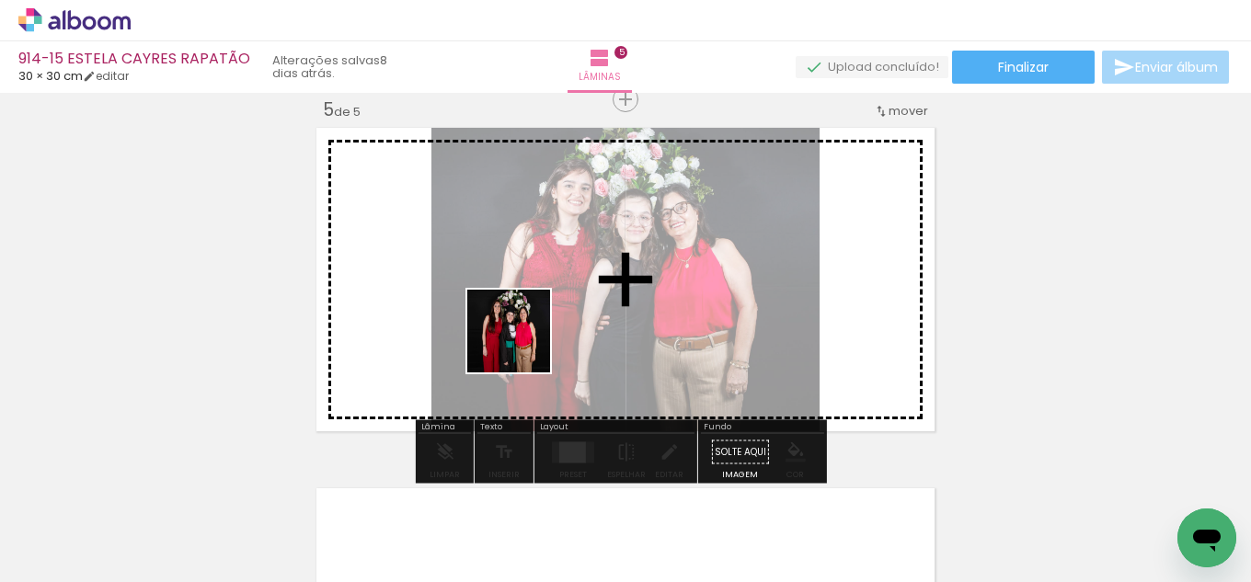
drag, startPoint x: 292, startPoint y: 556, endPoint x: 566, endPoint y: 325, distance: 358.2
click at [566, 325] on quentale-workspace at bounding box center [625, 291] width 1251 height 582
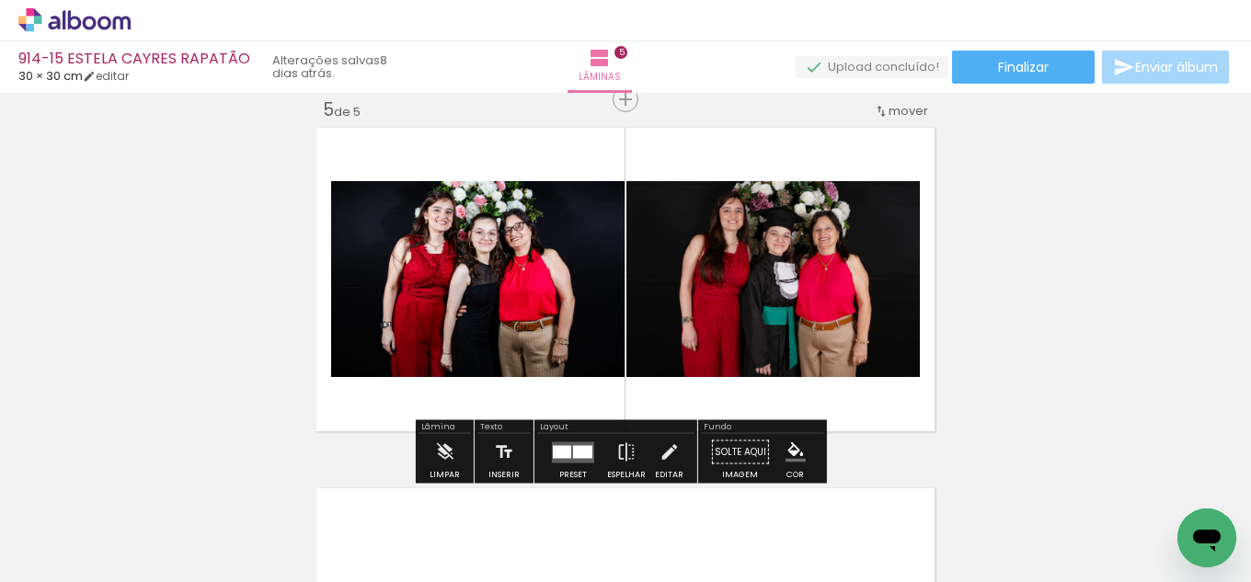
click at [573, 451] on div at bounding box center [582, 451] width 19 height 13
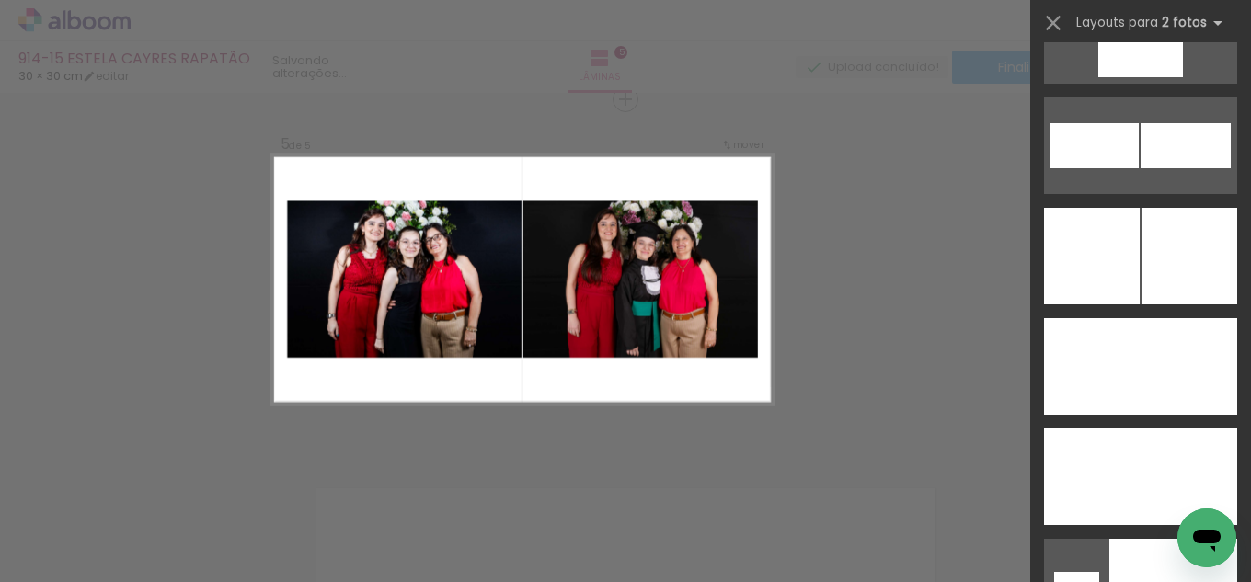
scroll to position [8072, 0]
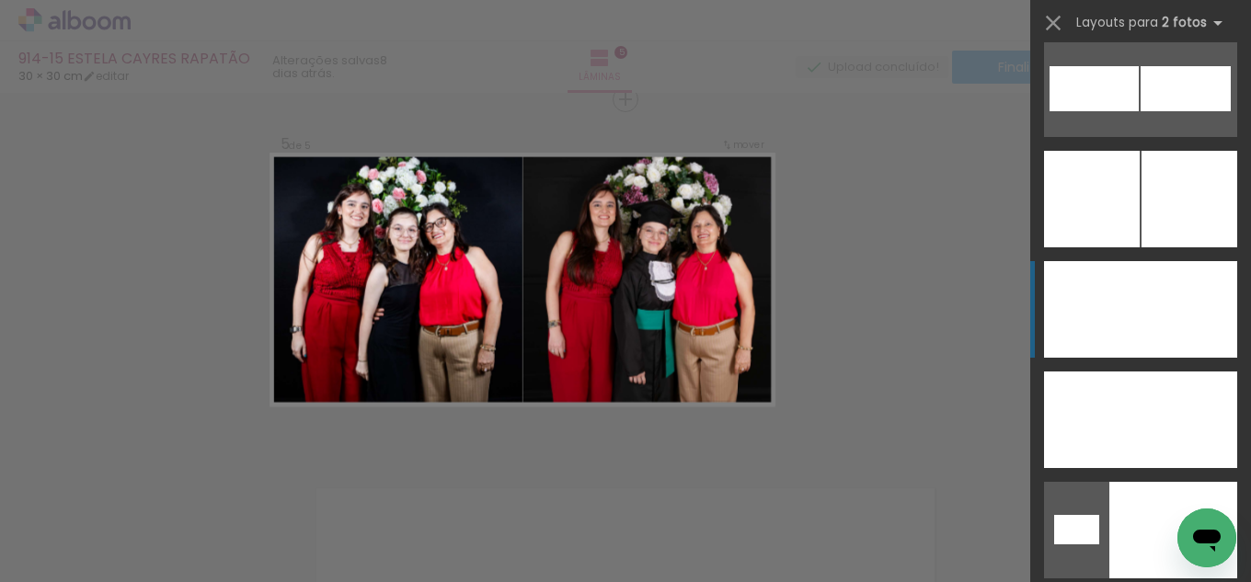
click at [1185, 315] on div at bounding box center [1188, 309] width 97 height 97
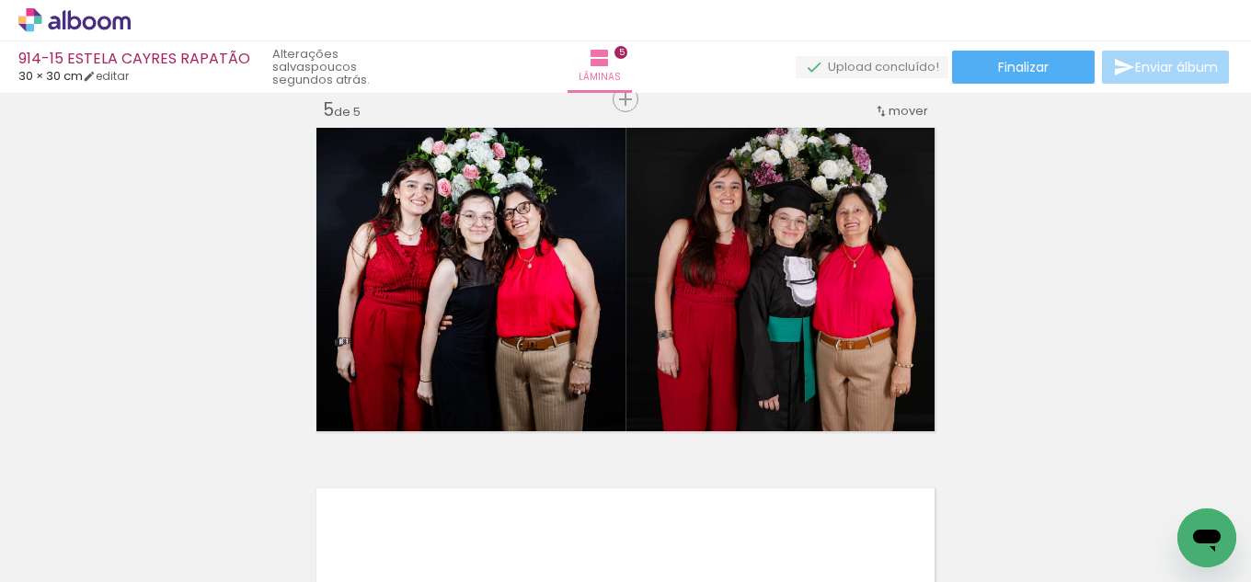
scroll to position [0, 595]
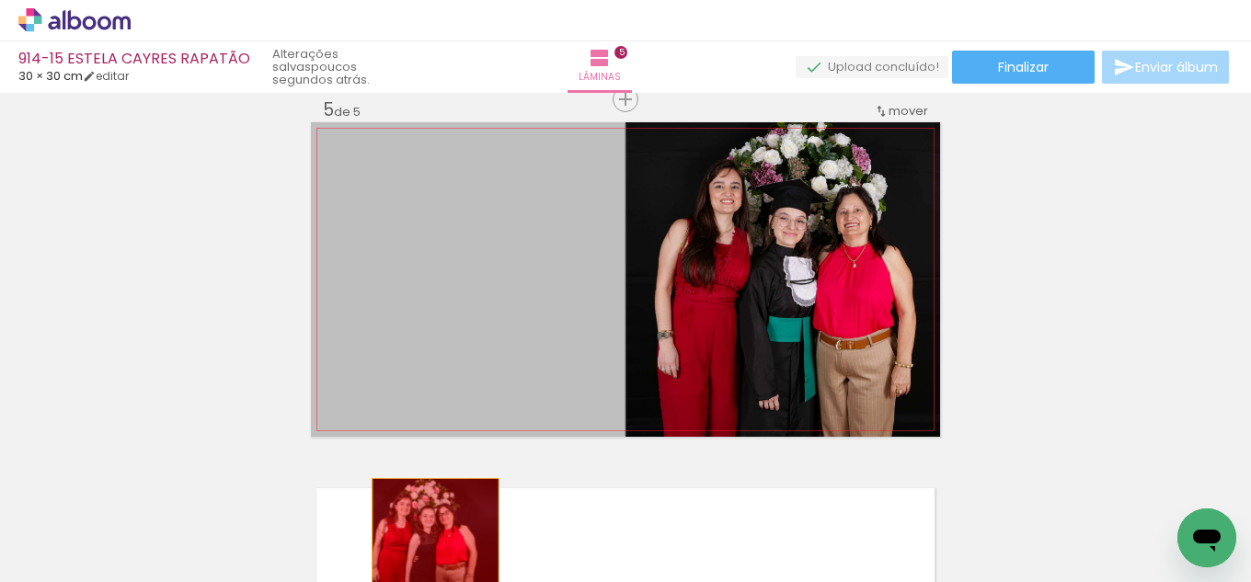
drag, startPoint x: 458, startPoint y: 330, endPoint x: 430, endPoint y: 544, distance: 216.2
click at [430, 543] on quentale-workspace at bounding box center [625, 291] width 1251 height 582
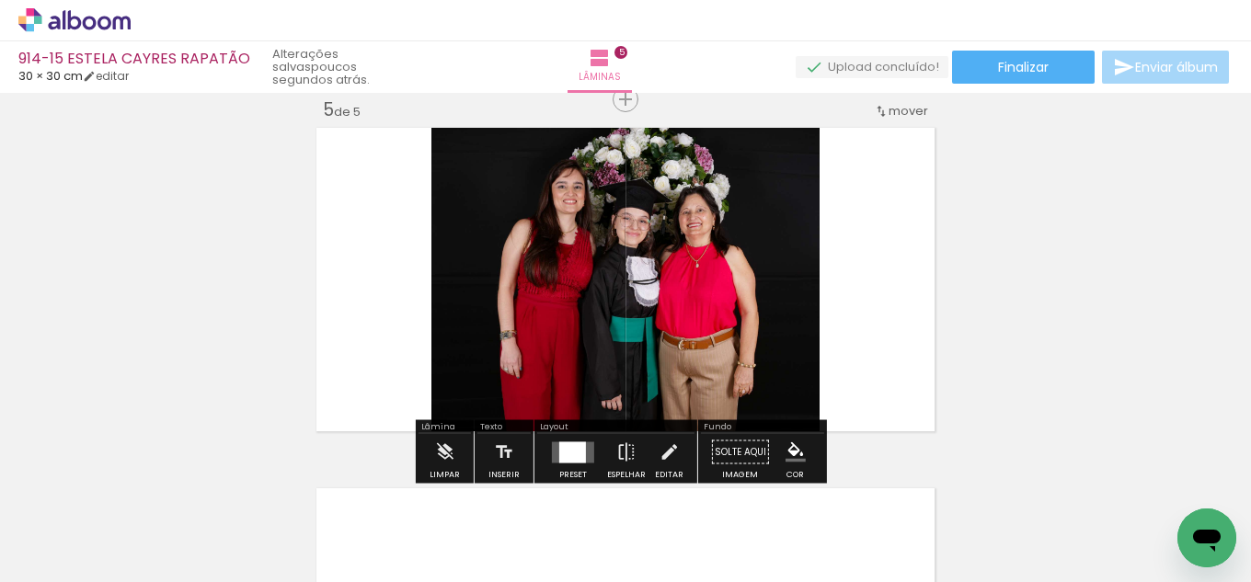
scroll to position [0, 0]
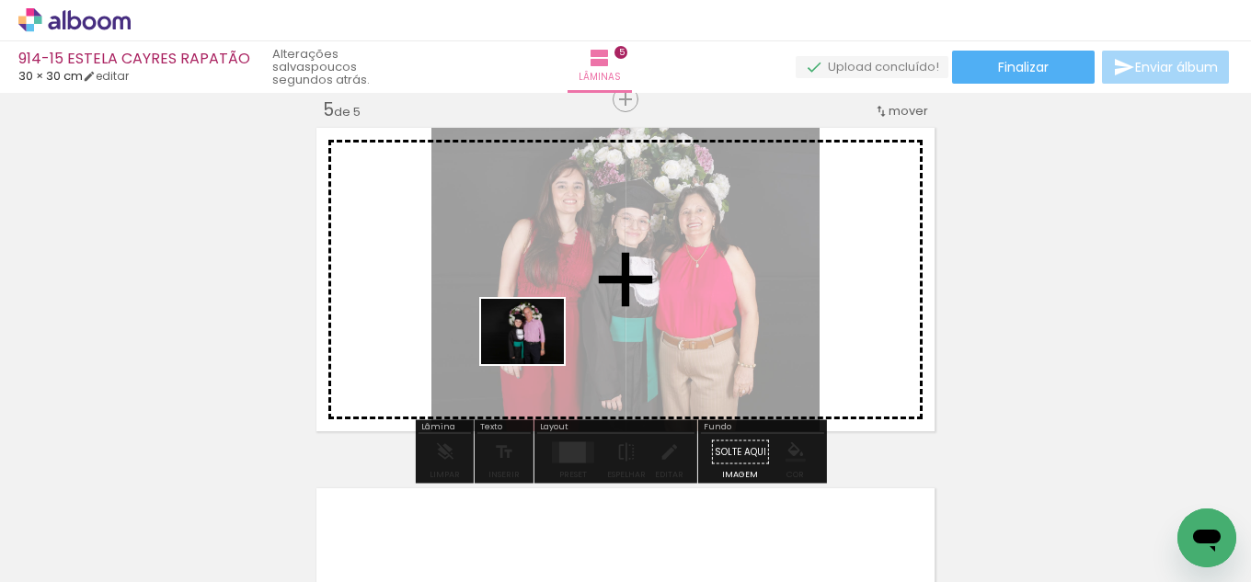
drag, startPoint x: 201, startPoint y: 531, endPoint x: 536, endPoint y: 354, distance: 378.5
click at [536, 354] on quentale-workspace at bounding box center [625, 291] width 1251 height 582
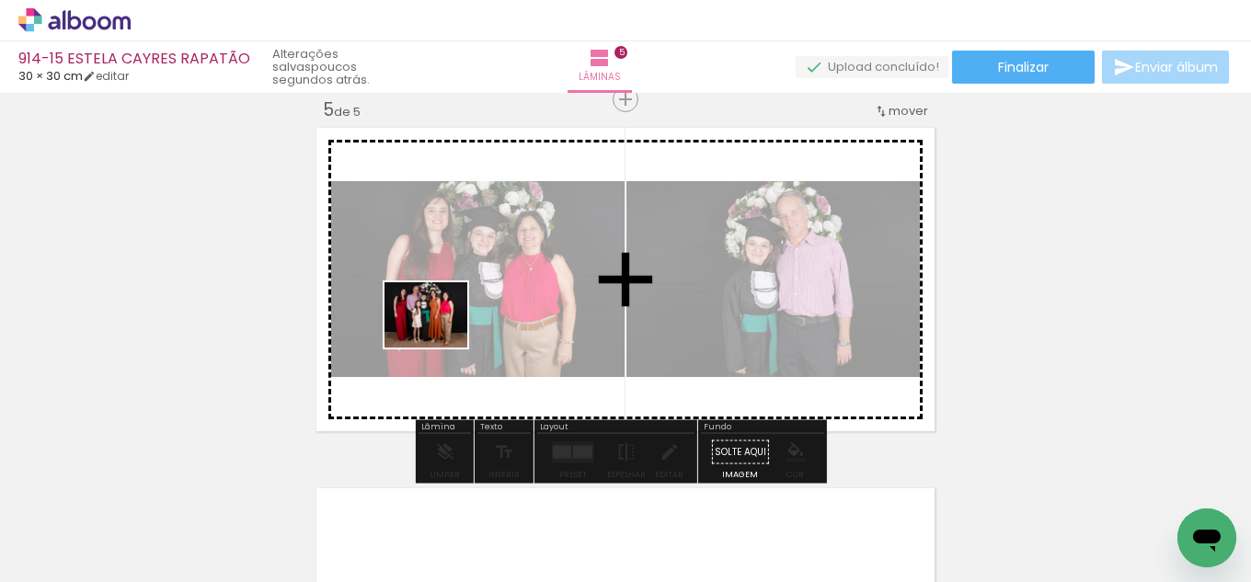
drag, startPoint x: 322, startPoint y: 502, endPoint x: 478, endPoint y: 415, distance: 179.1
click at [451, 326] on quentale-workspace at bounding box center [625, 291] width 1251 height 582
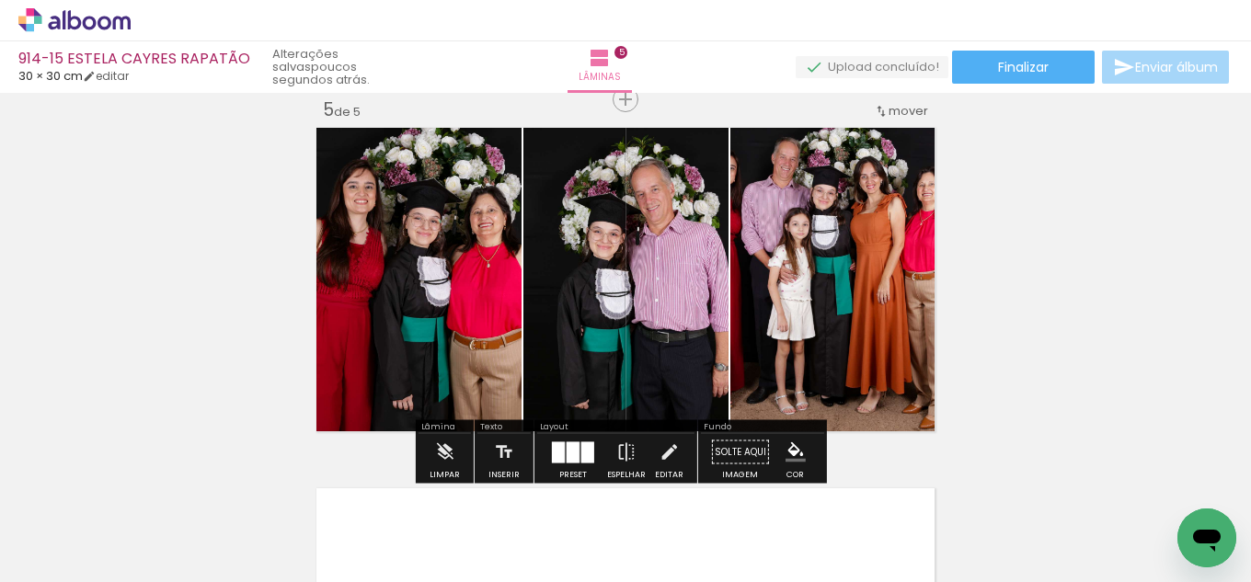
click at [573, 460] on div at bounding box center [573, 451] width 13 height 21
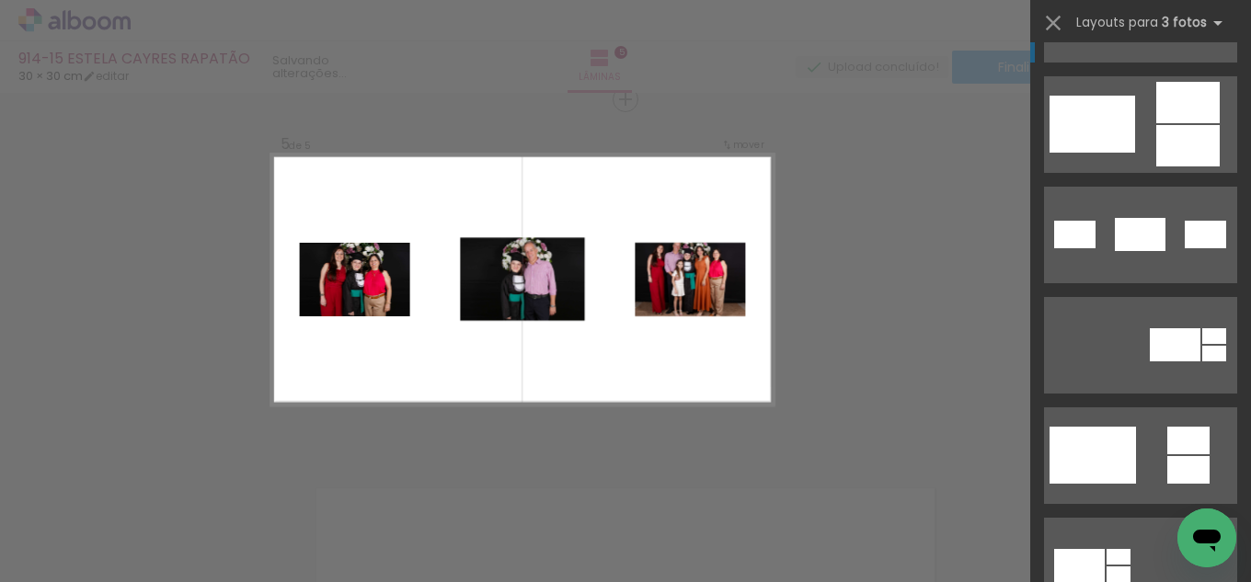
scroll to position [1196, 0]
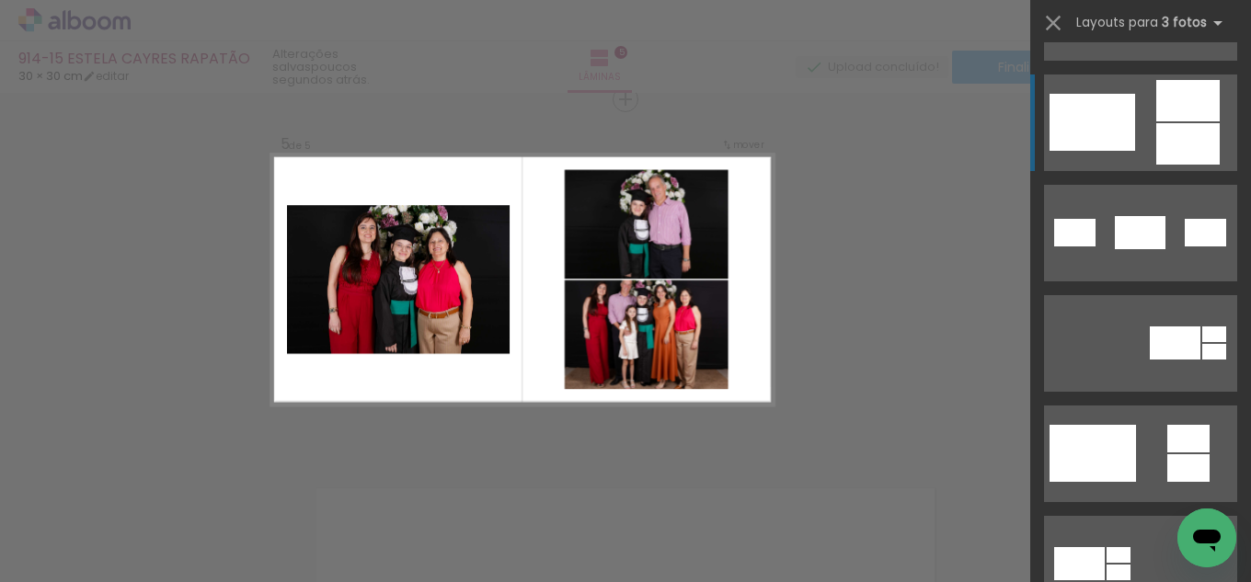
click at [1175, 104] on div at bounding box center [1187, 100] width 63 height 41
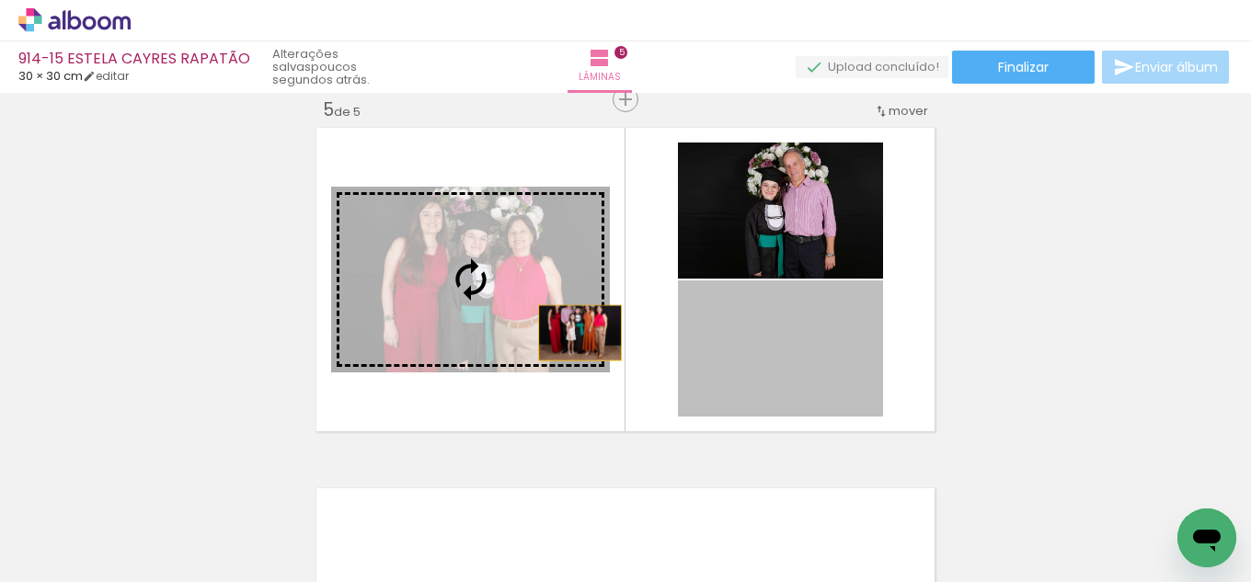
drag, startPoint x: 836, startPoint y: 370, endPoint x: 506, endPoint y: 325, distance: 333.2
click at [0, 0] on slot at bounding box center [0, 0] width 0 height 0
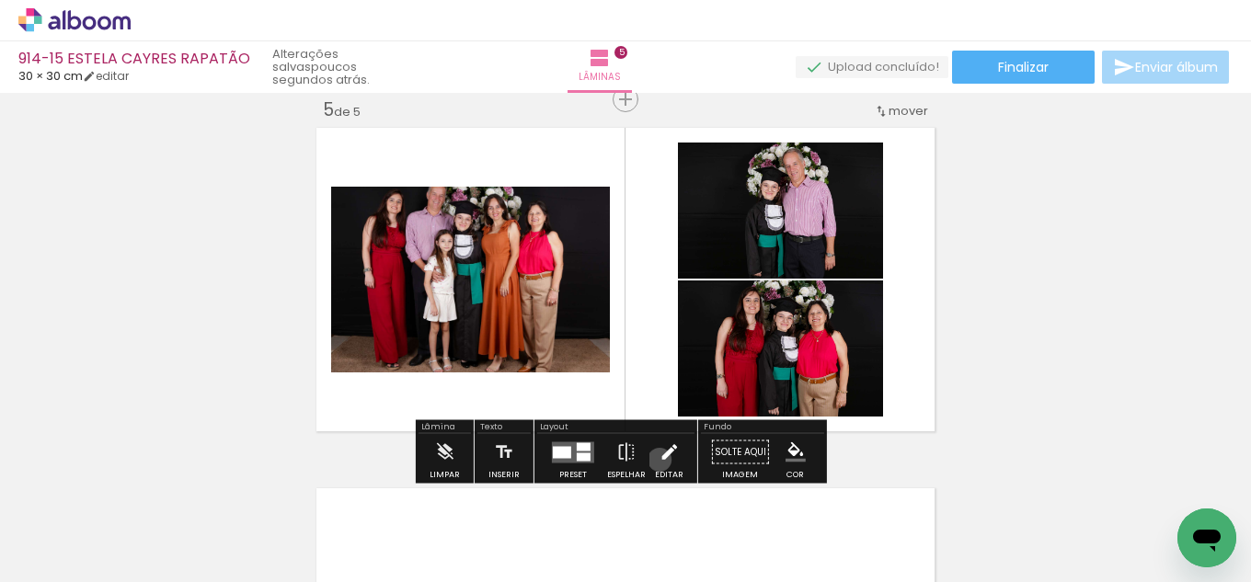
click at [659, 460] on iron-icon at bounding box center [669, 452] width 20 height 37
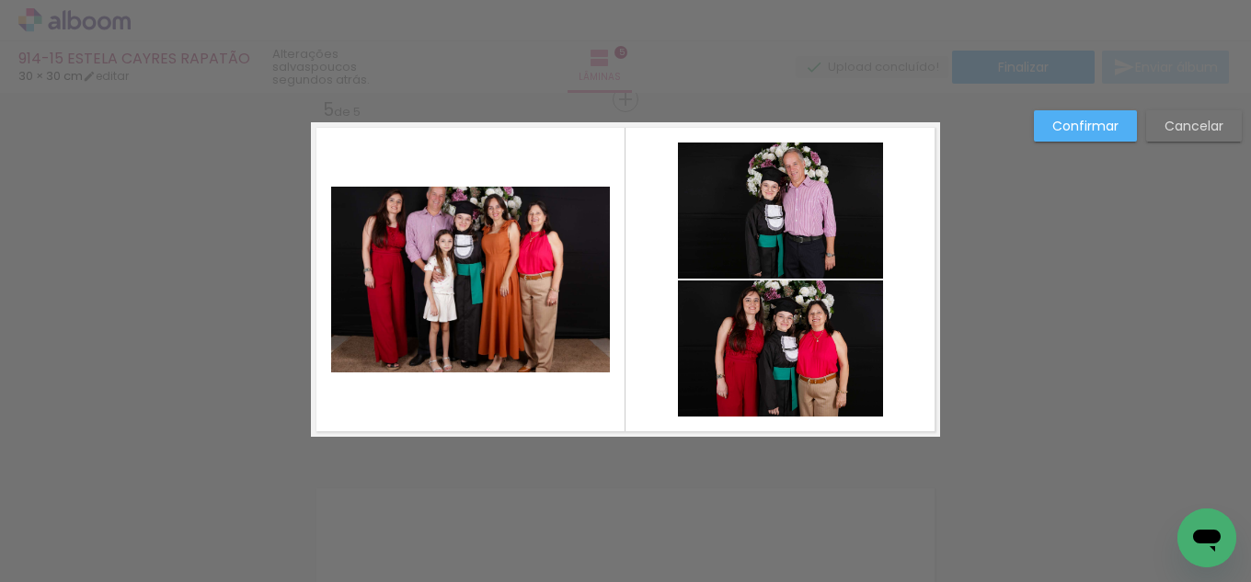
click at [573, 337] on quentale-photo at bounding box center [470, 280] width 279 height 186
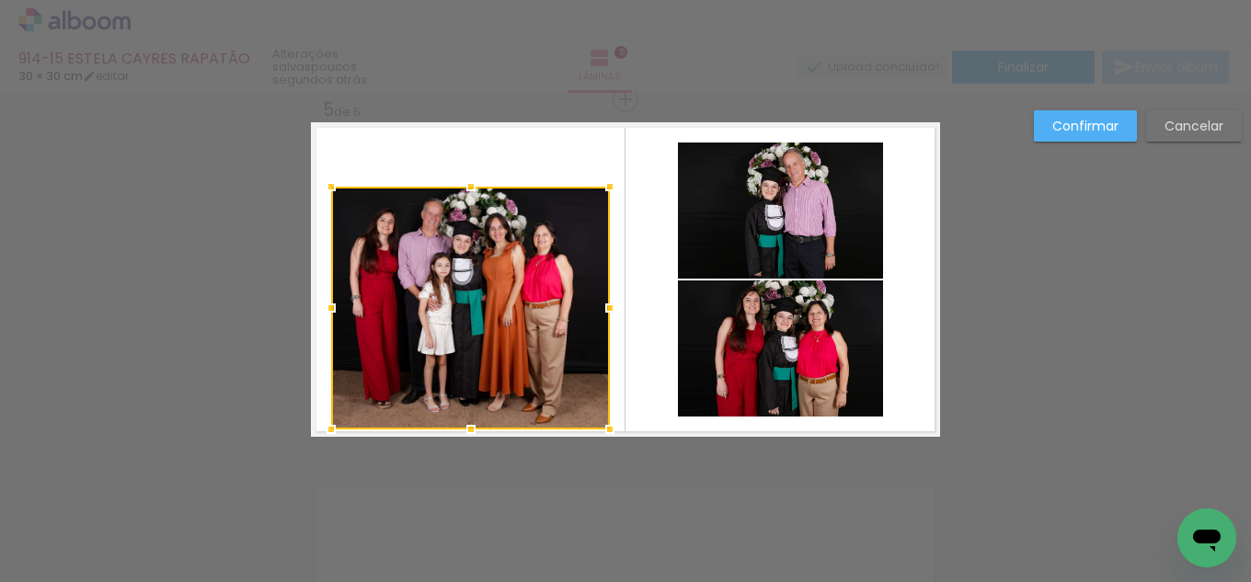
drag, startPoint x: 454, startPoint y: 380, endPoint x: 468, endPoint y: 443, distance: 64.9
click at [468, 443] on div at bounding box center [471, 429] width 37 height 37
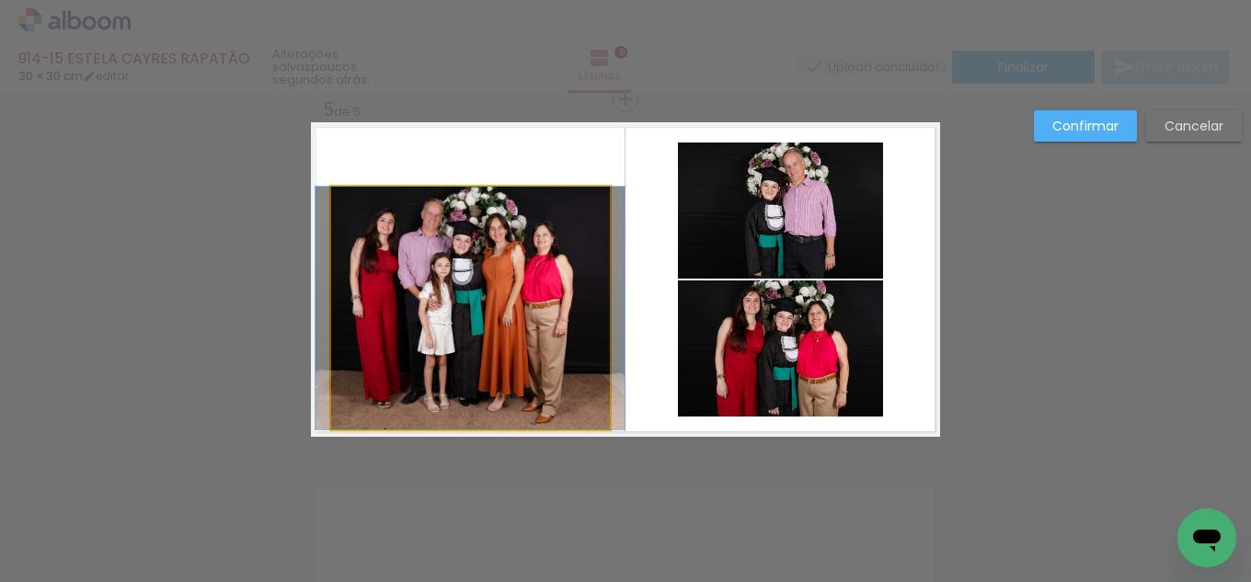
click at [469, 413] on quentale-photo at bounding box center [470, 308] width 279 height 243
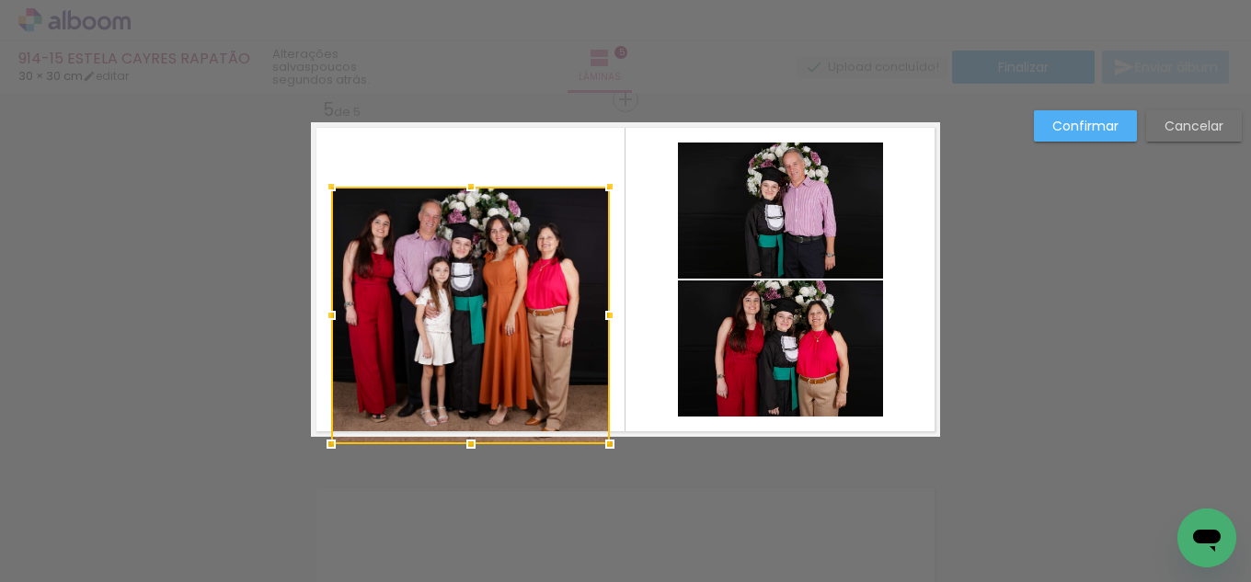
drag, startPoint x: 464, startPoint y: 429, endPoint x: 464, endPoint y: 439, distance: 10.2
click at [464, 439] on div at bounding box center [471, 444] width 37 height 37
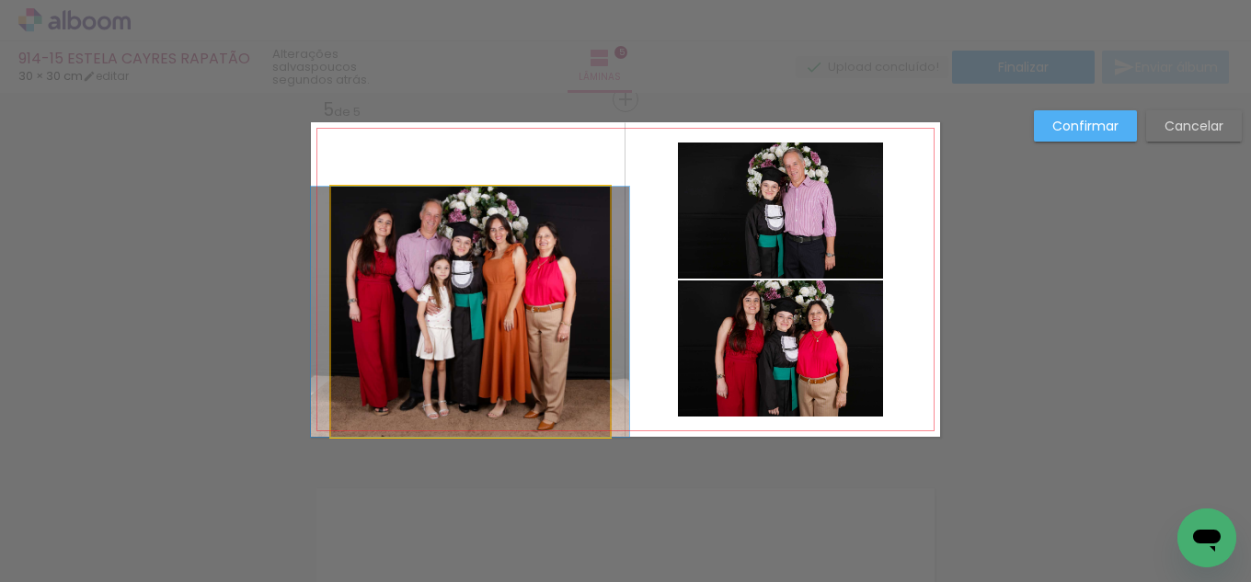
drag, startPoint x: 478, startPoint y: 314, endPoint x: 505, endPoint y: 230, distance: 87.8
click at [479, 314] on quentale-photo at bounding box center [470, 312] width 279 height 250
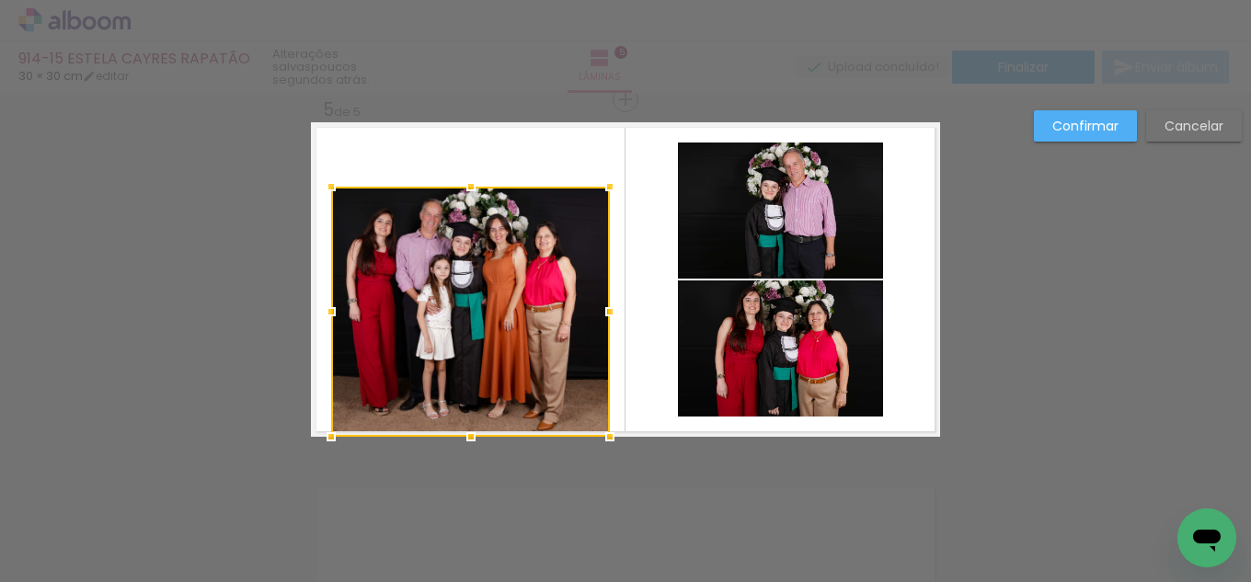
click at [482, 182] on album-spread "5 de 5" at bounding box center [625, 279] width 629 height 315
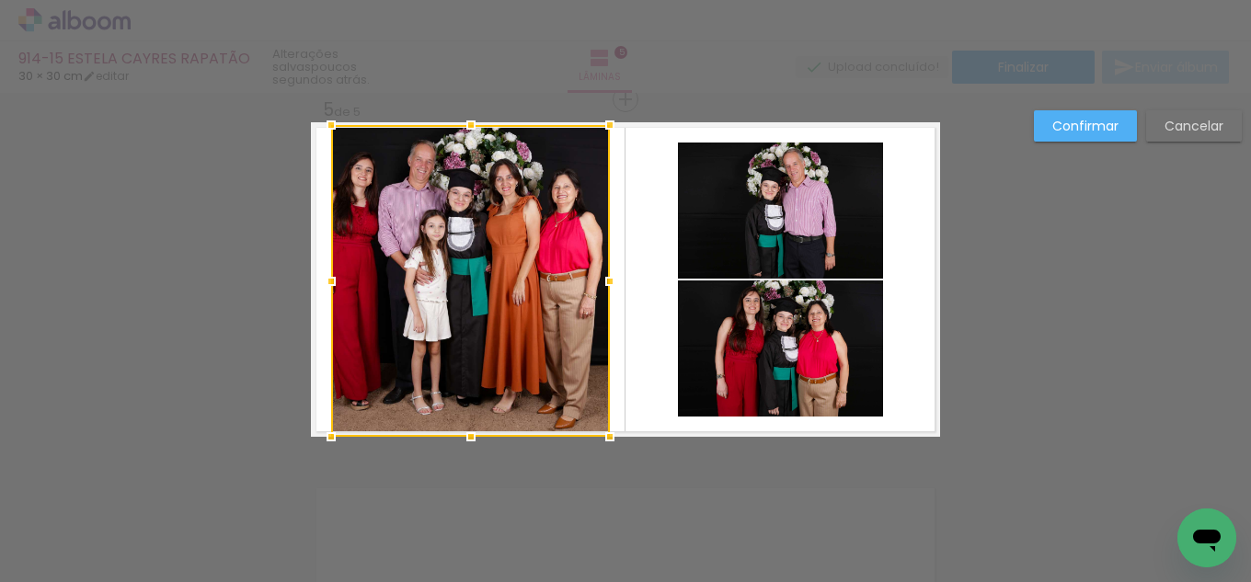
drag, startPoint x: 458, startPoint y: 196, endPoint x: 499, endPoint y: 132, distance: 75.8
click at [499, 132] on div at bounding box center [470, 281] width 279 height 312
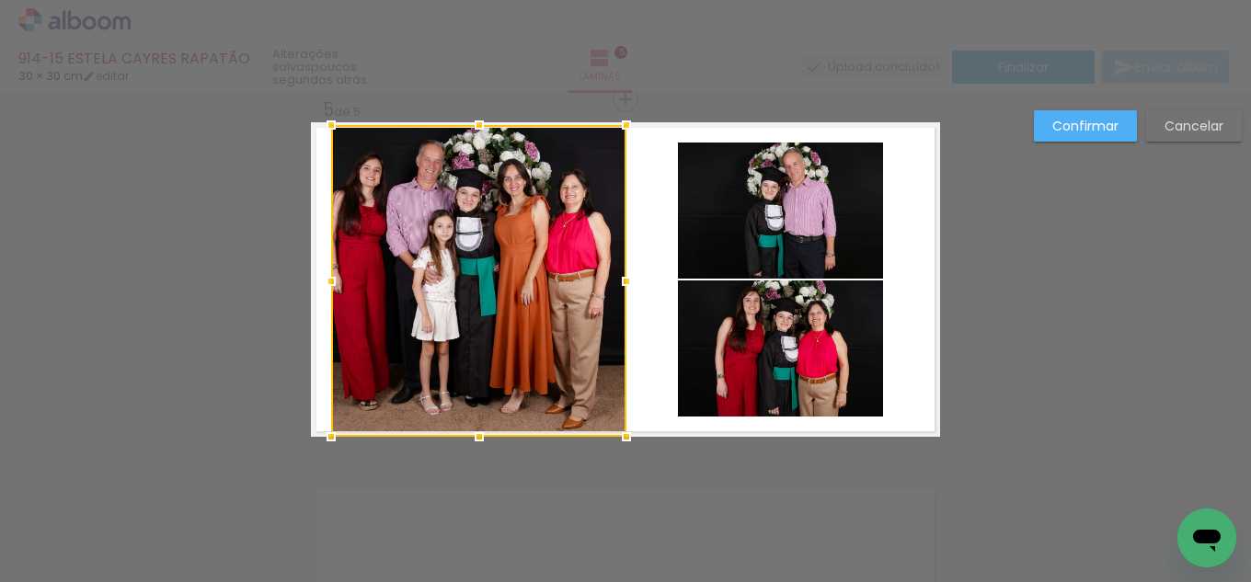
drag, startPoint x: 601, startPoint y: 281, endPoint x: 616, endPoint y: 279, distance: 14.8
click at [616, 279] on div at bounding box center [626, 281] width 37 height 37
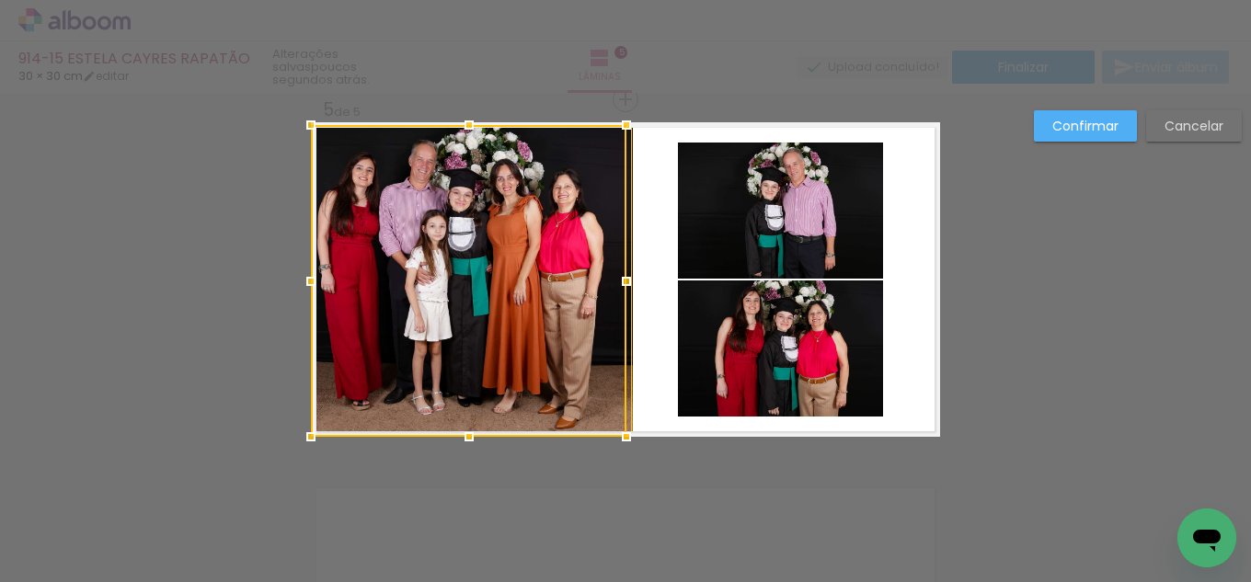
scroll to position [1196, 0]
click at [0, 0] on slot "Confirmar" at bounding box center [0, 0] width 0 height 0
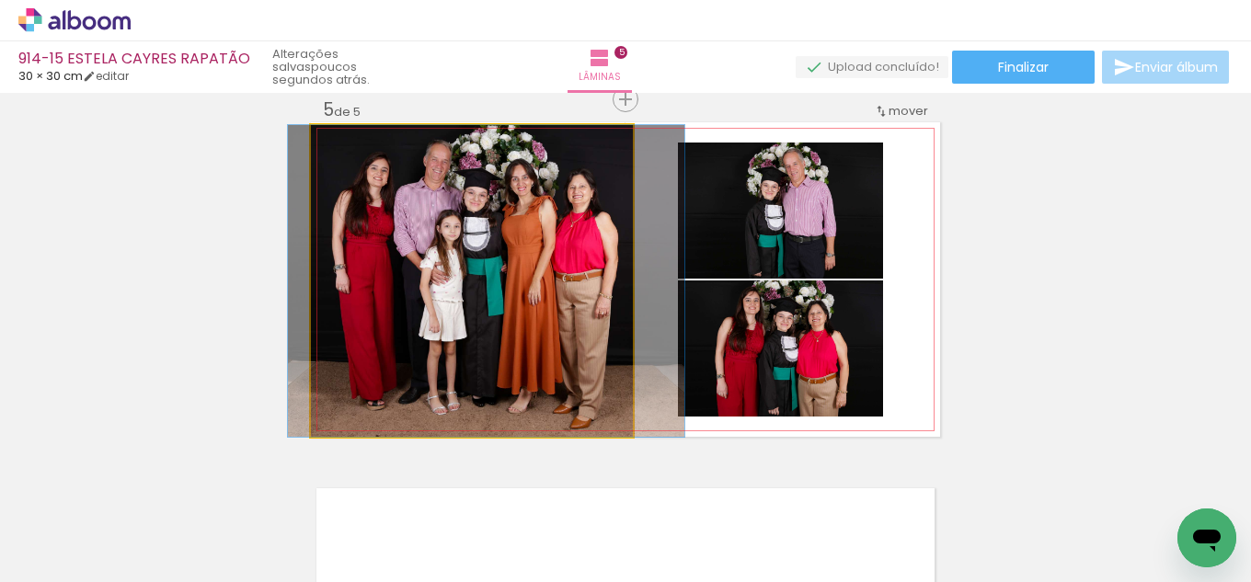
drag, startPoint x: 429, startPoint y: 334, endPoint x: 476, endPoint y: 333, distance: 47.8
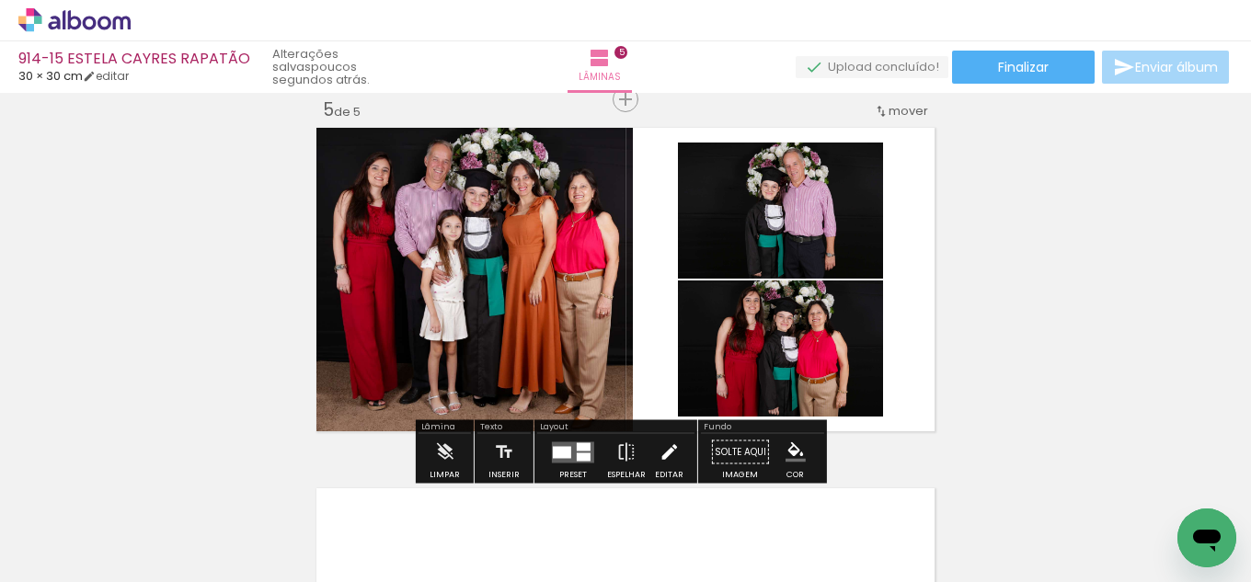
click at [659, 451] on iron-icon at bounding box center [669, 452] width 20 height 37
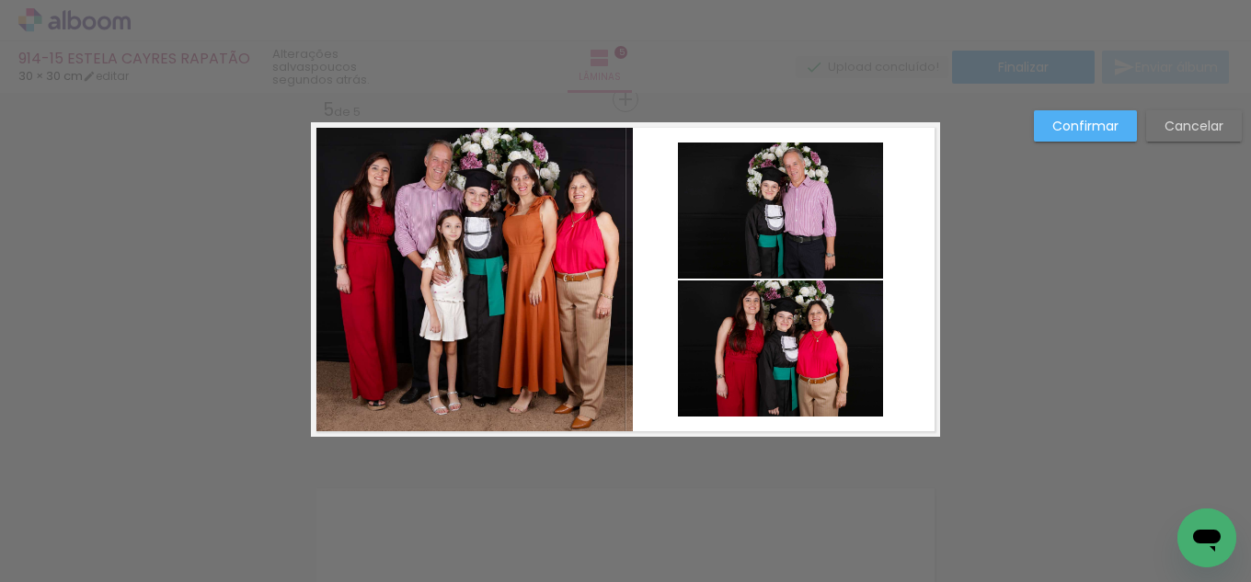
click at [567, 309] on quentale-photo at bounding box center [472, 281] width 322 height 312
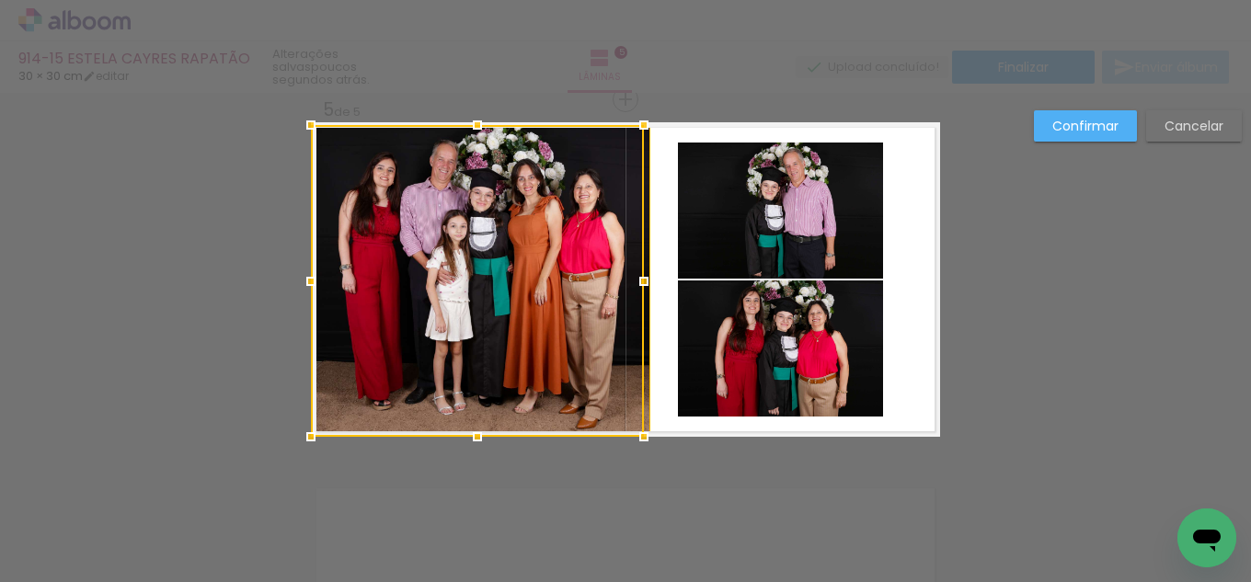
click at [617, 283] on div at bounding box center [477, 281] width 333 height 312
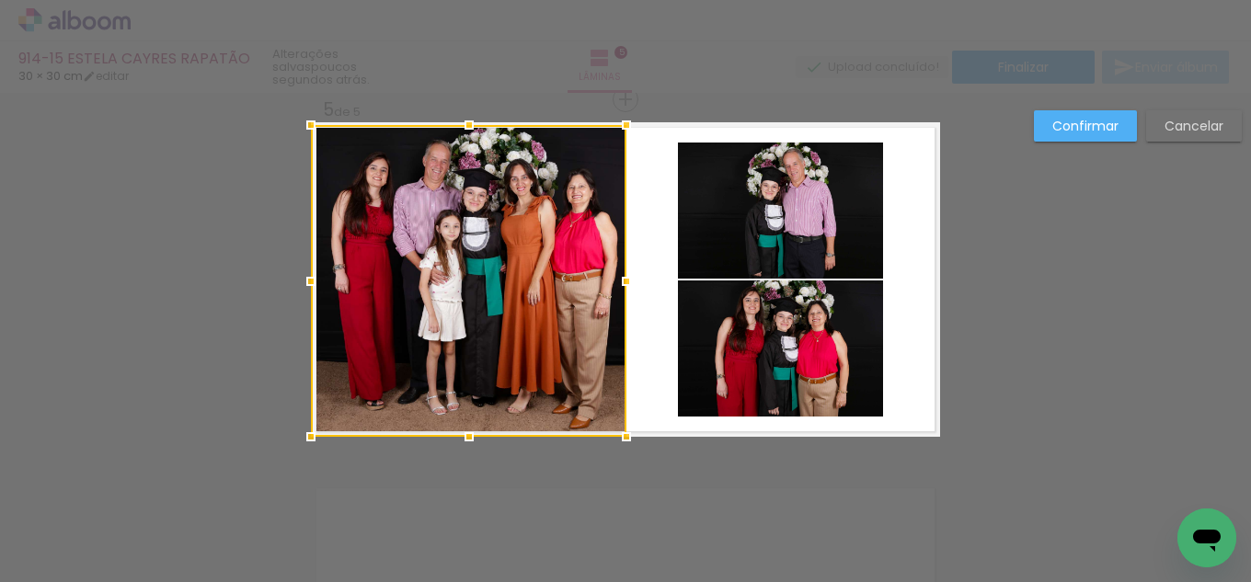
drag, startPoint x: 643, startPoint y: 285, endPoint x: 618, endPoint y: 283, distance: 24.9
click at [618, 283] on div at bounding box center [626, 281] width 37 height 37
click at [761, 312] on quentale-photo at bounding box center [780, 349] width 205 height 136
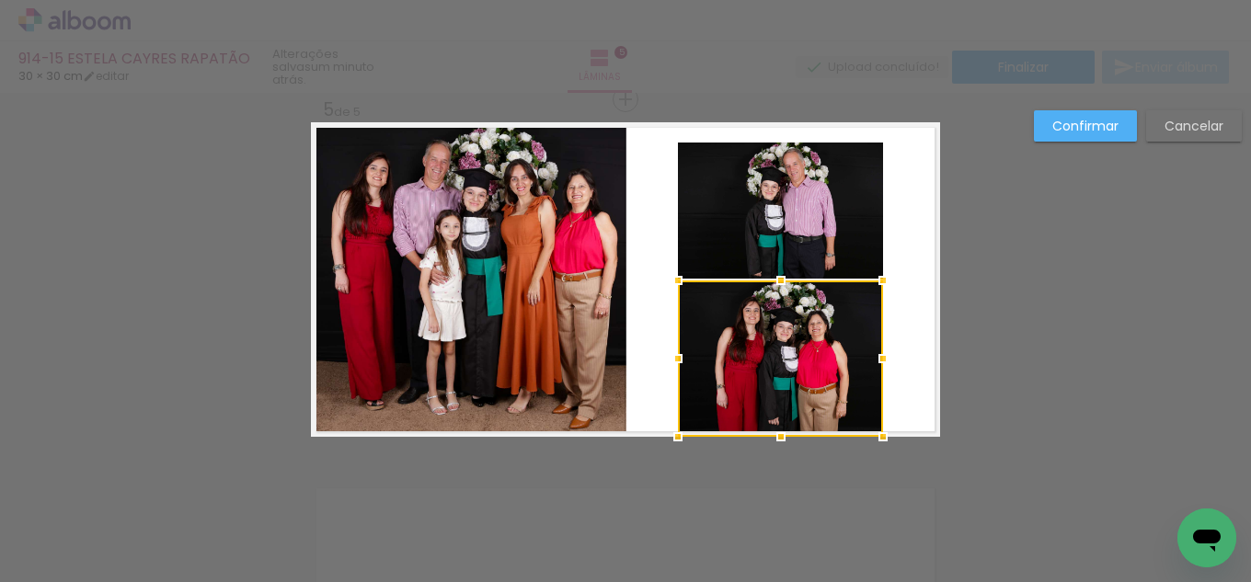
drag, startPoint x: 776, startPoint y: 417, endPoint x: 778, endPoint y: 433, distance: 16.7
click at [778, 433] on div at bounding box center [780, 436] width 37 height 37
click at [794, 196] on quentale-photo at bounding box center [780, 211] width 205 height 136
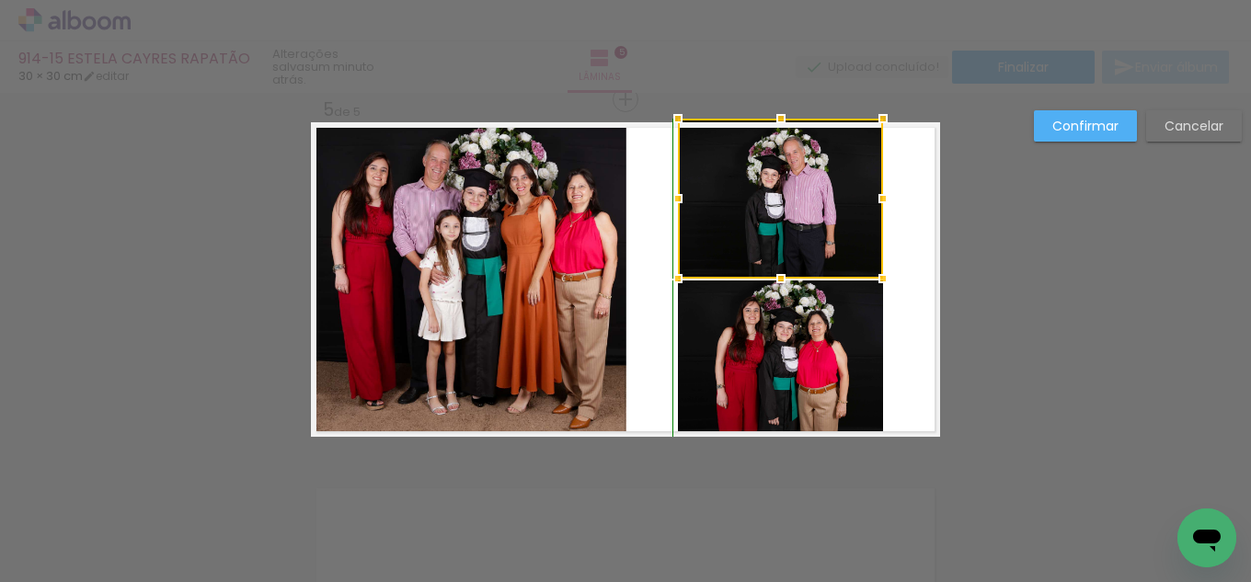
drag, startPoint x: 771, startPoint y: 146, endPoint x: 782, endPoint y: 141, distance: 12.3
click at [781, 134] on div at bounding box center [780, 118] width 37 height 37
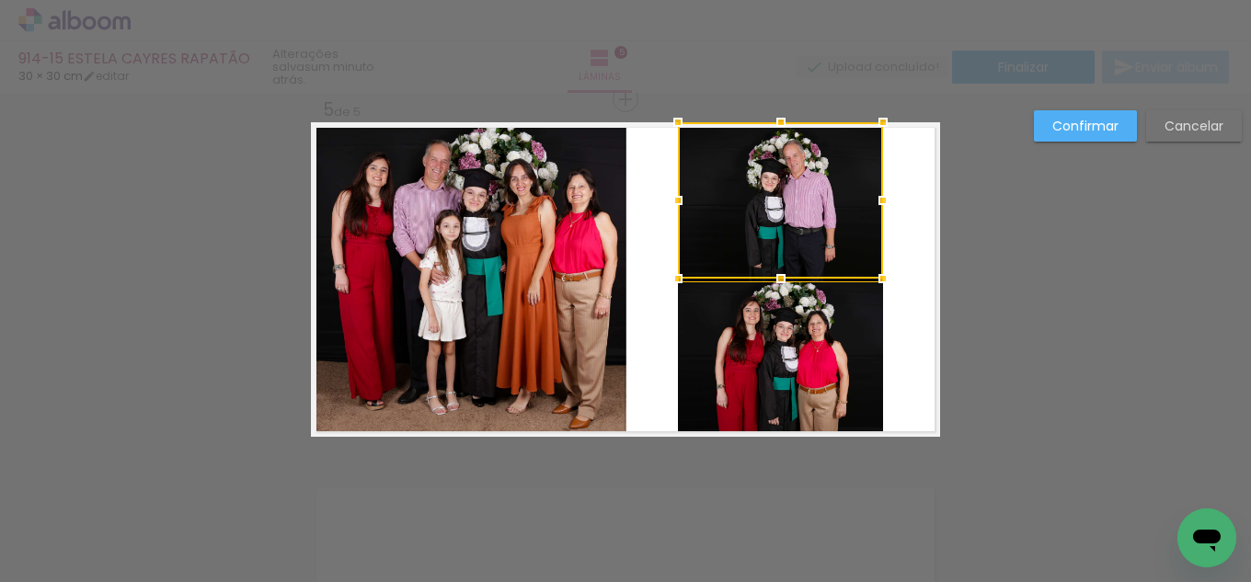
drag, startPoint x: 1082, startPoint y: 126, endPoint x: 1076, endPoint y: 135, distance: 10.7
click at [0, 0] on slot "Confirmar" at bounding box center [0, 0] width 0 height 0
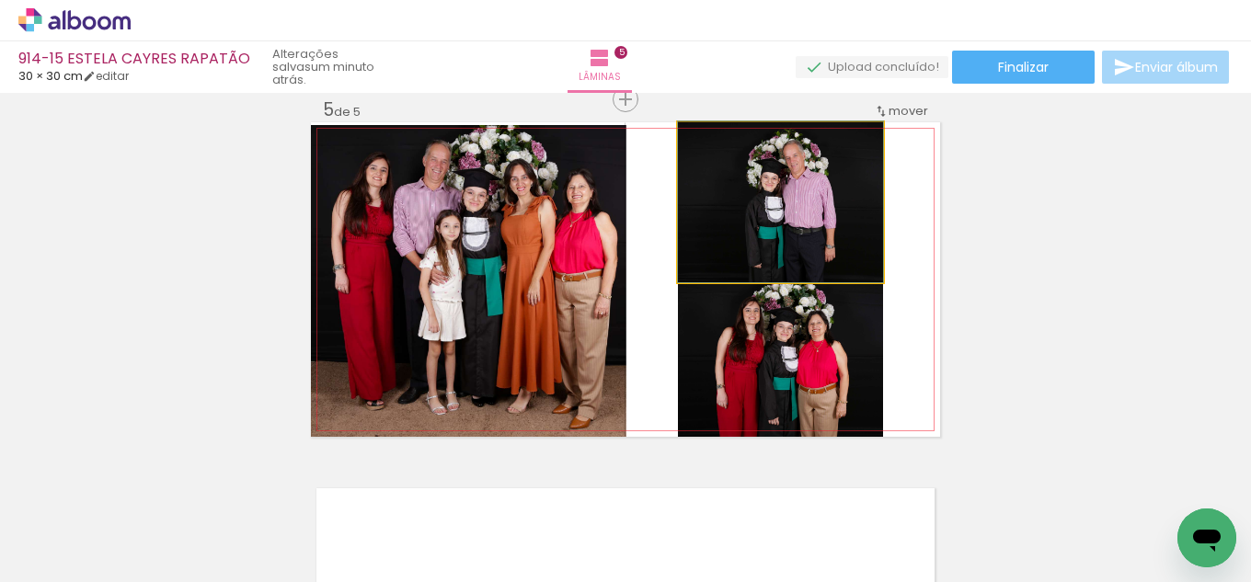
click at [814, 228] on quentale-photo at bounding box center [780, 202] width 205 height 160
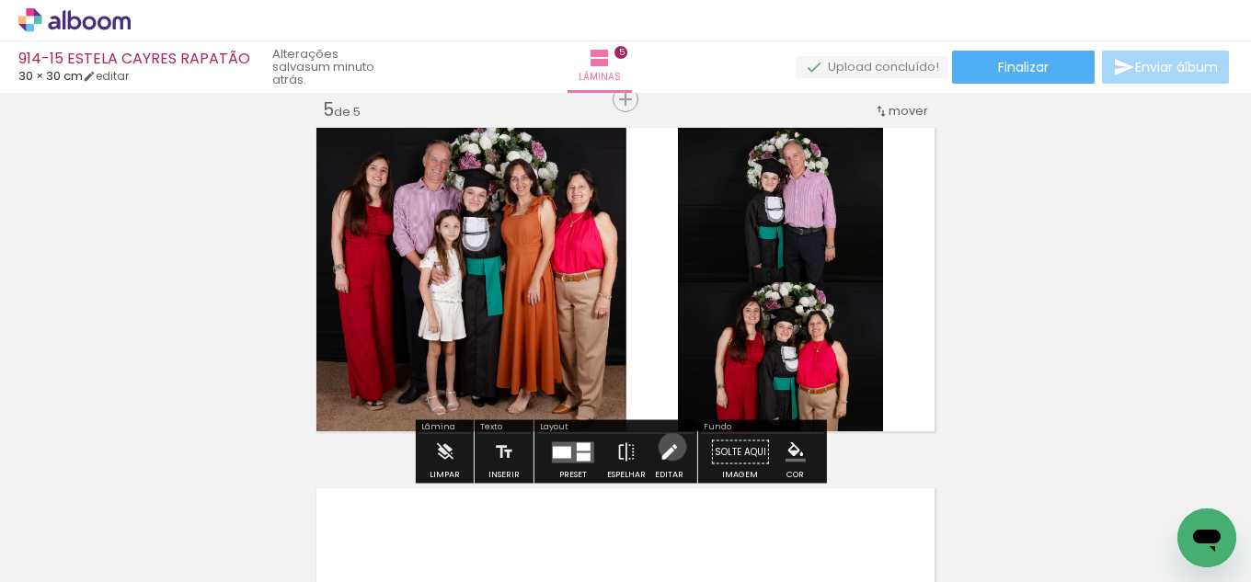
click at [668, 447] on iron-icon at bounding box center [669, 452] width 20 height 37
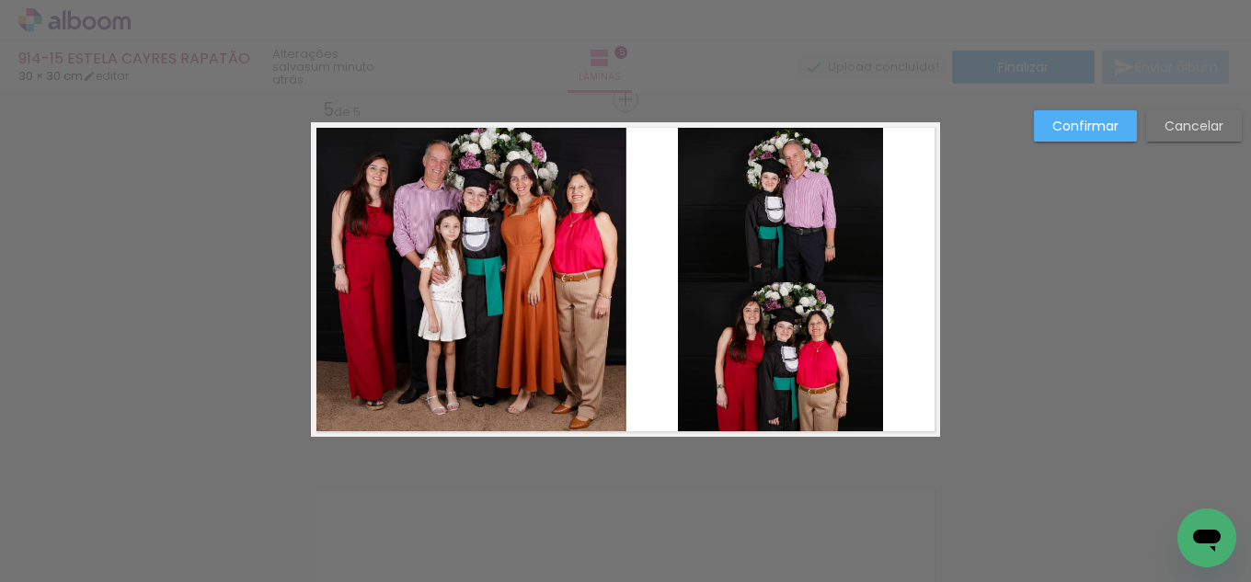
click at [785, 202] on quentale-photo at bounding box center [780, 202] width 205 height 160
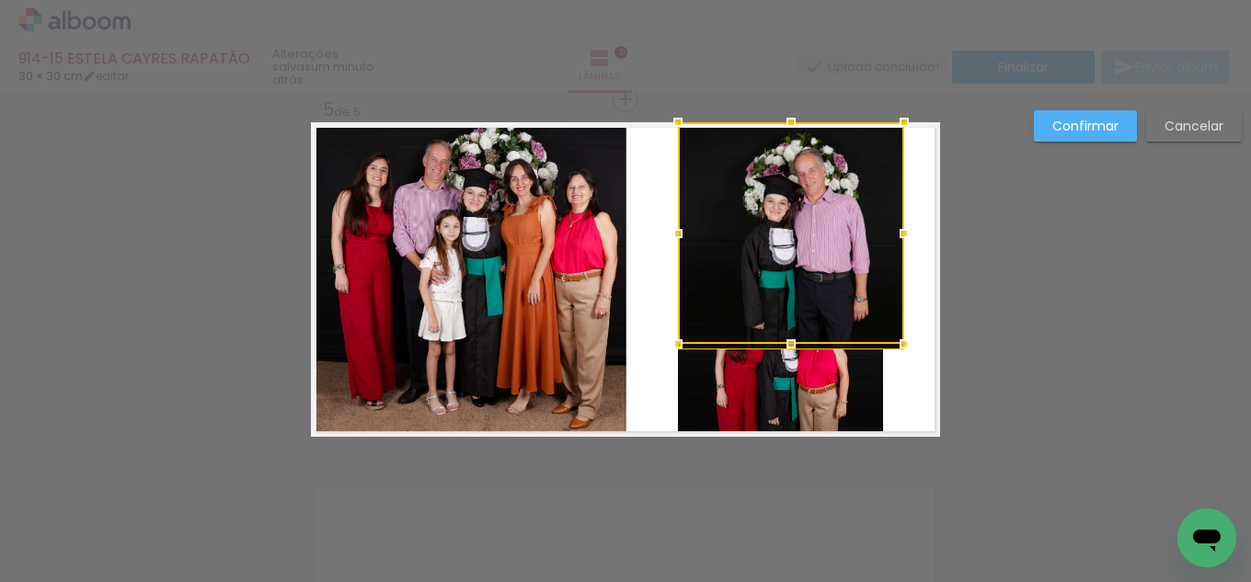
drag, startPoint x: 877, startPoint y: 196, endPoint x: 900, endPoint y: 204, distance: 24.4
click at [899, 200] on album-spread "5 de 5" at bounding box center [625, 279] width 629 height 315
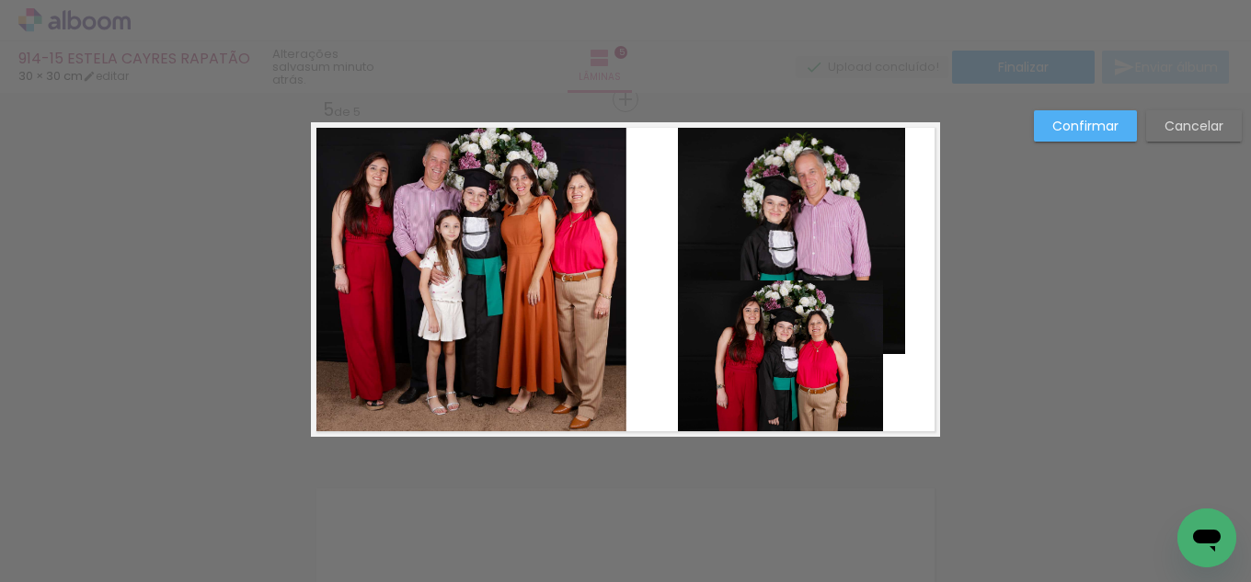
click at [785, 310] on quentale-photo at bounding box center [780, 359] width 205 height 156
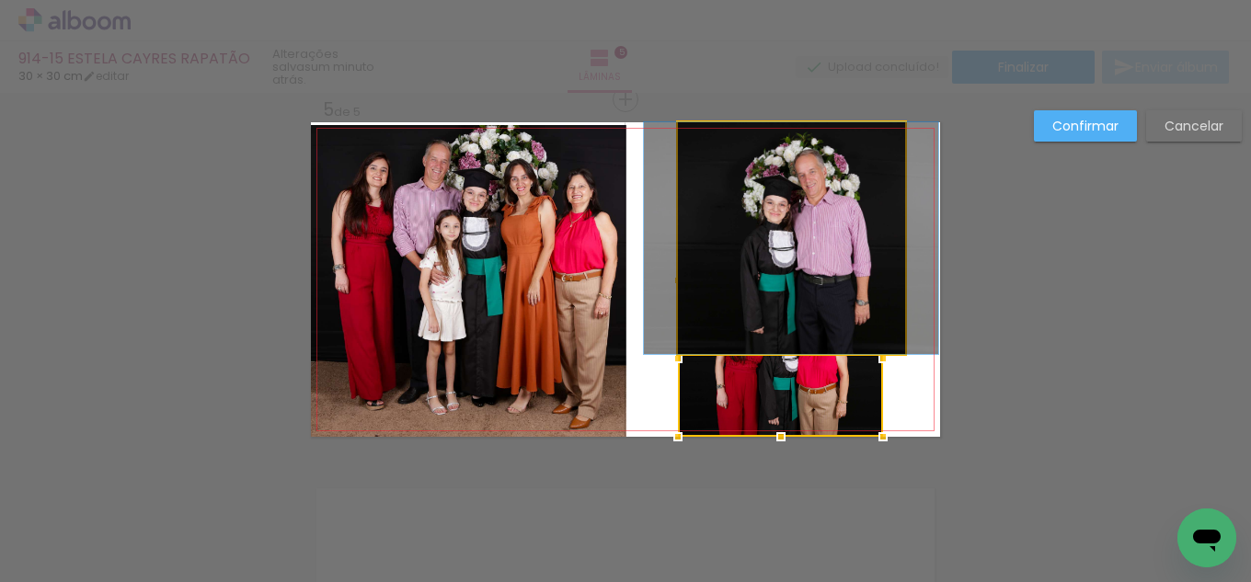
drag, startPoint x: 809, startPoint y: 230, endPoint x: 802, endPoint y: 261, distance: 32.1
click at [810, 230] on quentale-photo at bounding box center [791, 238] width 227 height 232
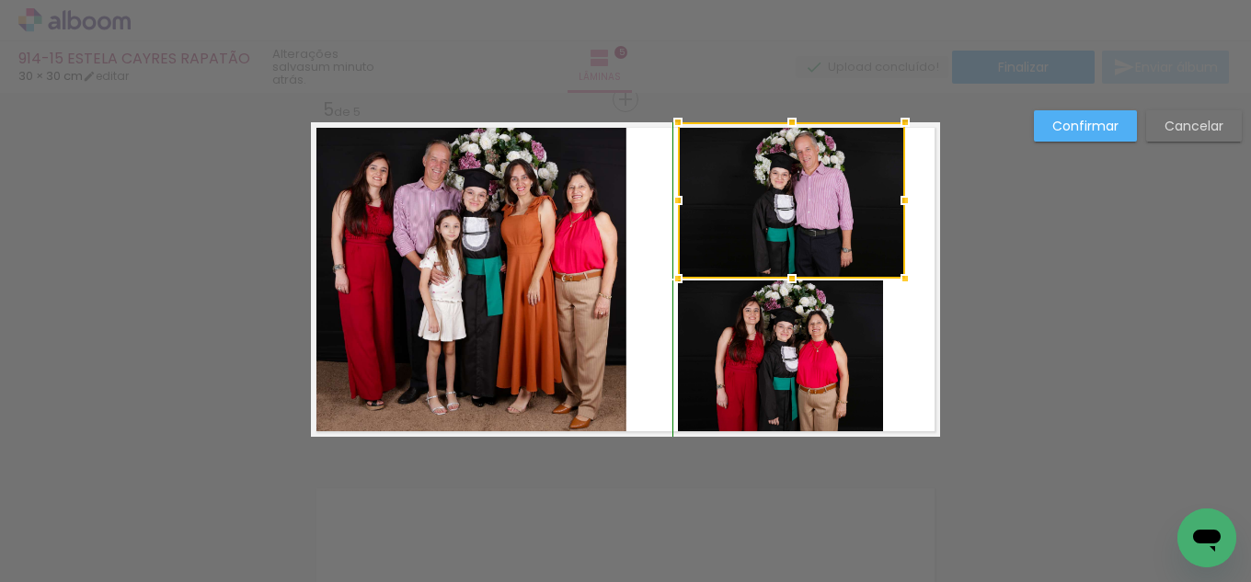
drag, startPoint x: 786, startPoint y: 350, endPoint x: 803, endPoint y: 271, distance: 80.8
click at [793, 267] on div at bounding box center [791, 278] width 37 height 37
drag, startPoint x: 1218, startPoint y: 109, endPoint x: 1209, endPoint y: 128, distance: 20.2
click at [0, 0] on slot "Cancelar" at bounding box center [0, 0] width 0 height 0
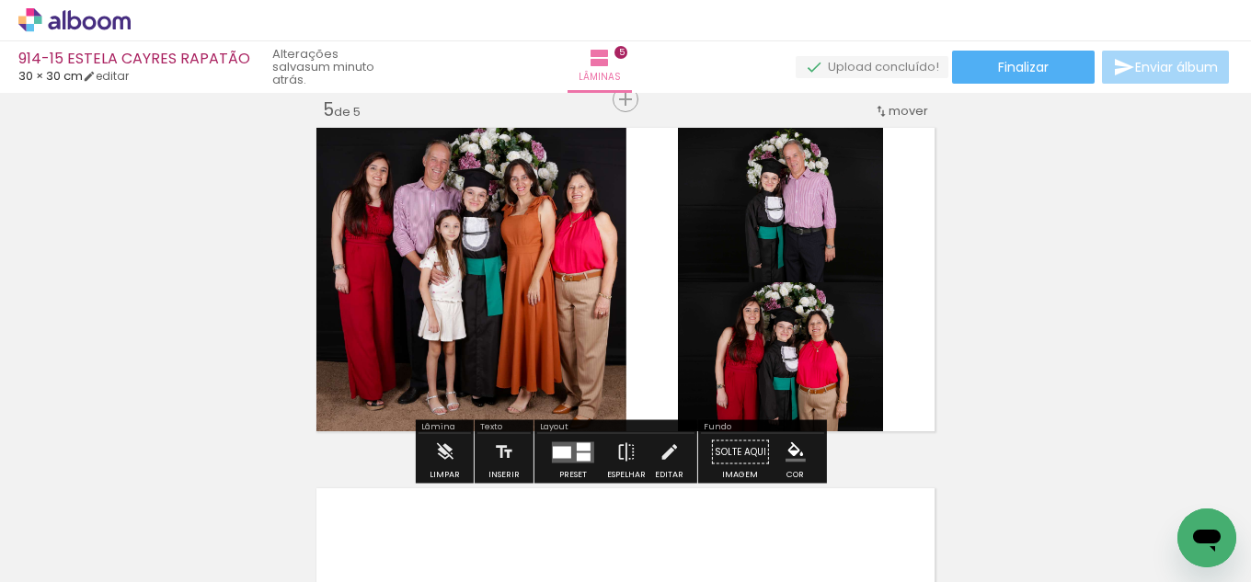
click at [794, 447] on iron-icon "color picker" at bounding box center [795, 452] width 20 height 20
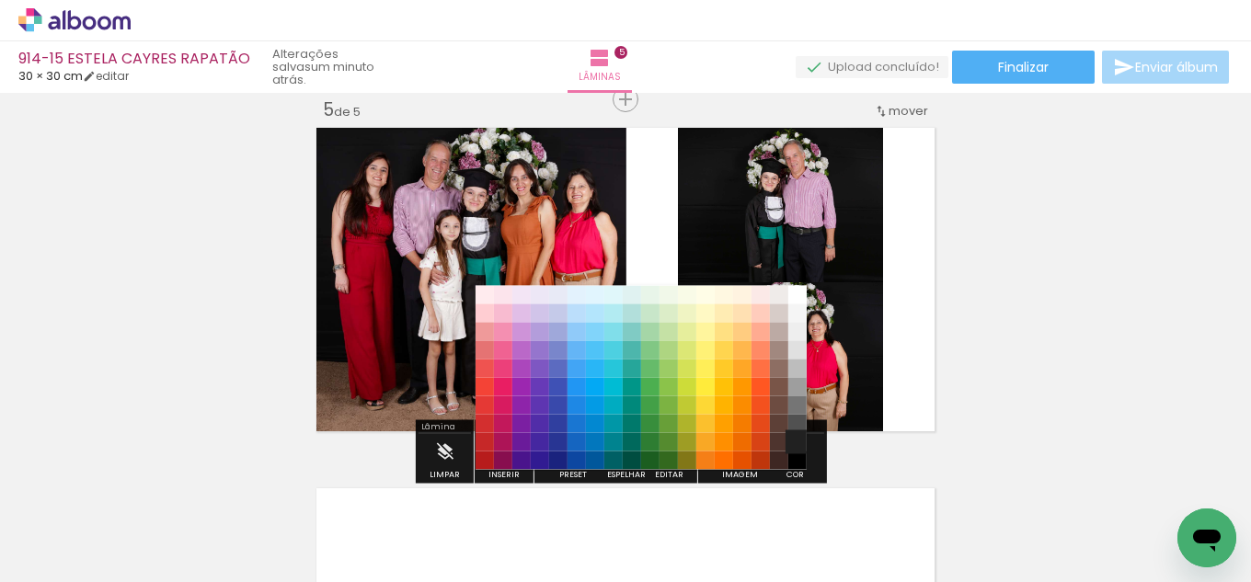
click at [801, 438] on paper-item "#212121" at bounding box center [797, 442] width 18 height 18
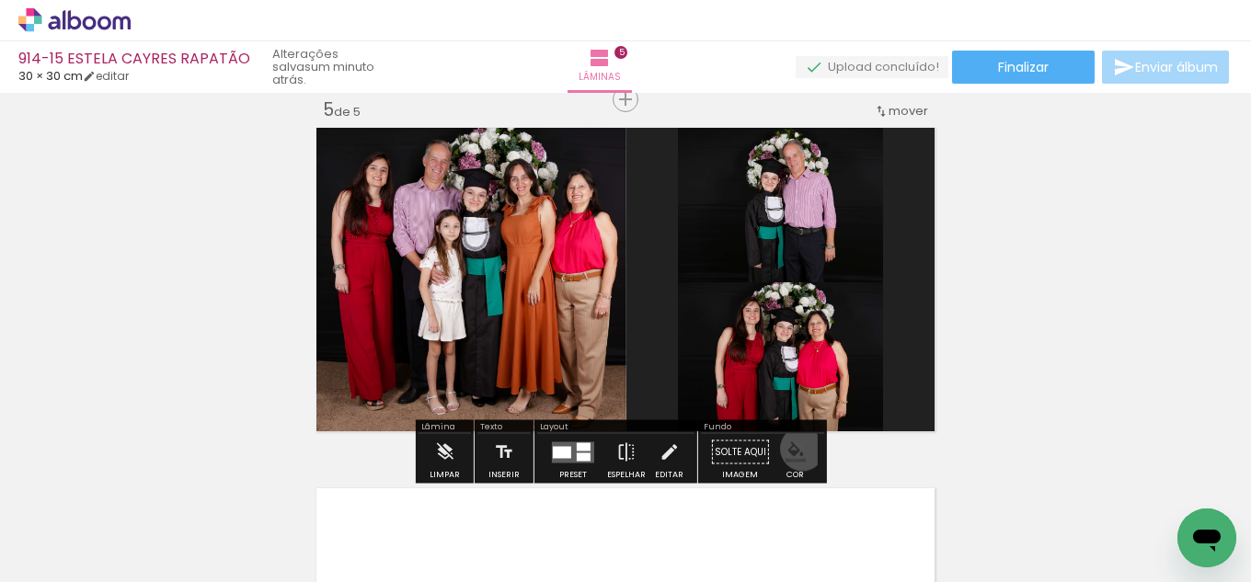
click at [796, 449] on iron-icon "color picker" at bounding box center [795, 452] width 20 height 20
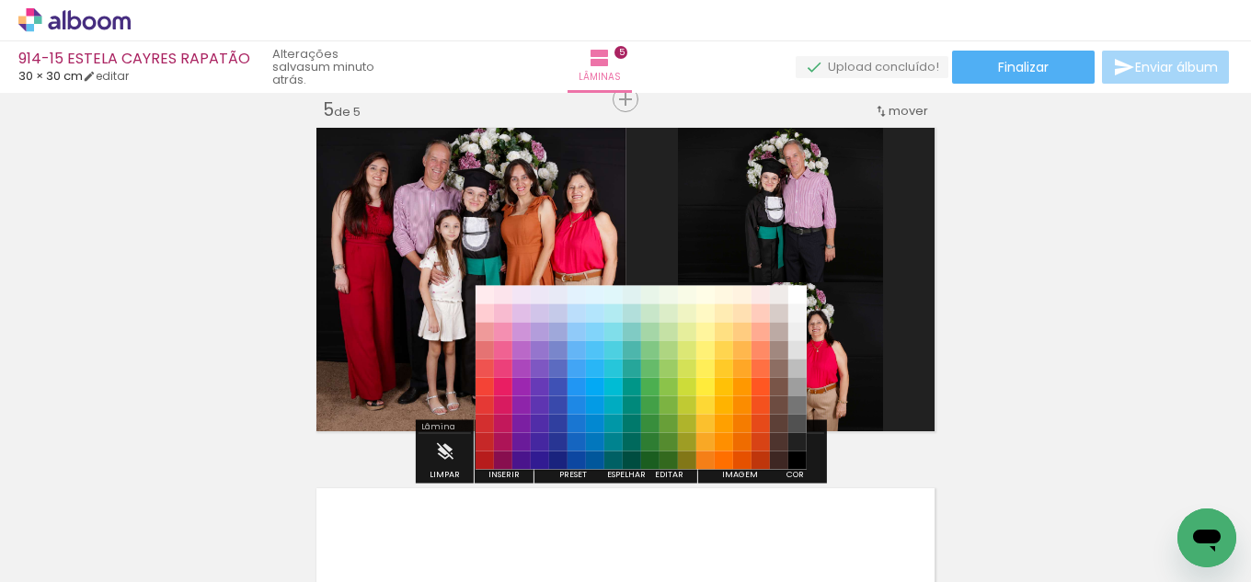
click at [792, 464] on paper-item "#000000" at bounding box center [797, 461] width 18 height 18
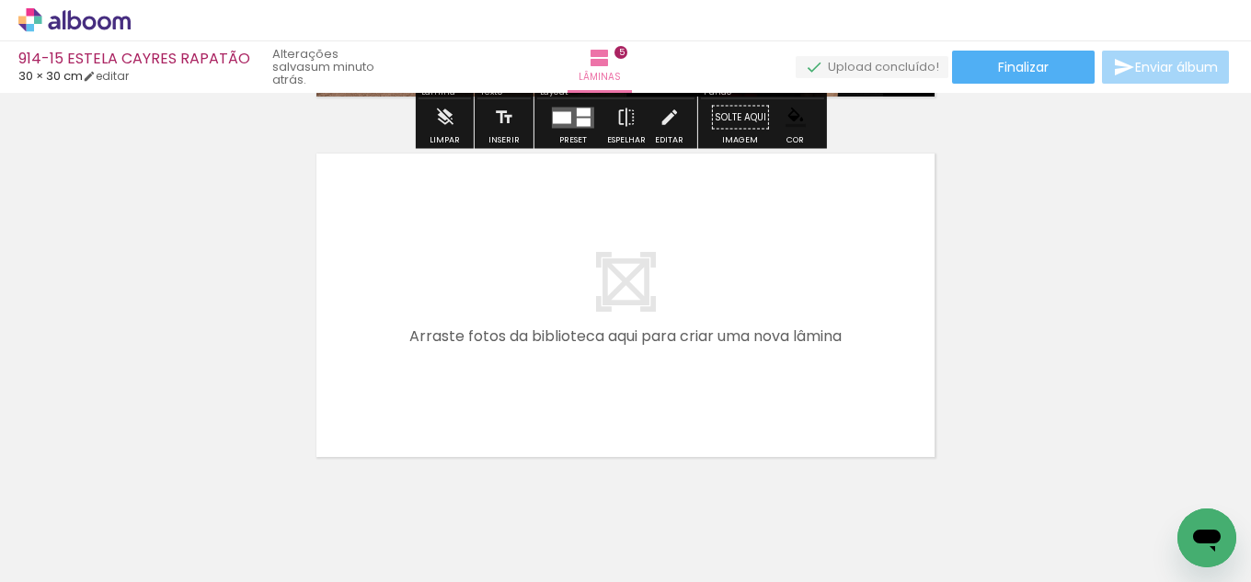
scroll to position [1834, 0]
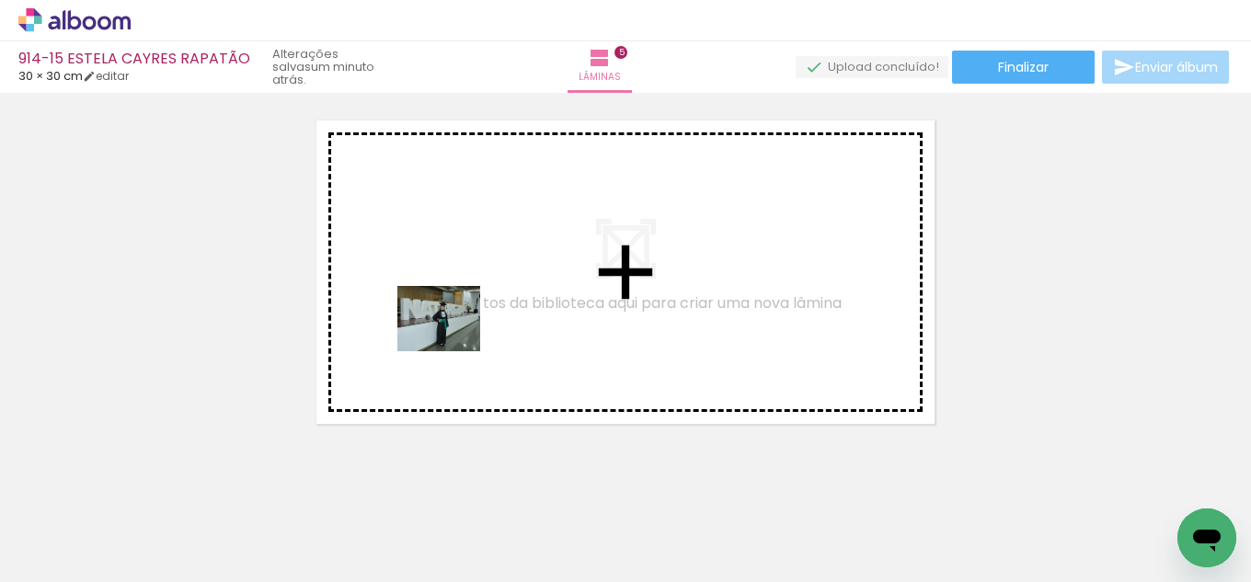
drag, startPoint x: 299, startPoint y: 516, endPoint x: 390, endPoint y: 490, distance: 94.6
click at [453, 341] on quentale-workspace at bounding box center [625, 291] width 1251 height 582
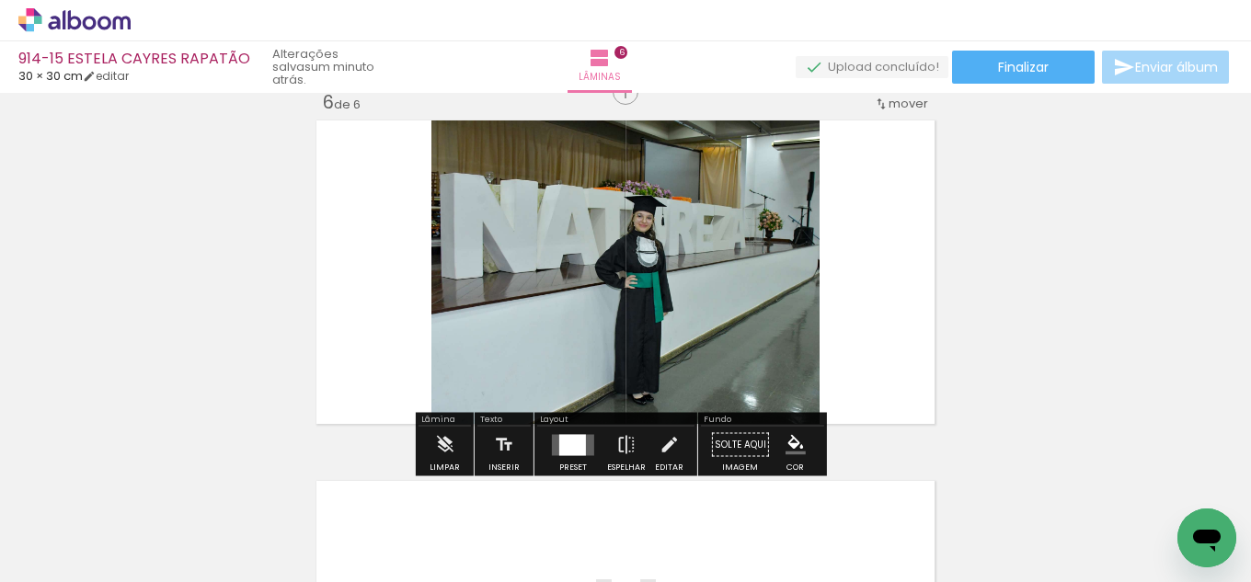
scroll to position [1827, 0]
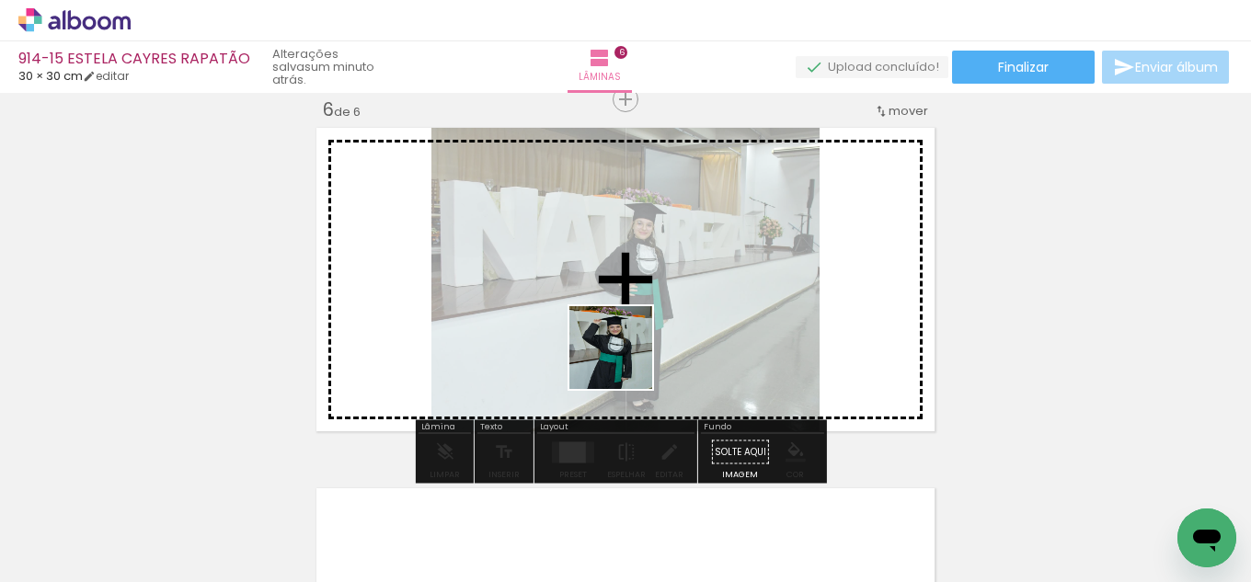
drag, startPoint x: 305, startPoint y: 533, endPoint x: 670, endPoint y: 422, distance: 380.6
click at [714, 333] on quentale-workspace at bounding box center [625, 291] width 1251 height 582
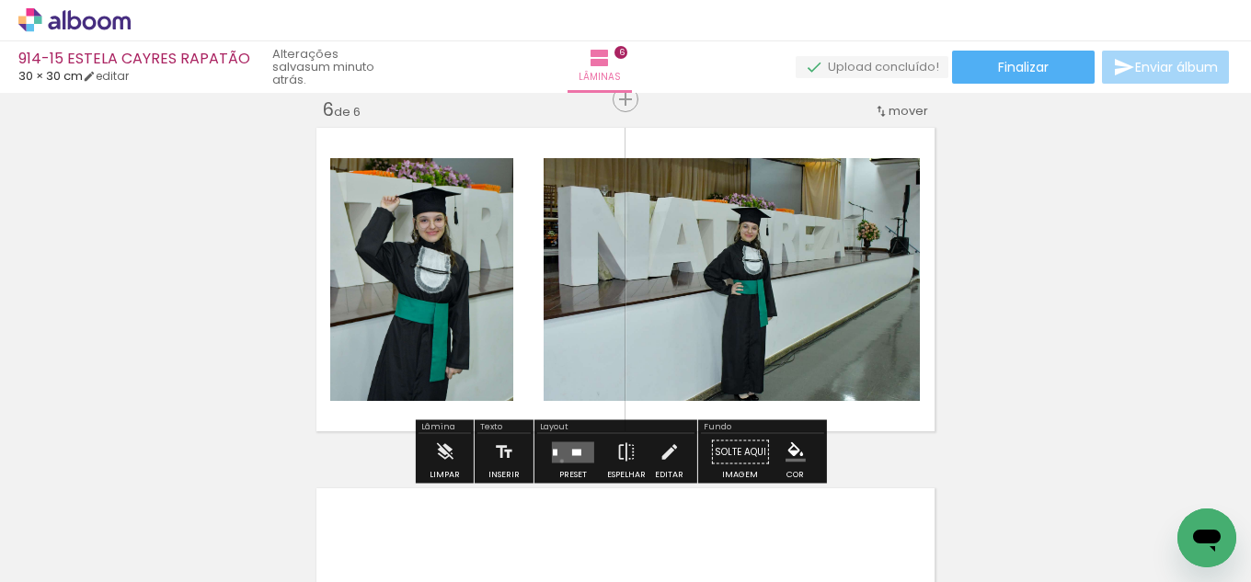
click at [557, 461] on quentale-layouter at bounding box center [573, 451] width 42 height 21
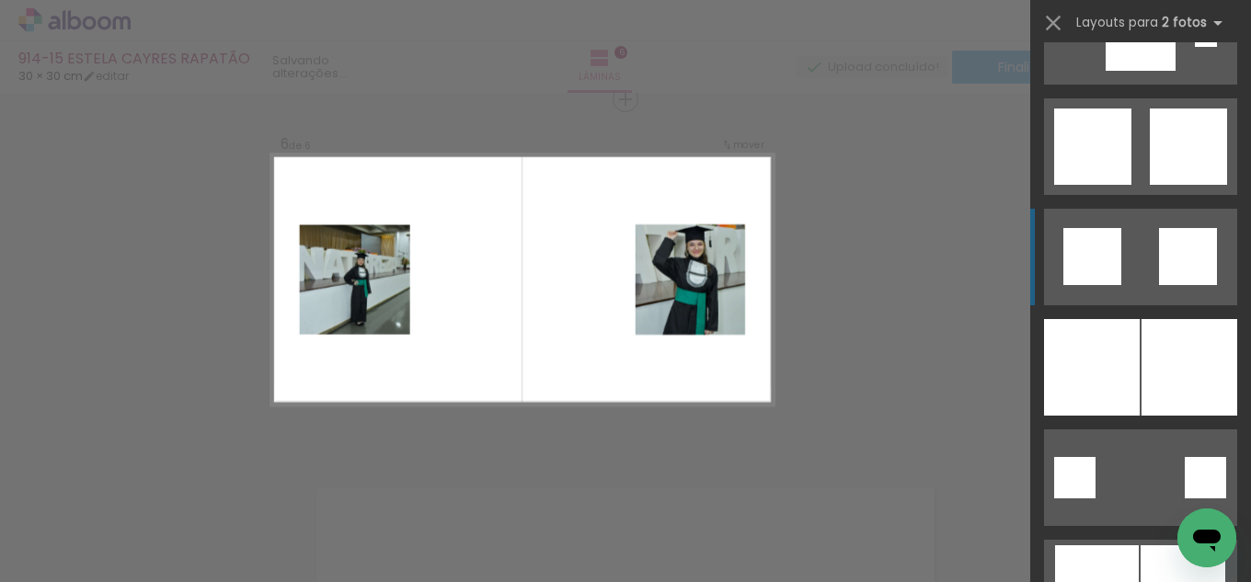
scroll to position [2299, 0]
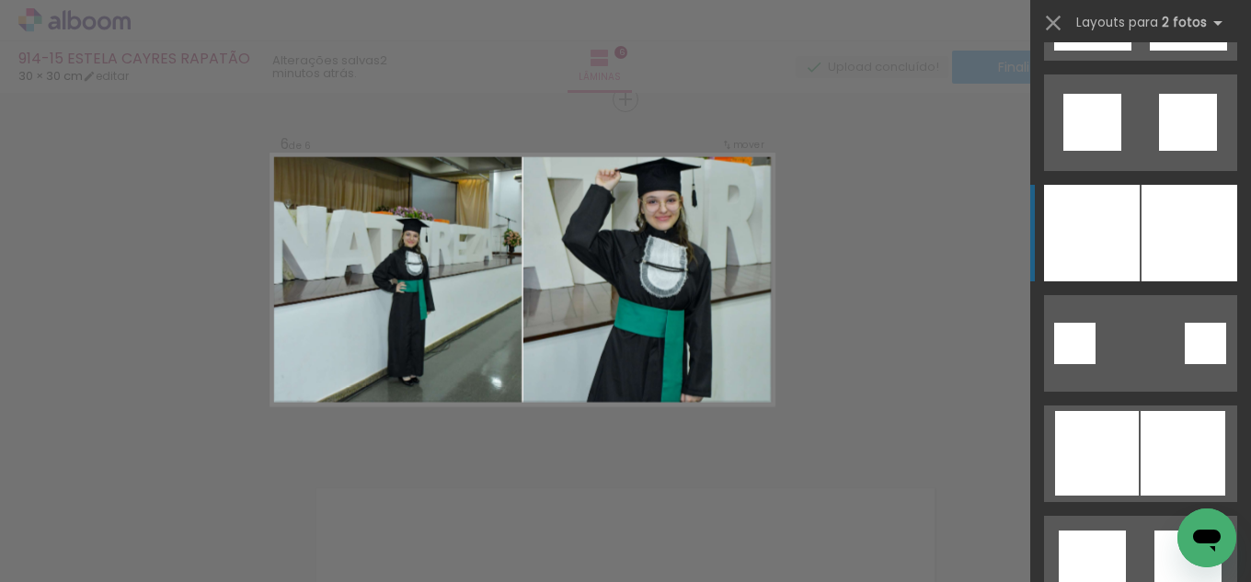
click at [1133, 223] on quentale-layouter at bounding box center [1140, 233] width 193 height 97
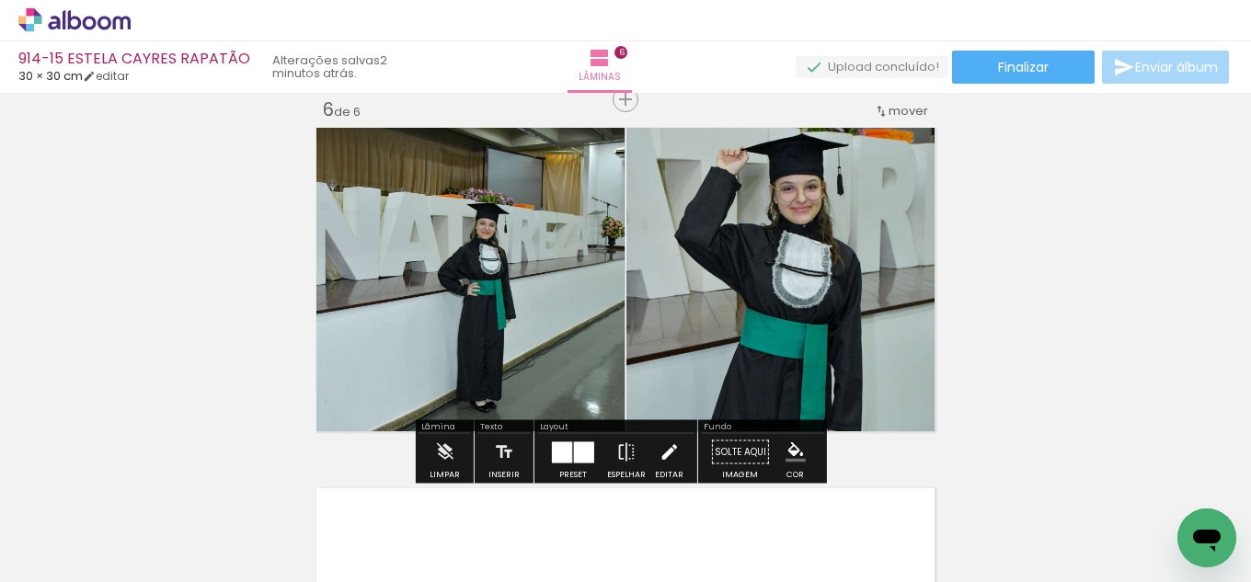
click at [663, 454] on iron-icon at bounding box center [669, 452] width 20 height 37
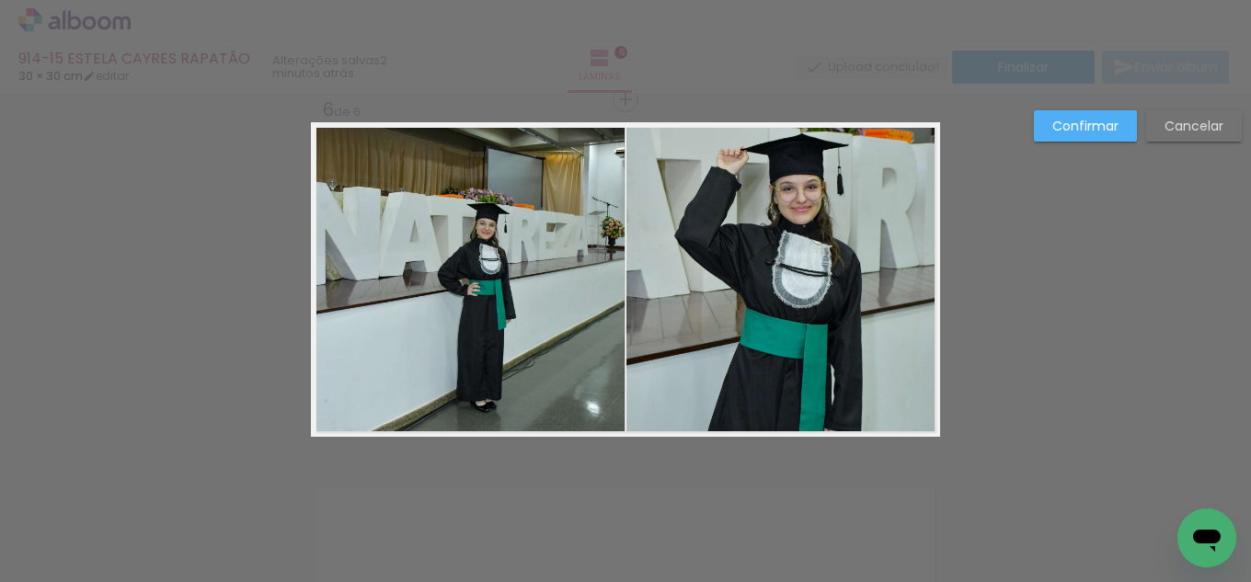
click at [720, 286] on quentale-photo at bounding box center [783, 279] width 314 height 315
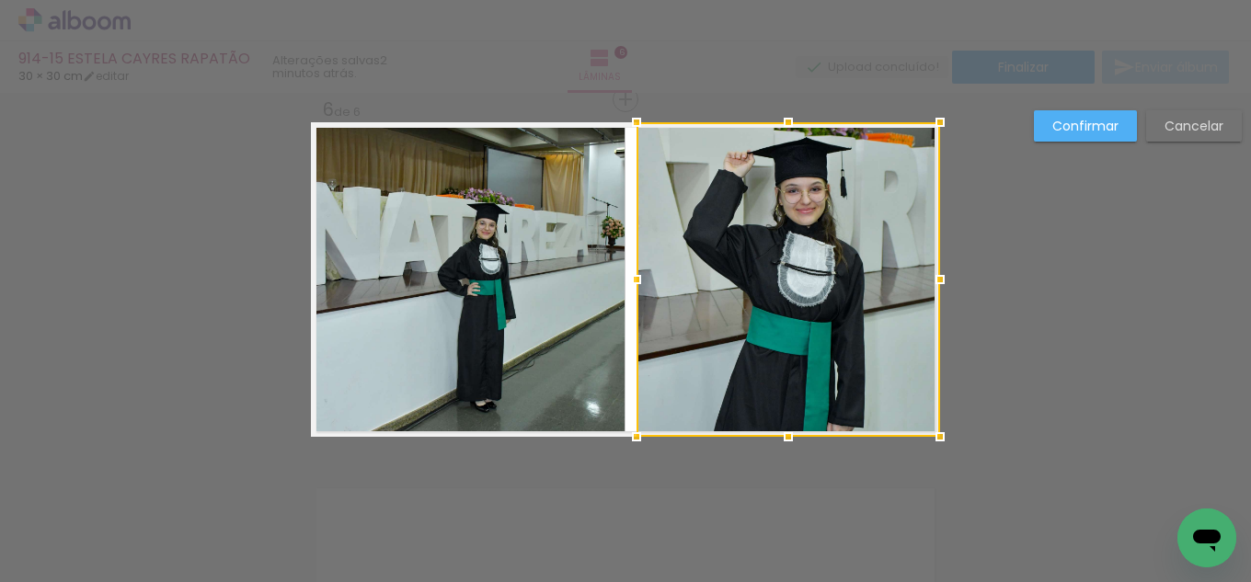
drag, startPoint x: 628, startPoint y: 275, endPoint x: 638, endPoint y: 272, distance: 10.5
click at [638, 272] on div at bounding box center [636, 279] width 37 height 37
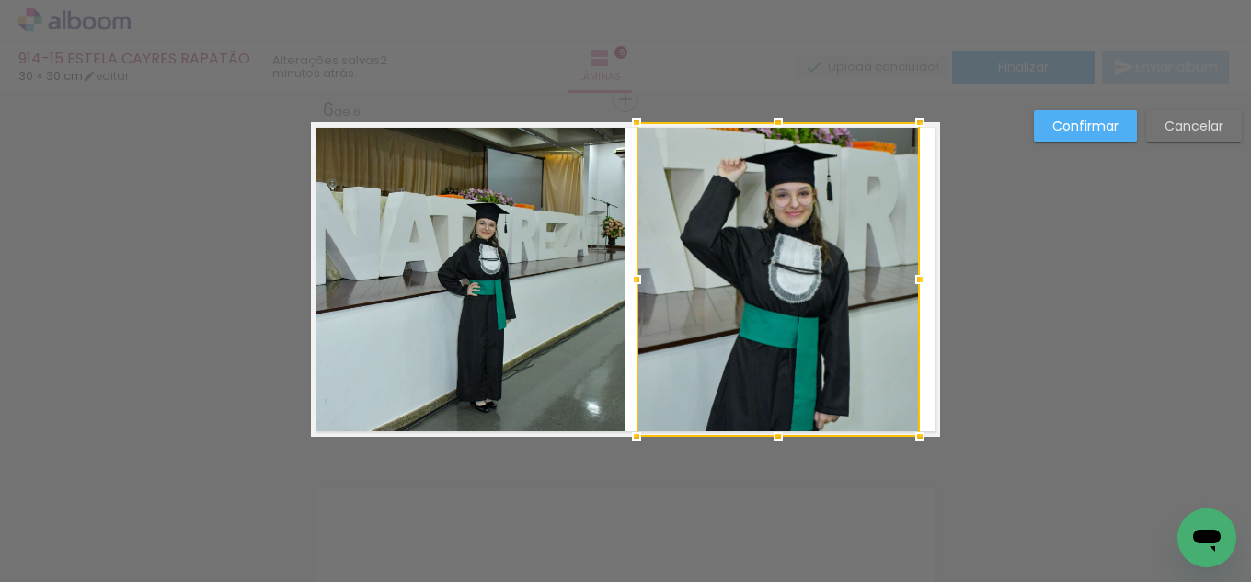
drag, startPoint x: 936, startPoint y: 282, endPoint x: 916, endPoint y: 283, distance: 20.3
click at [916, 283] on div at bounding box center [919, 279] width 37 height 37
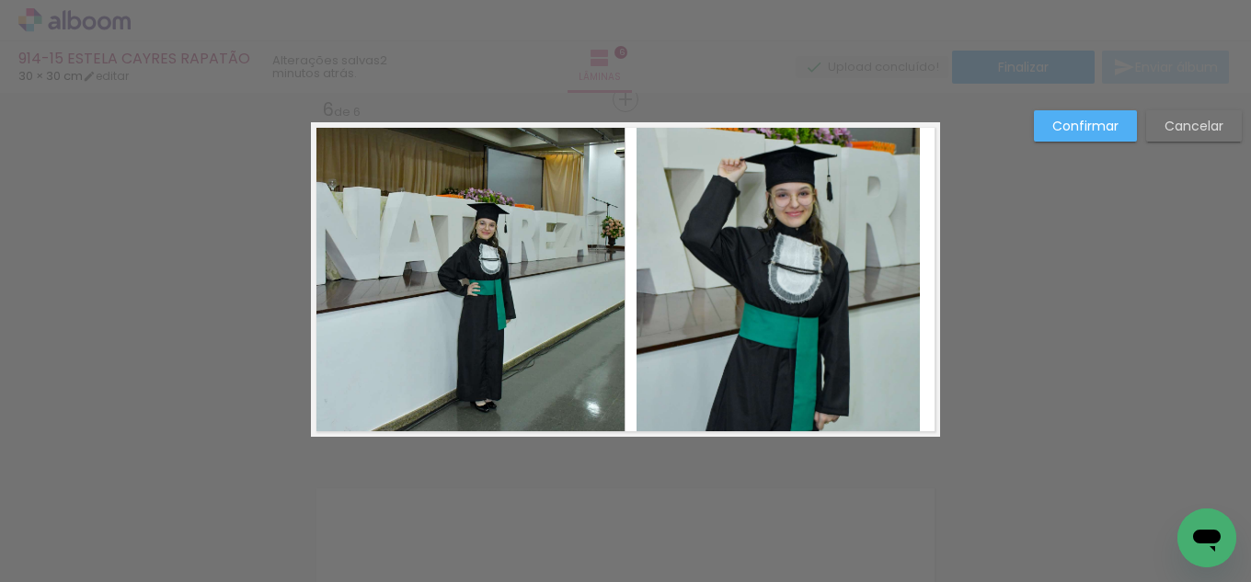
click at [0, 0] on slot "Confirmar" at bounding box center [0, 0] width 0 height 0
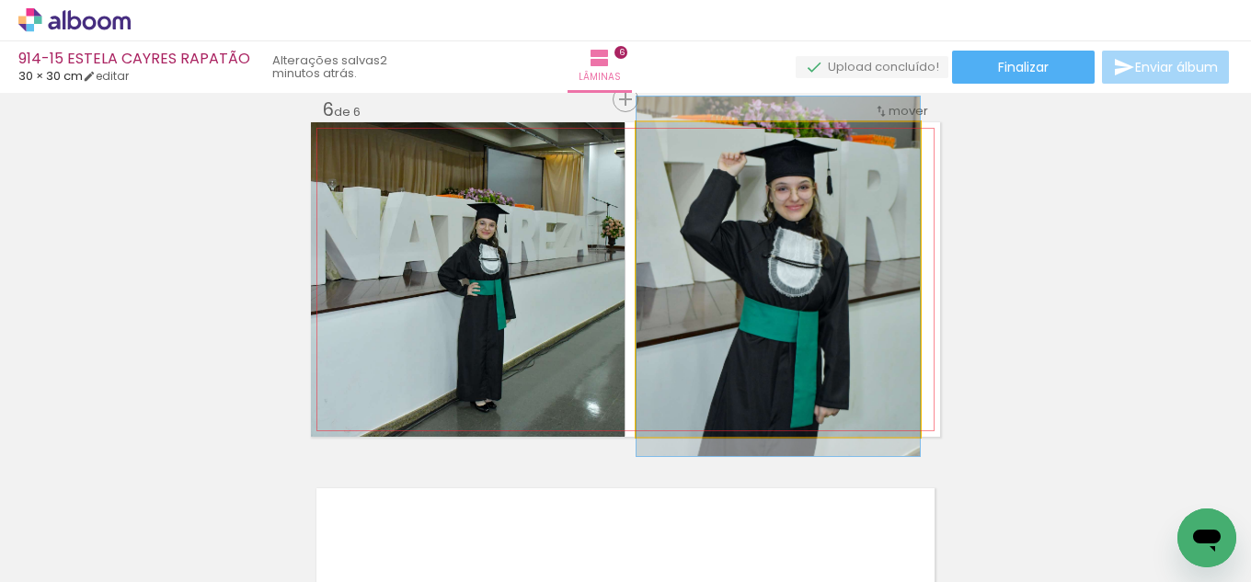
drag, startPoint x: 876, startPoint y: 342, endPoint x: 884, endPoint y: 336, distance: 9.8
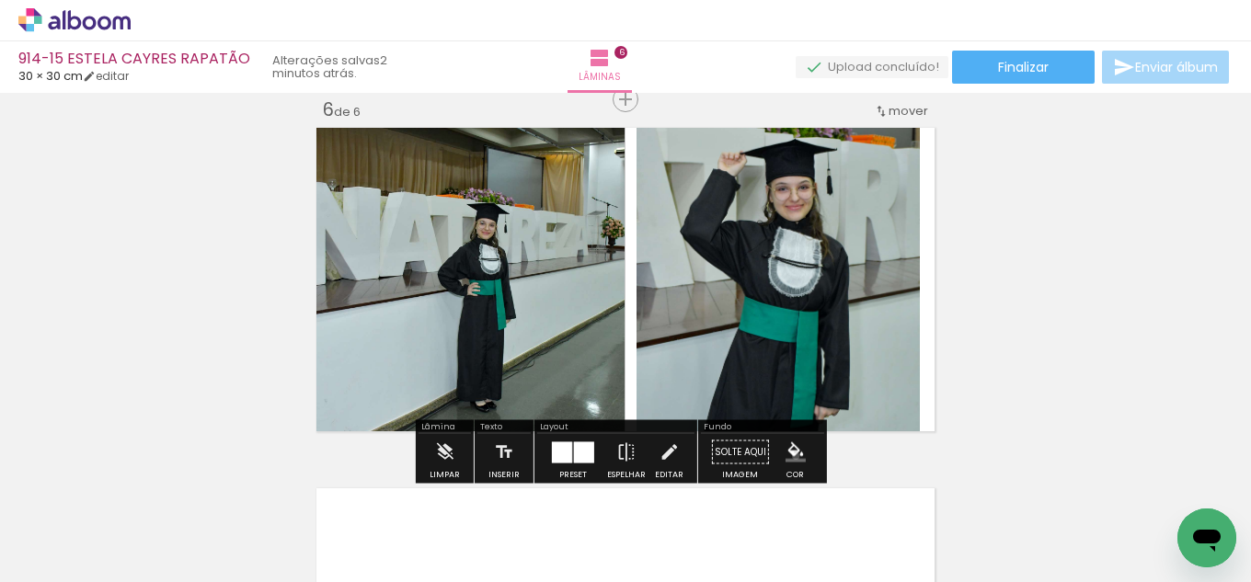
click at [795, 456] on iron-icon "color picker" at bounding box center [795, 452] width 20 height 20
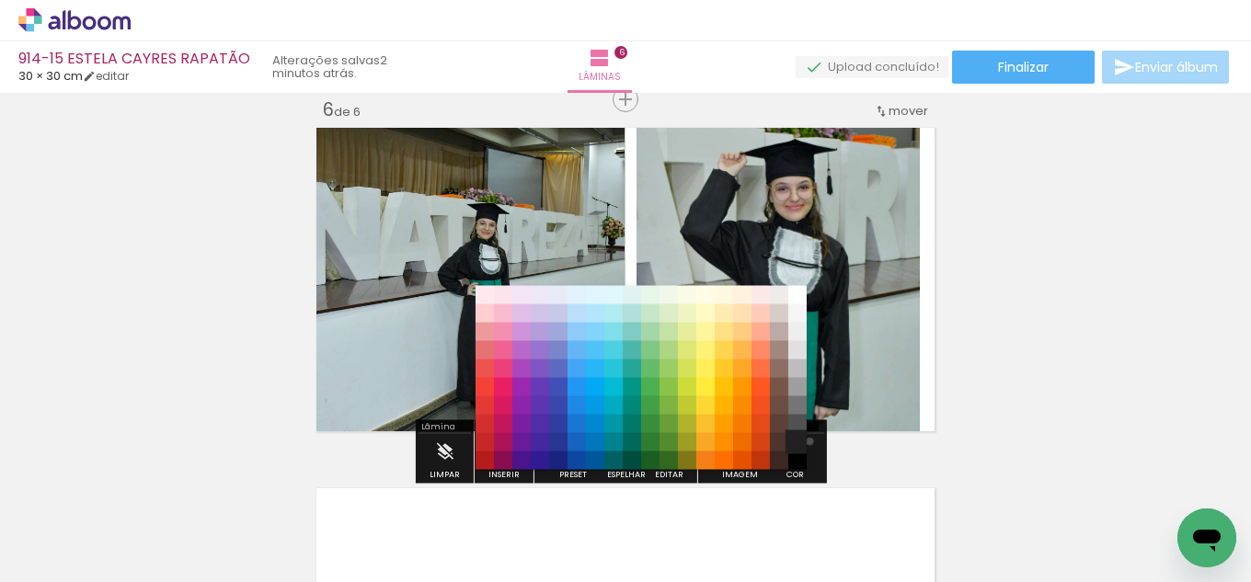
click at [803, 441] on paper-item "#212121" at bounding box center [797, 442] width 18 height 18
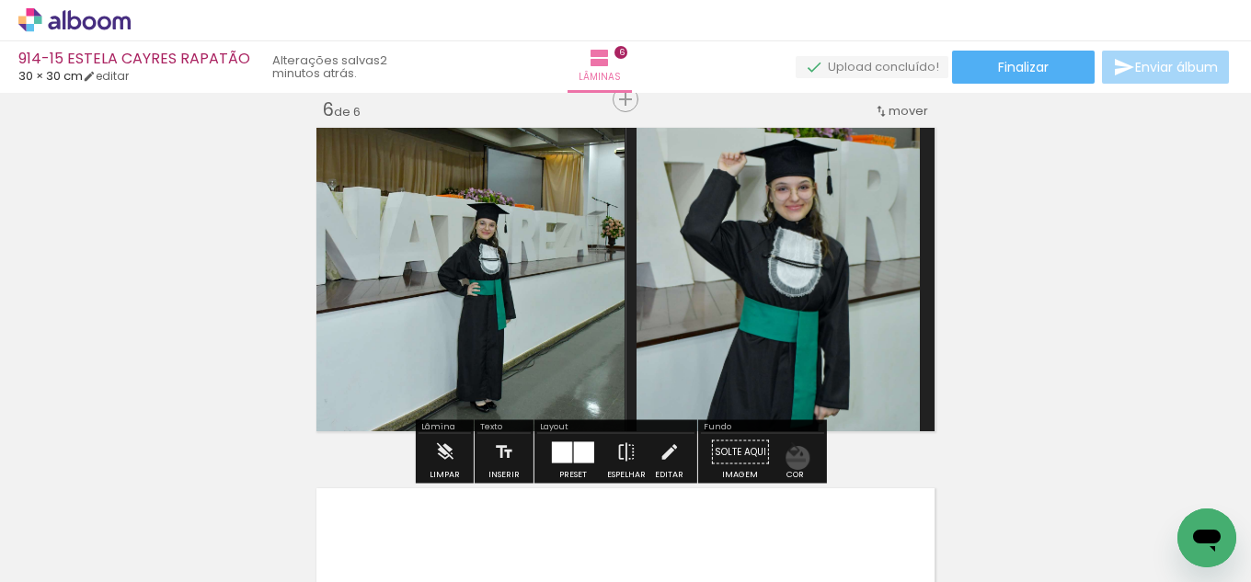
click at [791, 458] on iron-icon "color picker" at bounding box center [795, 452] width 20 height 20
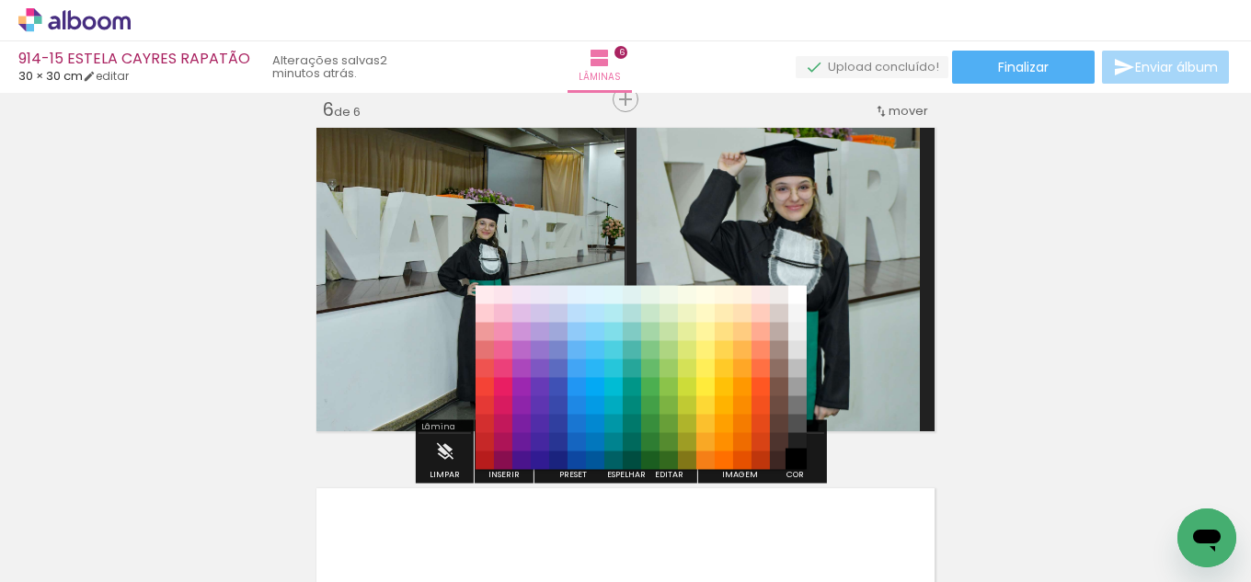
click at [795, 460] on paper-item "#000000" at bounding box center [797, 461] width 18 height 18
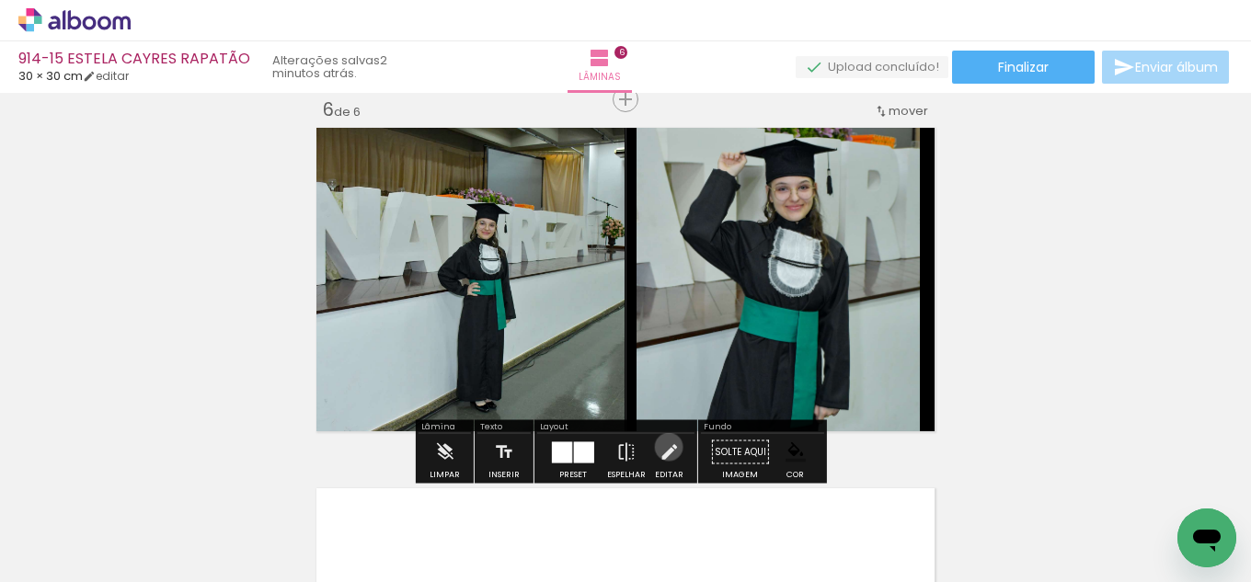
drag, startPoint x: 664, startPoint y: 447, endPoint x: 483, endPoint y: 349, distance: 205.7
click at [664, 446] on iron-icon at bounding box center [669, 452] width 20 height 37
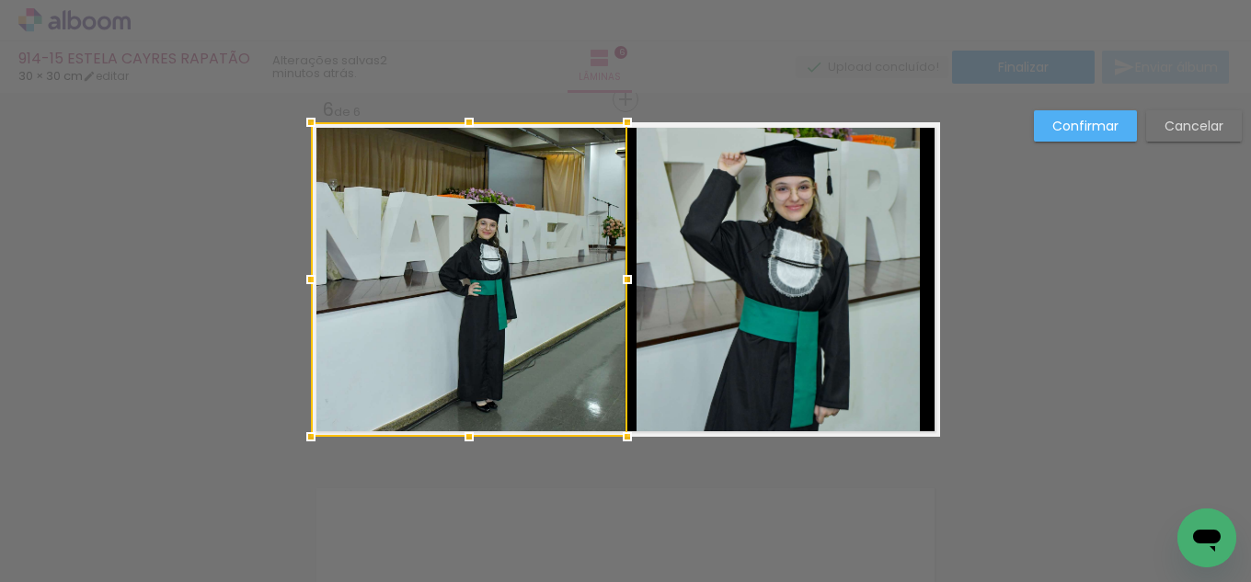
click at [621, 287] on div at bounding box center [627, 279] width 37 height 37
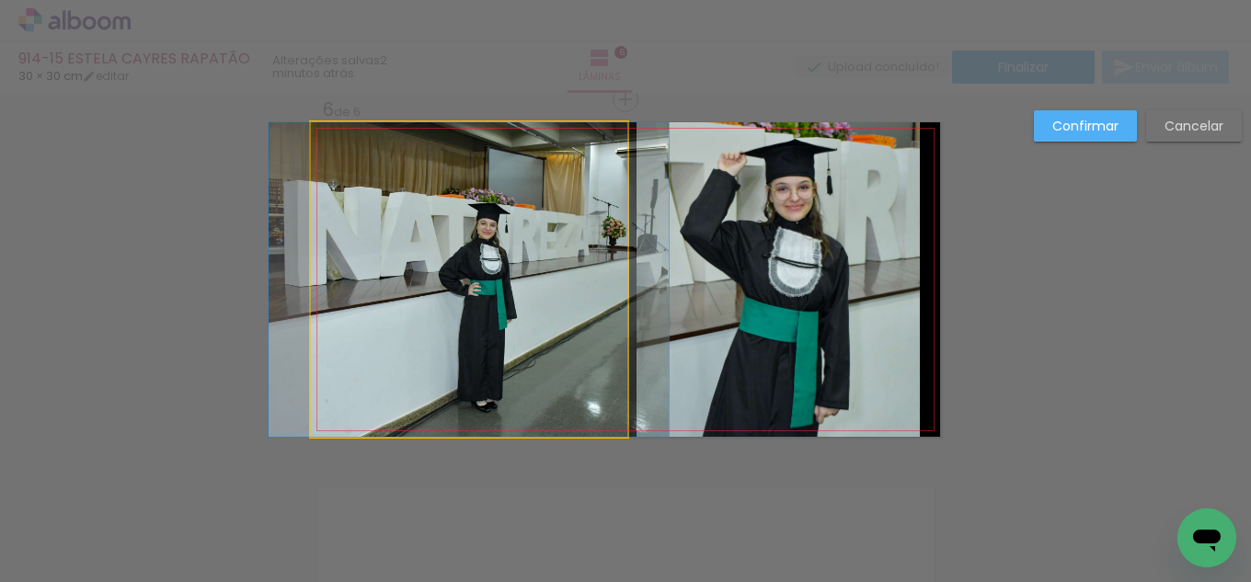
click at [594, 278] on quentale-photo at bounding box center [469, 279] width 316 height 315
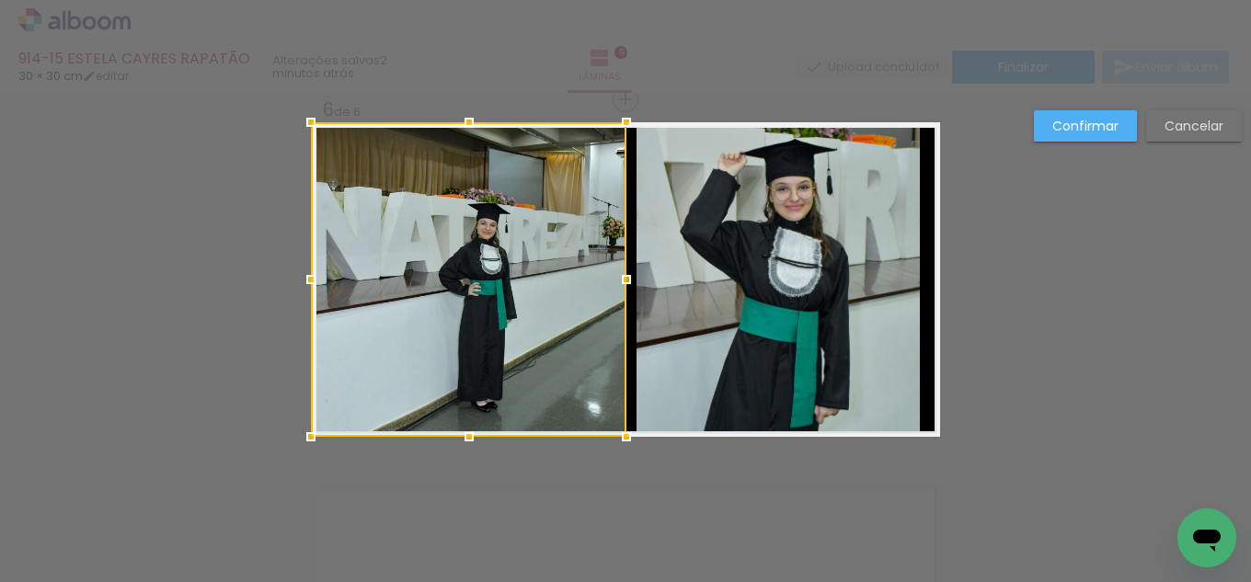
click at [618, 273] on div at bounding box center [626, 279] width 37 height 37
click at [1098, 135] on paper-button "Confirmar" at bounding box center [1085, 125] width 103 height 31
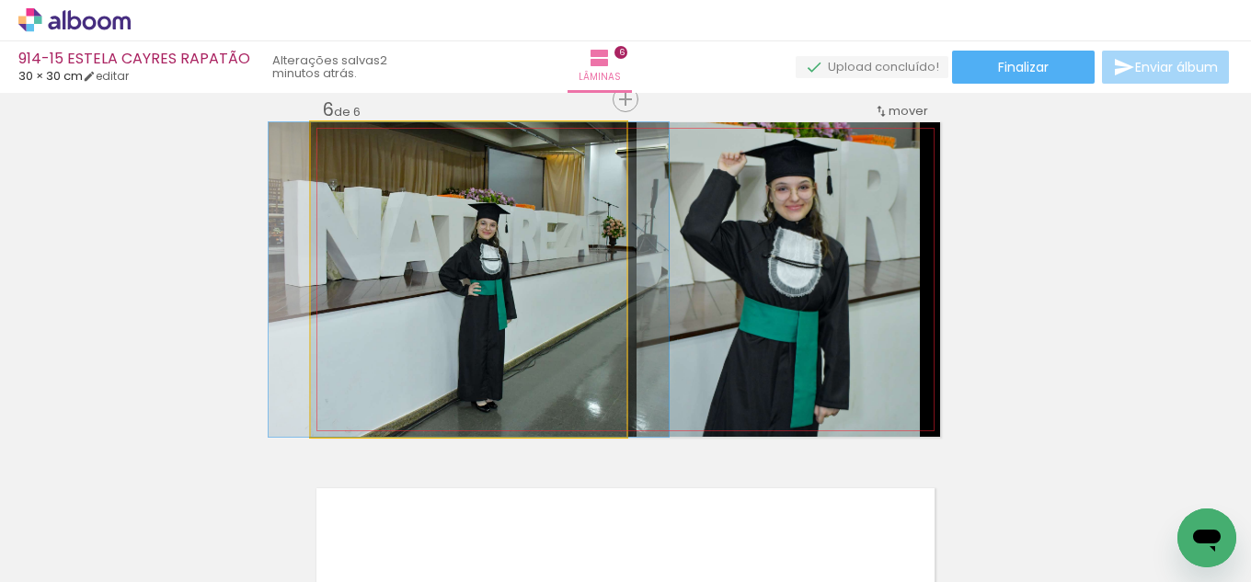
click at [405, 320] on quentale-photo at bounding box center [468, 279] width 315 height 315
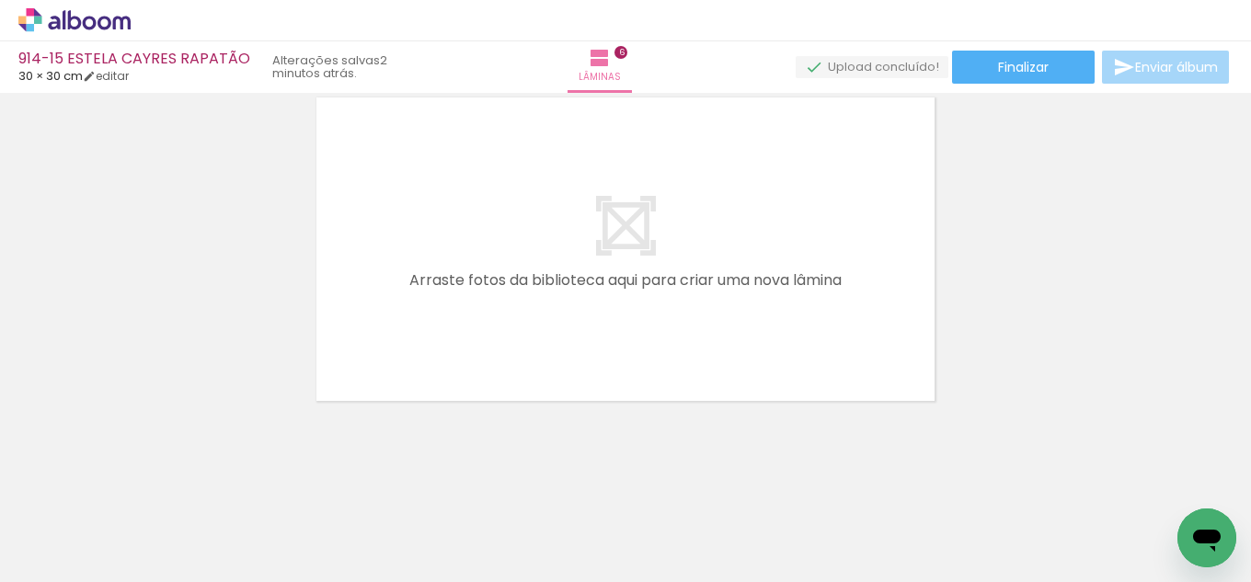
scroll to position [2221, 0]
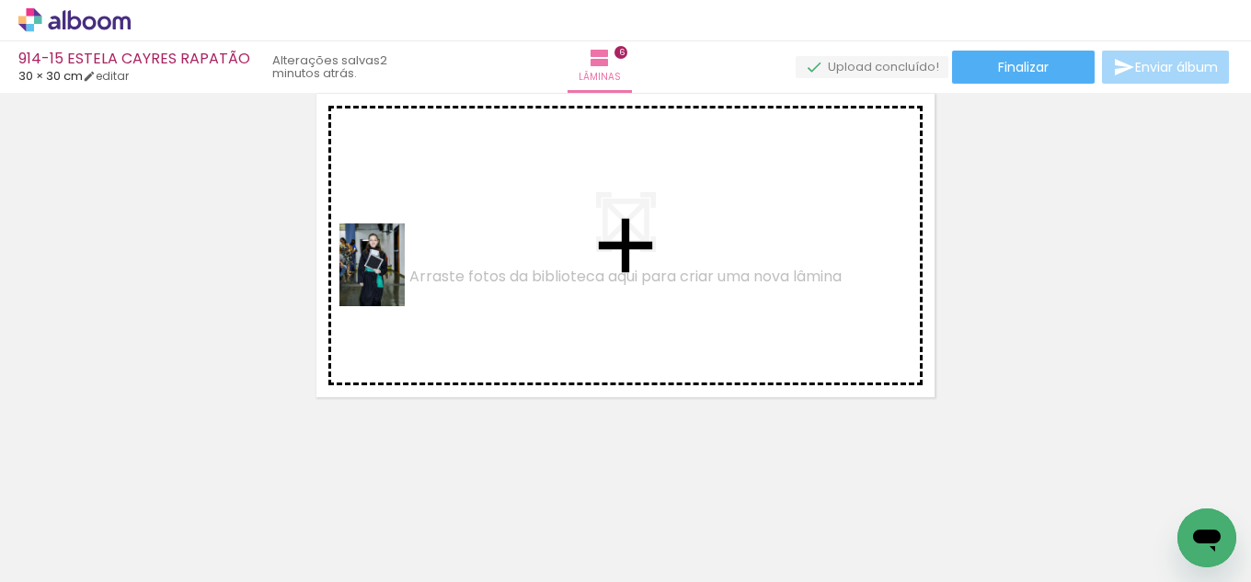
drag, startPoint x: 320, startPoint y: 533, endPoint x: 356, endPoint y: 457, distance: 84.3
click at [395, 276] on quentale-workspace at bounding box center [625, 291] width 1251 height 582
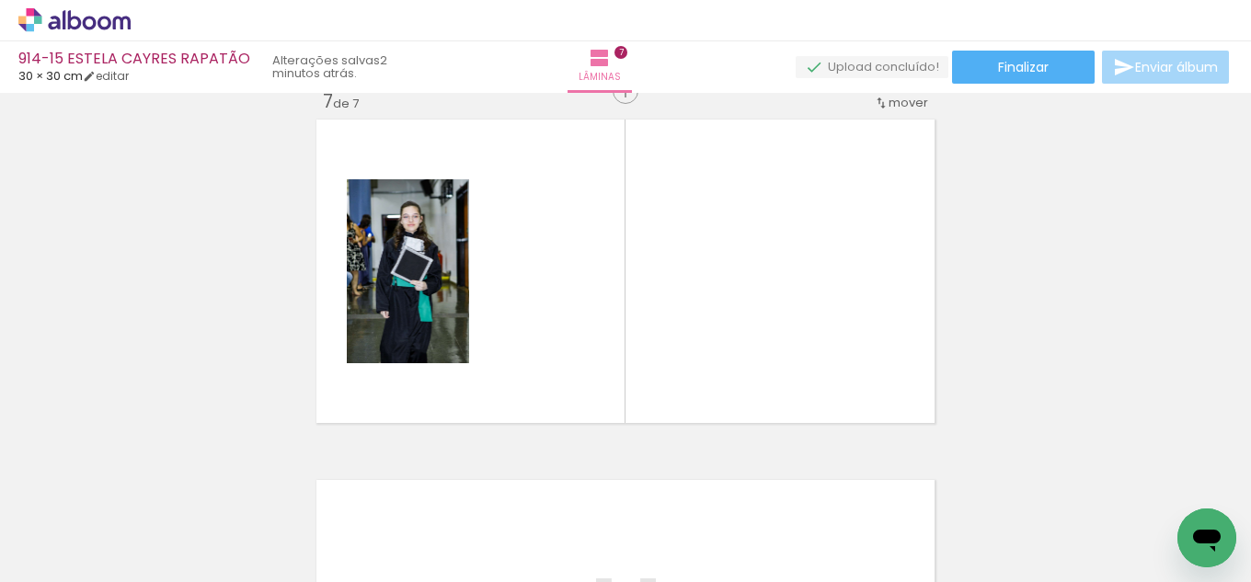
scroll to position [2187, 0]
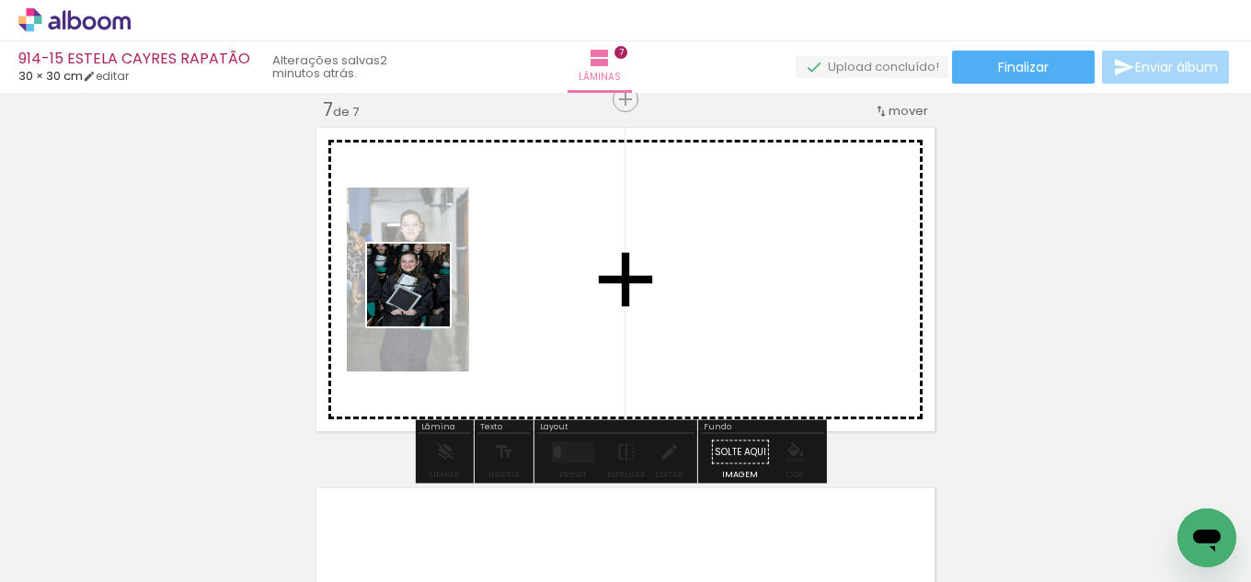
drag, startPoint x: 309, startPoint y: 521, endPoint x: 363, endPoint y: 514, distance: 54.8
click at [422, 305] on quentale-workspace at bounding box center [625, 291] width 1251 height 582
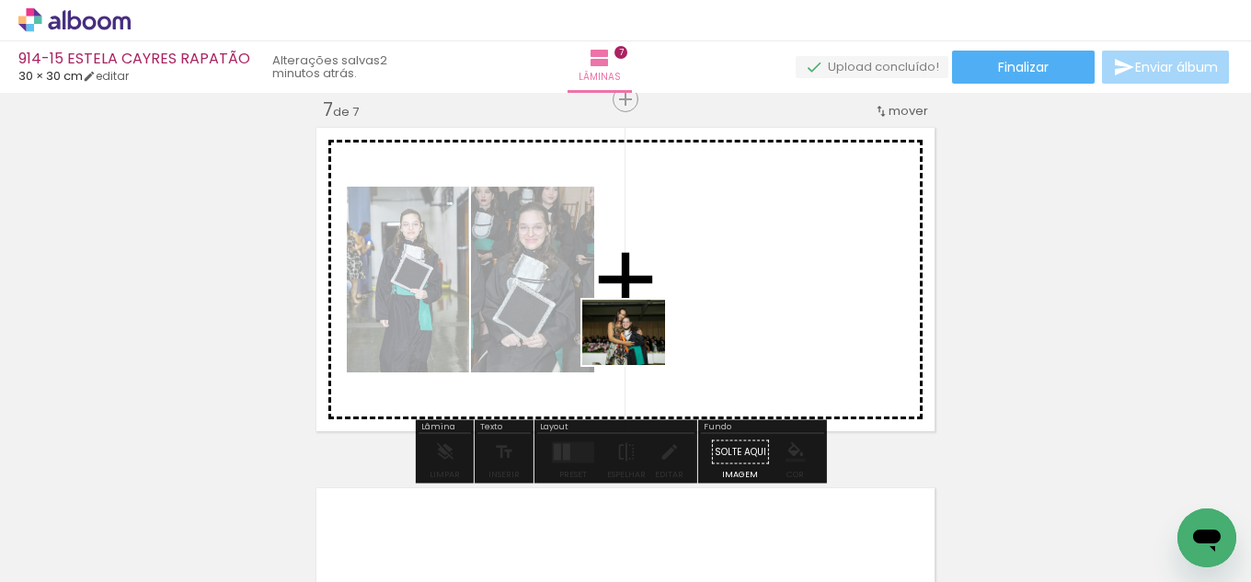
drag, startPoint x: 341, startPoint y: 511, endPoint x: 637, endPoint y: 355, distance: 334.9
click at [637, 355] on quentale-workspace at bounding box center [625, 291] width 1251 height 582
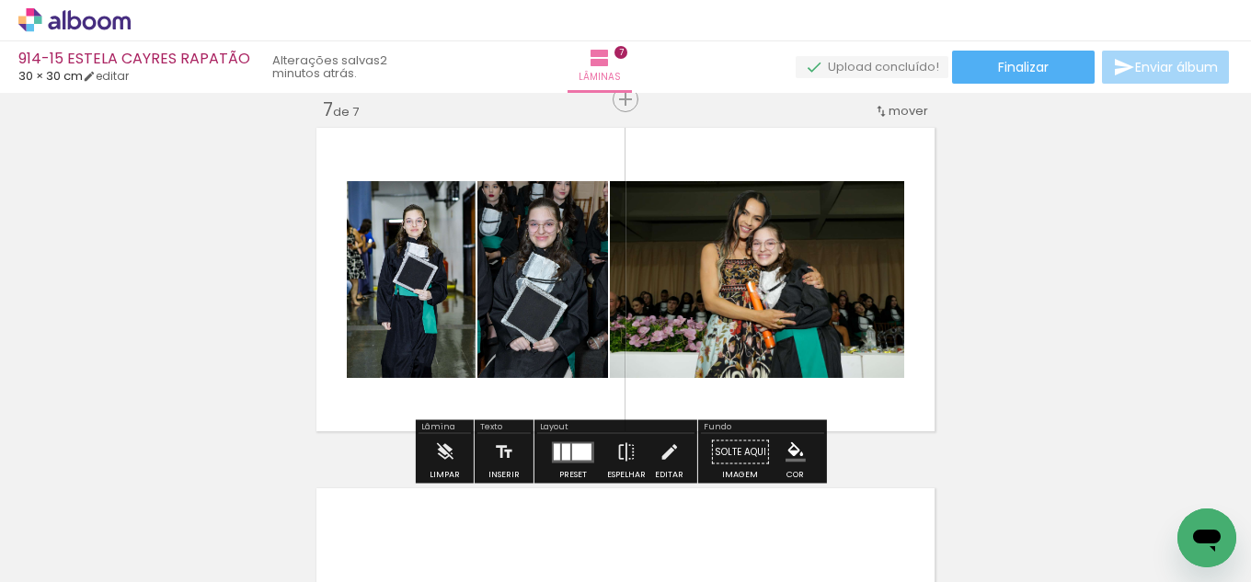
click at [575, 441] on quentale-layouter at bounding box center [573, 451] width 42 height 21
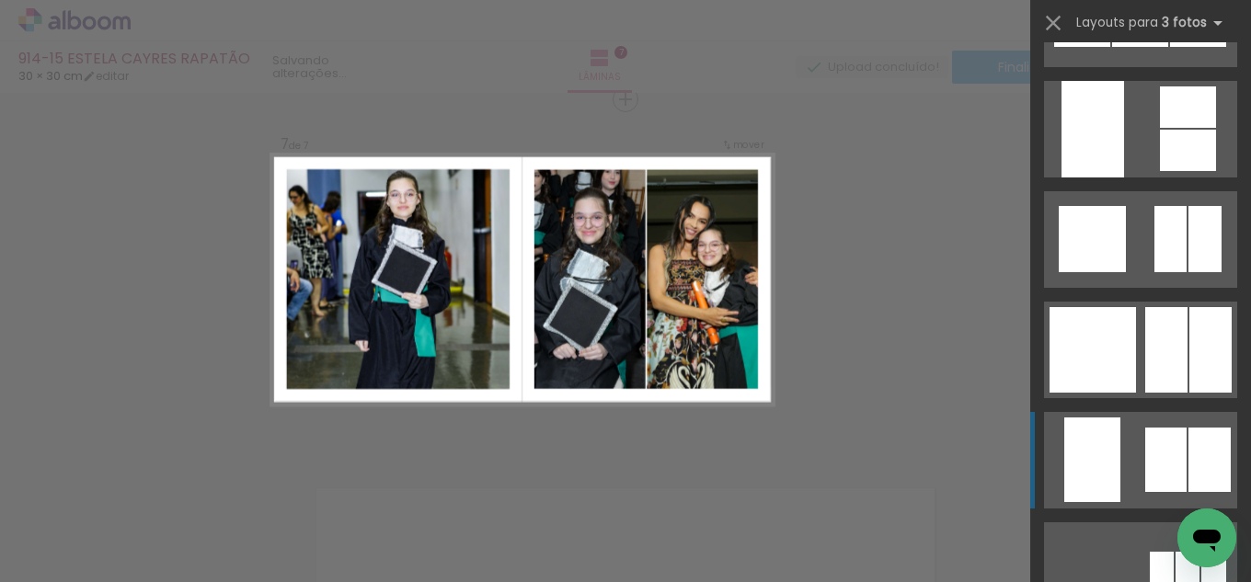
scroll to position [6162, 0]
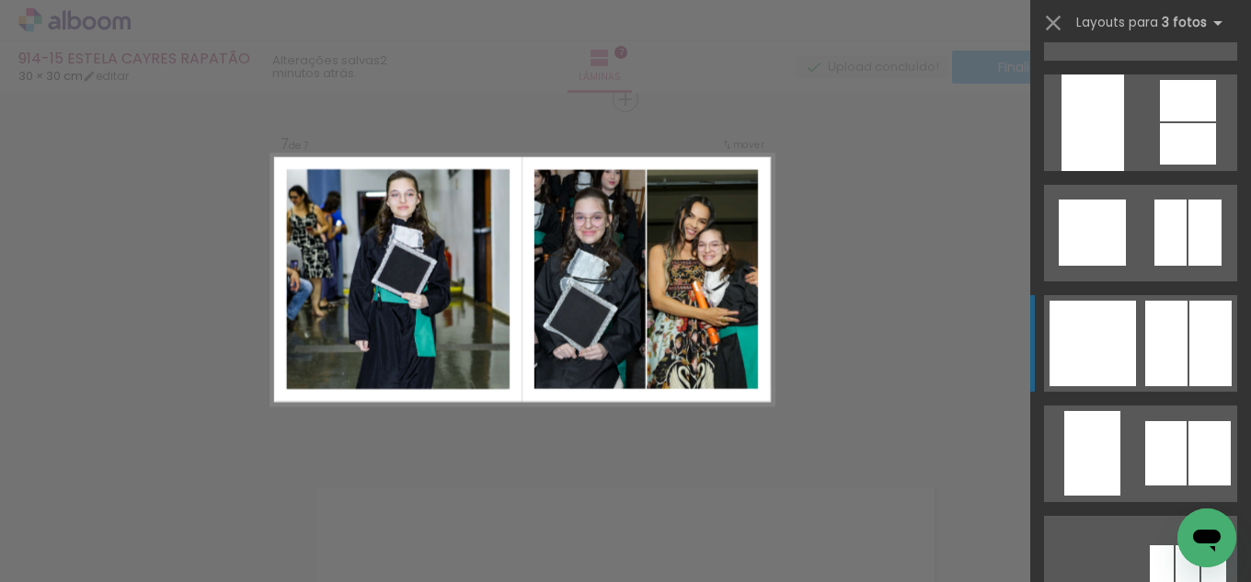
click at [1170, 338] on div at bounding box center [1166, 344] width 42 height 86
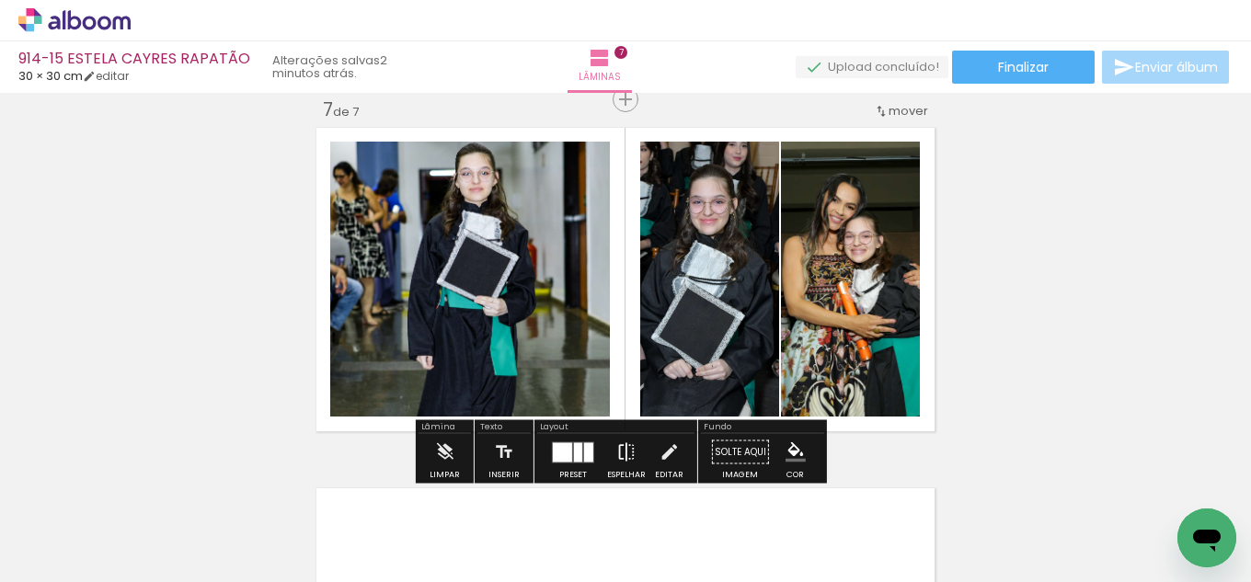
click at [625, 454] on iron-icon at bounding box center [626, 452] width 20 height 37
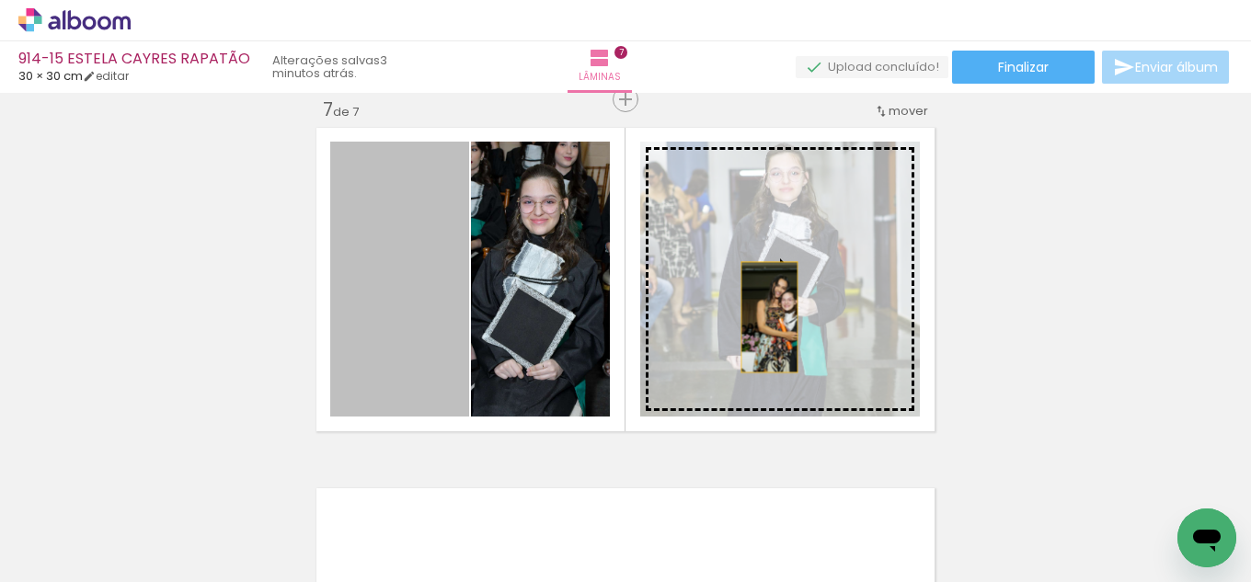
drag, startPoint x: 429, startPoint y: 327, endPoint x: 762, endPoint y: 317, distance: 334.0
click at [0, 0] on slot at bounding box center [0, 0] width 0 height 0
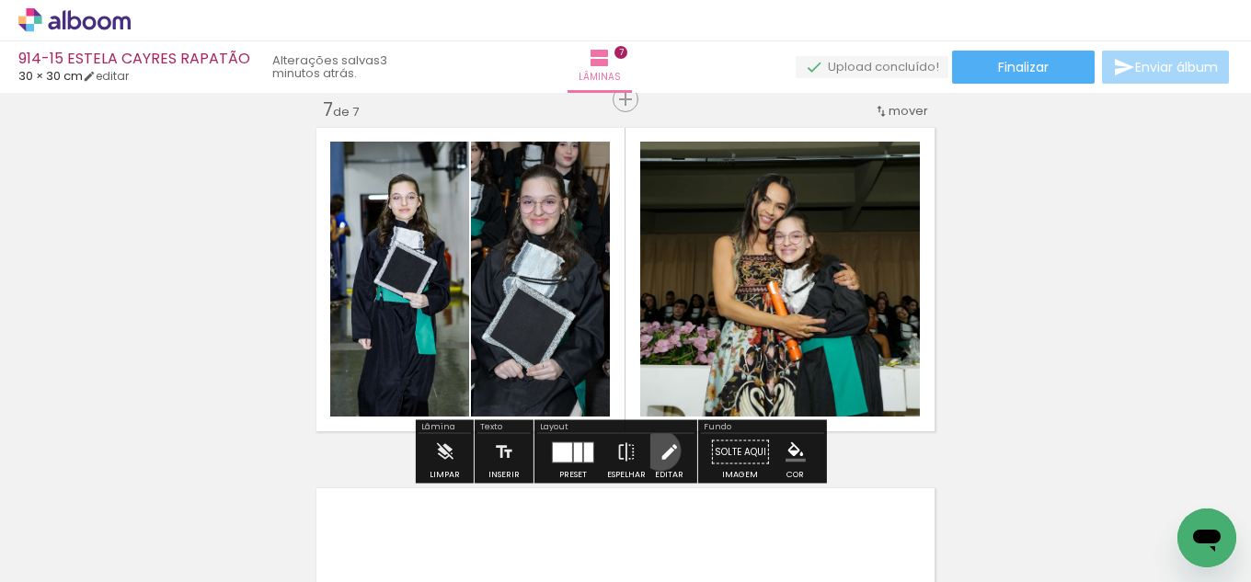
click at [659, 451] on iron-icon at bounding box center [669, 452] width 20 height 37
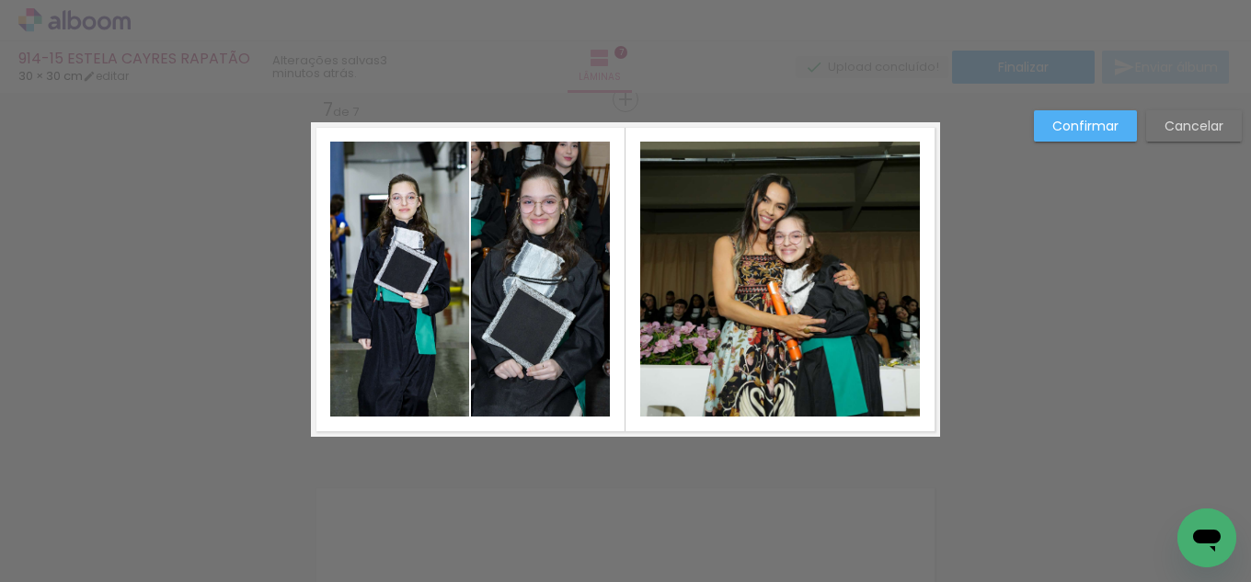
click at [703, 395] on quentale-photo at bounding box center [780, 279] width 280 height 275
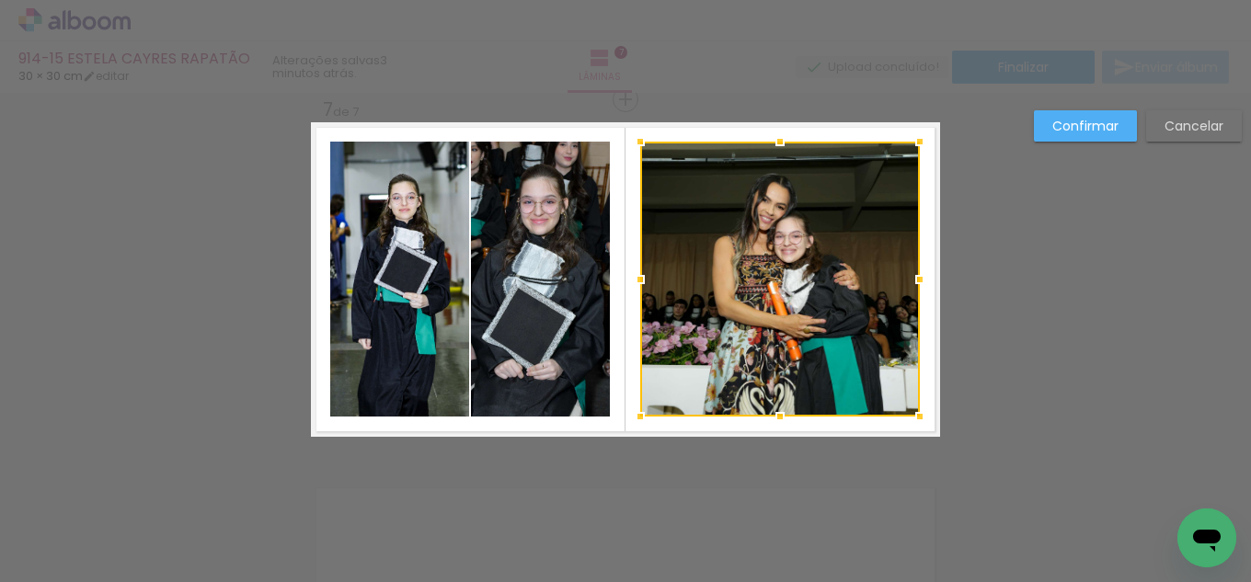
click at [742, 413] on div at bounding box center [780, 279] width 280 height 275
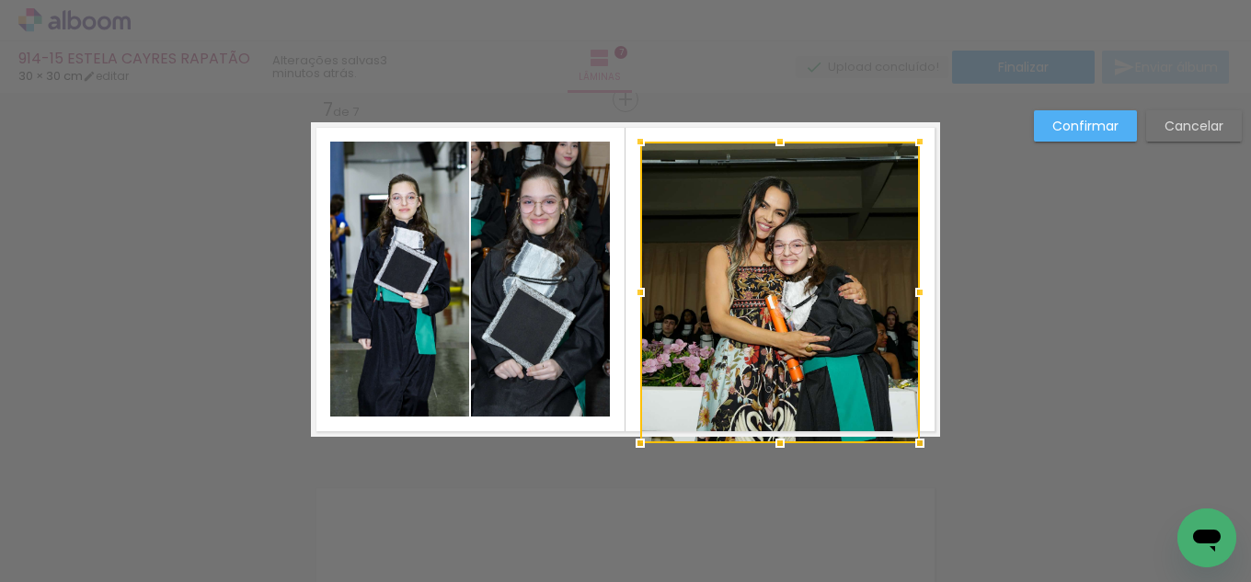
drag, startPoint x: 770, startPoint y: 410, endPoint x: 774, endPoint y: 435, distance: 25.3
click at [774, 435] on div at bounding box center [780, 443] width 37 height 37
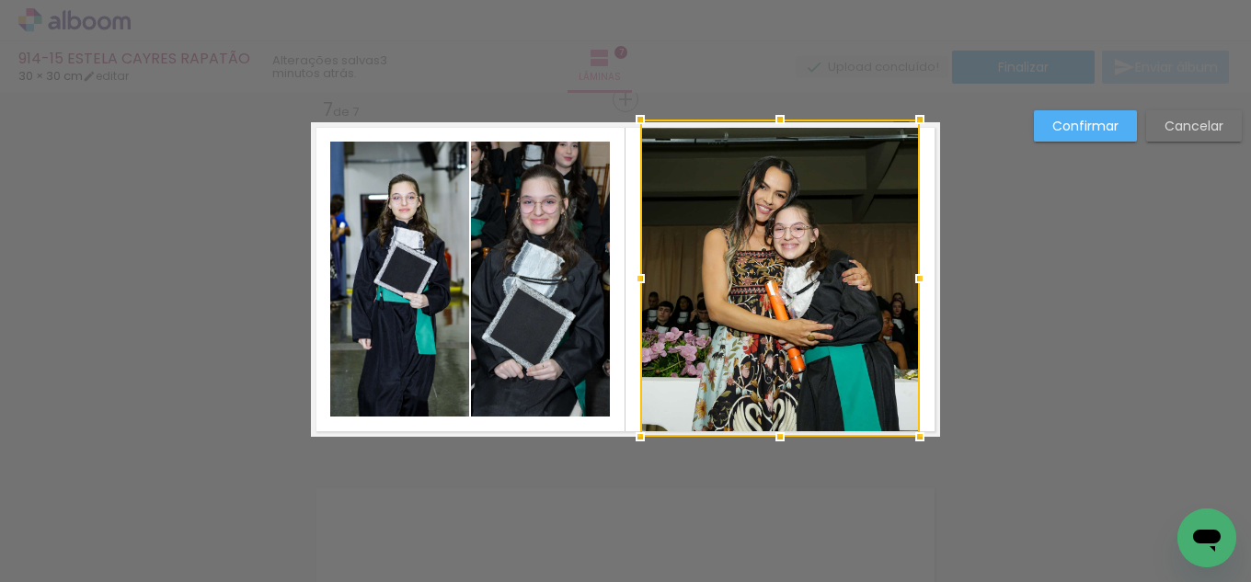
drag, startPoint x: 766, startPoint y: 143, endPoint x: 763, endPoint y: 127, distance: 15.9
click at [763, 127] on div at bounding box center [780, 119] width 37 height 37
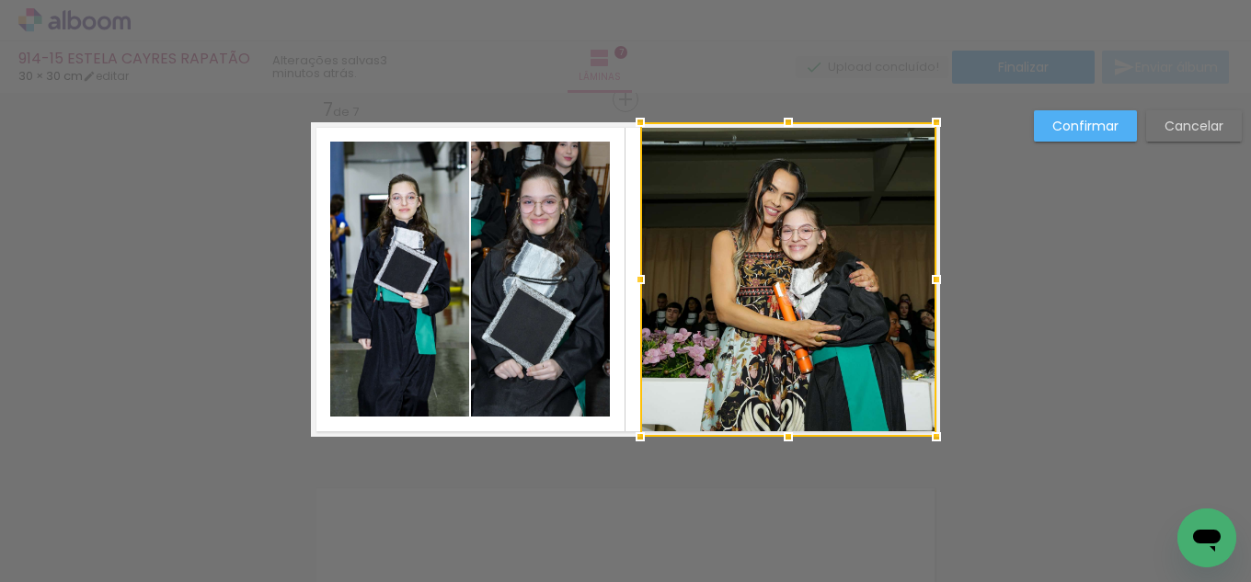
drag, startPoint x: 917, startPoint y: 277, endPoint x: 929, endPoint y: 277, distance: 12.0
click at [940, 271] on div at bounding box center [936, 279] width 37 height 37
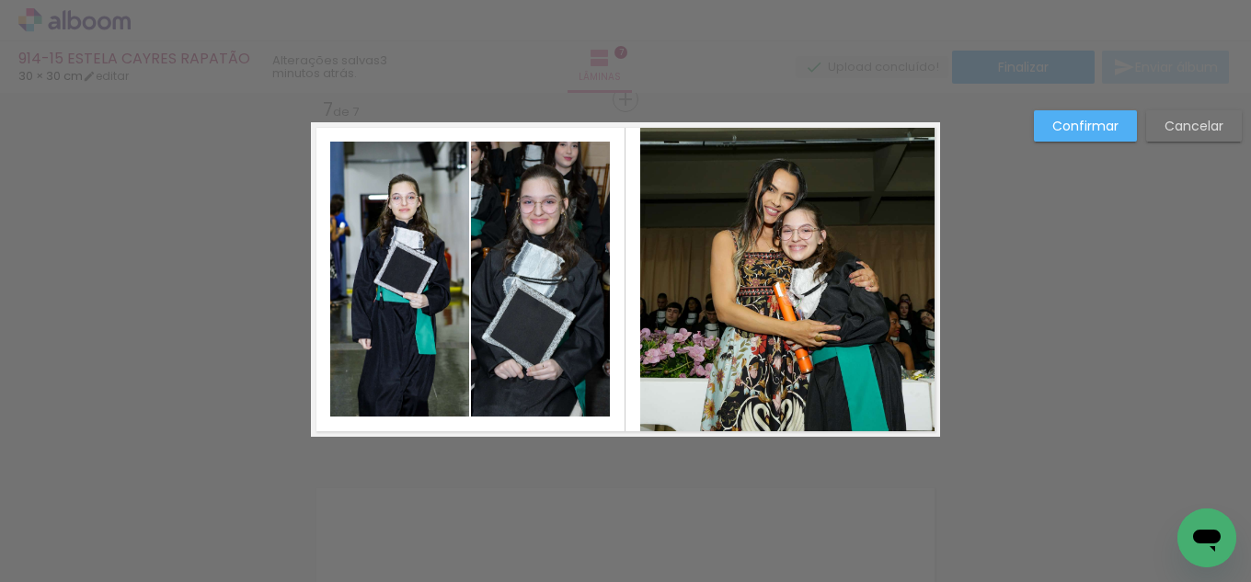
click at [659, 285] on quentale-photo at bounding box center [788, 279] width 296 height 315
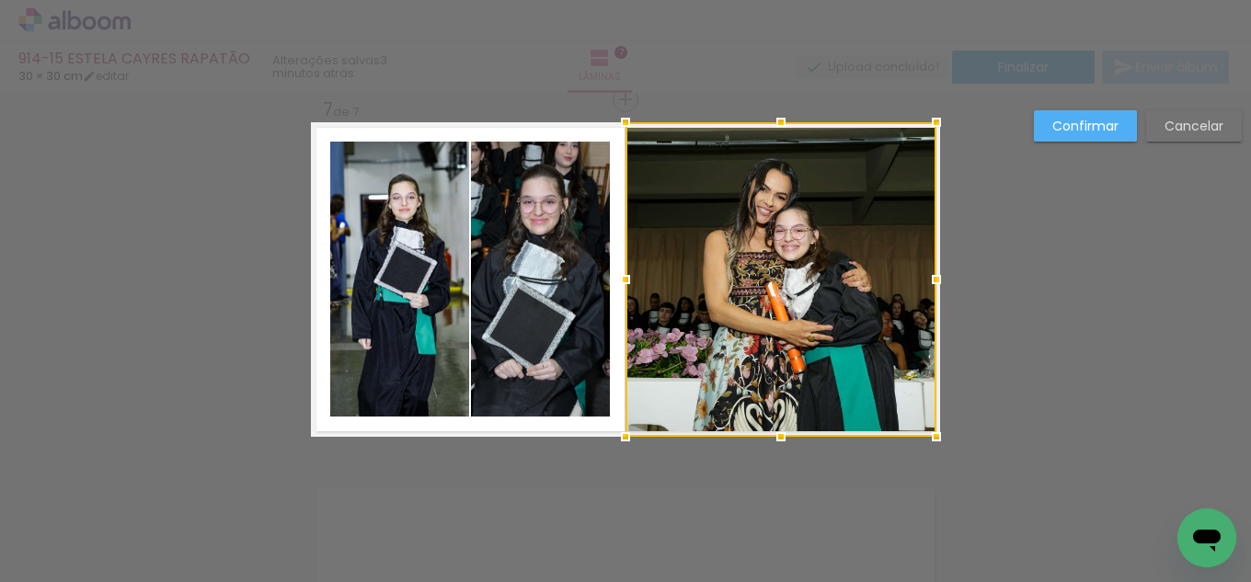
drag, startPoint x: 634, startPoint y: 281, endPoint x: 620, endPoint y: 282, distance: 13.9
click at [620, 282] on div at bounding box center [625, 279] width 37 height 37
click at [810, 302] on div at bounding box center [780, 279] width 311 height 315
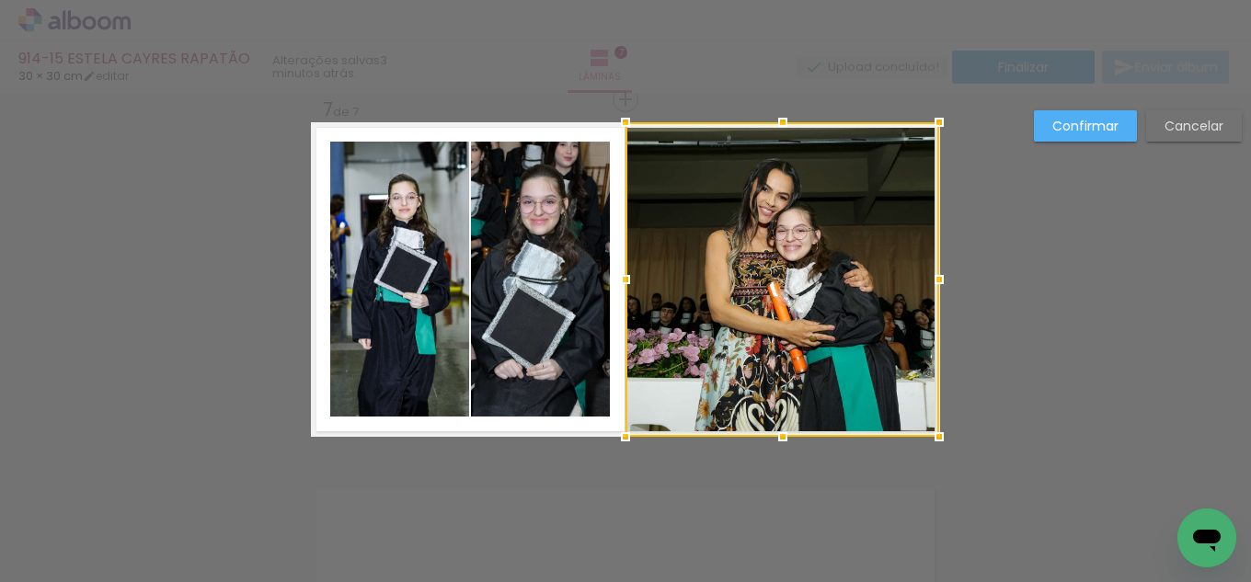
click at [935, 281] on div at bounding box center [939, 279] width 37 height 37
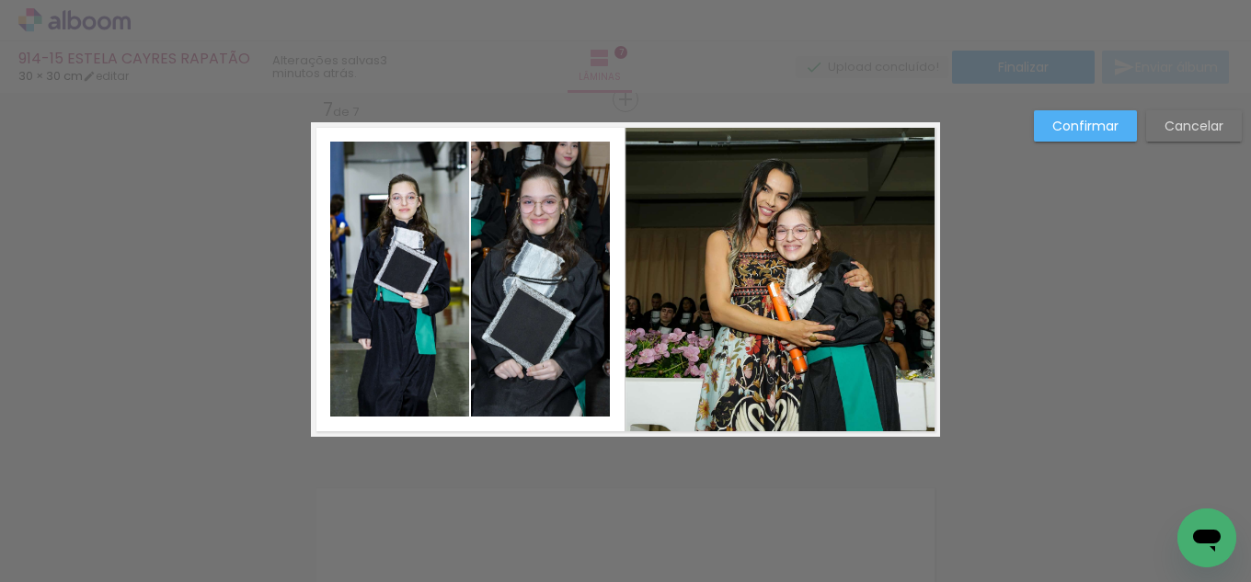
click at [542, 320] on quentale-photo at bounding box center [540, 279] width 139 height 275
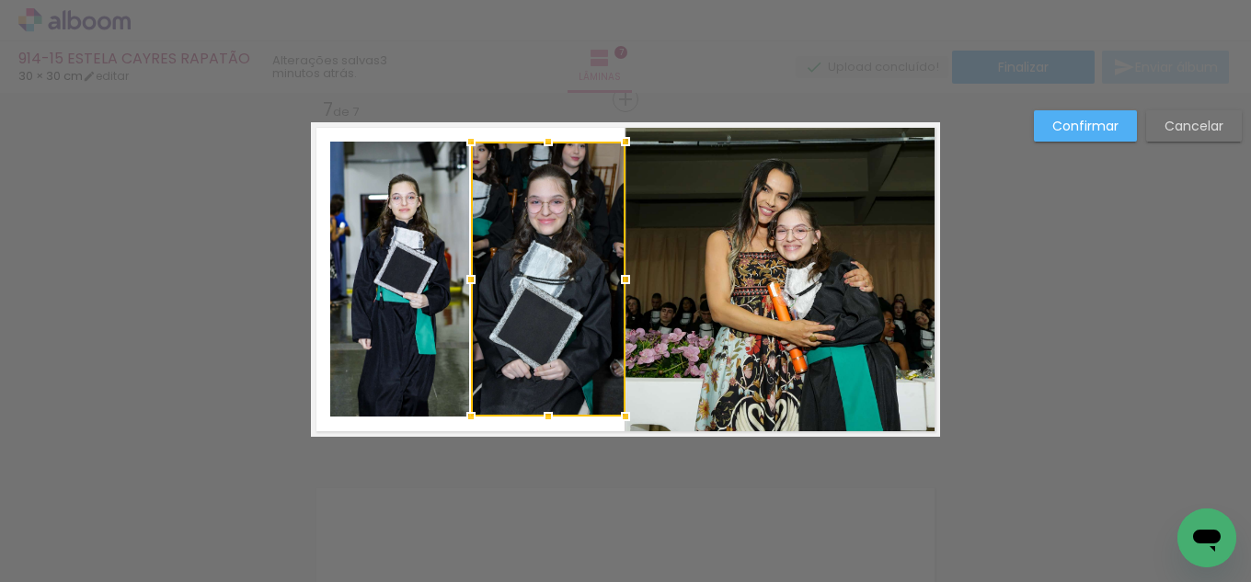
drag, startPoint x: 601, startPoint y: 275, endPoint x: 614, endPoint y: 275, distance: 12.9
click at [614, 275] on div at bounding box center [625, 279] width 37 height 37
click at [356, 281] on quentale-photo at bounding box center [399, 279] width 139 height 275
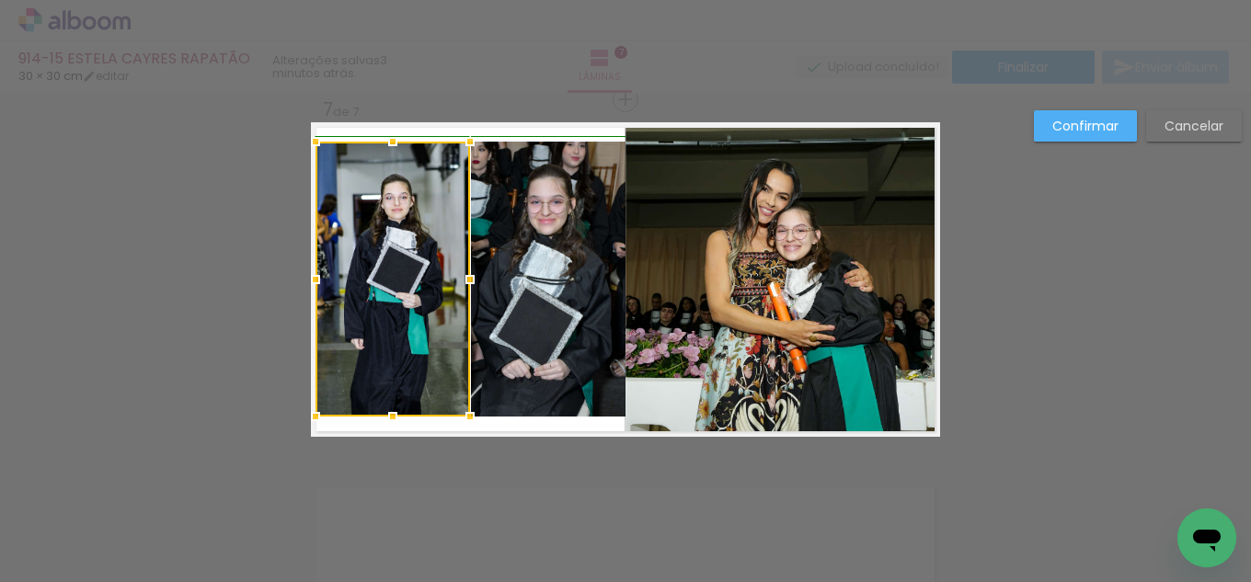
drag, startPoint x: 329, startPoint y: 271, endPoint x: 320, endPoint y: 276, distance: 10.3
click at [320, 276] on div at bounding box center [315, 279] width 37 height 37
click at [0, 0] on slot "Confirmar" at bounding box center [0, 0] width 0 height 0
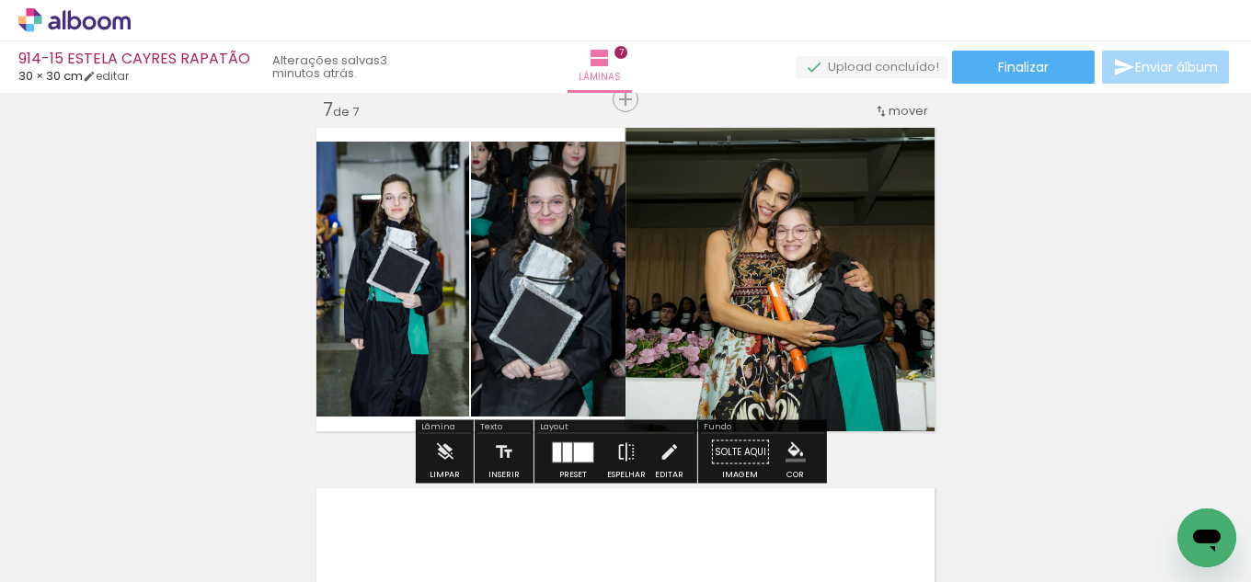
click at [793, 453] on iron-icon "color picker" at bounding box center [795, 452] width 20 height 20
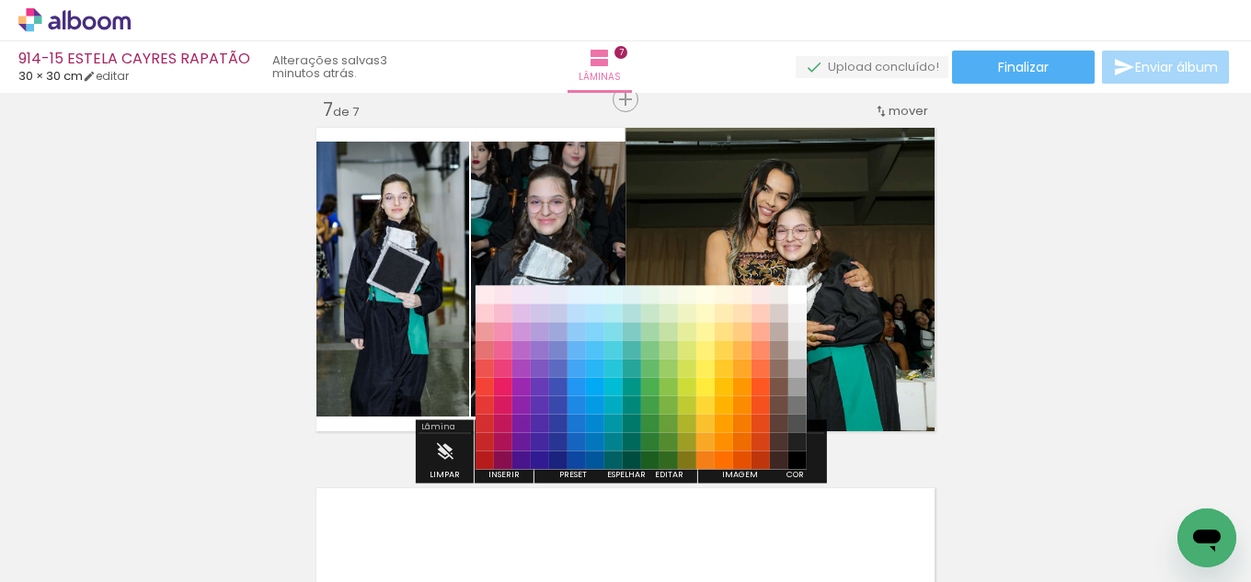
click at [795, 441] on paper-item "#212121" at bounding box center [797, 442] width 18 height 18
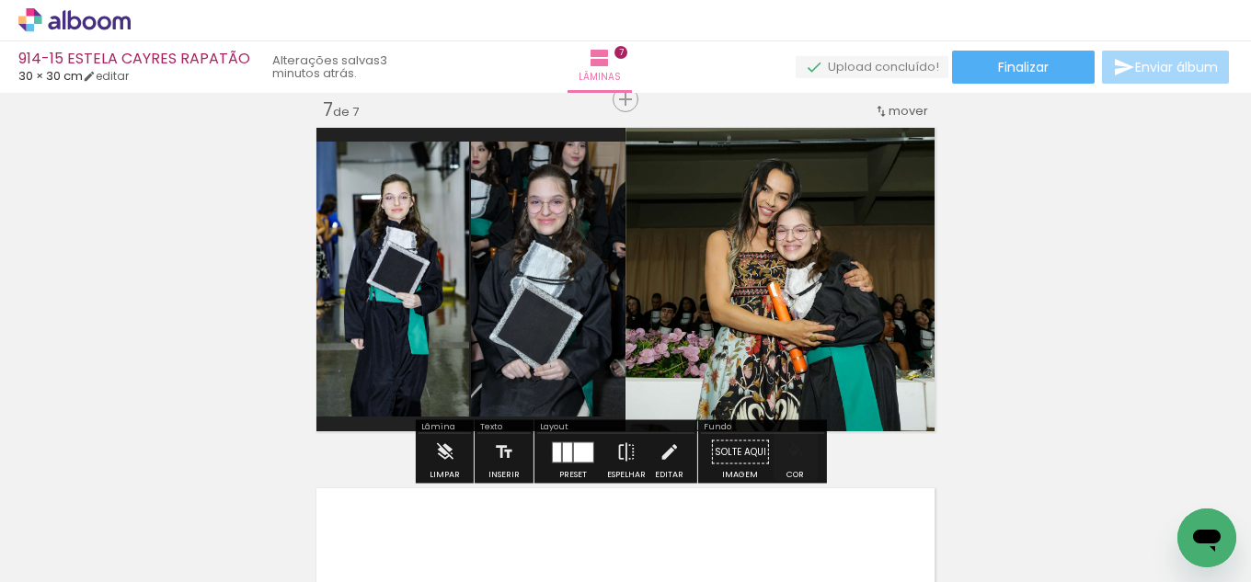
click at [793, 448] on iron-icon "color picker" at bounding box center [795, 452] width 20 height 20
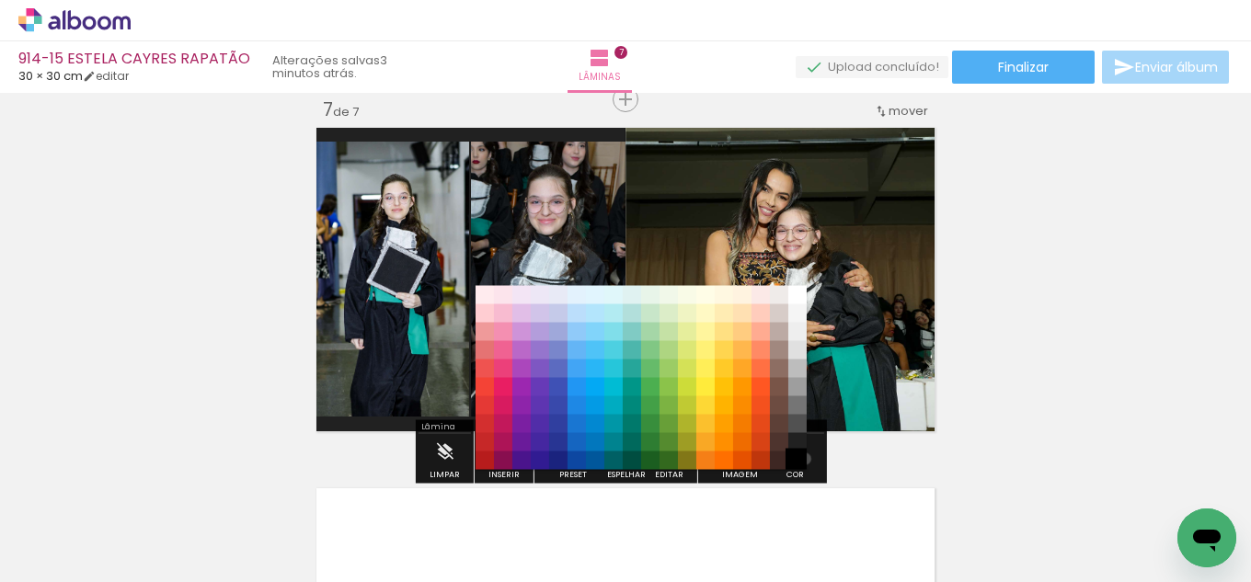
click at [798, 459] on paper-item "#000000" at bounding box center [797, 461] width 18 height 18
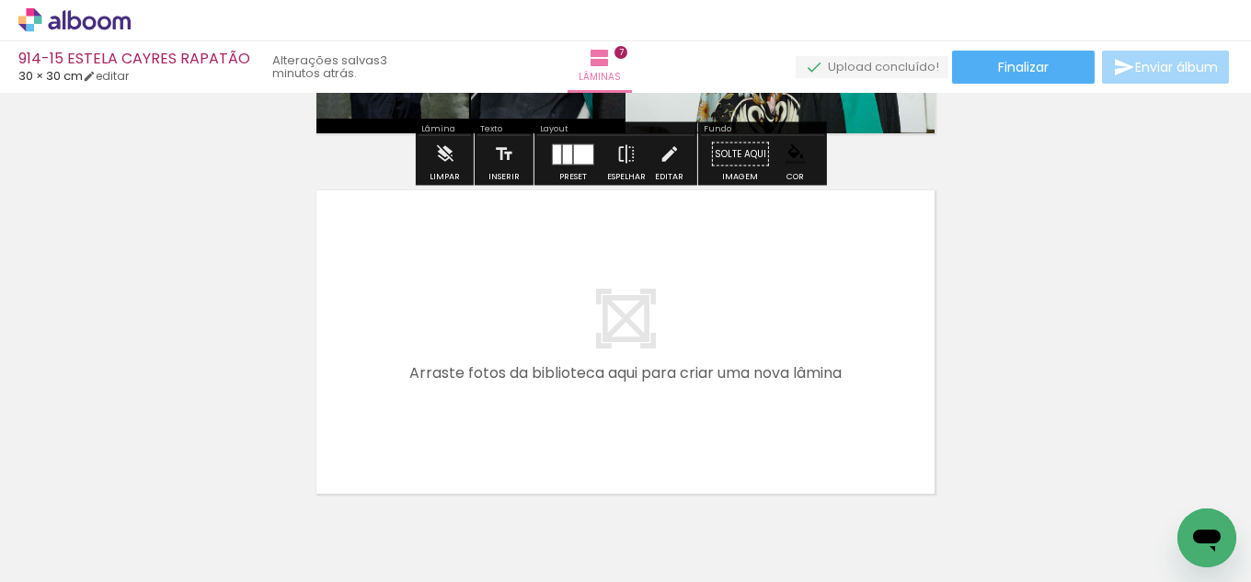
scroll to position [2555, 0]
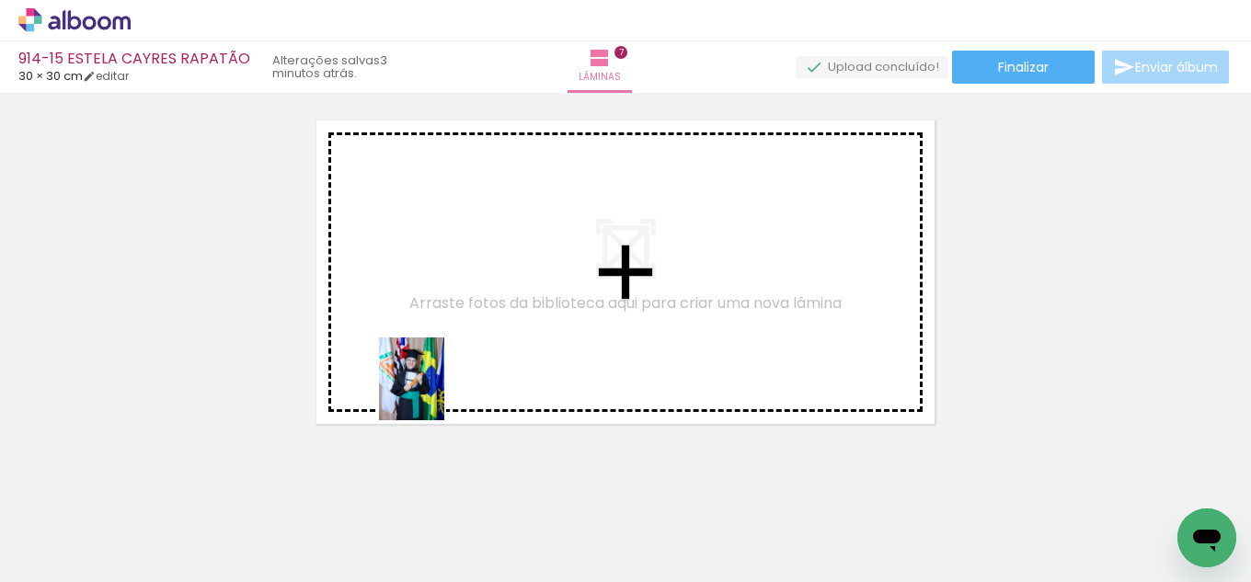
drag, startPoint x: 261, startPoint y: 564, endPoint x: 434, endPoint y: 393, distance: 243.2
click at [434, 393] on quentale-workspace at bounding box center [625, 291] width 1251 height 582
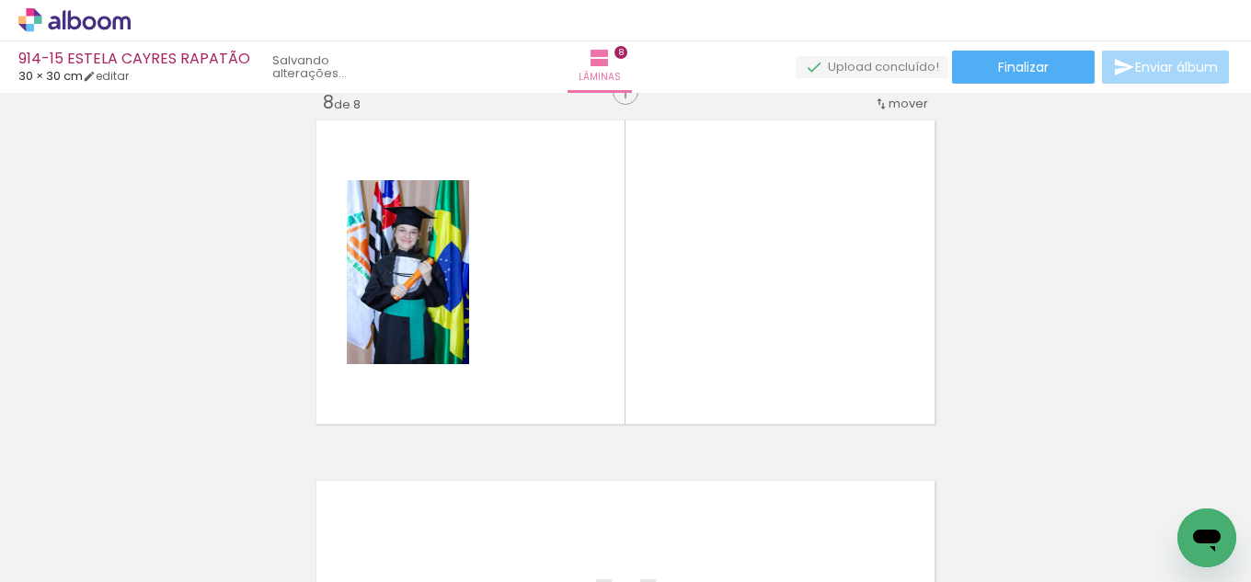
scroll to position [2548, 0]
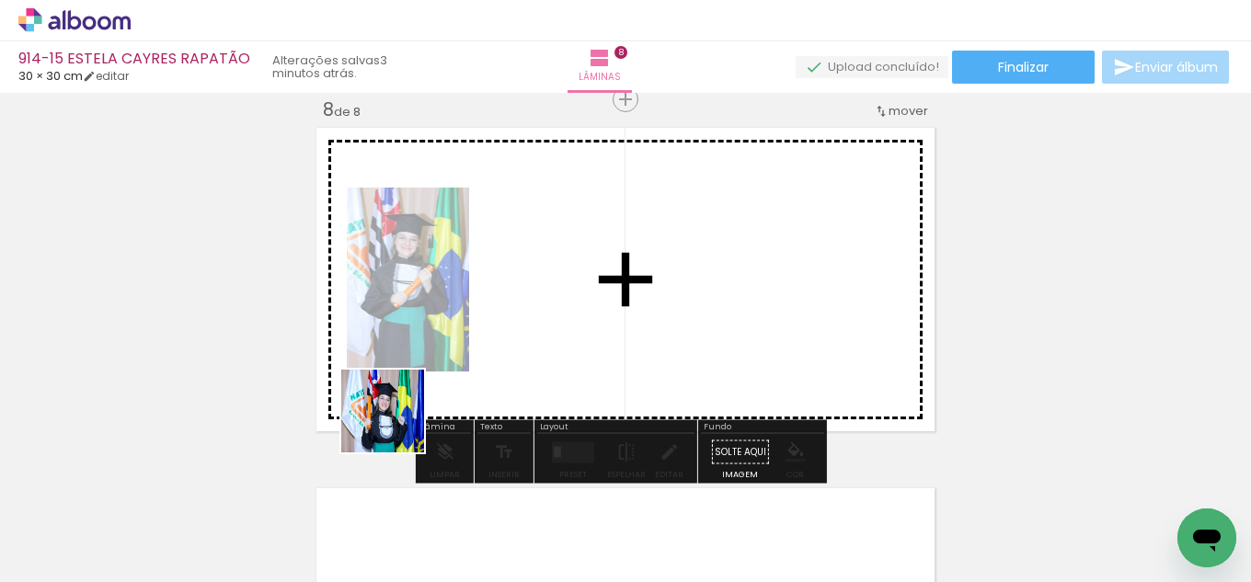
drag, startPoint x: 298, startPoint y: 515, endPoint x: 346, endPoint y: 510, distance: 48.1
click at [432, 388] on quentale-workspace at bounding box center [625, 291] width 1251 height 582
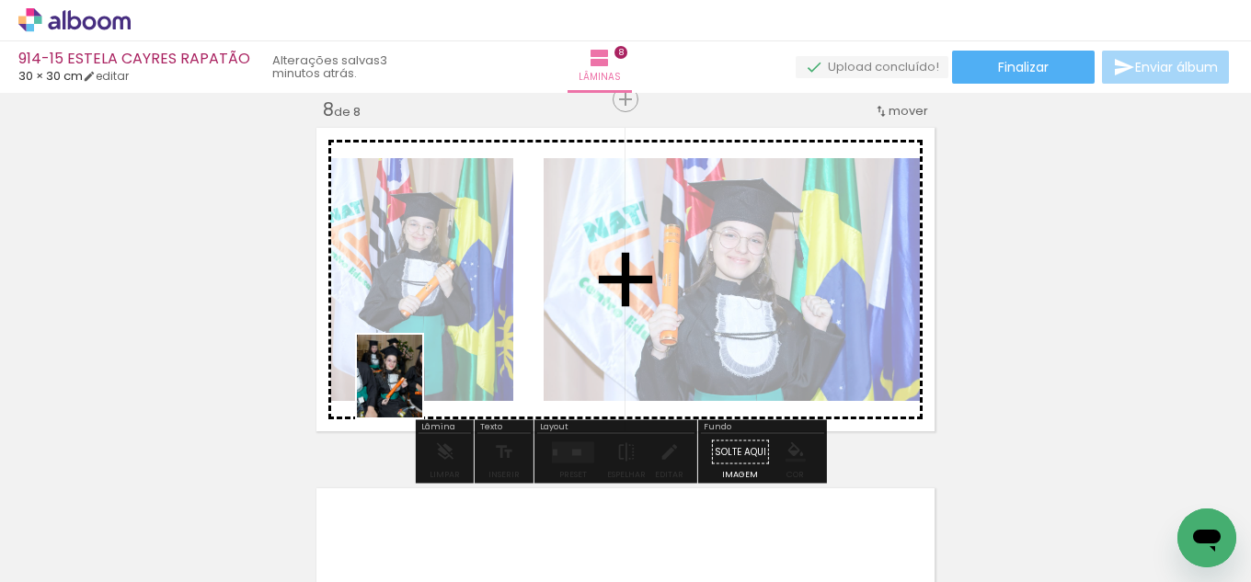
drag, startPoint x: 302, startPoint y: 529, endPoint x: 440, endPoint y: 448, distance: 159.9
click at [429, 372] on quentale-workspace at bounding box center [625, 291] width 1251 height 582
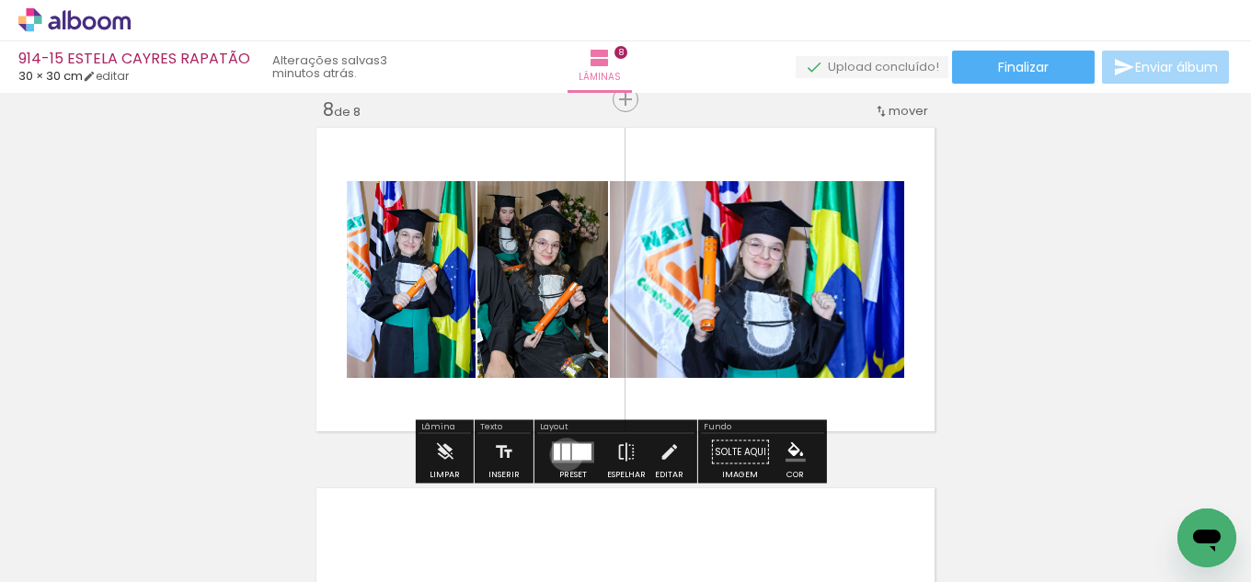
click at [562, 454] on div at bounding box center [566, 451] width 8 height 17
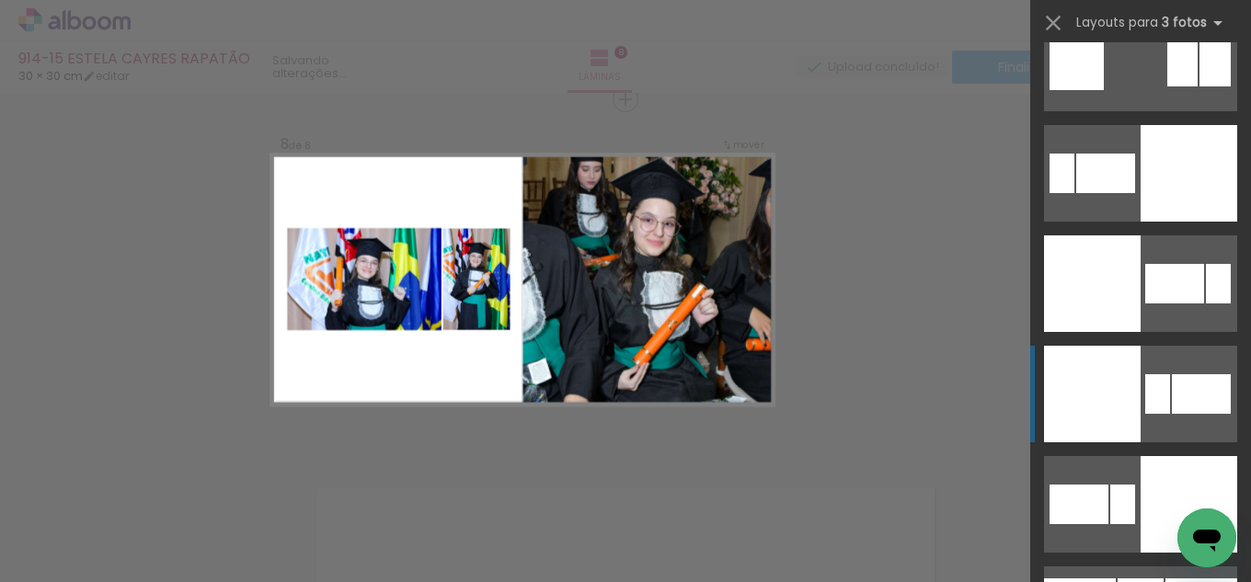
scroll to position [4599, 0]
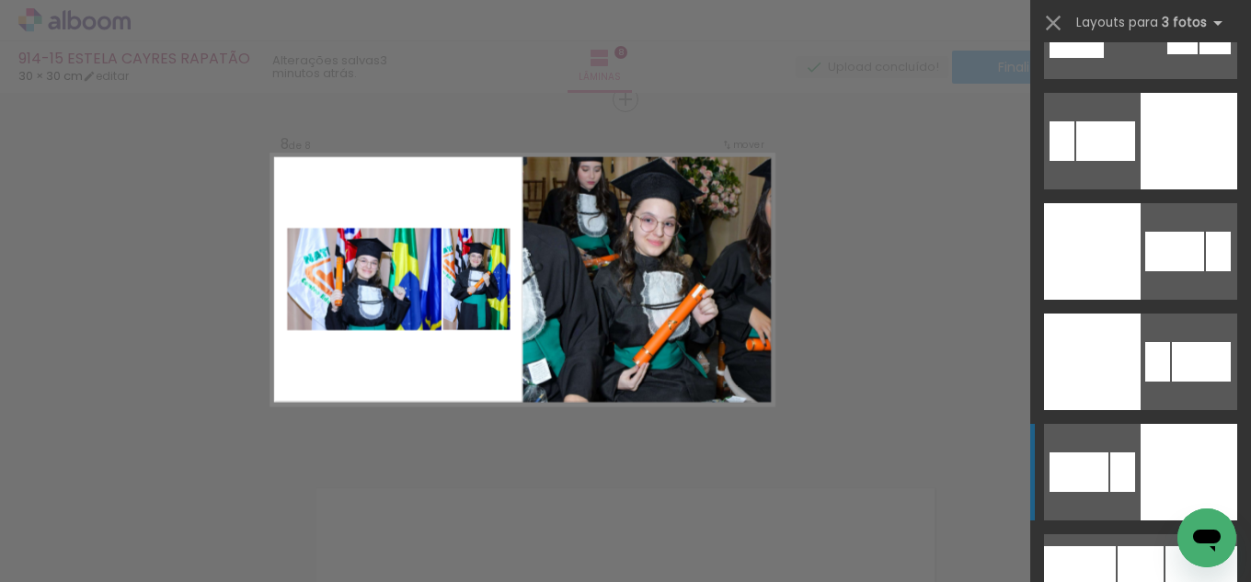
click at [1128, 438] on quentale-layouter at bounding box center [1140, 472] width 193 height 97
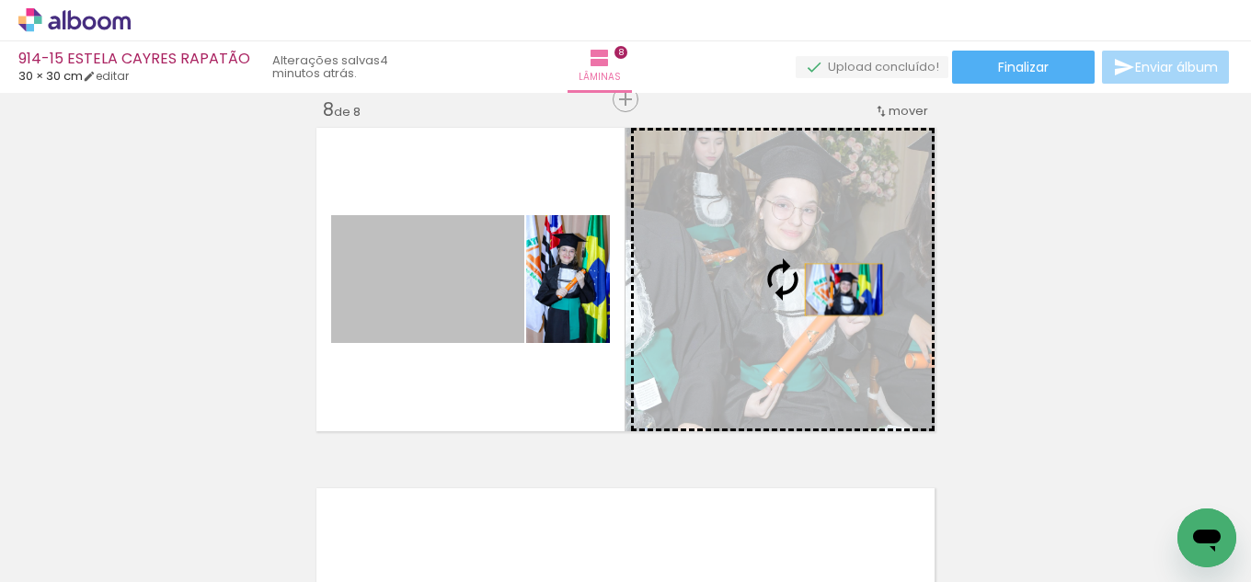
drag, startPoint x: 456, startPoint y: 274, endPoint x: 837, endPoint y: 290, distance: 381.1
click at [0, 0] on slot at bounding box center [0, 0] width 0 height 0
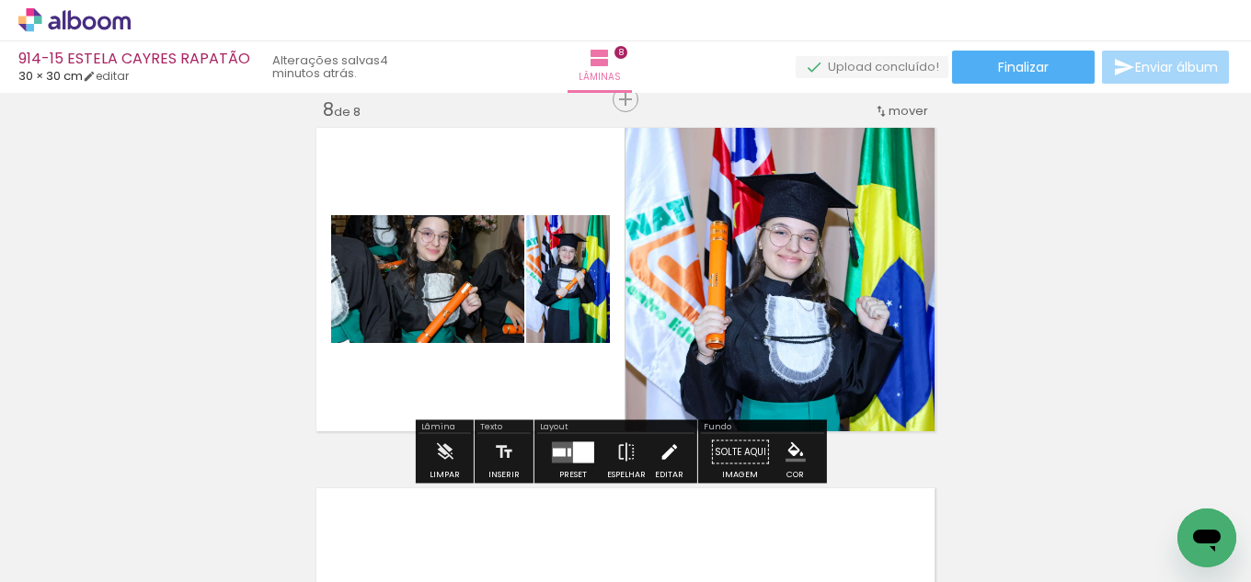
click at [663, 450] on iron-icon at bounding box center [669, 452] width 20 height 37
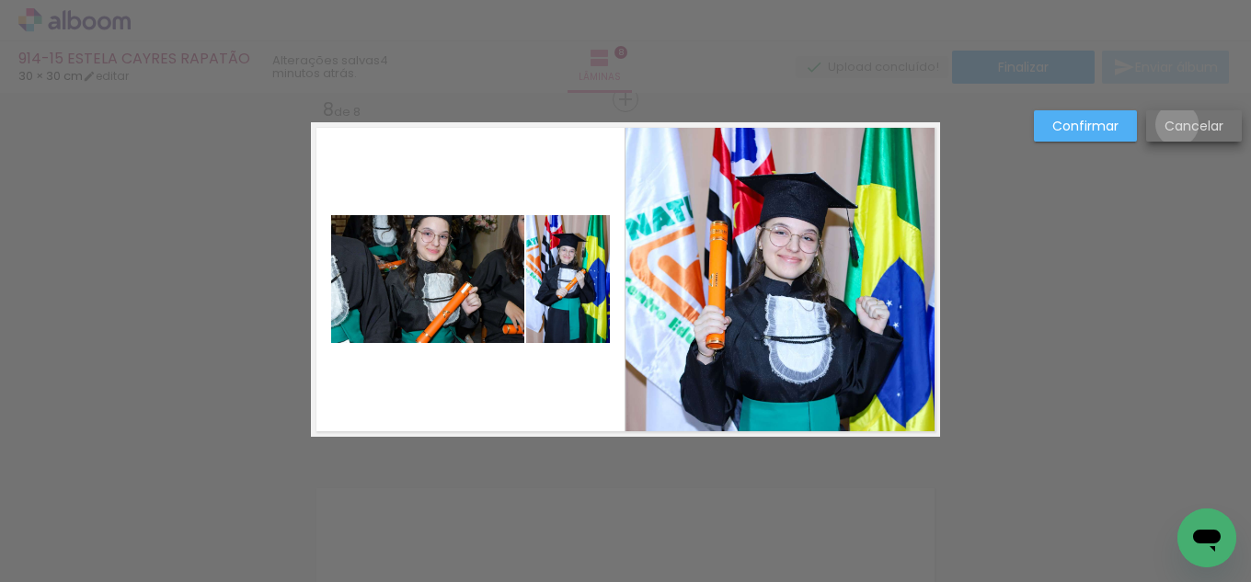
click at [0, 0] on slot "Cancelar" at bounding box center [0, 0] width 0 height 0
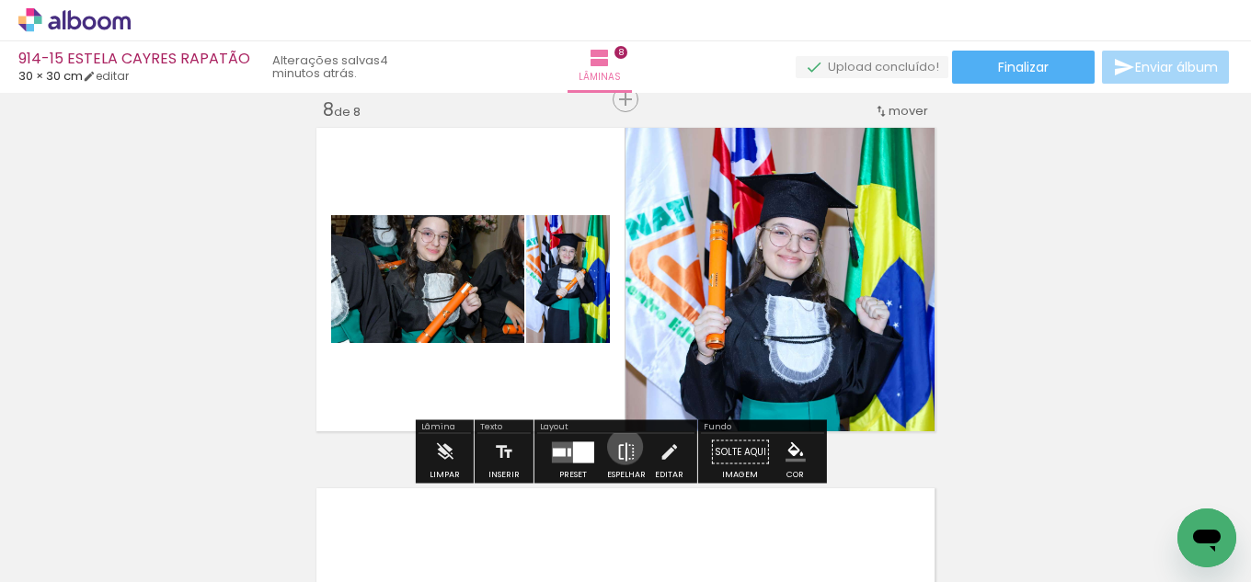
click at [621, 447] on iron-icon at bounding box center [626, 452] width 20 height 37
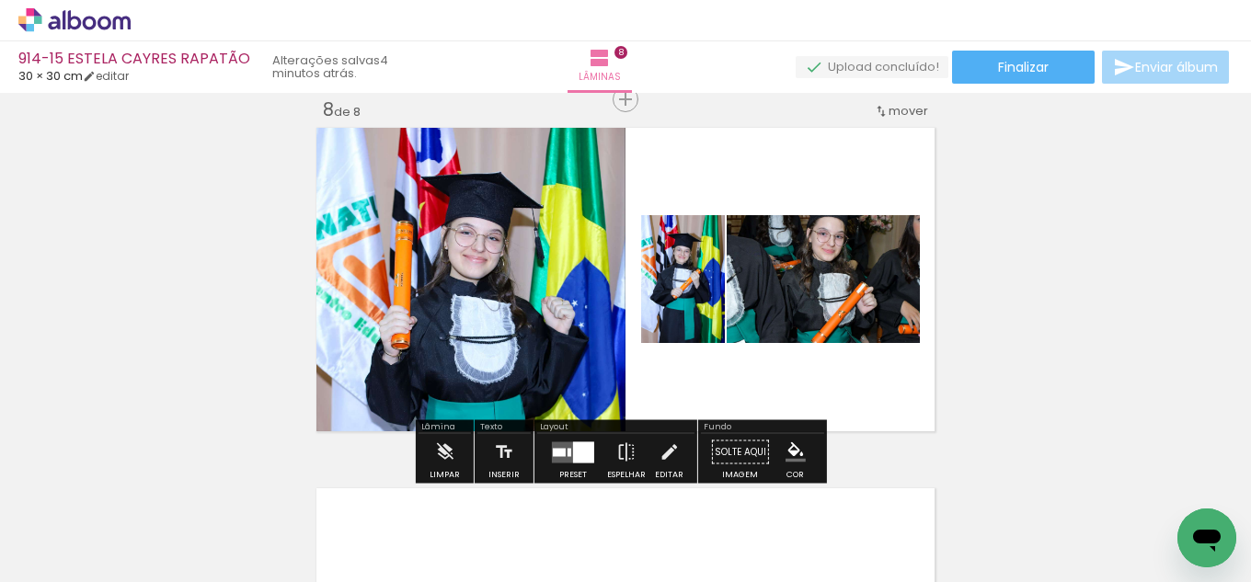
drag, startPoint x: 658, startPoint y: 459, endPoint x: 707, endPoint y: 383, distance: 91.1
click at [659, 459] on iron-icon at bounding box center [669, 452] width 20 height 37
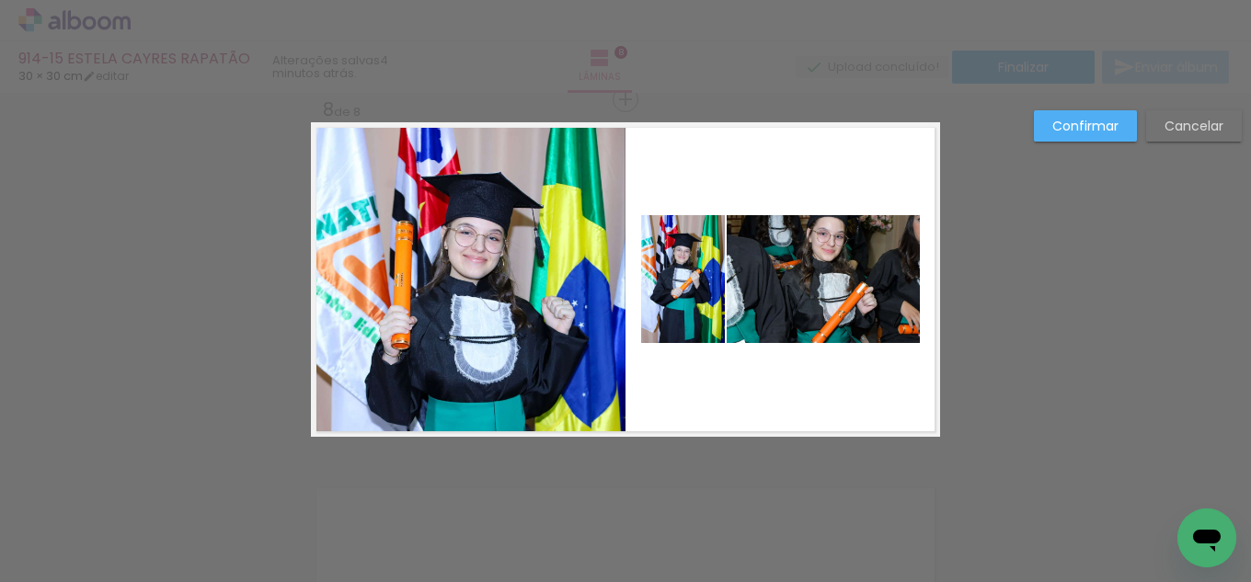
click at [828, 292] on quentale-photo at bounding box center [823, 279] width 193 height 128
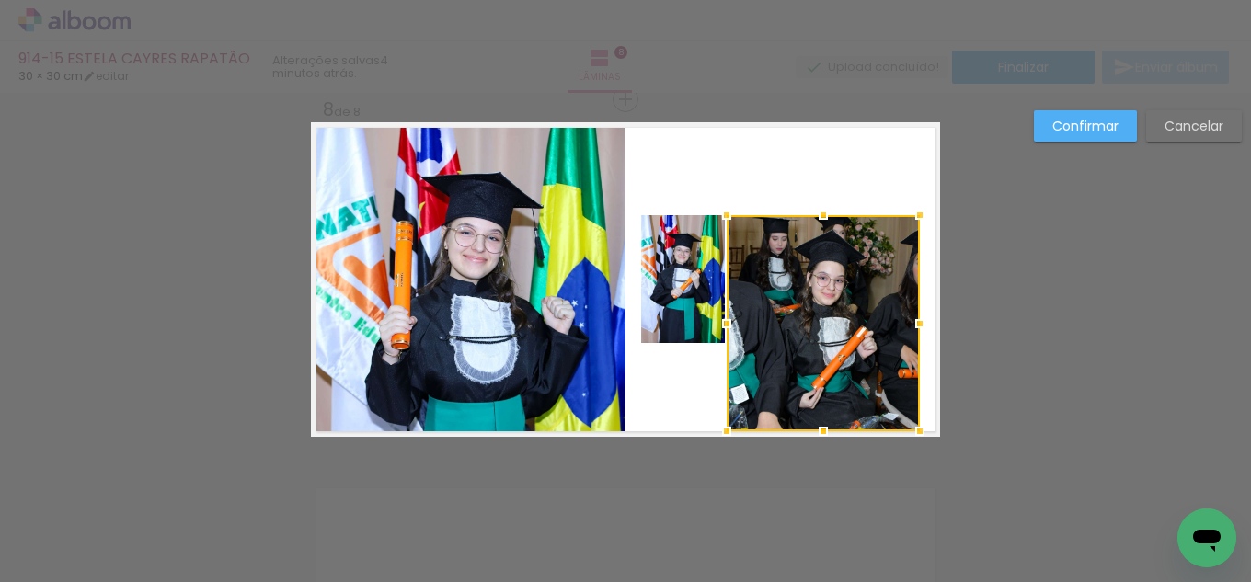
drag, startPoint x: 808, startPoint y: 349, endPoint x: 815, endPoint y: 437, distance: 88.5
click at [817, 439] on div at bounding box center [823, 431] width 37 height 37
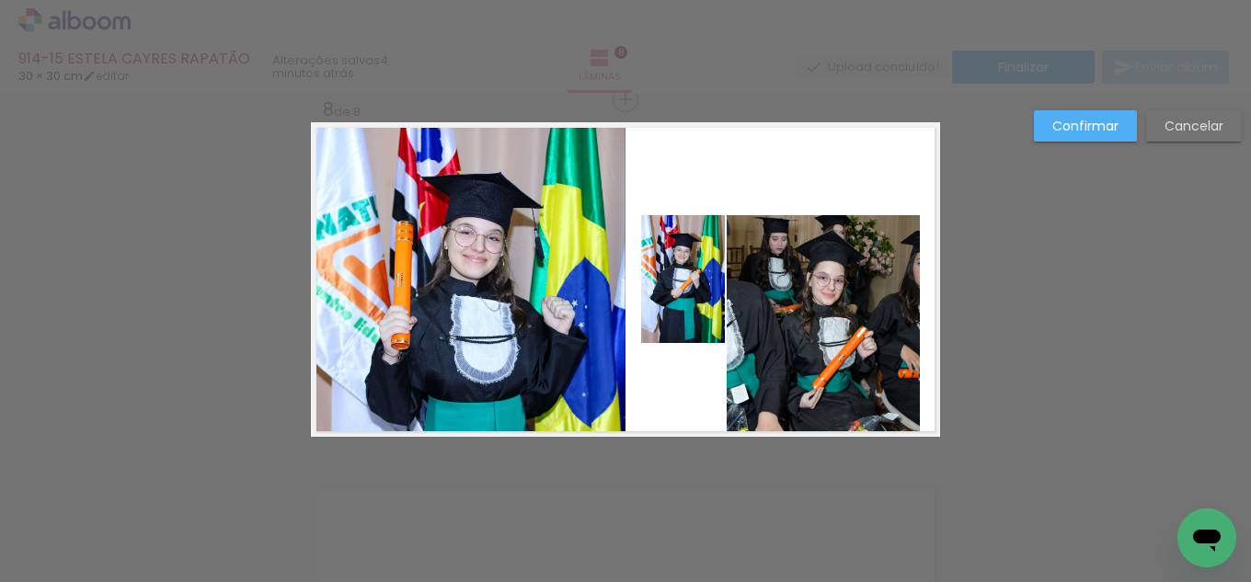
drag, startPoint x: 837, startPoint y: 312, endPoint x: 835, endPoint y: 284, distance: 27.7
click at [837, 309] on quentale-photo at bounding box center [823, 323] width 193 height 216
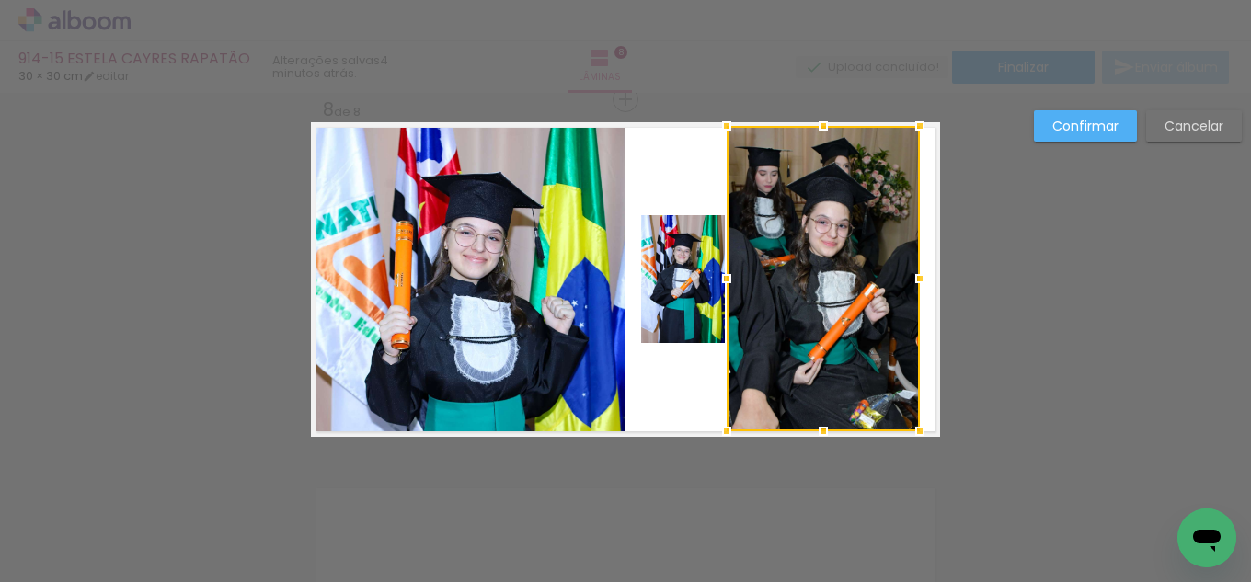
drag, startPoint x: 814, startPoint y: 220, endPoint x: 817, endPoint y: 129, distance: 91.1
click at [817, 129] on div at bounding box center [823, 126] width 37 height 37
click at [831, 249] on div at bounding box center [823, 278] width 193 height 305
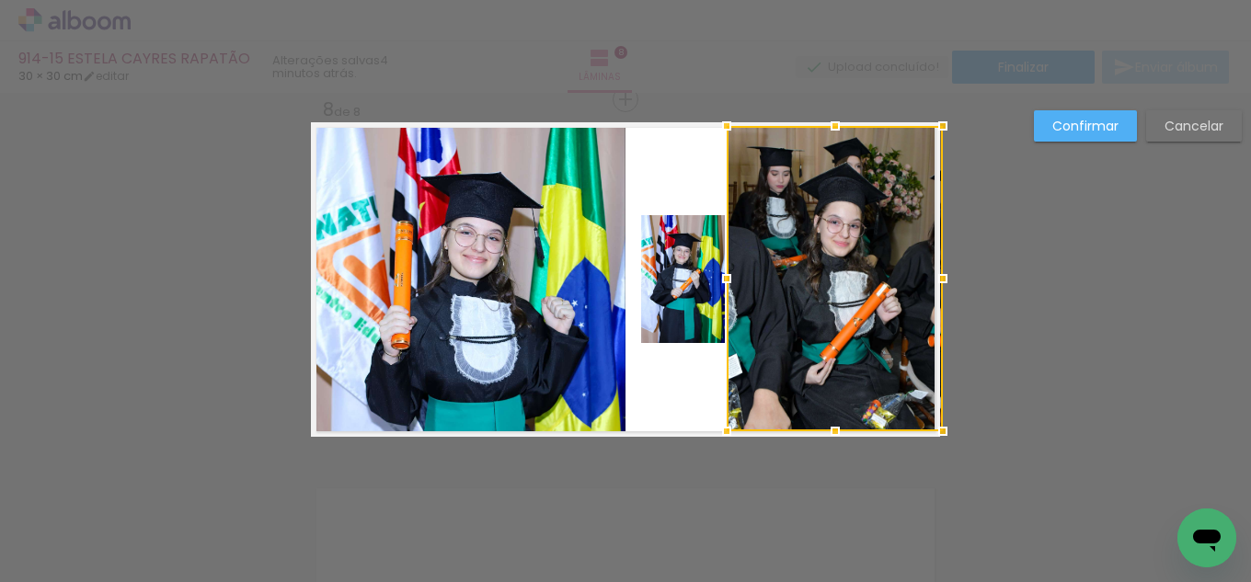
drag, startPoint x: 911, startPoint y: 281, endPoint x: 929, endPoint y: 278, distance: 17.9
click at [929, 278] on div at bounding box center [942, 278] width 37 height 37
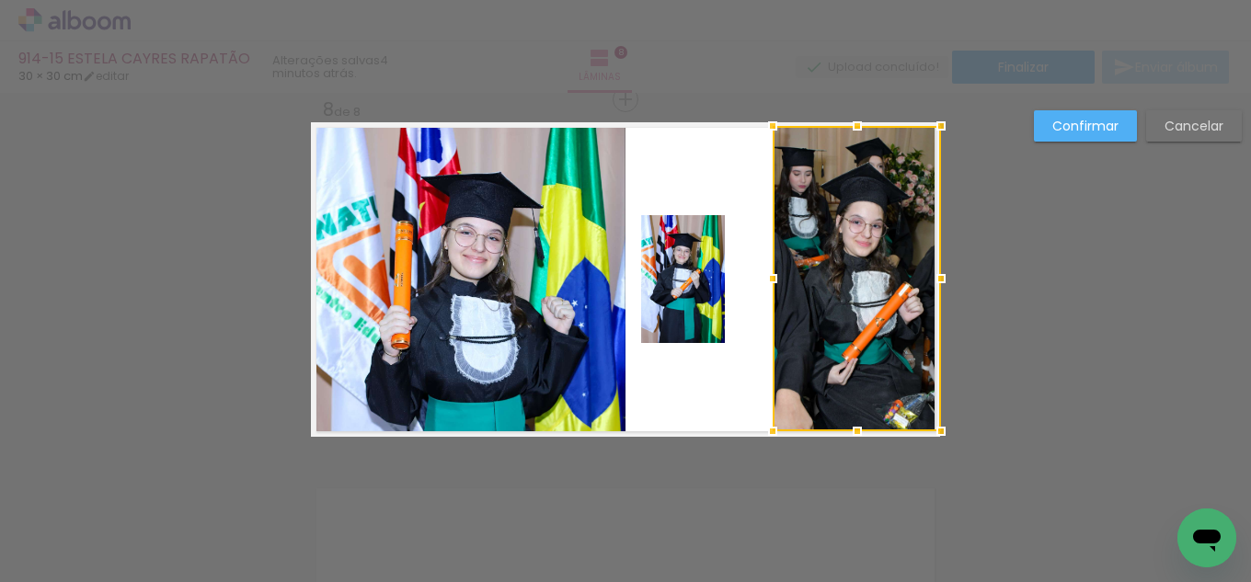
drag, startPoint x: 724, startPoint y: 281, endPoint x: 773, endPoint y: 269, distance: 50.9
click at [773, 269] on div at bounding box center [772, 278] width 37 height 37
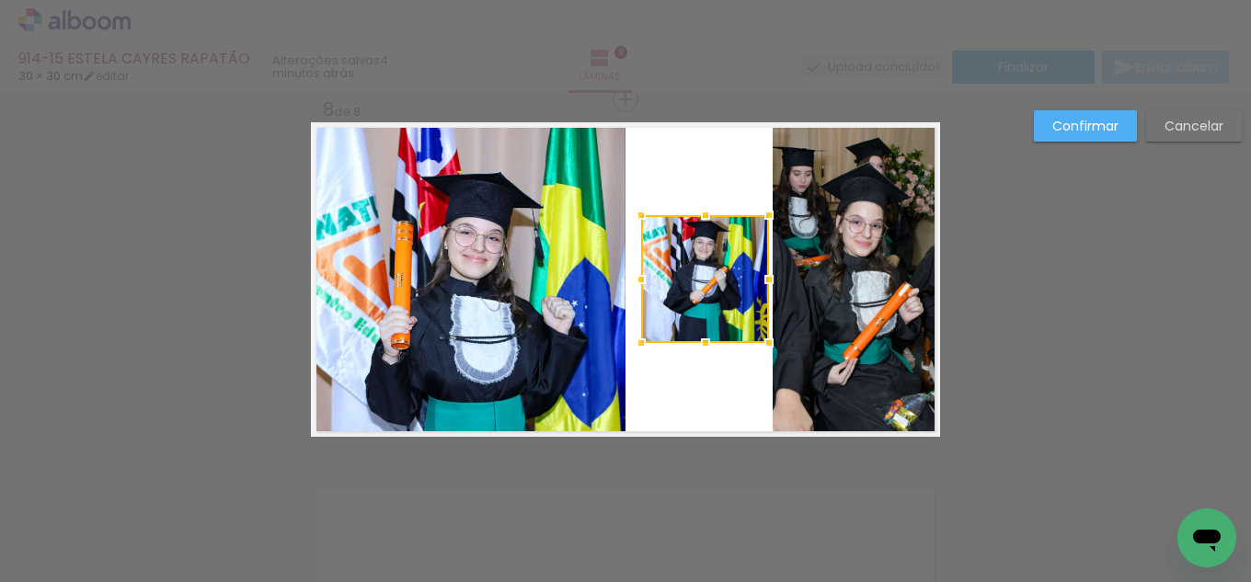
drag, startPoint x: 724, startPoint y: 277, endPoint x: 768, endPoint y: 277, distance: 44.1
click at [768, 277] on div at bounding box center [768, 279] width 37 height 37
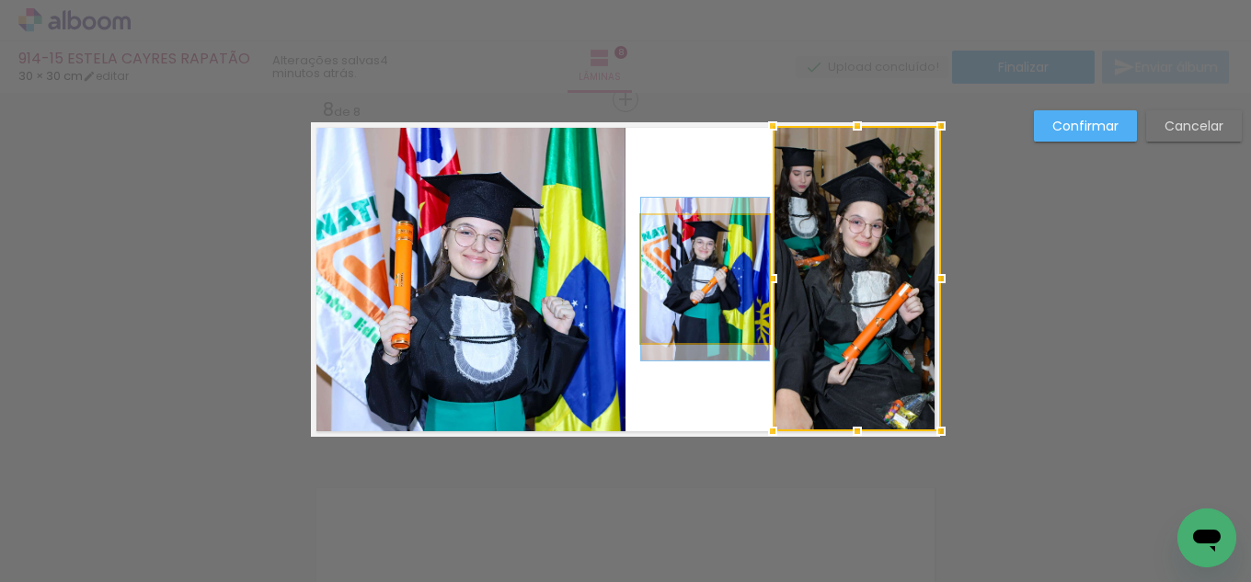
drag, startPoint x: 678, startPoint y: 275, endPoint x: 653, endPoint y: 279, distance: 25.1
click at [679, 276] on quentale-photo at bounding box center [705, 279] width 128 height 128
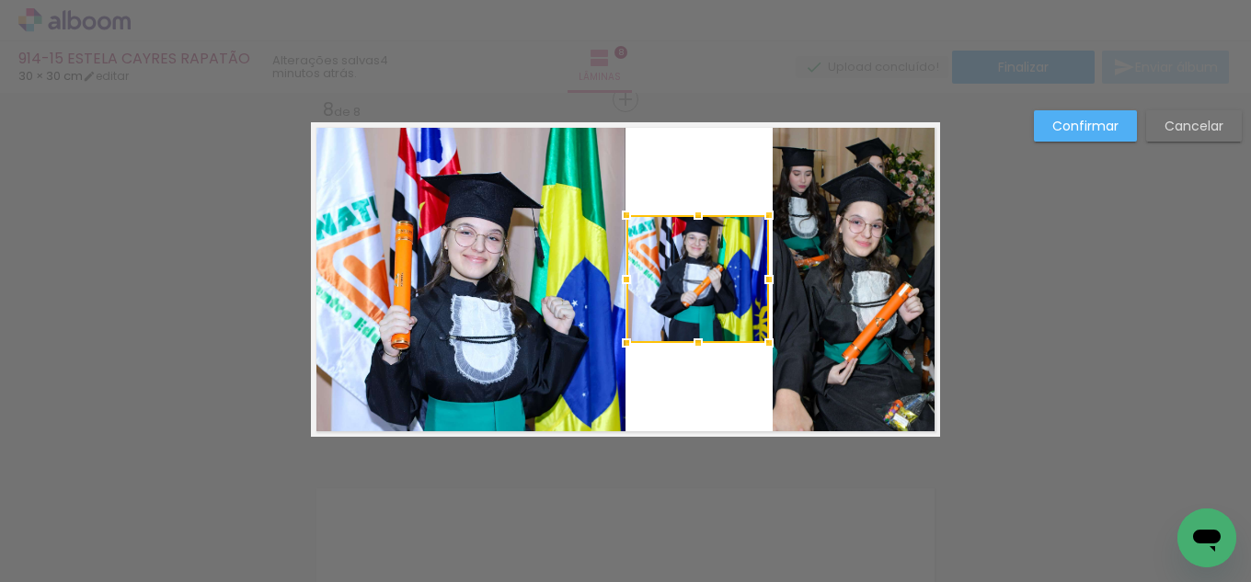
click at [621, 275] on div at bounding box center [626, 279] width 37 height 37
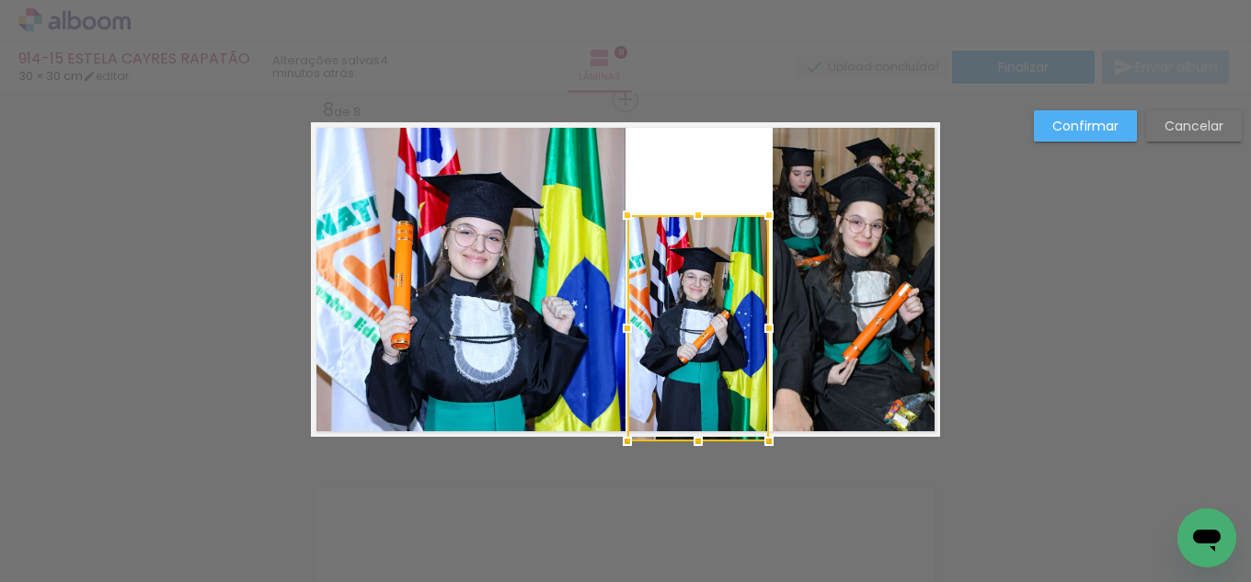
drag, startPoint x: 684, startPoint y: 338, endPoint x: 686, endPoint y: 436, distance: 97.5
click at [683, 436] on div at bounding box center [698, 441] width 37 height 37
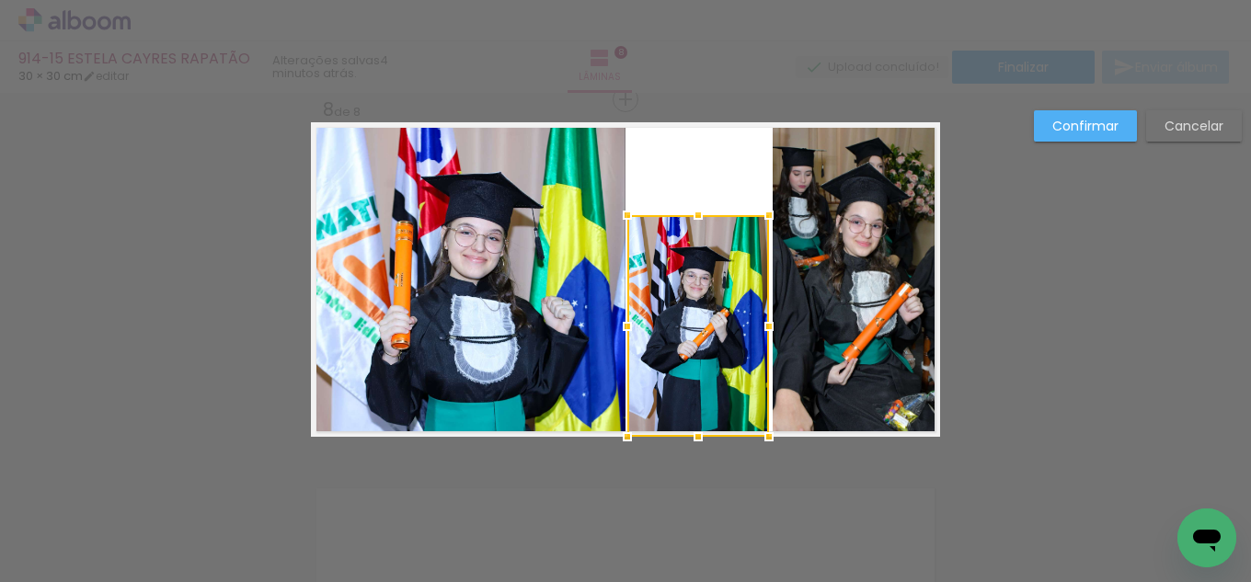
click at [713, 360] on div at bounding box center [698, 326] width 142 height 222
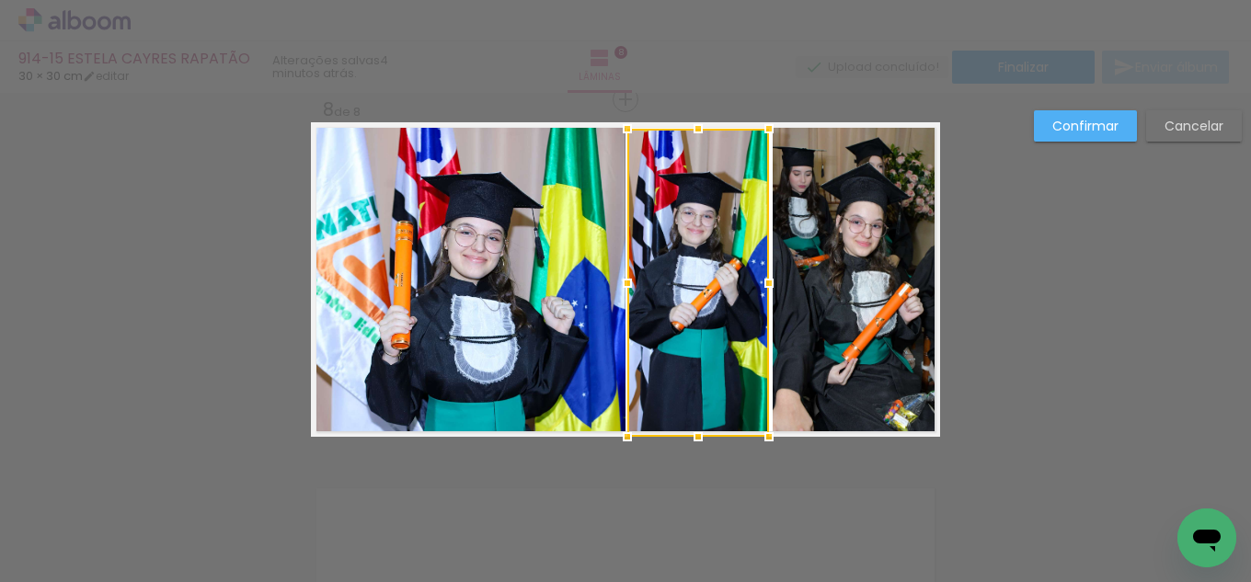
drag, startPoint x: 700, startPoint y: 208, endPoint x: 704, endPoint y: 122, distance: 85.6
click at [704, 122] on div at bounding box center [698, 128] width 37 height 37
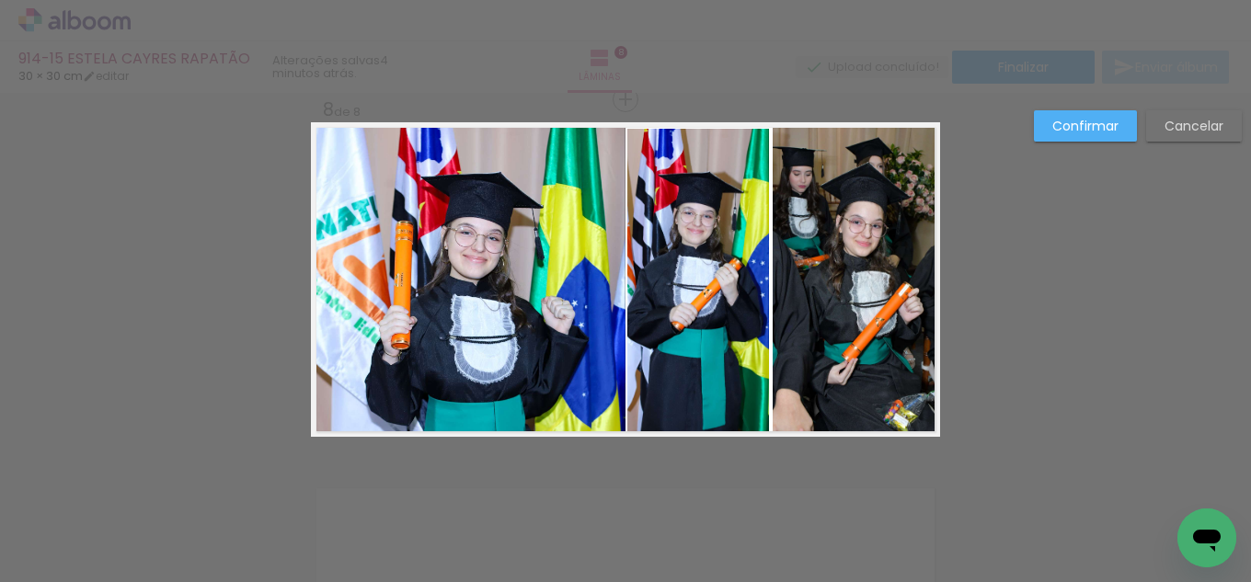
click at [0, 0] on slot "Confirmar" at bounding box center [0, 0] width 0 height 0
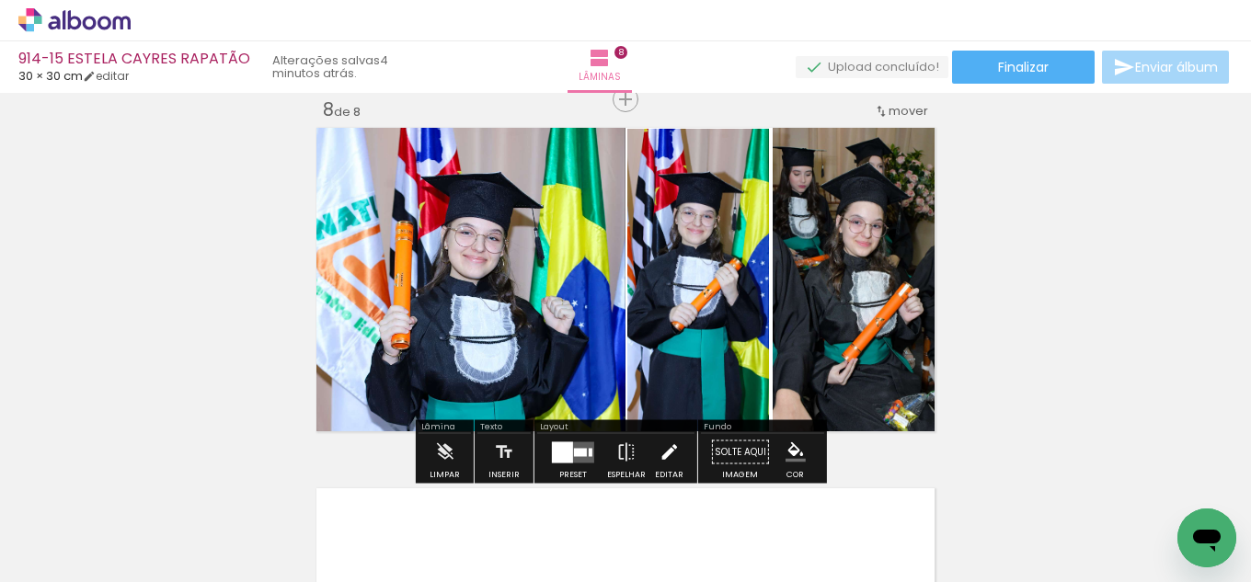
click at [664, 442] on iron-icon at bounding box center [669, 452] width 20 height 37
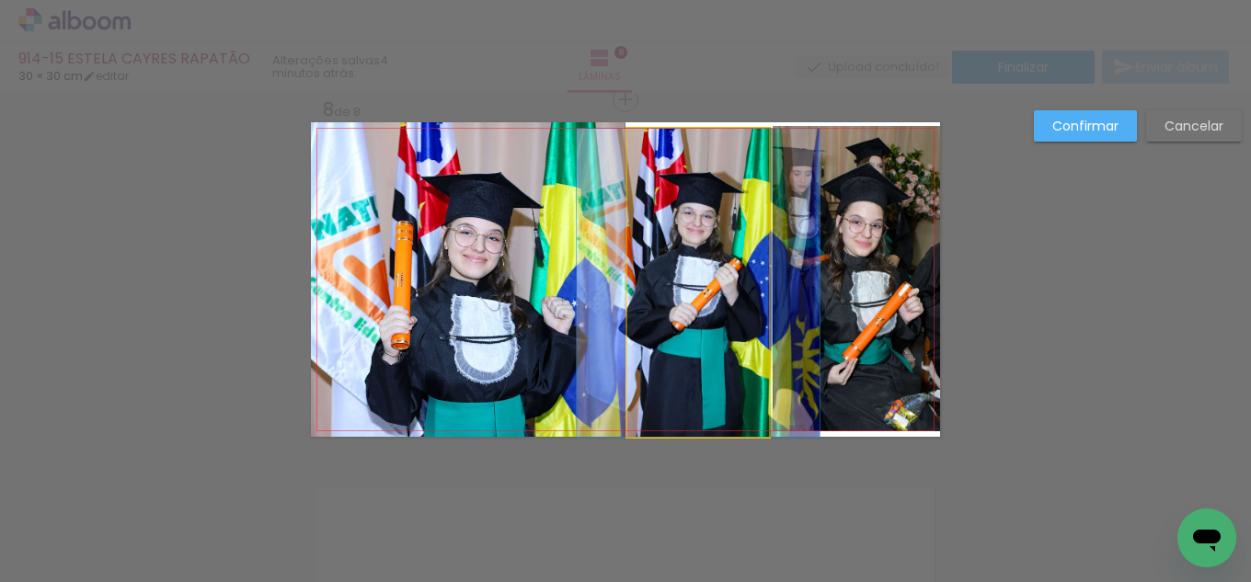
click at [675, 308] on quentale-photo at bounding box center [698, 283] width 142 height 308
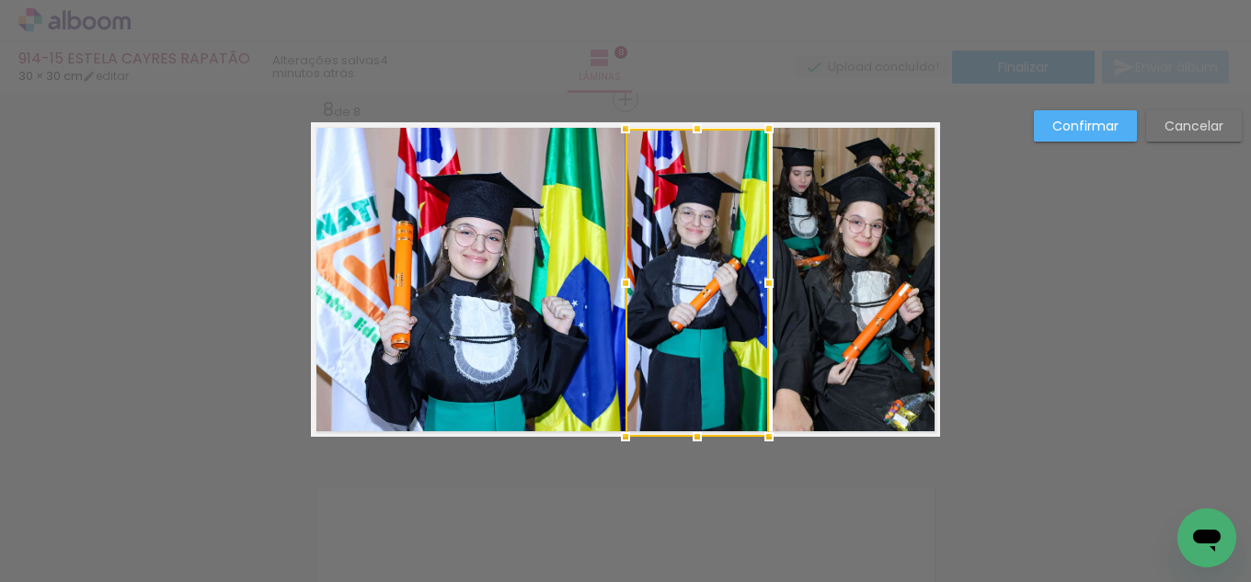
click at [615, 282] on div at bounding box center [625, 283] width 37 height 37
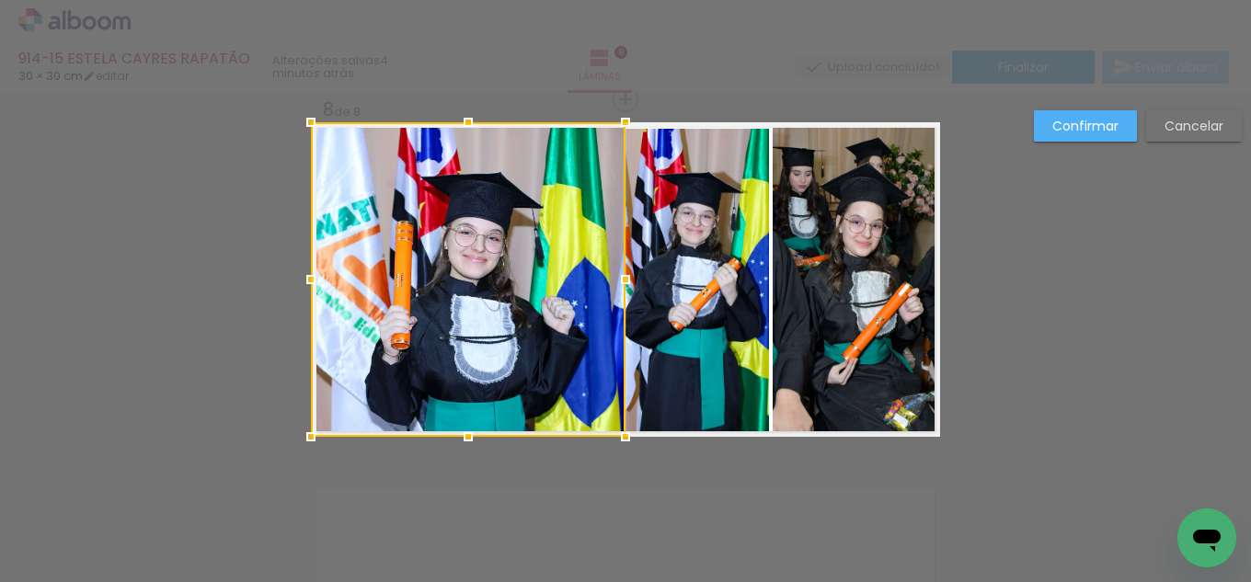
click at [748, 302] on quentale-photo at bounding box center [696, 283] width 143 height 308
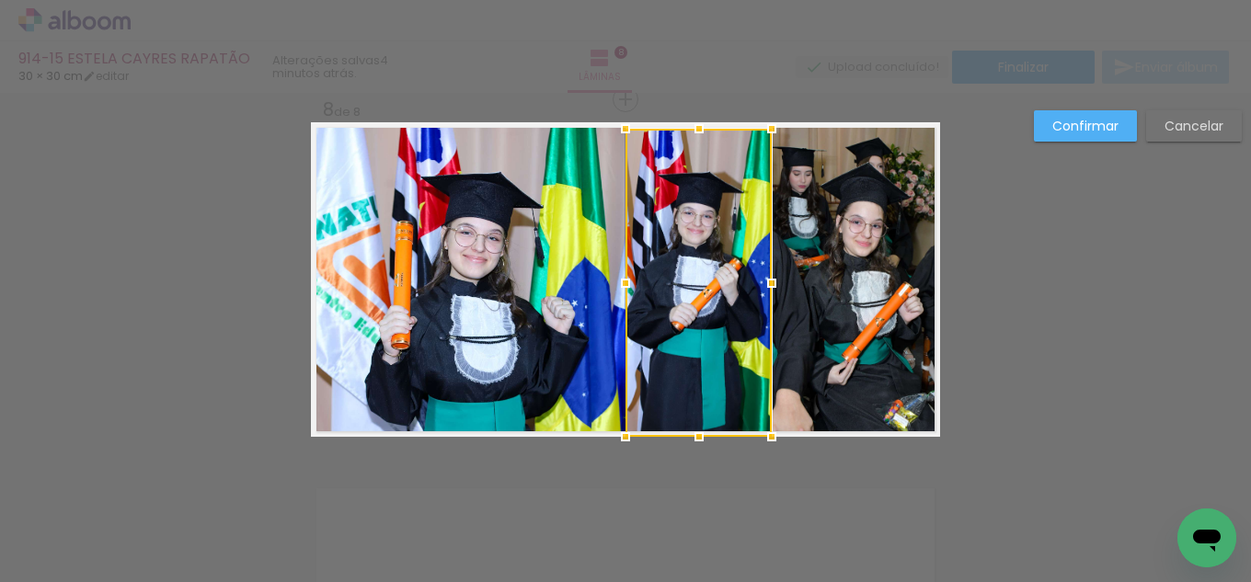
click at [768, 280] on div at bounding box center [771, 283] width 37 height 37
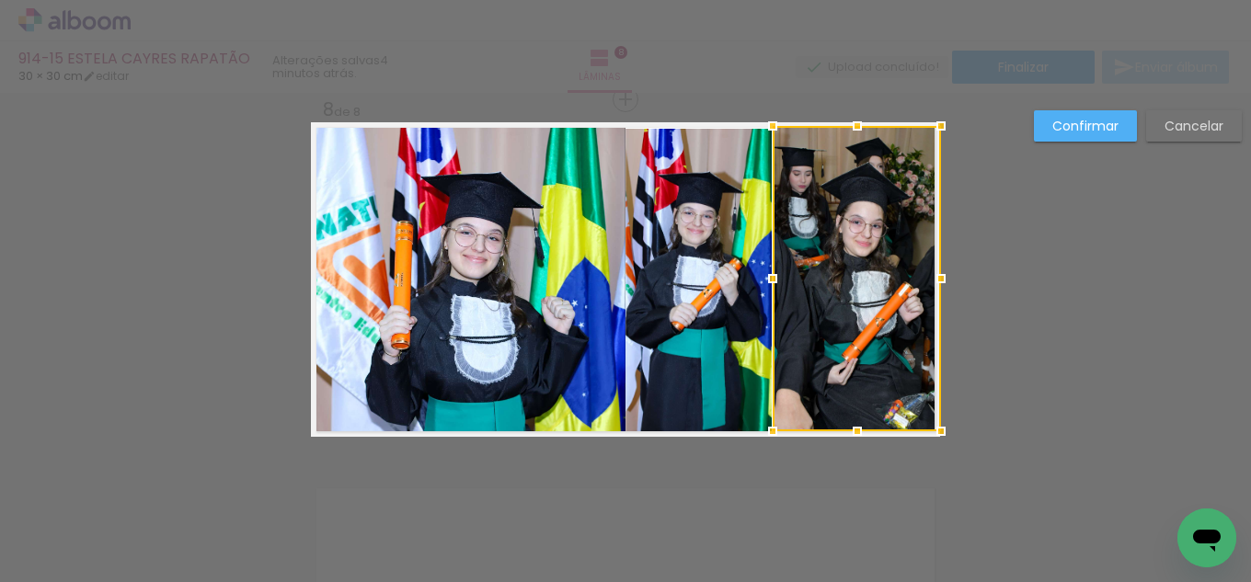
drag, startPoint x: 785, startPoint y: 243, endPoint x: 707, endPoint y: 251, distance: 77.7
click at [782, 245] on div at bounding box center [857, 278] width 168 height 305
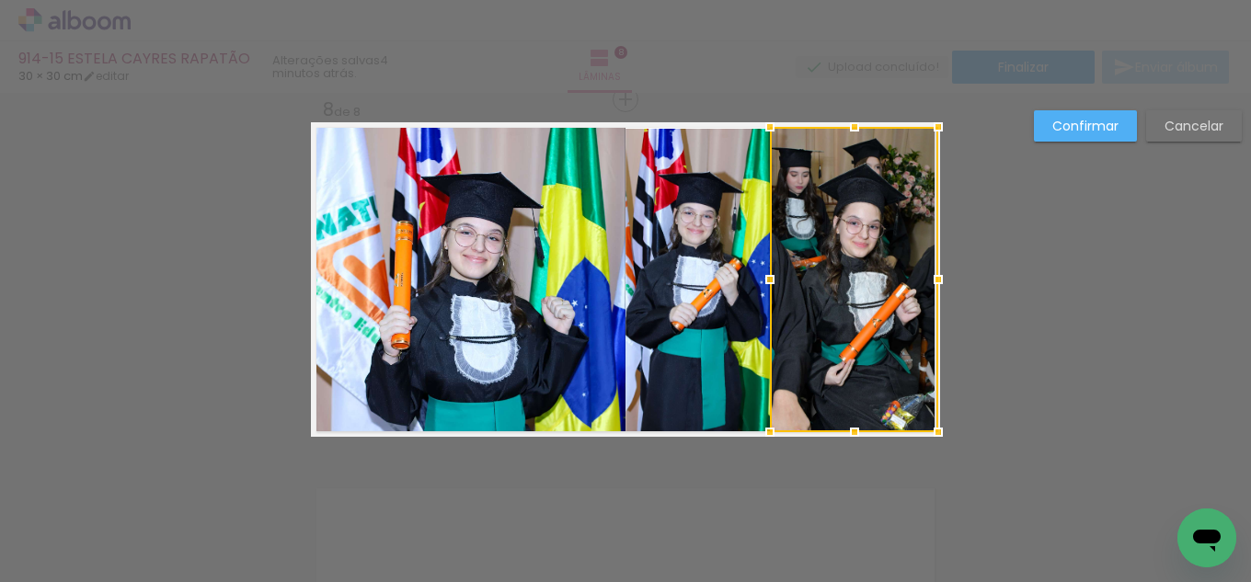
click at [705, 251] on quentale-photo at bounding box center [698, 283] width 146 height 308
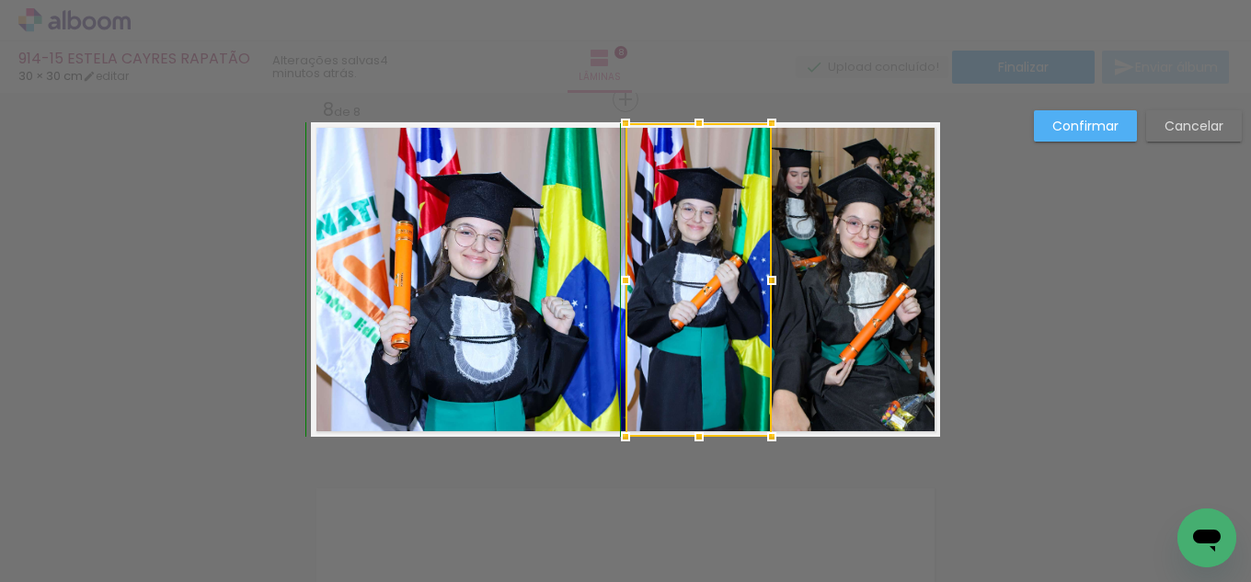
click at [703, 131] on div at bounding box center [699, 123] width 37 height 37
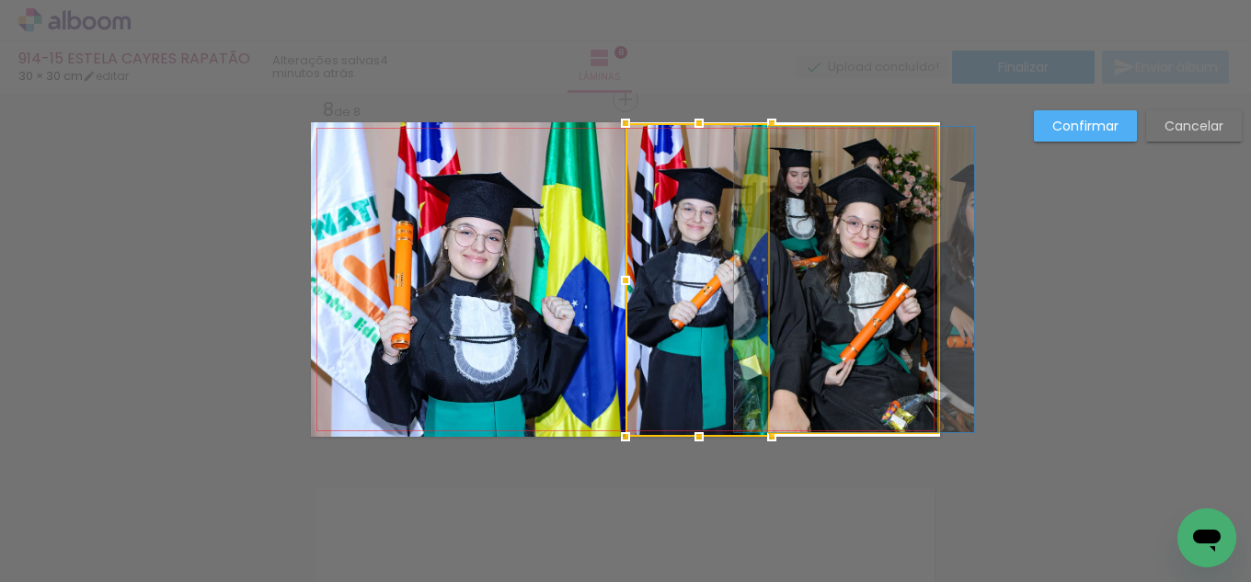
click at [813, 258] on quentale-photo at bounding box center [854, 279] width 168 height 305
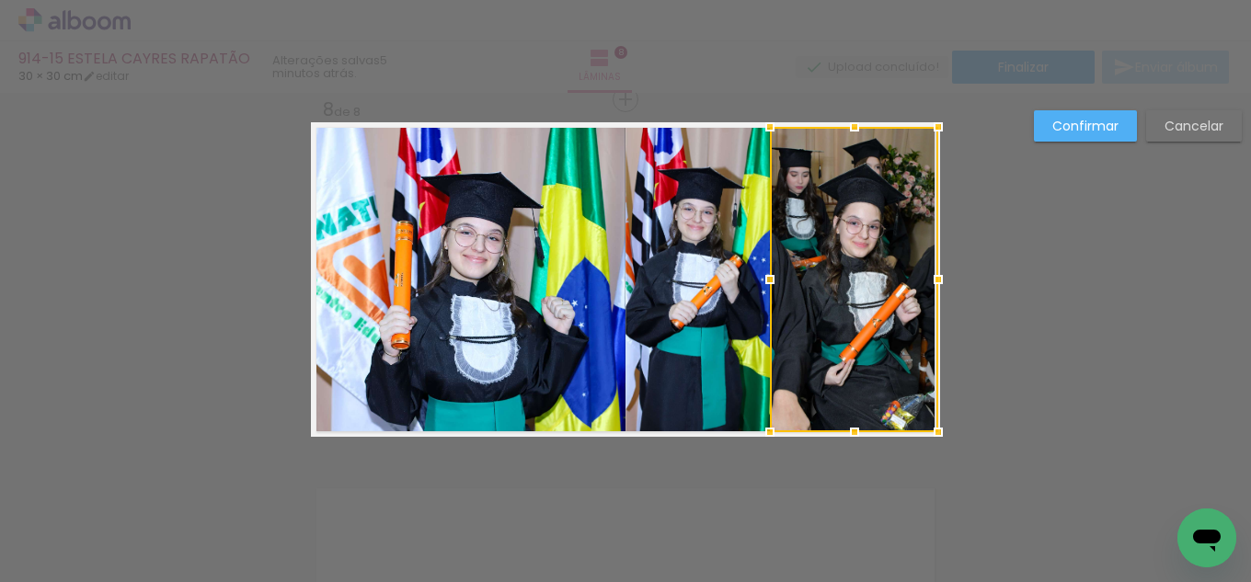
click at [1094, 116] on paper-button "Confirmar" at bounding box center [1085, 125] width 103 height 31
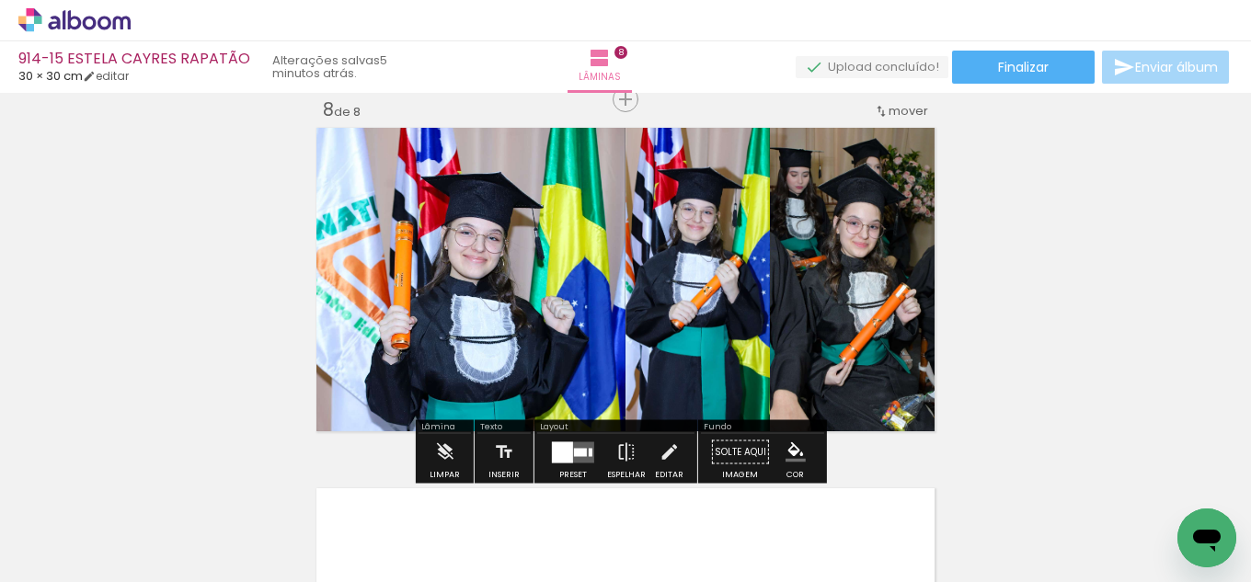
click at [664, 455] on iron-icon at bounding box center [669, 452] width 20 height 37
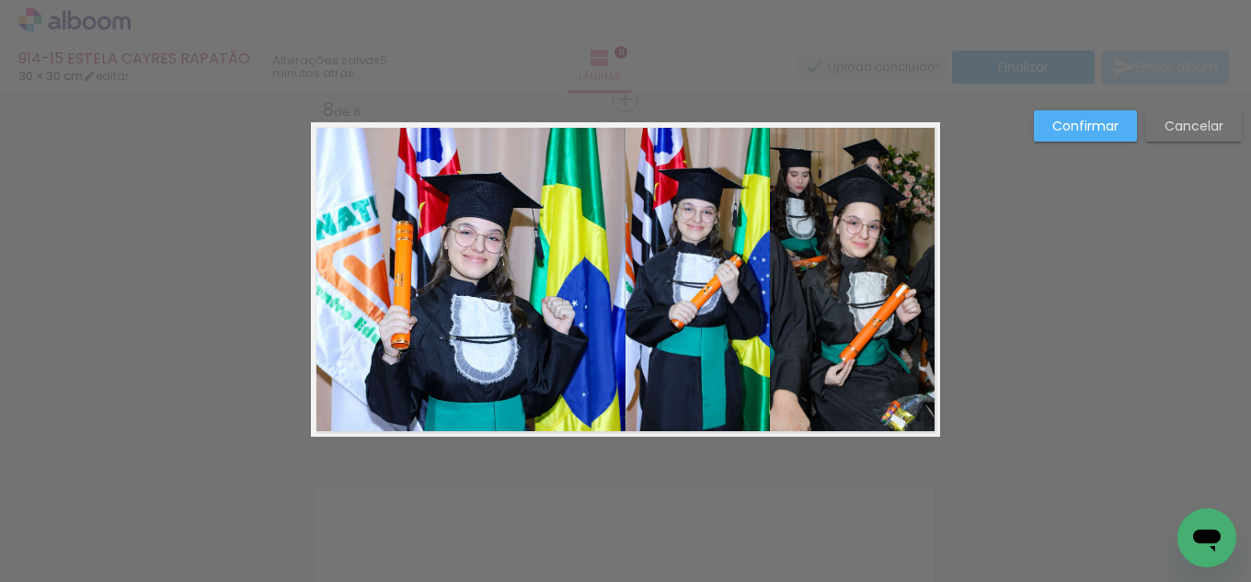
drag, startPoint x: 694, startPoint y: 325, endPoint x: 711, endPoint y: 311, distance: 21.5
click at [695, 325] on quentale-photo at bounding box center [698, 280] width 146 height 314
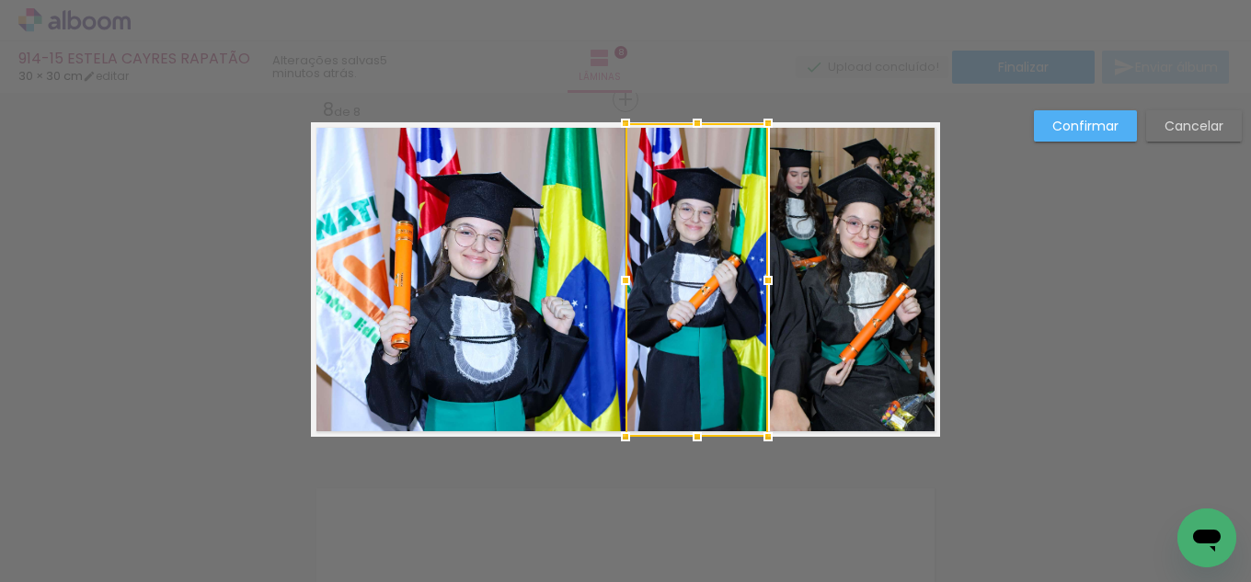
click at [765, 281] on div at bounding box center [768, 280] width 37 height 37
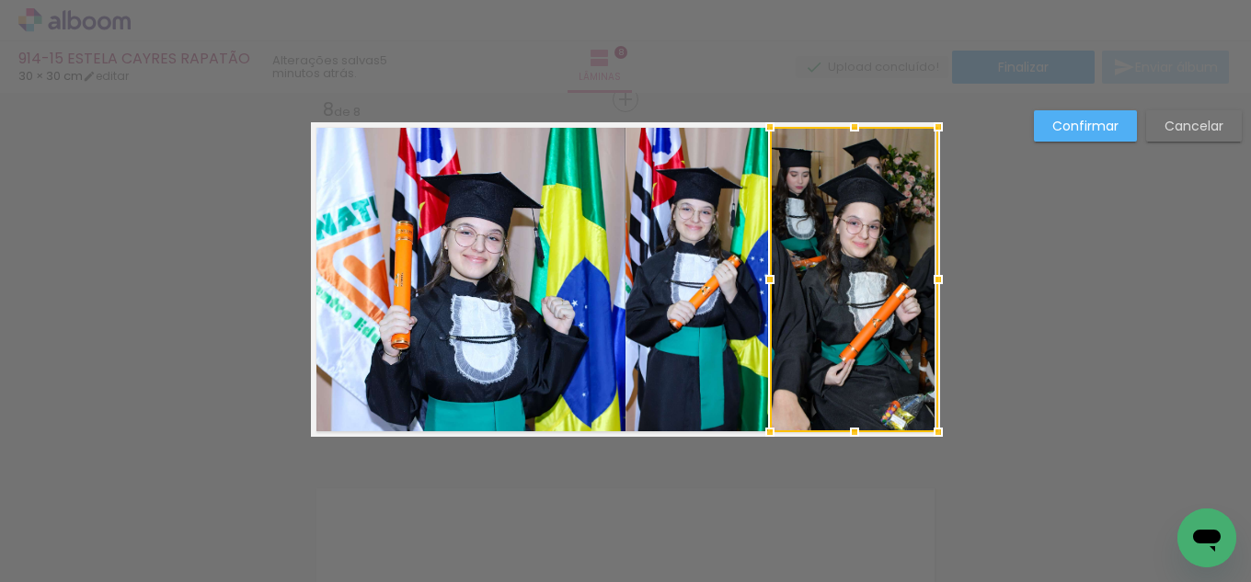
drag, startPoint x: 1075, startPoint y: 104, endPoint x: 1072, endPoint y: 114, distance: 10.5
click at [1060, 138] on paper-button "Confirmar" at bounding box center [1085, 125] width 103 height 31
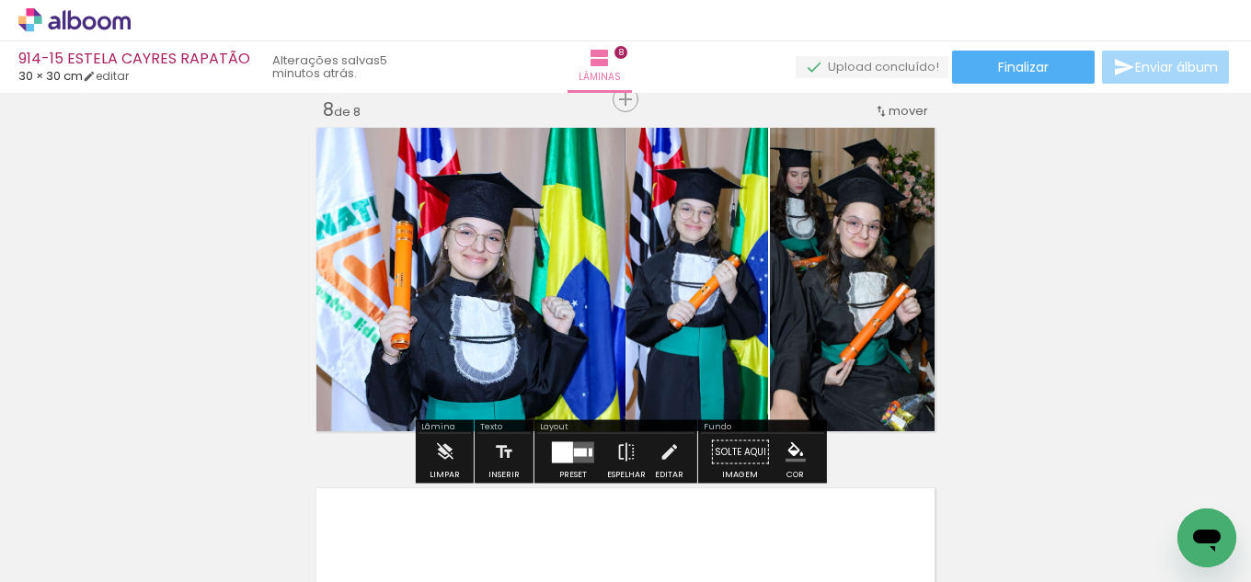
click at [798, 453] on iron-icon "color picker" at bounding box center [795, 452] width 20 height 20
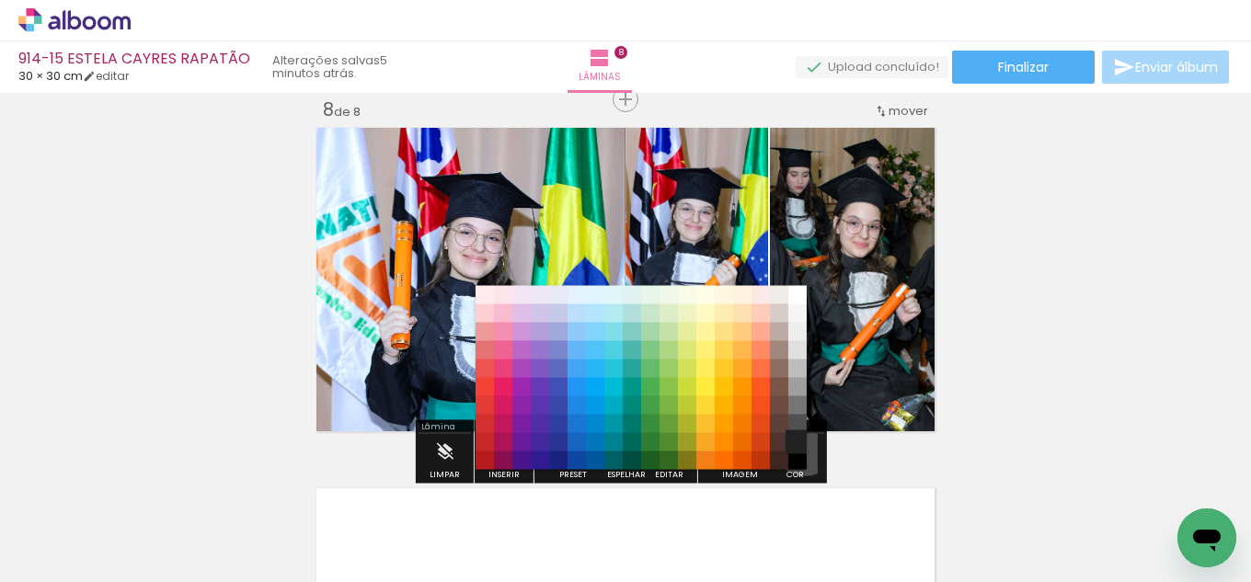
click at [798, 444] on paper-item "#212121" at bounding box center [797, 442] width 18 height 18
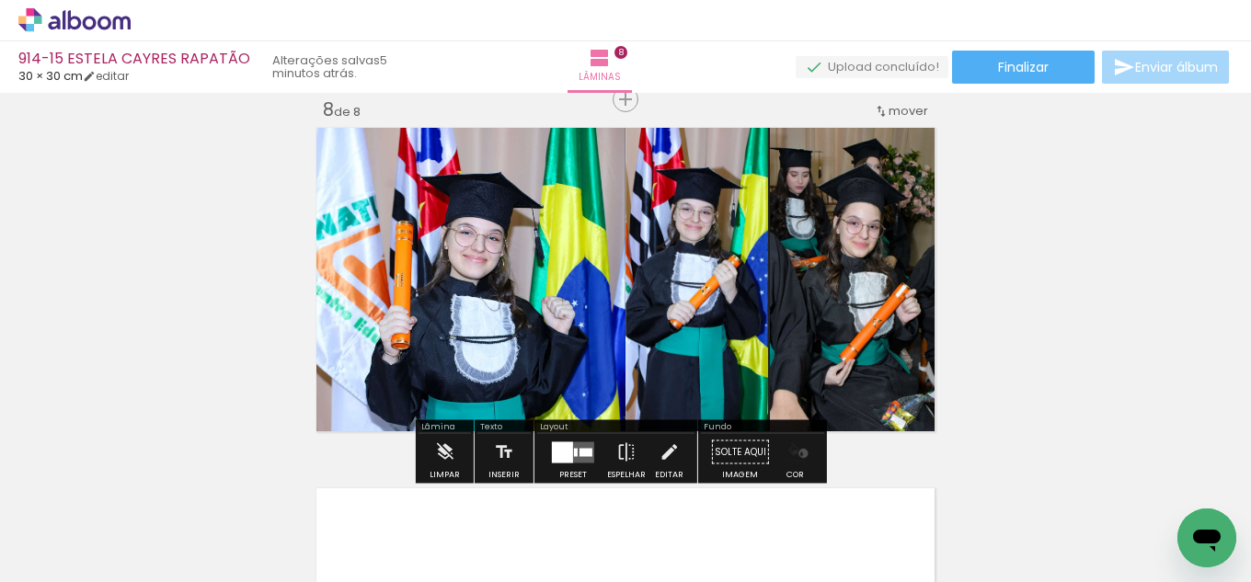
click at [796, 453] on iron-icon "color picker" at bounding box center [795, 452] width 20 height 20
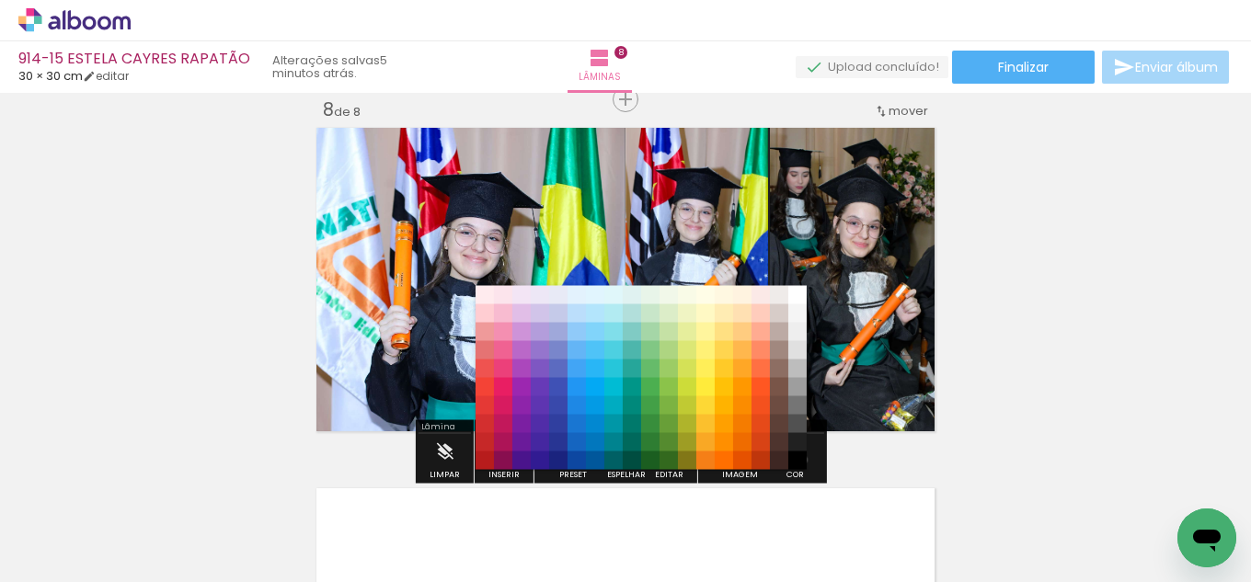
click at [796, 460] on paper-item "#000000" at bounding box center [797, 461] width 18 height 18
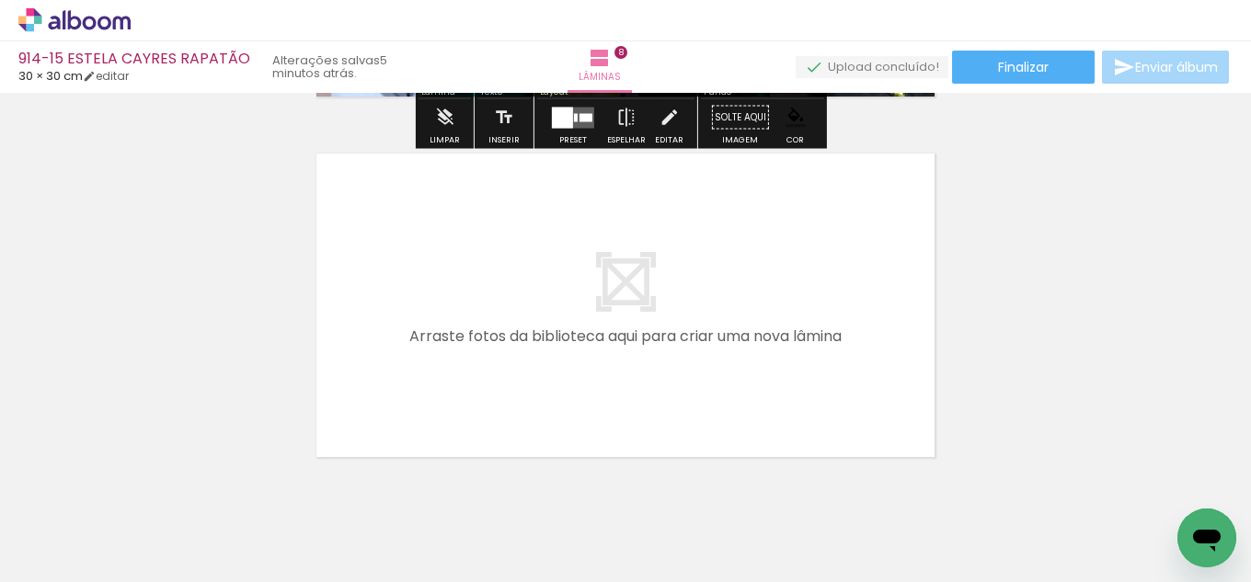
scroll to position [2916, 0]
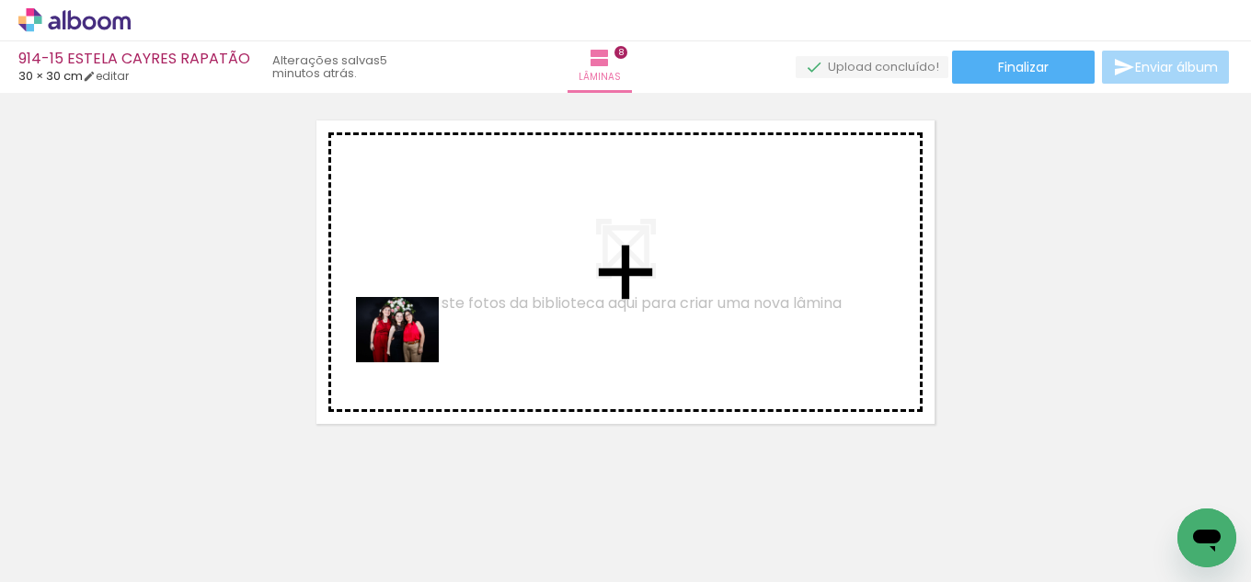
drag, startPoint x: 206, startPoint y: 500, endPoint x: 219, endPoint y: 521, distance: 24.0
click at [451, 329] on quentale-workspace at bounding box center [625, 291] width 1251 height 582
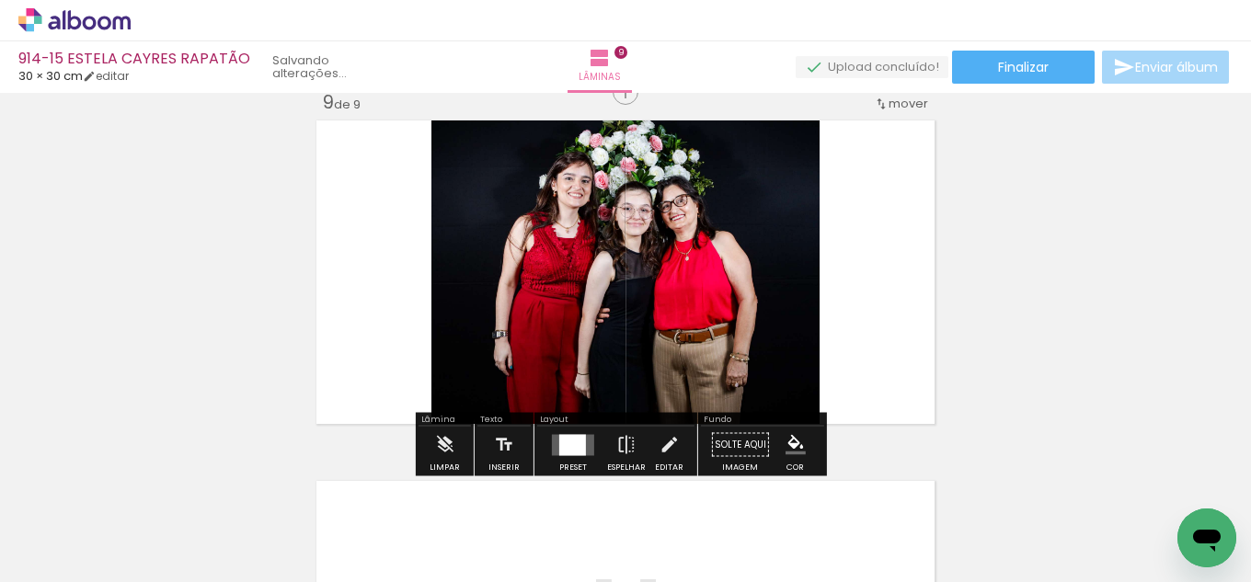
scroll to position [2908, 0]
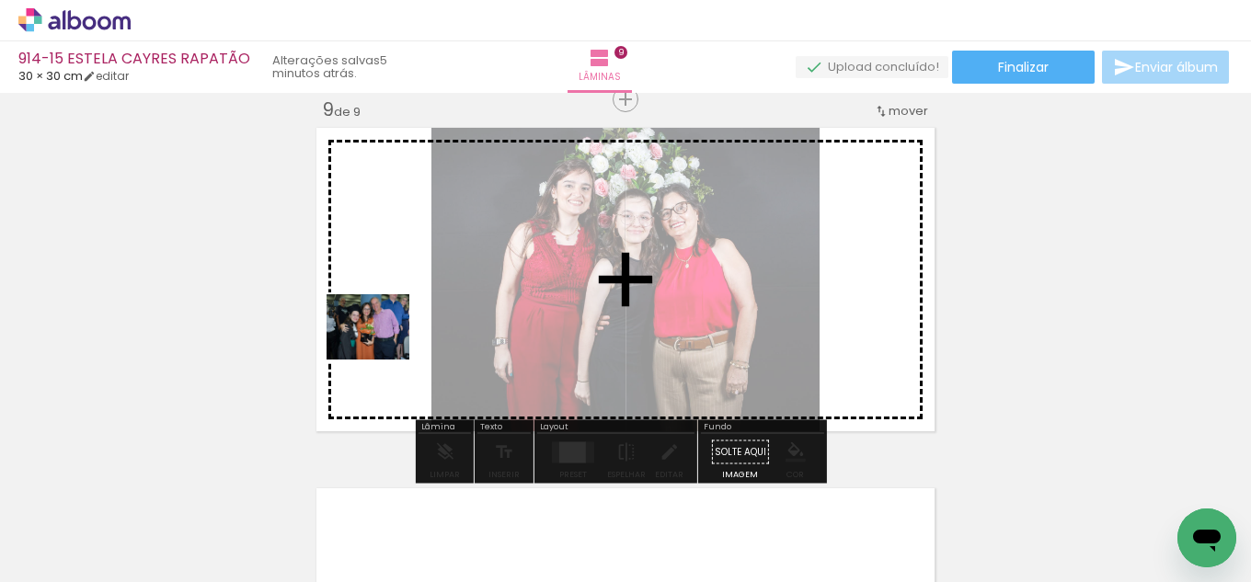
drag, startPoint x: 226, startPoint y: 483, endPoint x: 581, endPoint y: 421, distance: 360.3
click at [393, 346] on quentale-workspace at bounding box center [625, 291] width 1251 height 582
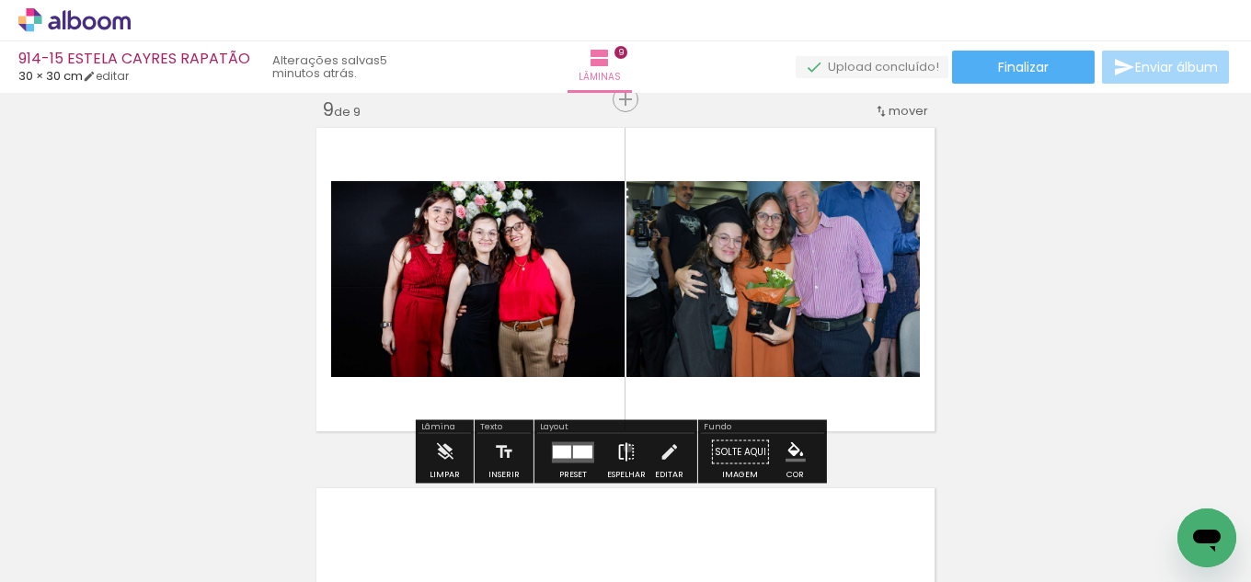
drag, startPoint x: 624, startPoint y: 448, endPoint x: 601, endPoint y: 459, distance: 24.7
click at [624, 448] on iron-icon at bounding box center [626, 452] width 20 height 37
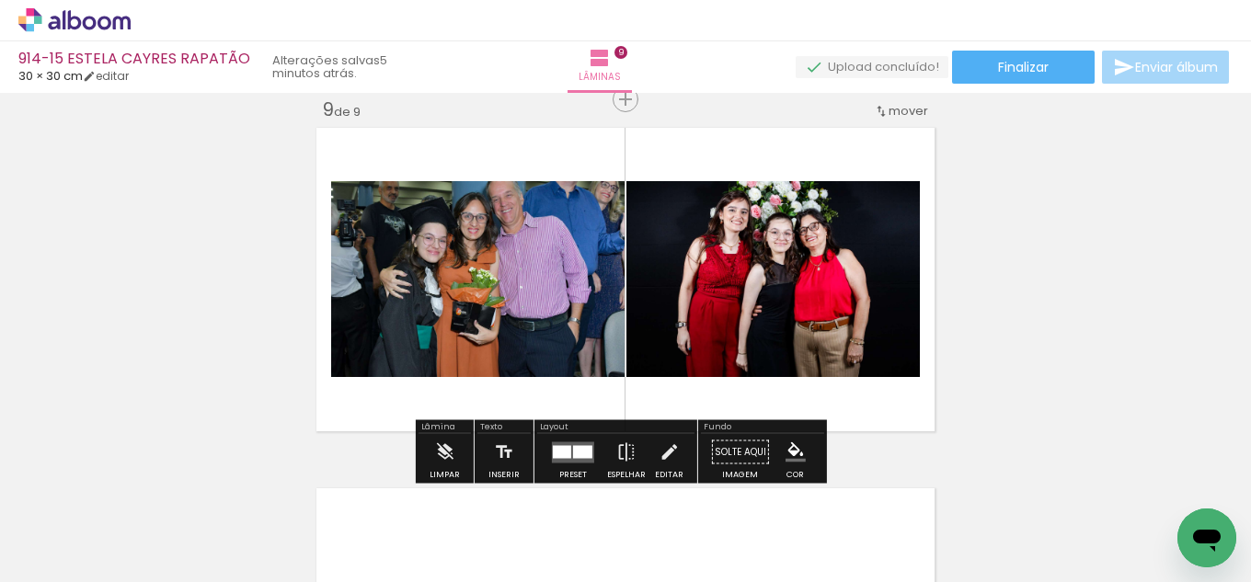
click at [573, 450] on div at bounding box center [582, 451] width 19 height 13
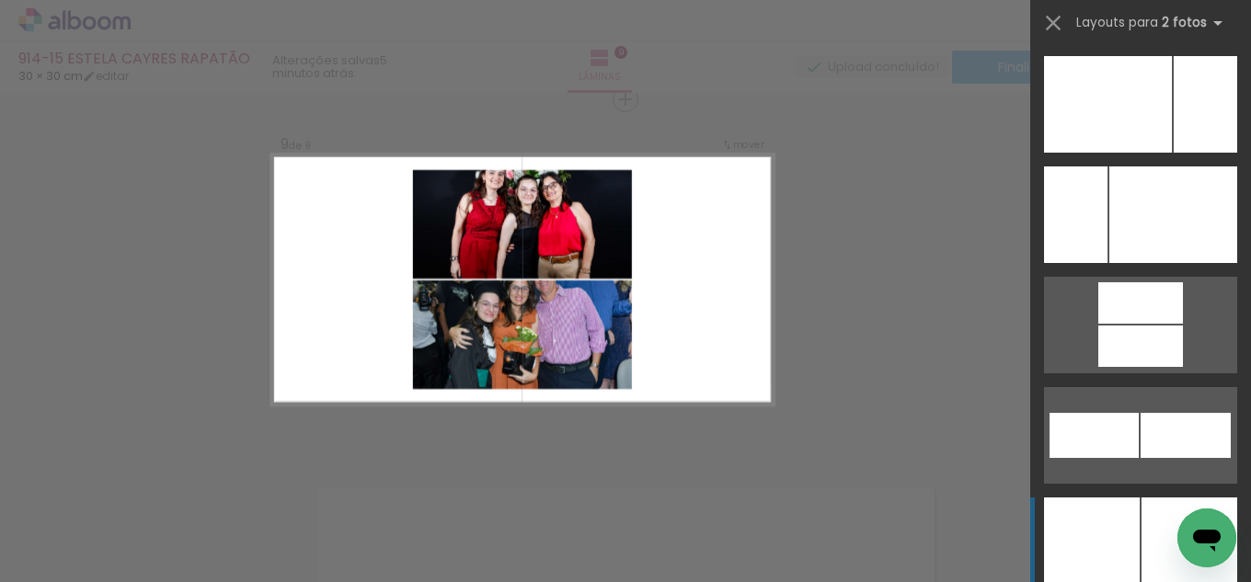
scroll to position [7818, 0]
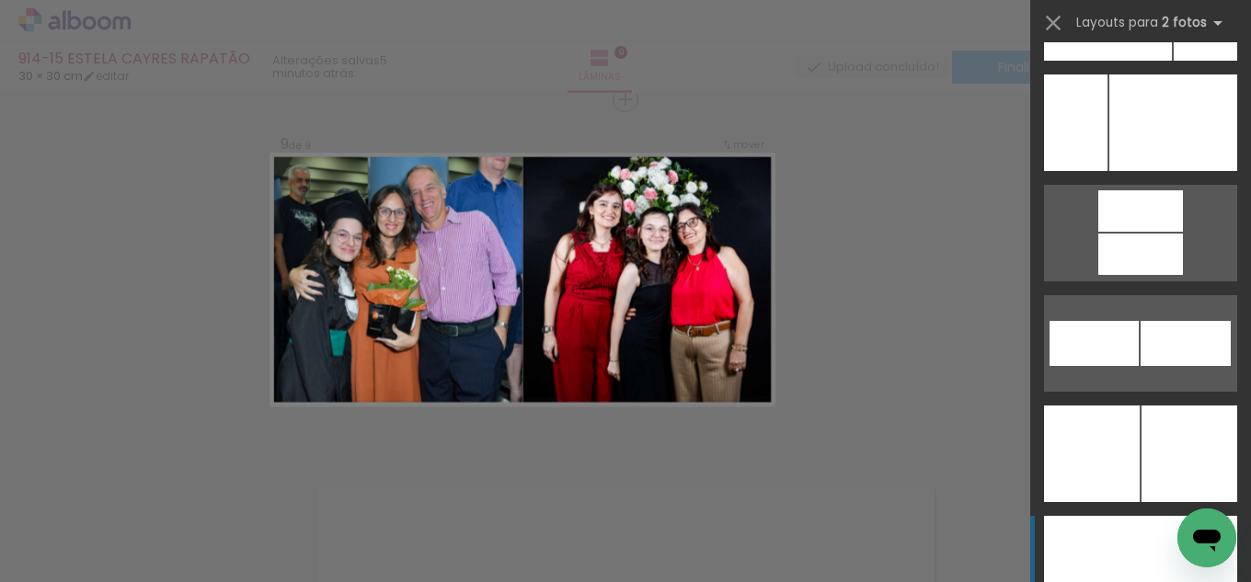
click at [1142, 556] on div at bounding box center [1188, 564] width 97 height 97
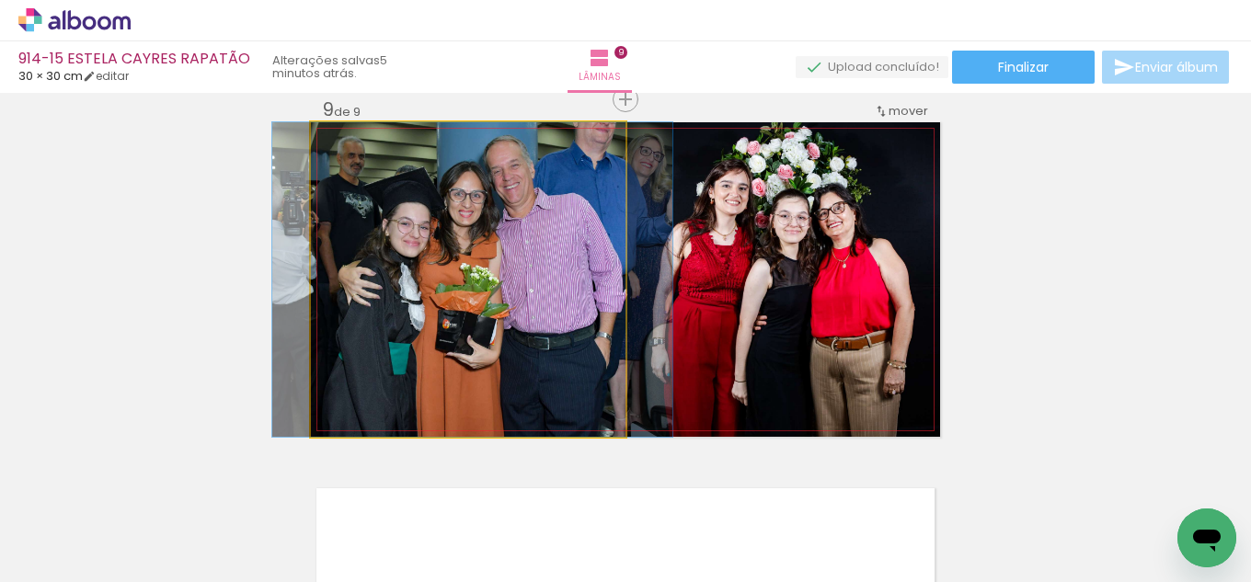
drag, startPoint x: 510, startPoint y: 308, endPoint x: 514, endPoint y: 288, distance: 20.7
click at [517, 287] on quentale-photo at bounding box center [468, 279] width 315 height 315
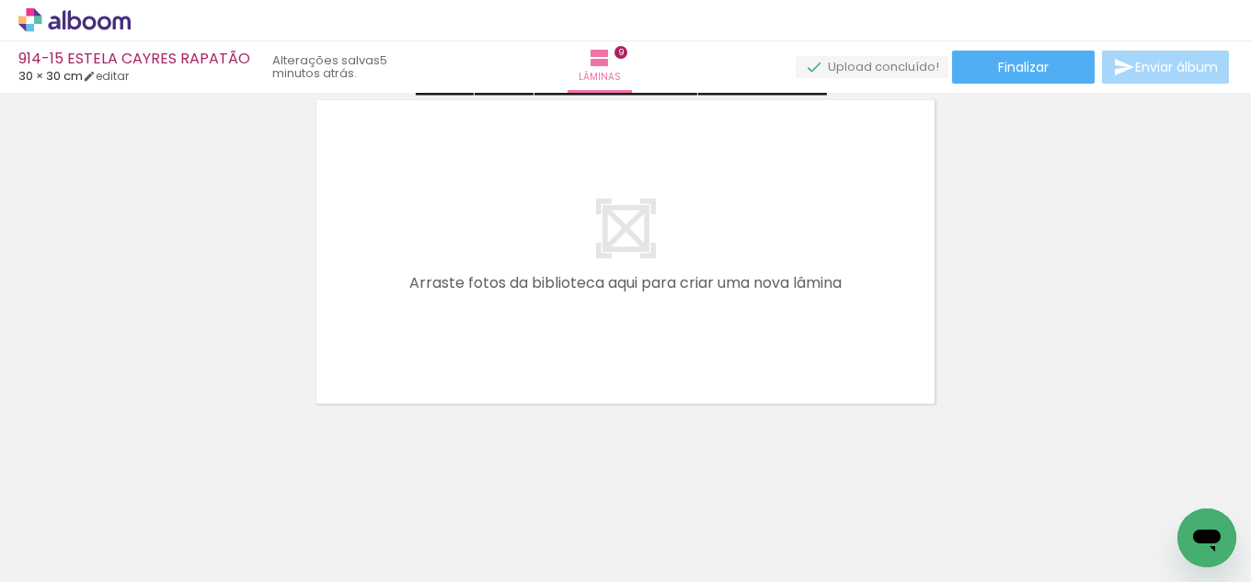
scroll to position [3303, 0]
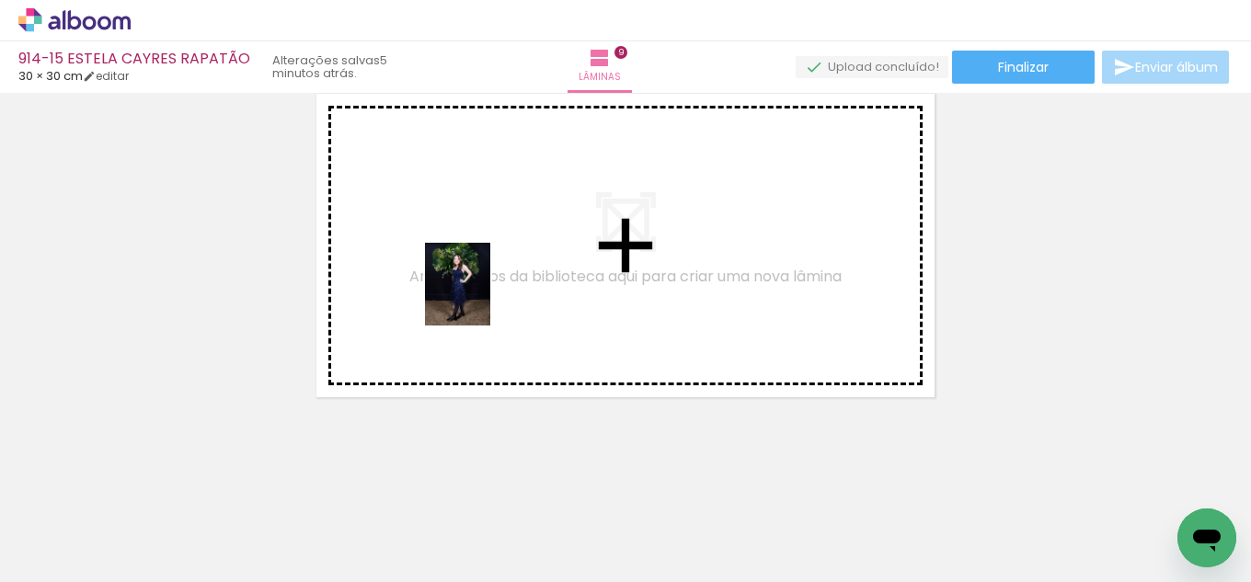
drag, startPoint x: 200, startPoint y: 525, endPoint x: 480, endPoint y: 298, distance: 360.3
click at [480, 298] on quentale-workspace at bounding box center [625, 291] width 1251 height 582
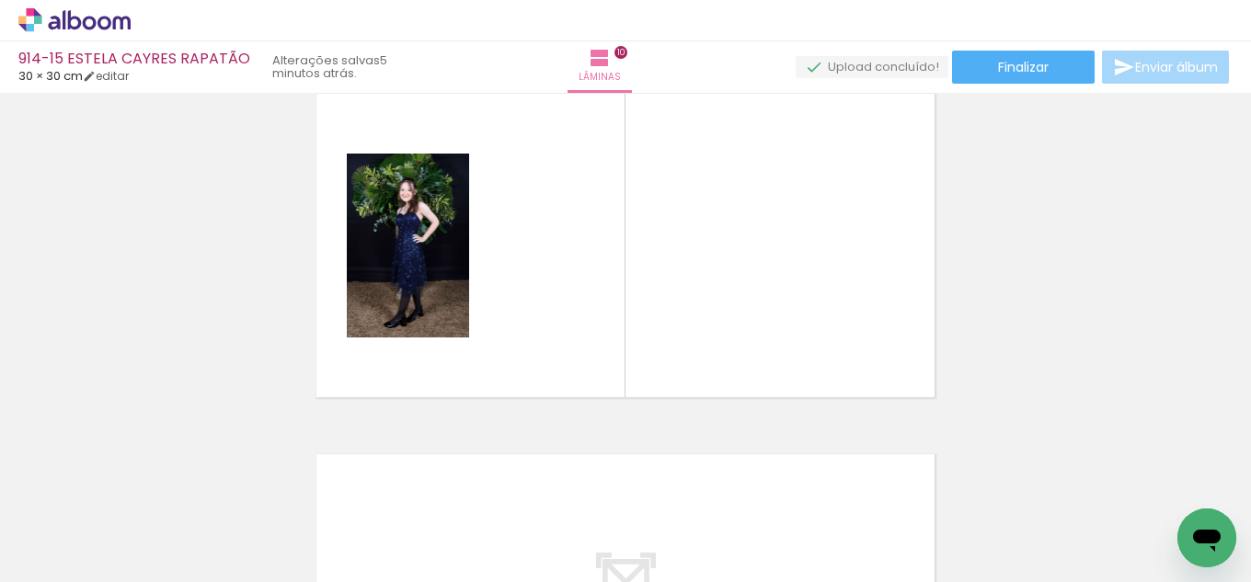
scroll to position [3269, 0]
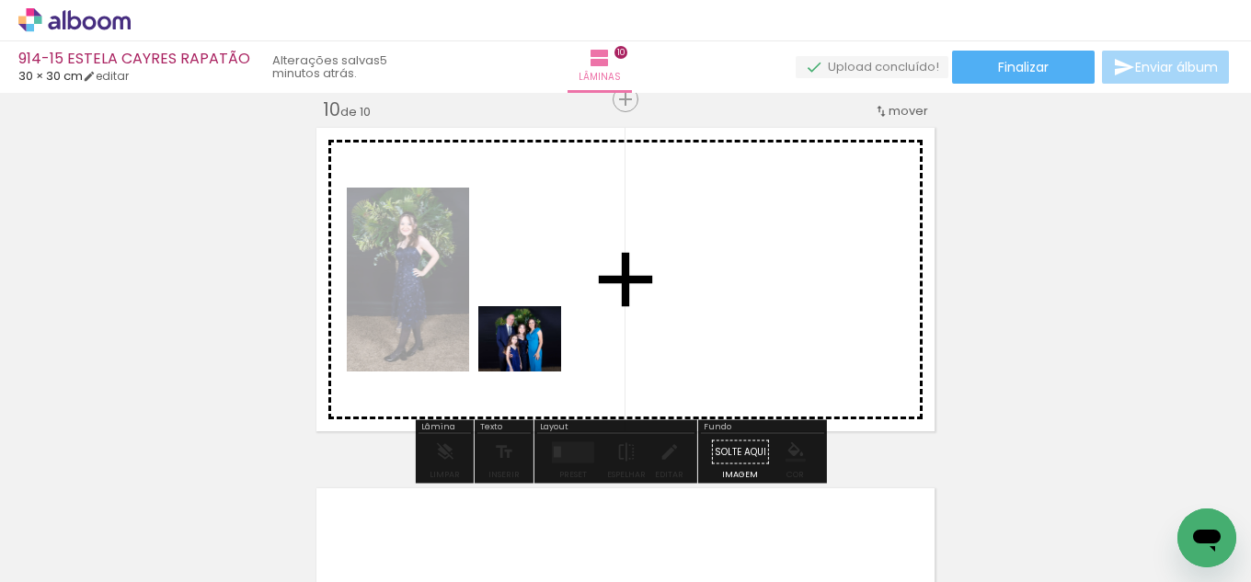
drag, startPoint x: 183, startPoint y: 535, endPoint x: 549, endPoint y: 358, distance: 406.8
click at [549, 358] on quentale-workspace at bounding box center [625, 291] width 1251 height 582
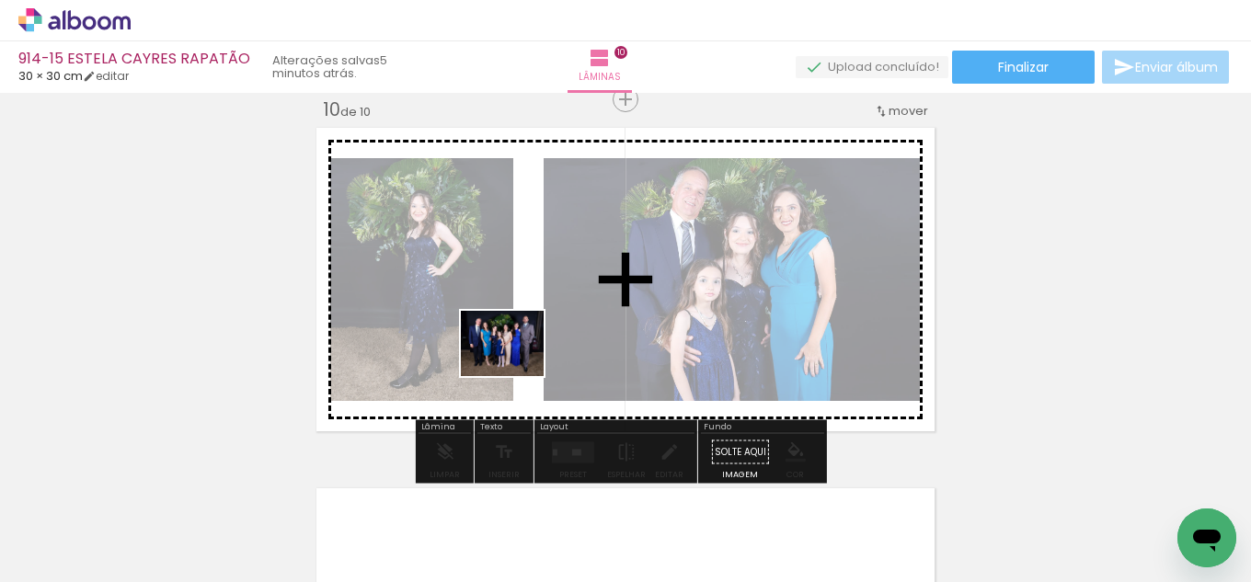
drag, startPoint x: 175, startPoint y: 516, endPoint x: 516, endPoint y: 366, distance: 372.7
click at [516, 366] on quentale-workspace at bounding box center [625, 291] width 1251 height 582
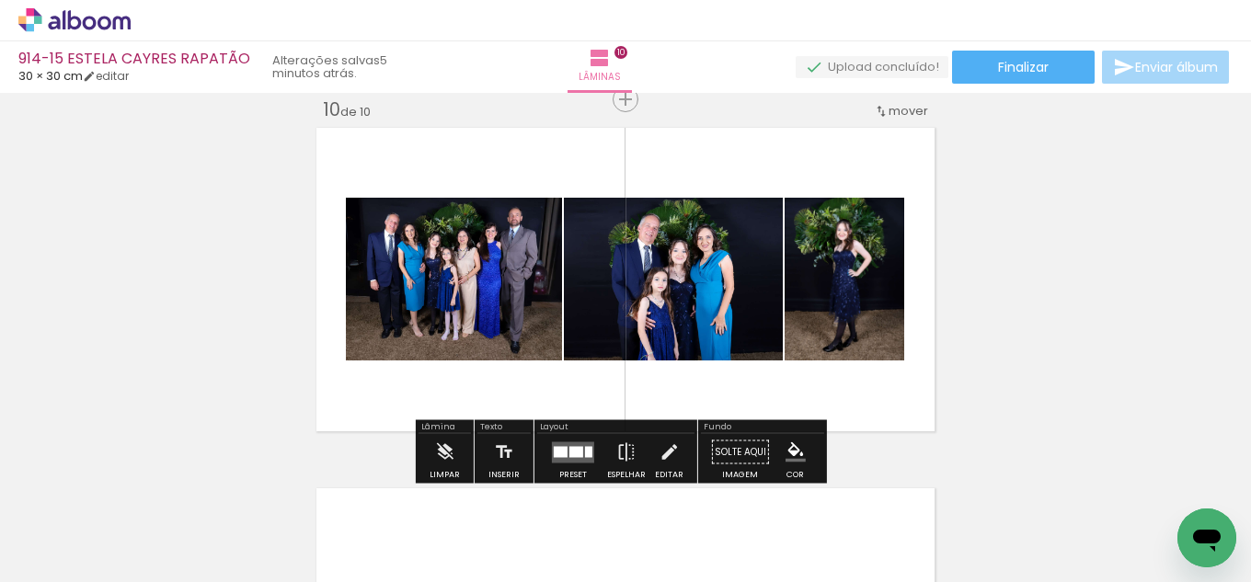
click at [574, 456] on div at bounding box center [576, 451] width 14 height 11
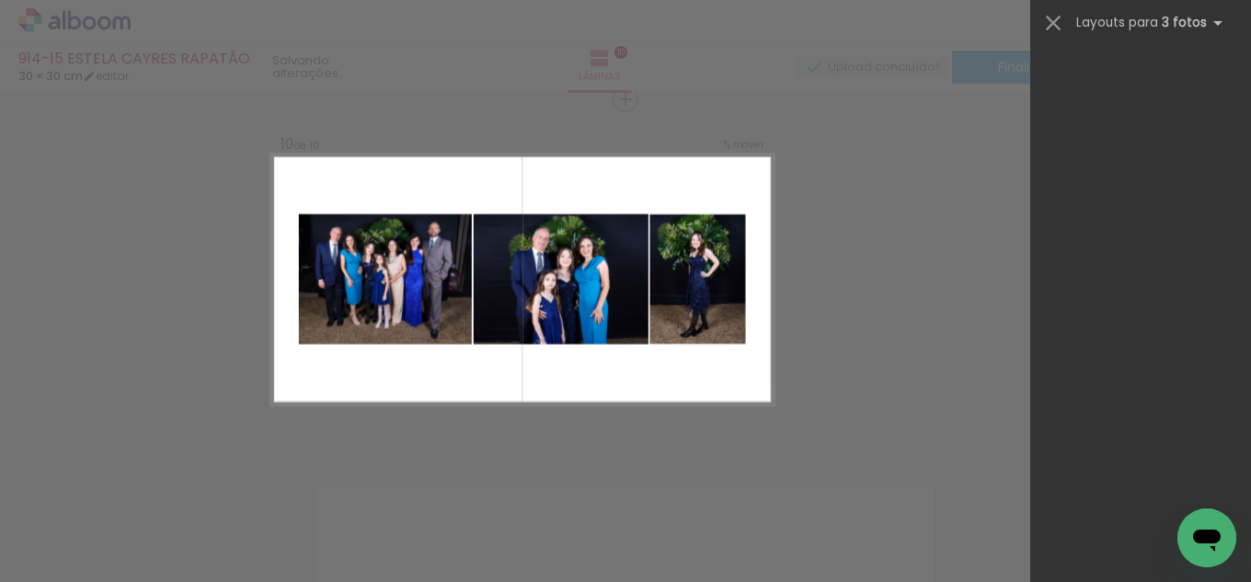
scroll to position [0, 0]
